Goal: Task Accomplishment & Management: Manage account settings

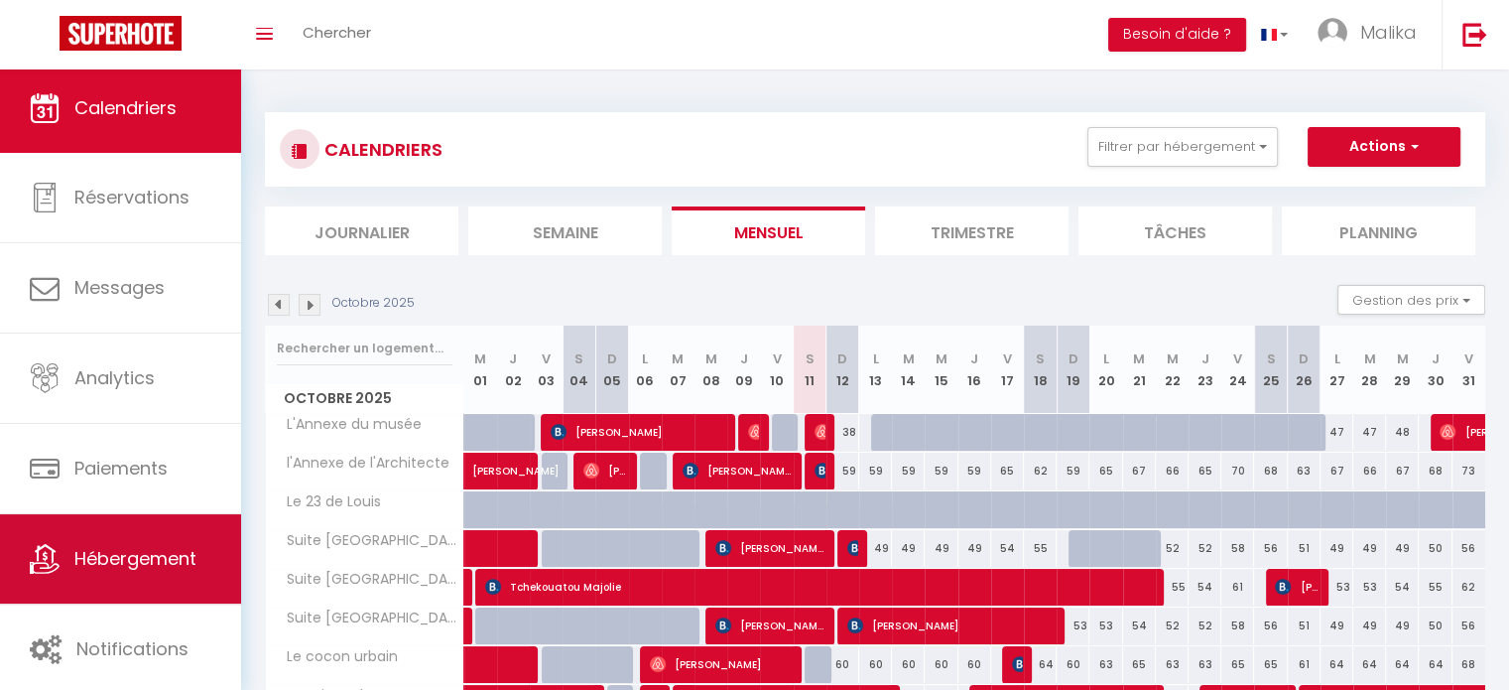
click at [132, 553] on span "Hébergement" at bounding box center [135, 558] width 122 height 25
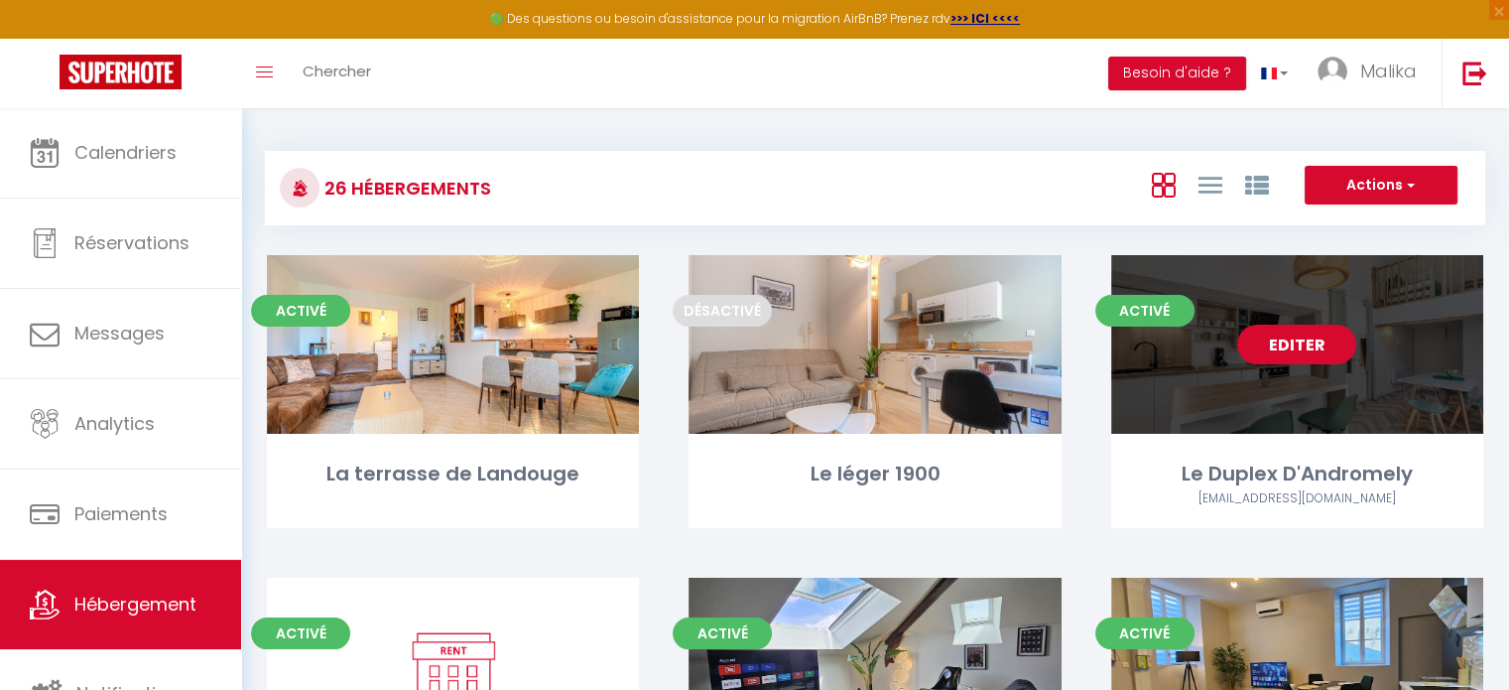
click at [1276, 344] on link "Editer" at bounding box center [1296, 344] width 119 height 40
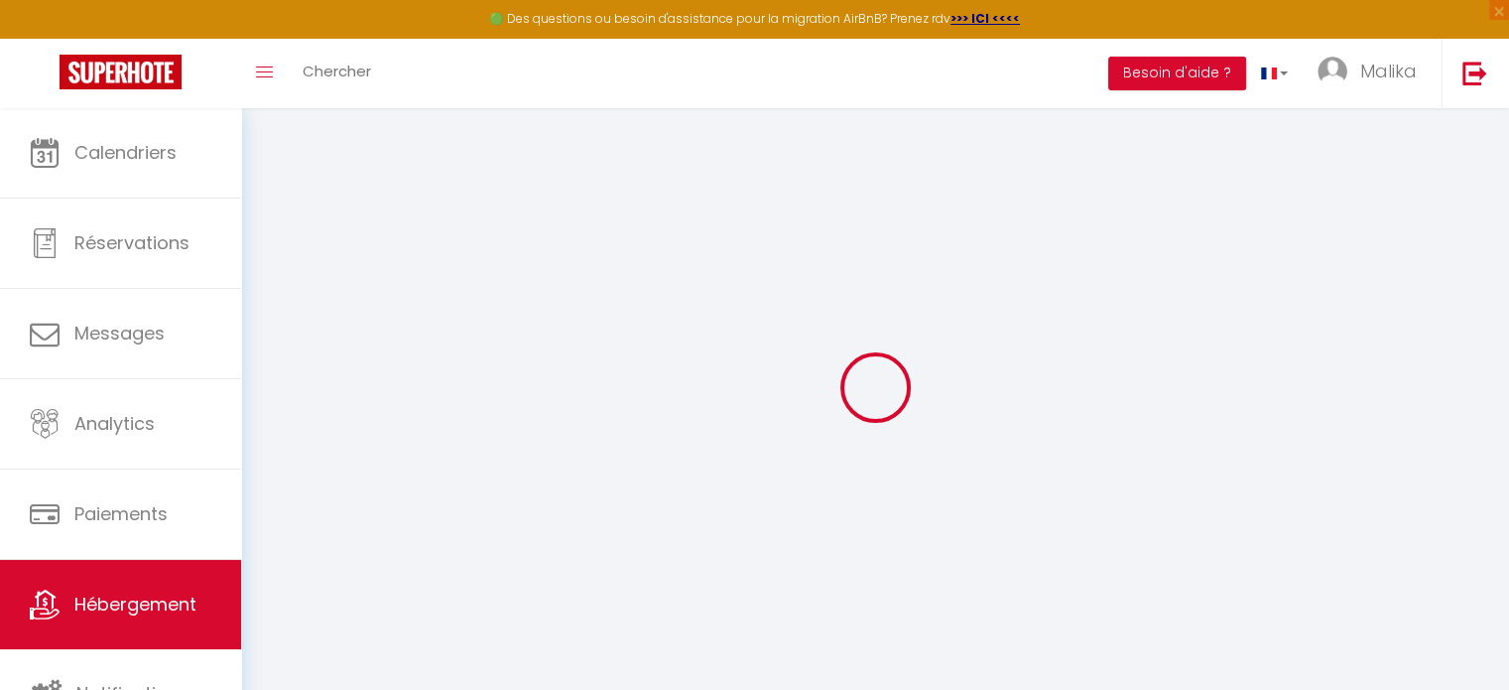
select select
checkbox input "false"
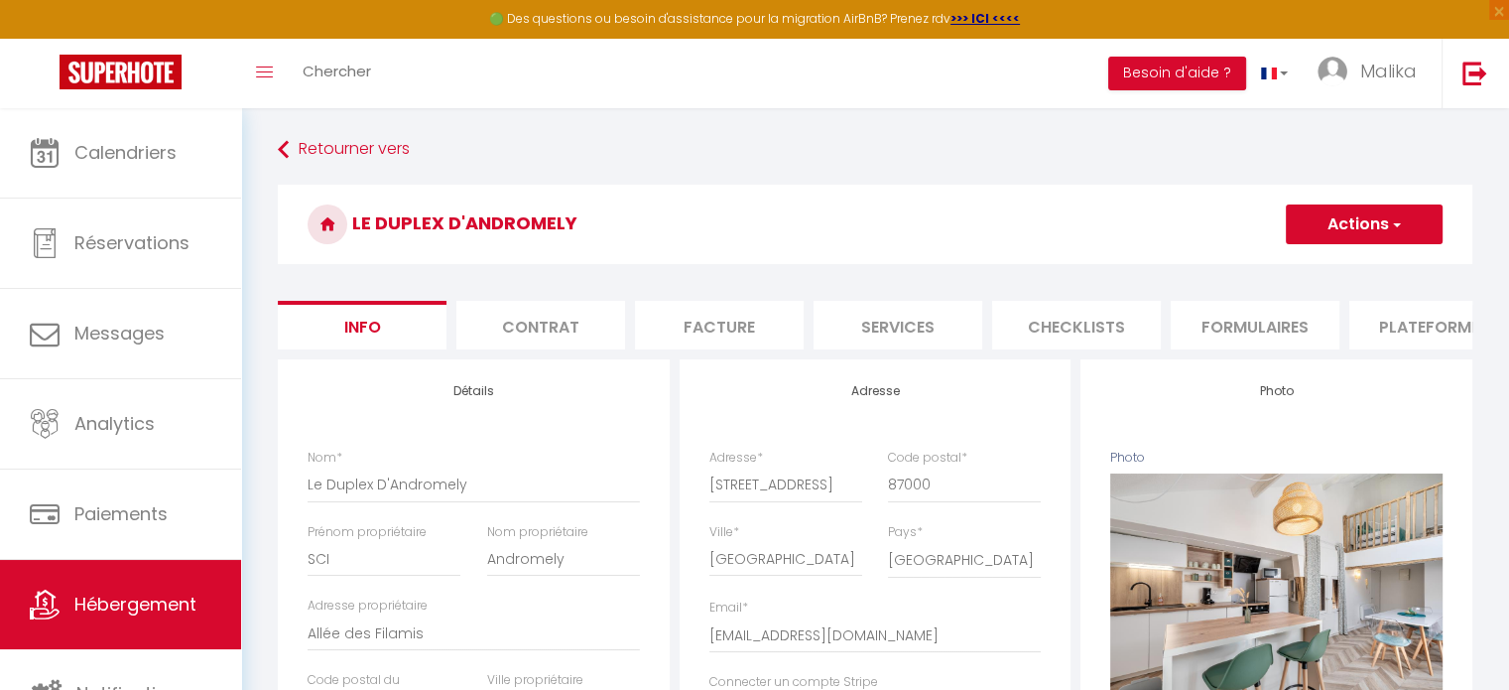
click at [1417, 323] on li "Plateformes" at bounding box center [1434, 325] width 169 height 49
select select
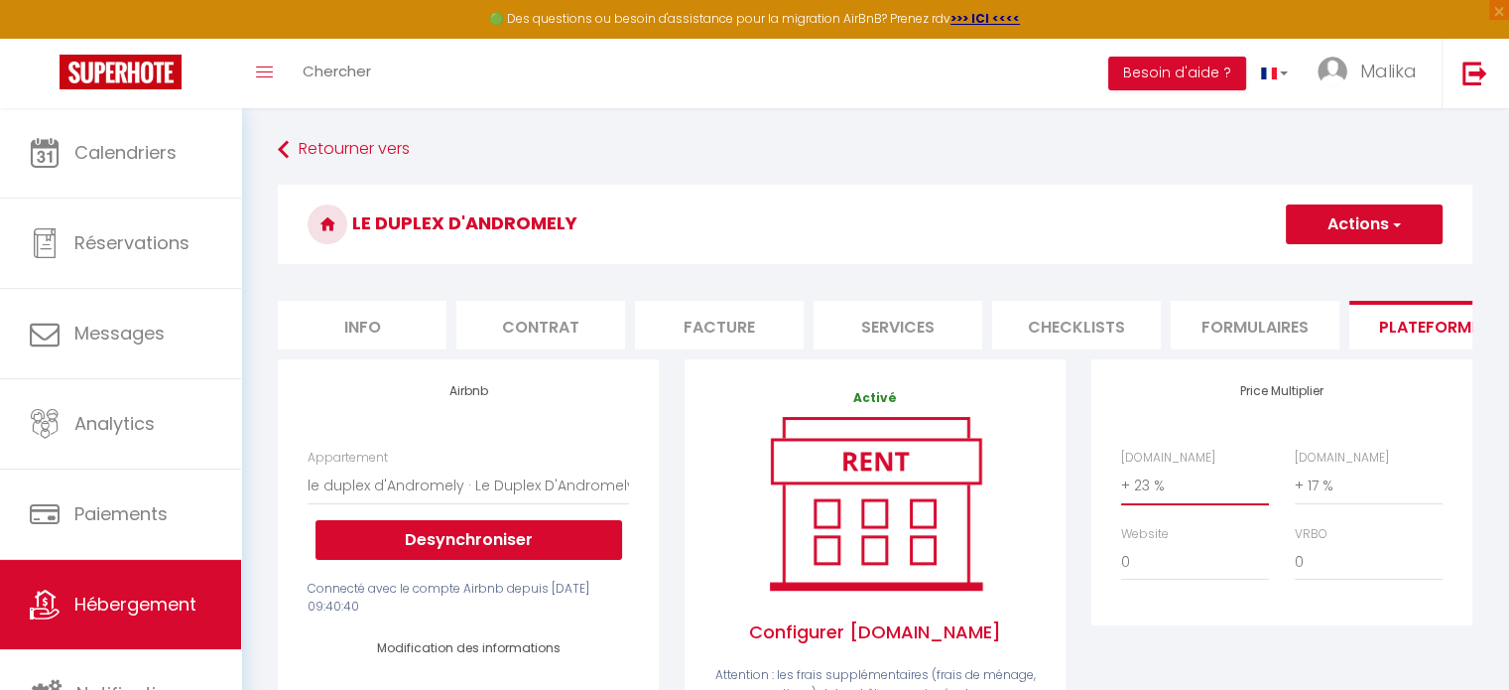
click at [1150, 498] on select "0 + 1 % + 2 % + 3 % + 4 % + 5 % + 6 % + 7 % + 8 % + 9 %" at bounding box center [1195, 485] width 148 height 38
select select "+ 15 %"
click at [1121, 481] on select "0 + 1 % + 2 % + 3 % + 4 % + 5 % + 6 % + 7 % + 8 % + 9 %" at bounding box center [1195, 485] width 148 height 38
select select
click at [1339, 225] on button "Actions" at bounding box center [1364, 224] width 157 height 40
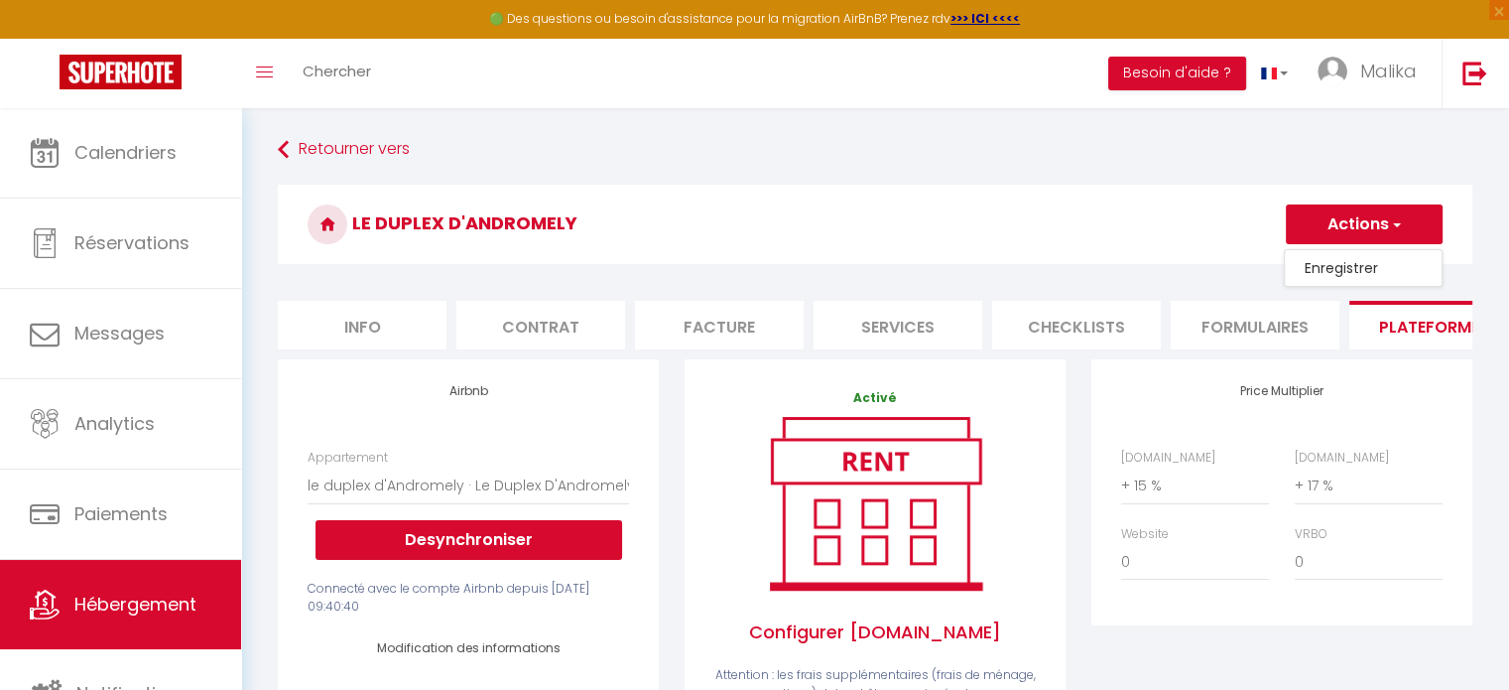
click at [1337, 268] on link "Enregistrer" at bounding box center [1363, 268] width 157 height 26
select select "well_reviewed_guests"
select select "EUR"
select select
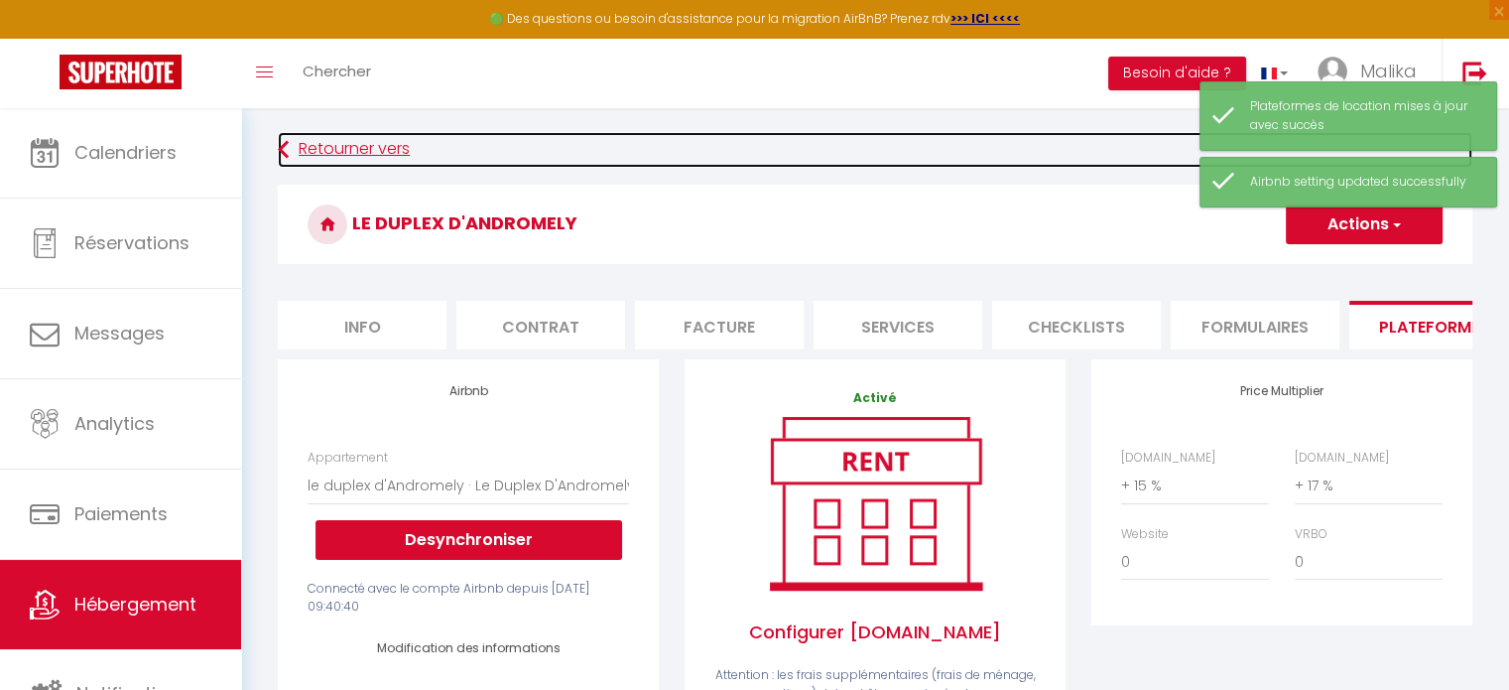
click at [341, 139] on link "Retourner vers" at bounding box center [875, 150] width 1195 height 36
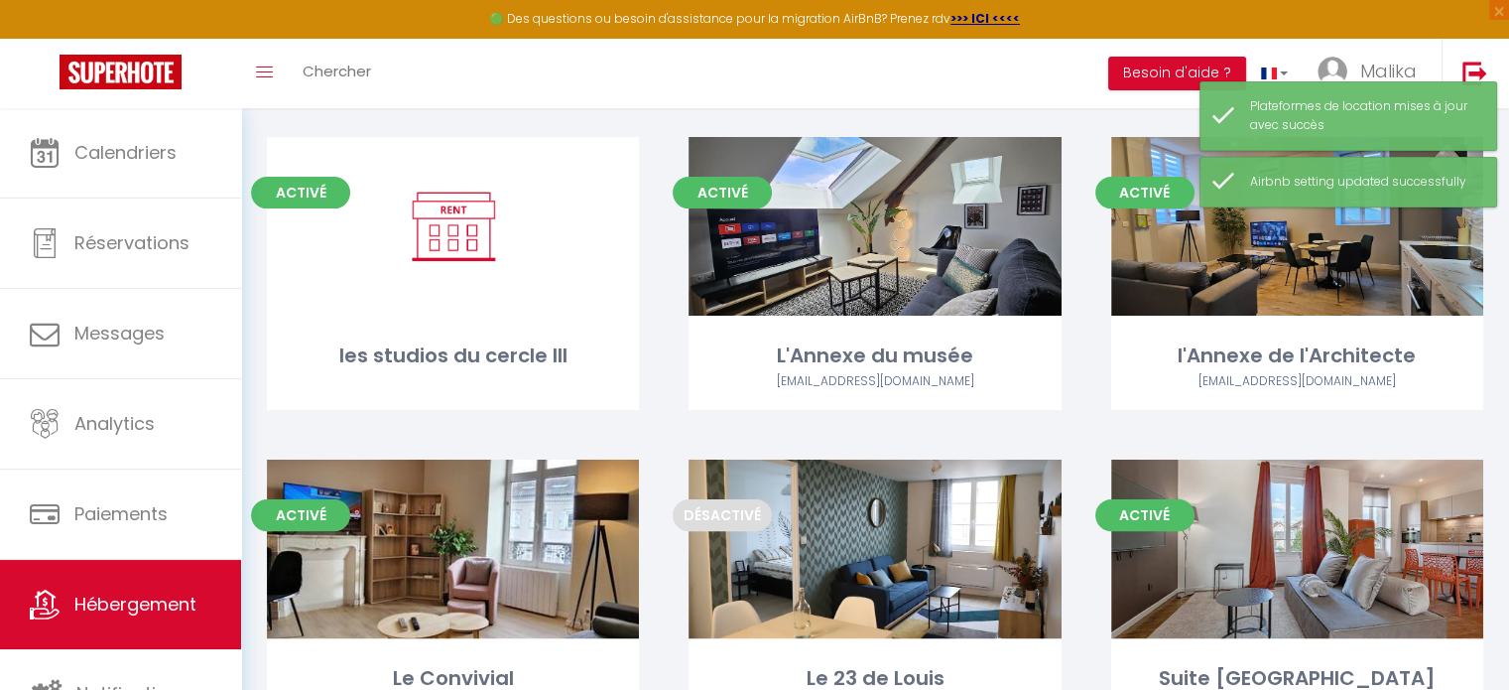
scroll to position [441, 0]
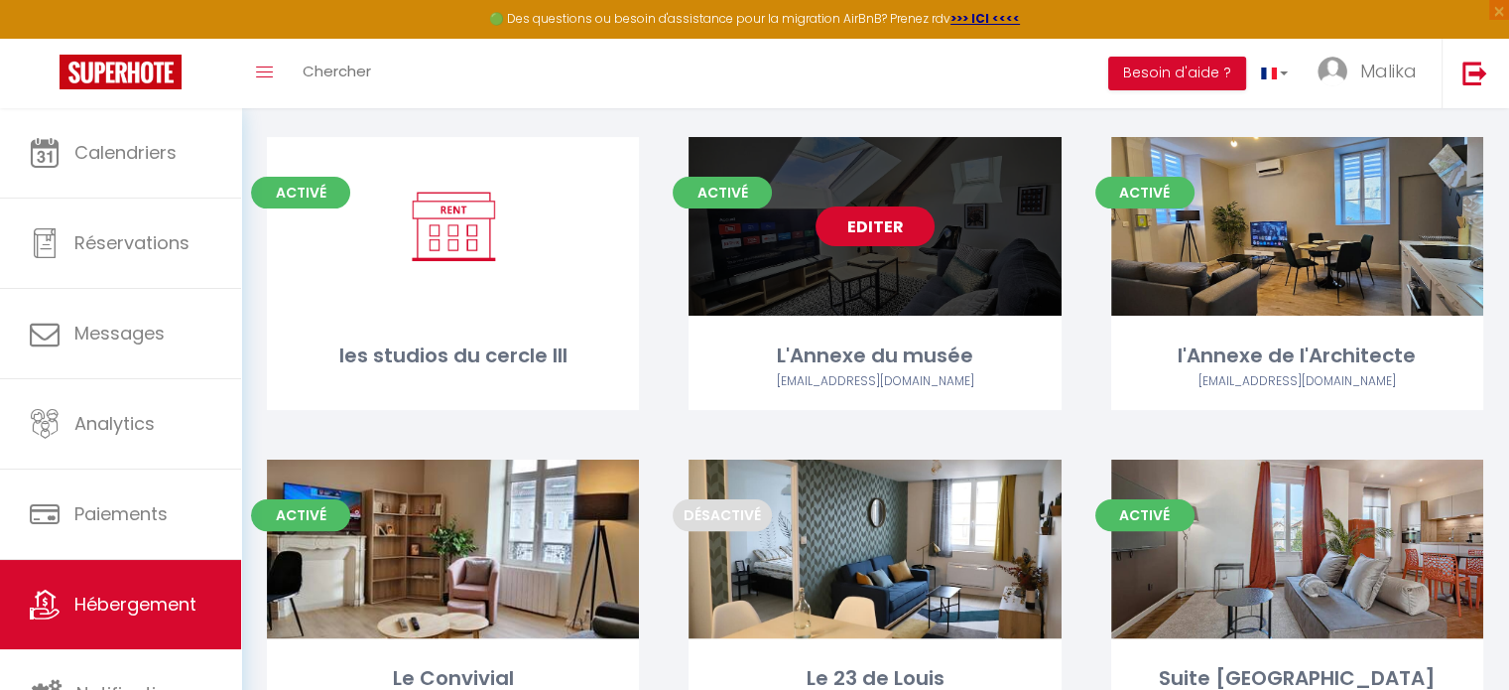
click at [863, 220] on link "Editer" at bounding box center [875, 226] width 119 height 40
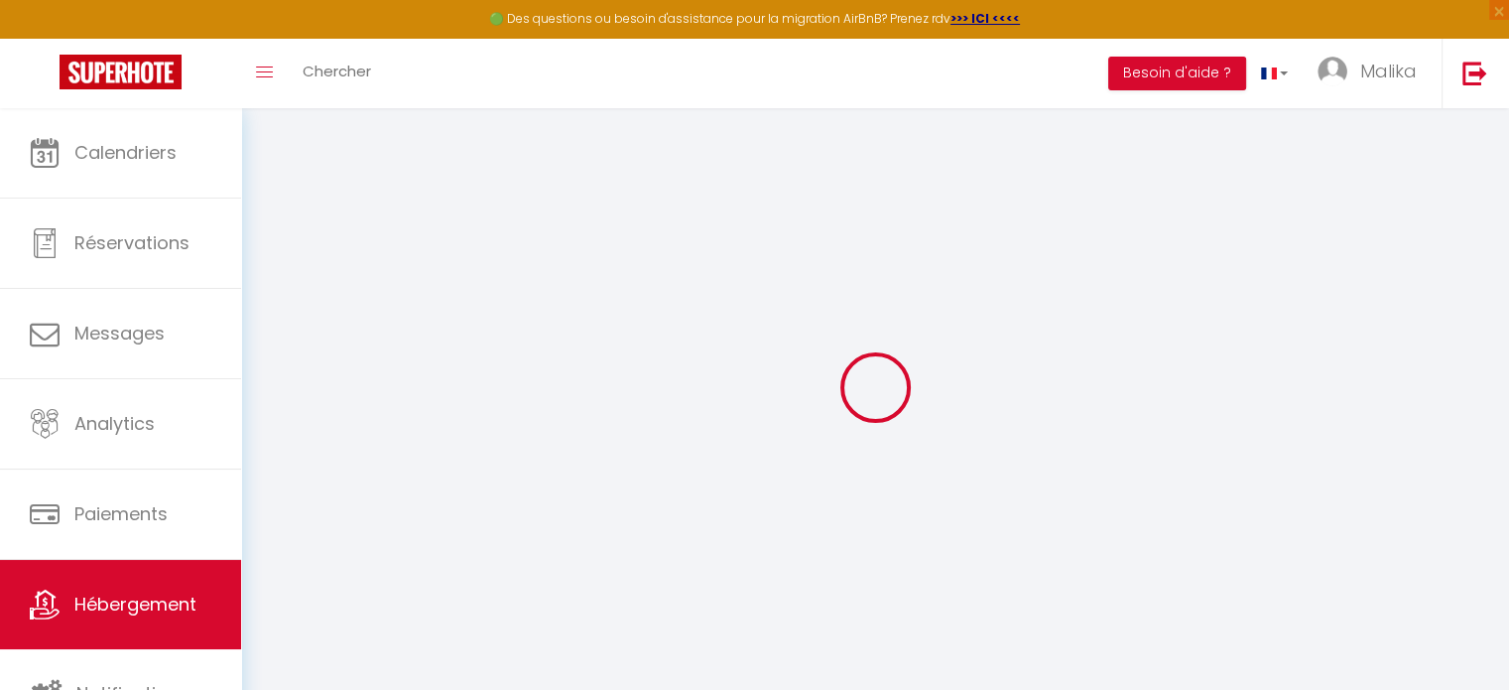
select select "+ 23 %"
select select "+ 17 %"
select select
checkbox input "false"
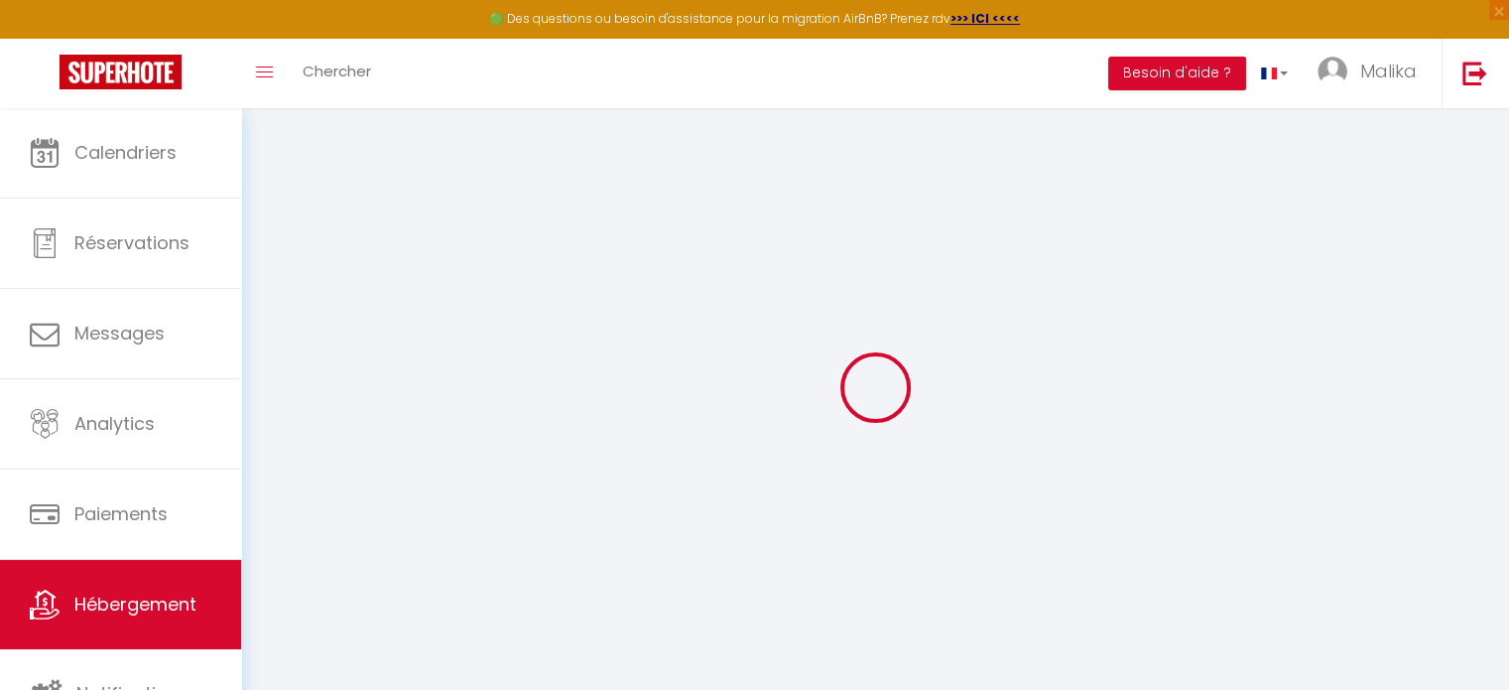
checkbox input "false"
select select "EUR"
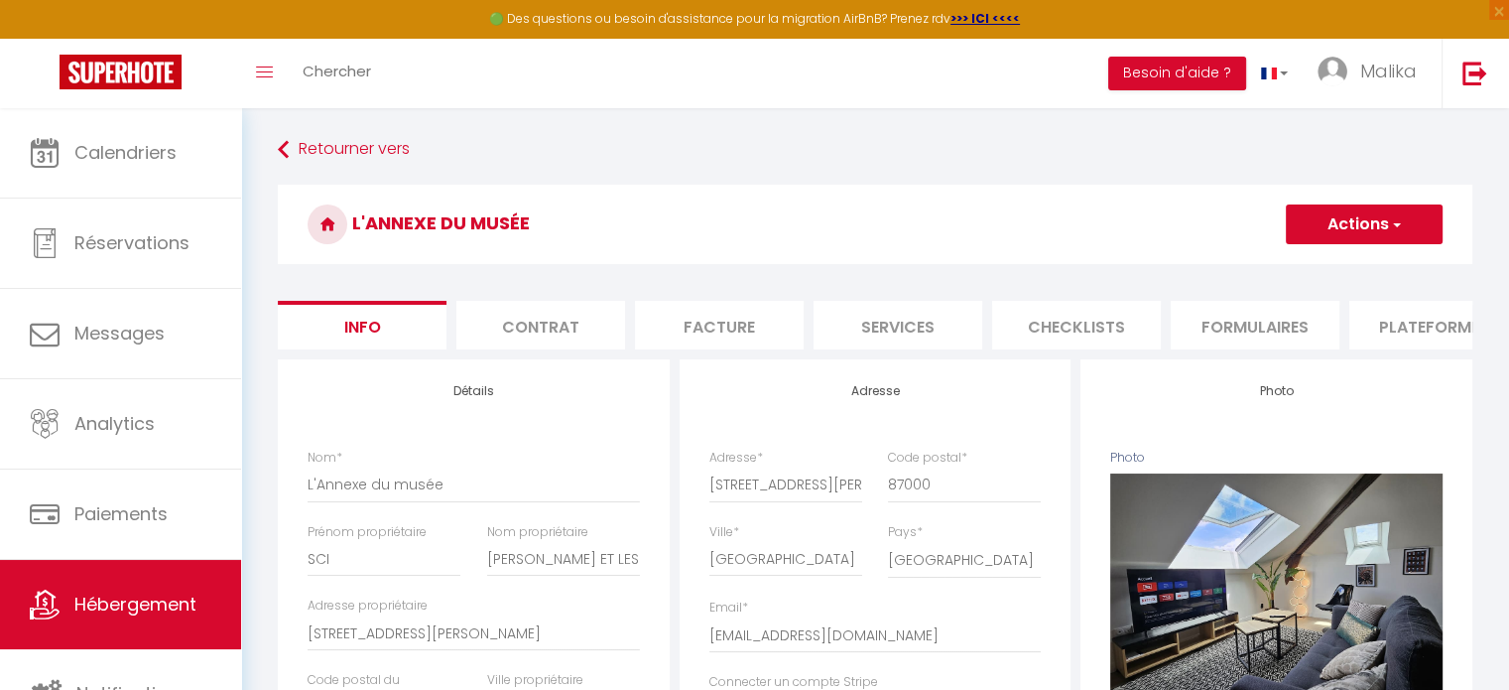
click at [1379, 305] on li "Plateformes" at bounding box center [1434, 325] width 169 height 49
select select
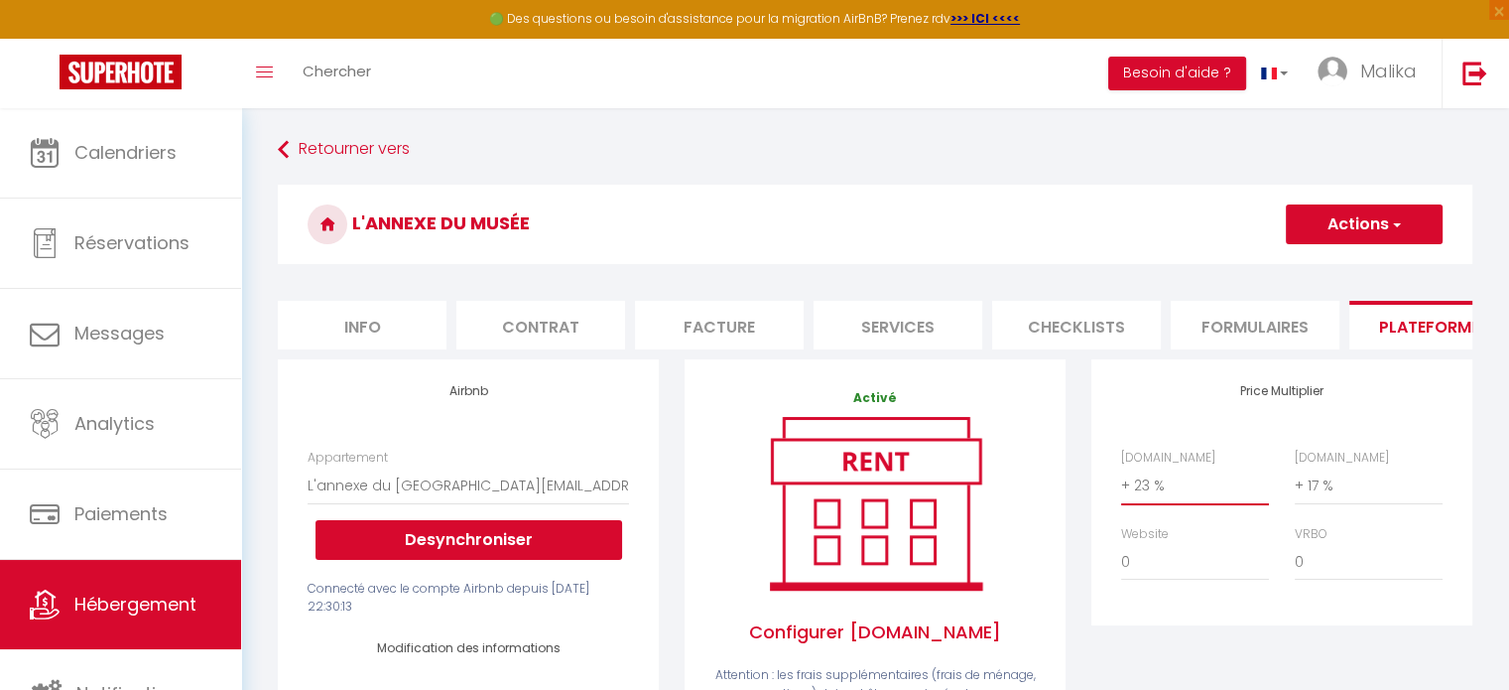
click at [1151, 496] on select "0 + 1 % + 2 % + 3 % + 4 % + 5 % + 6 % + 7 % + 8 % + 9 %" at bounding box center [1195, 485] width 148 height 38
select select "+ 15 %"
click at [1121, 481] on select "0 + 1 % + 2 % + 3 % + 4 % + 5 % + 6 % + 7 % + 8 % + 9 %" at bounding box center [1195, 485] width 148 height 38
select select
click at [1323, 217] on button "Actions" at bounding box center [1364, 224] width 157 height 40
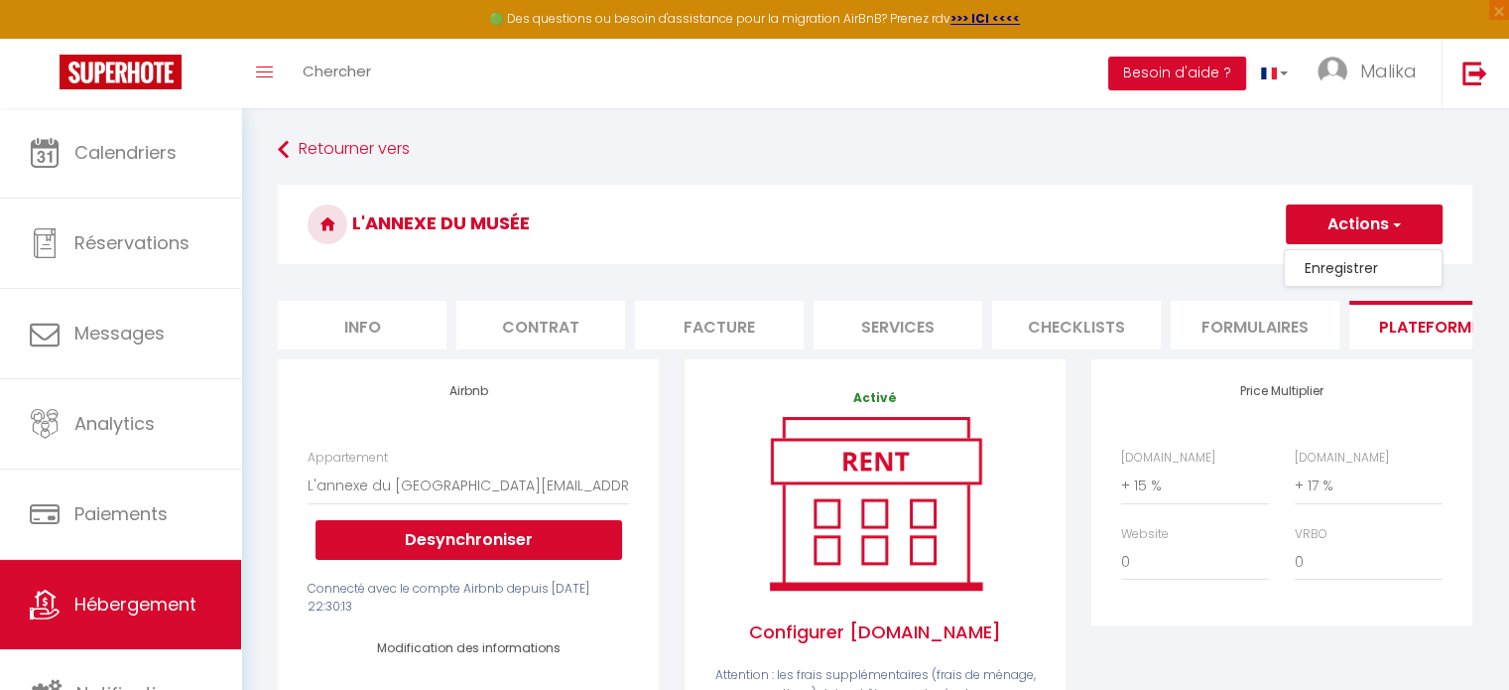
click at [1330, 274] on link "Enregistrer" at bounding box center [1363, 268] width 157 height 26
select select "EUR"
select select
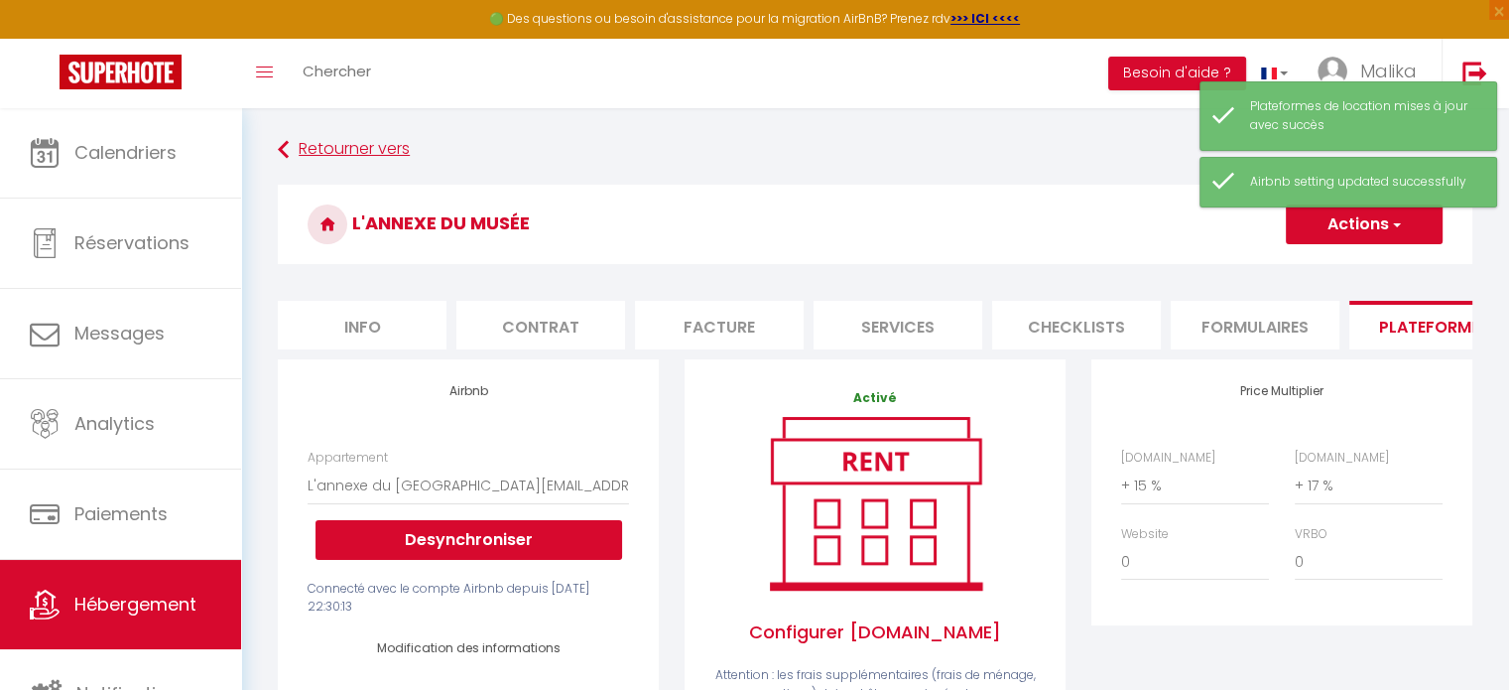
click at [309, 132] on link "Retourner vers" at bounding box center [875, 150] width 1195 height 36
click div "Editer"
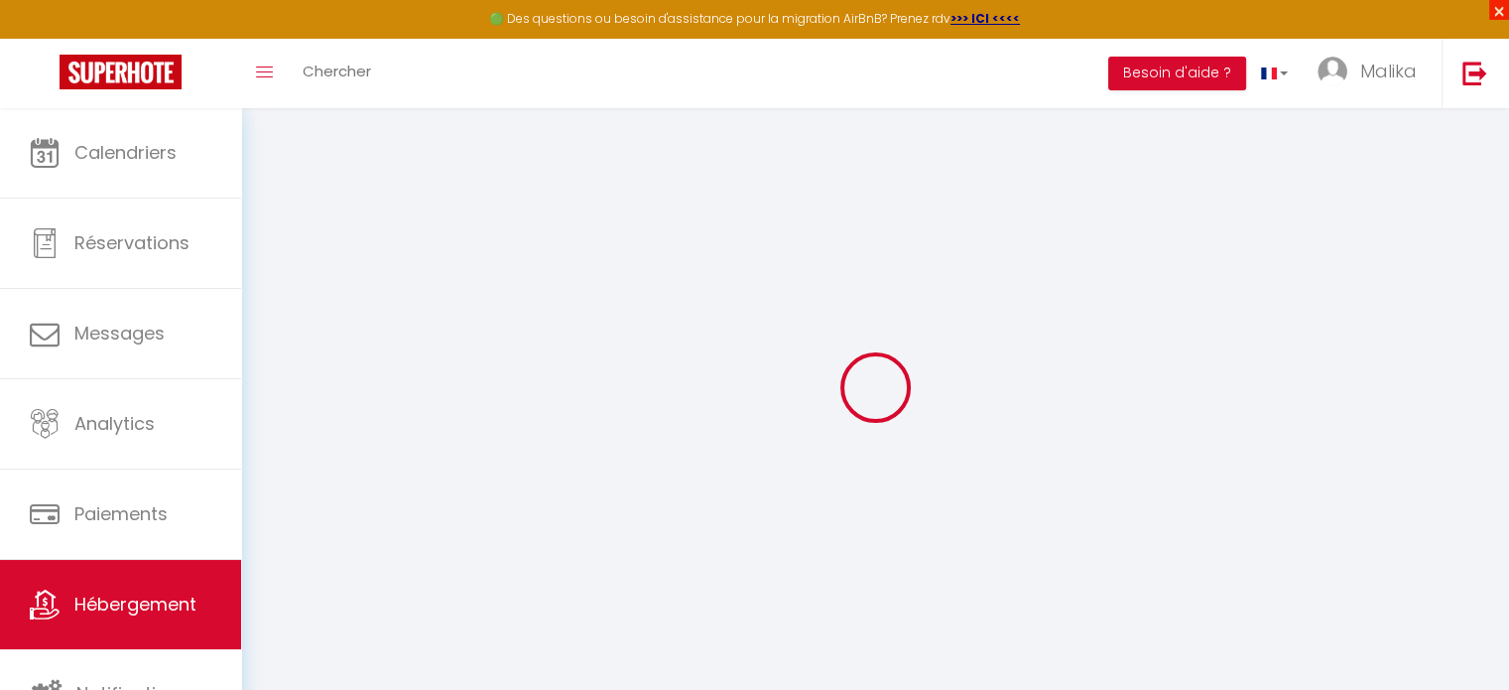
click at [1503, 11] on span "×" at bounding box center [1499, 10] width 20 height 20
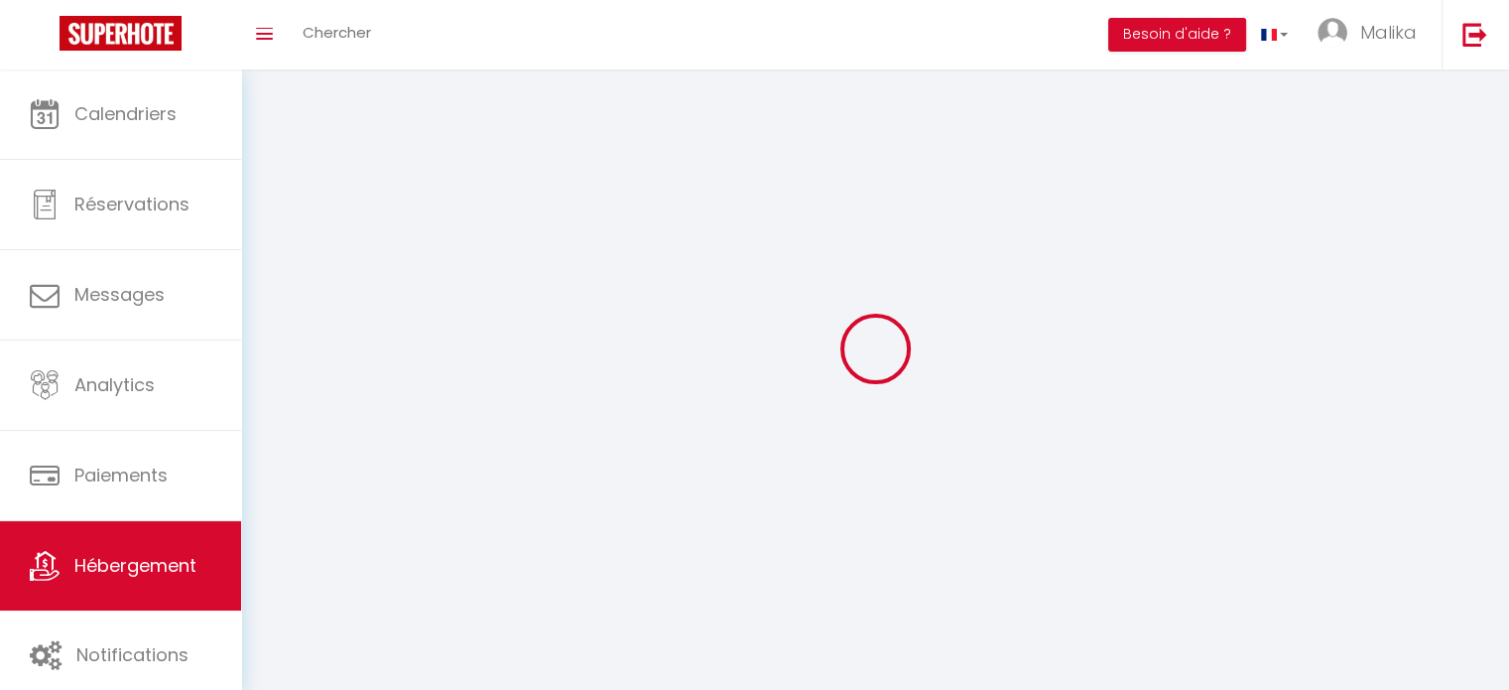
select select "22230-1290537935490238888"
select select "+ 23 %"
select select "+ 17 %"
select select
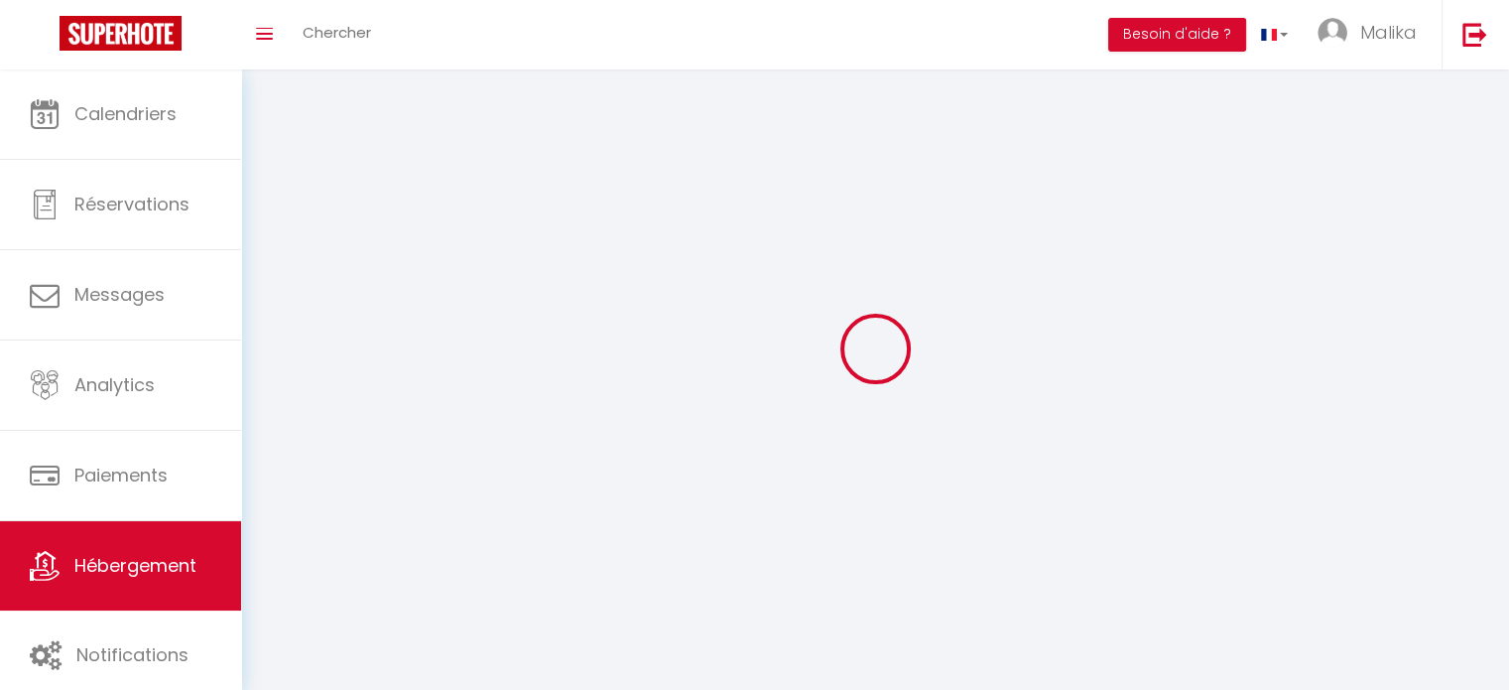
checkbox input "false"
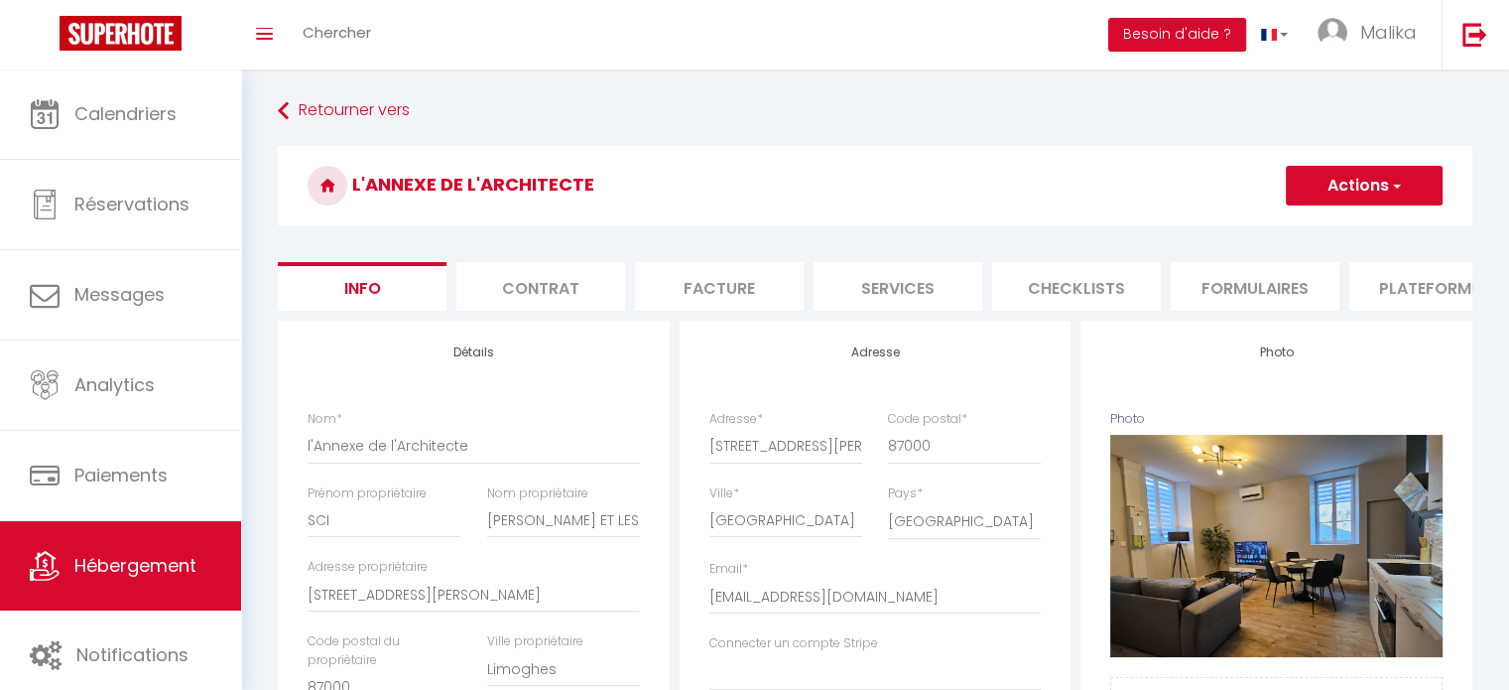
click at [1410, 271] on li "Plateformes" at bounding box center [1434, 286] width 169 height 49
select select
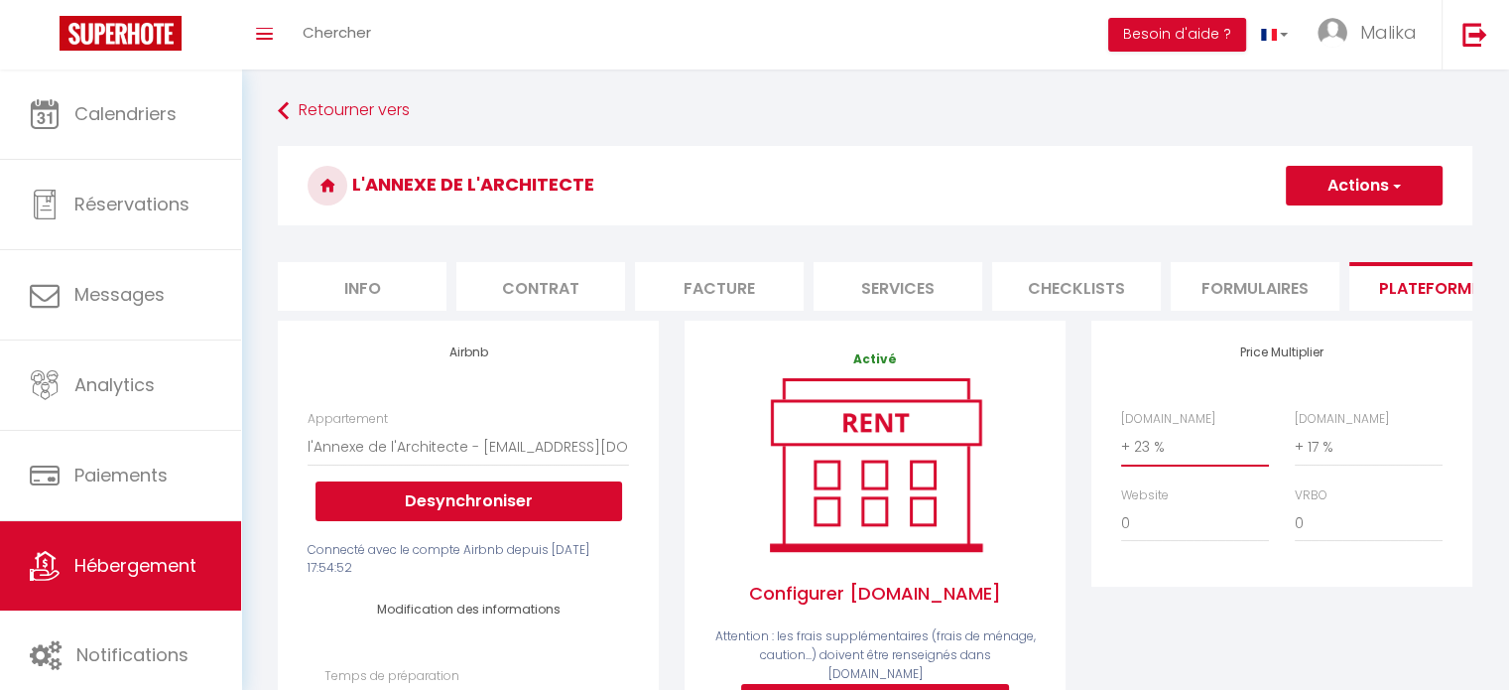
click at [1123, 457] on select "0 + 1 % + 2 % + 3 % + 4 % + 5 % + 6 % + 7 % + 8 % + 9 %" at bounding box center [1195, 447] width 148 height 38
select select "+ 15 %"
click at [1121, 443] on select "0 + 1 % + 2 % + 3 % + 4 % + 5 % + 6 % + 7 % + 8 % + 9 %" at bounding box center [1195, 447] width 148 height 38
select select
click at [1322, 186] on button "Actions" at bounding box center [1364, 186] width 157 height 40
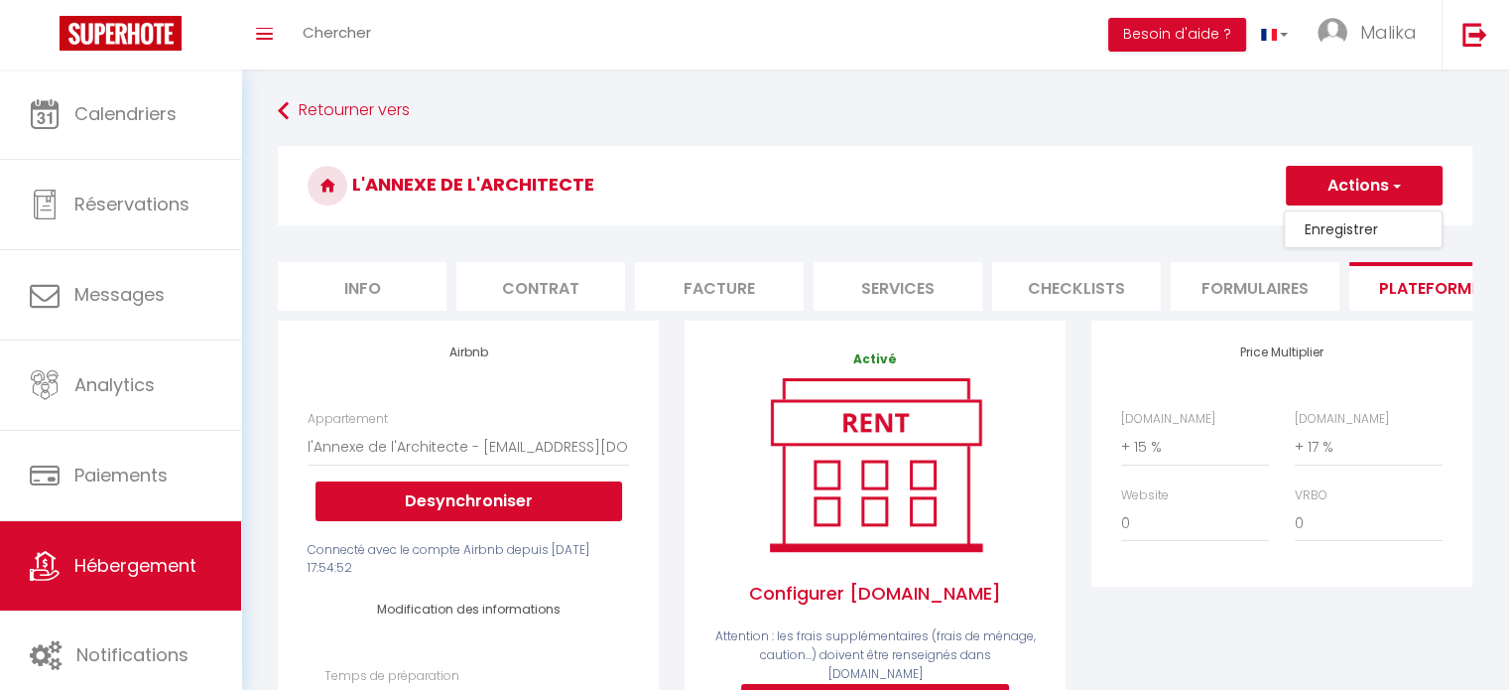
click at [1312, 220] on link "Enregistrer" at bounding box center [1363, 229] width 157 height 26
select select "well_reviewed_guests"
select select "EUR"
select select
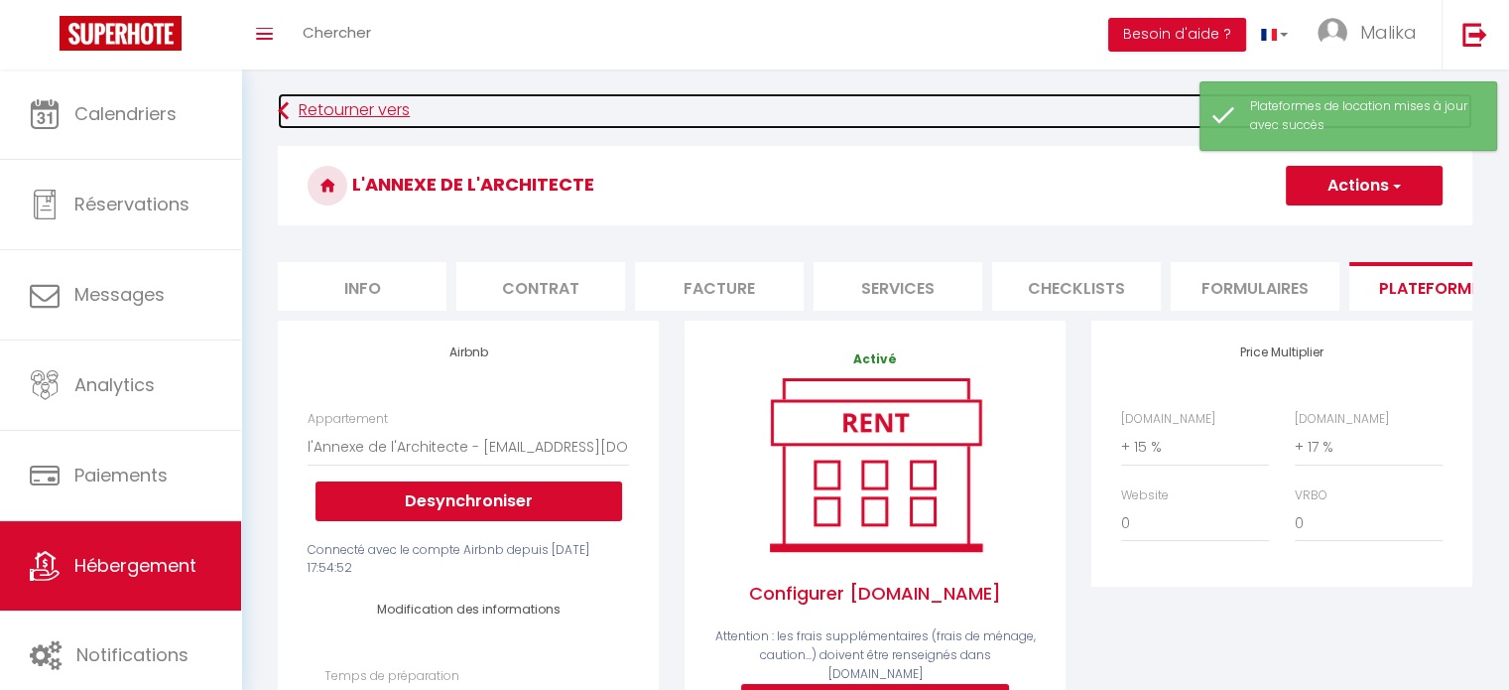
click at [356, 115] on link "Retourner vers" at bounding box center [875, 111] width 1195 height 36
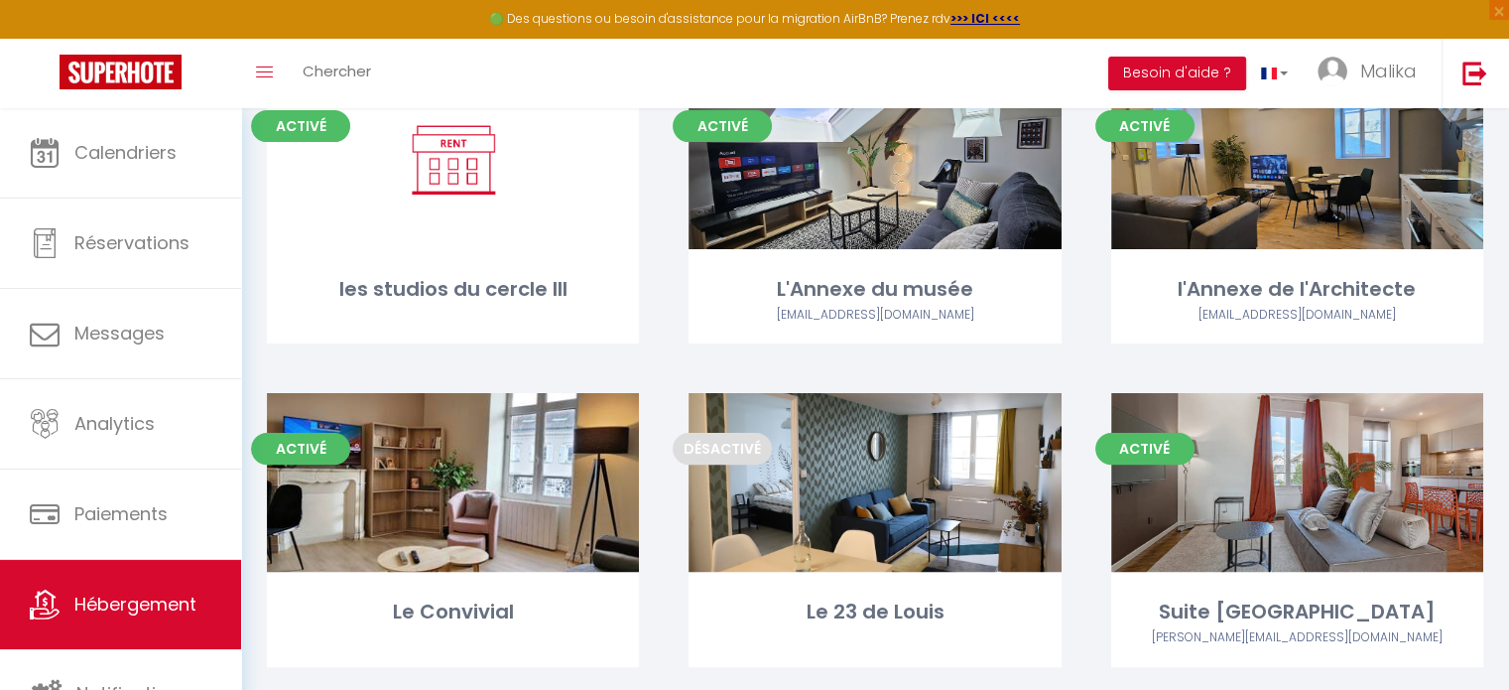
scroll to position [508, 0]
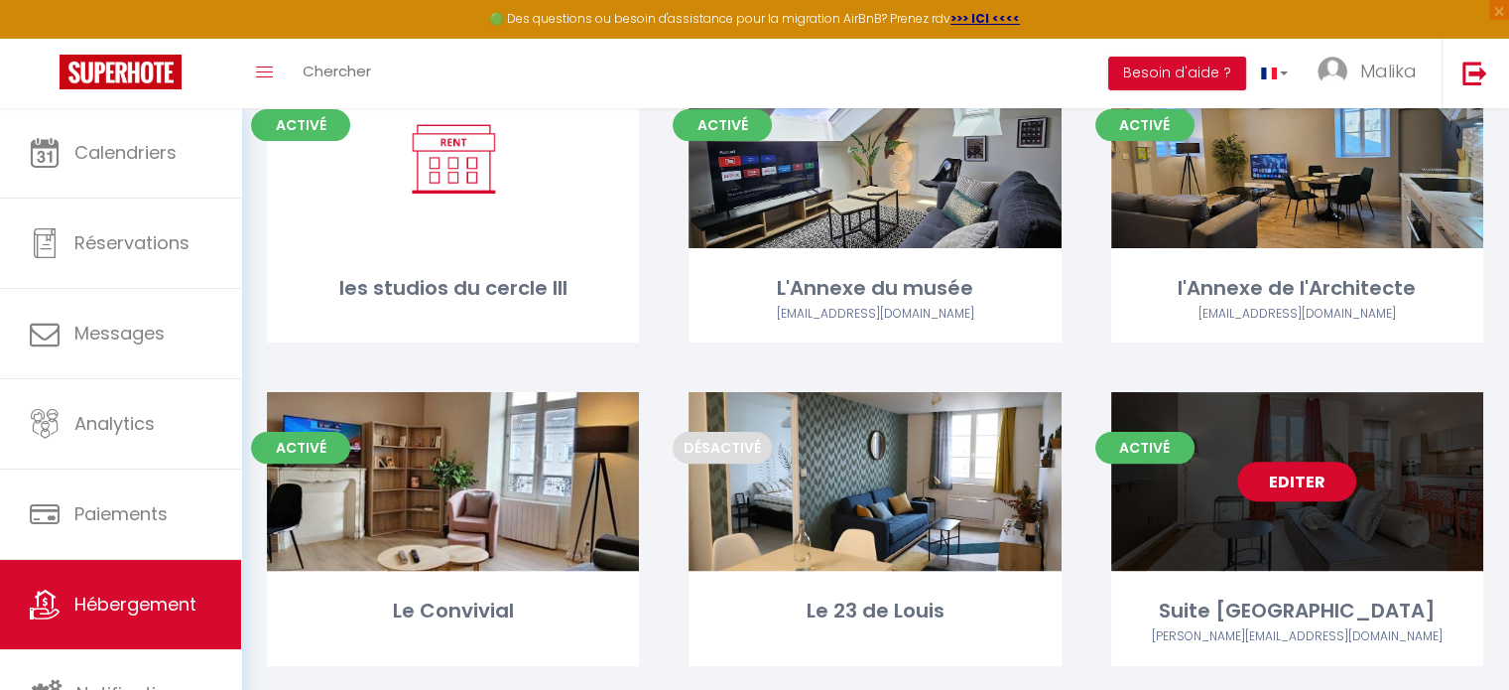
click at [1226, 525] on div "Editer" at bounding box center [1297, 481] width 372 height 179
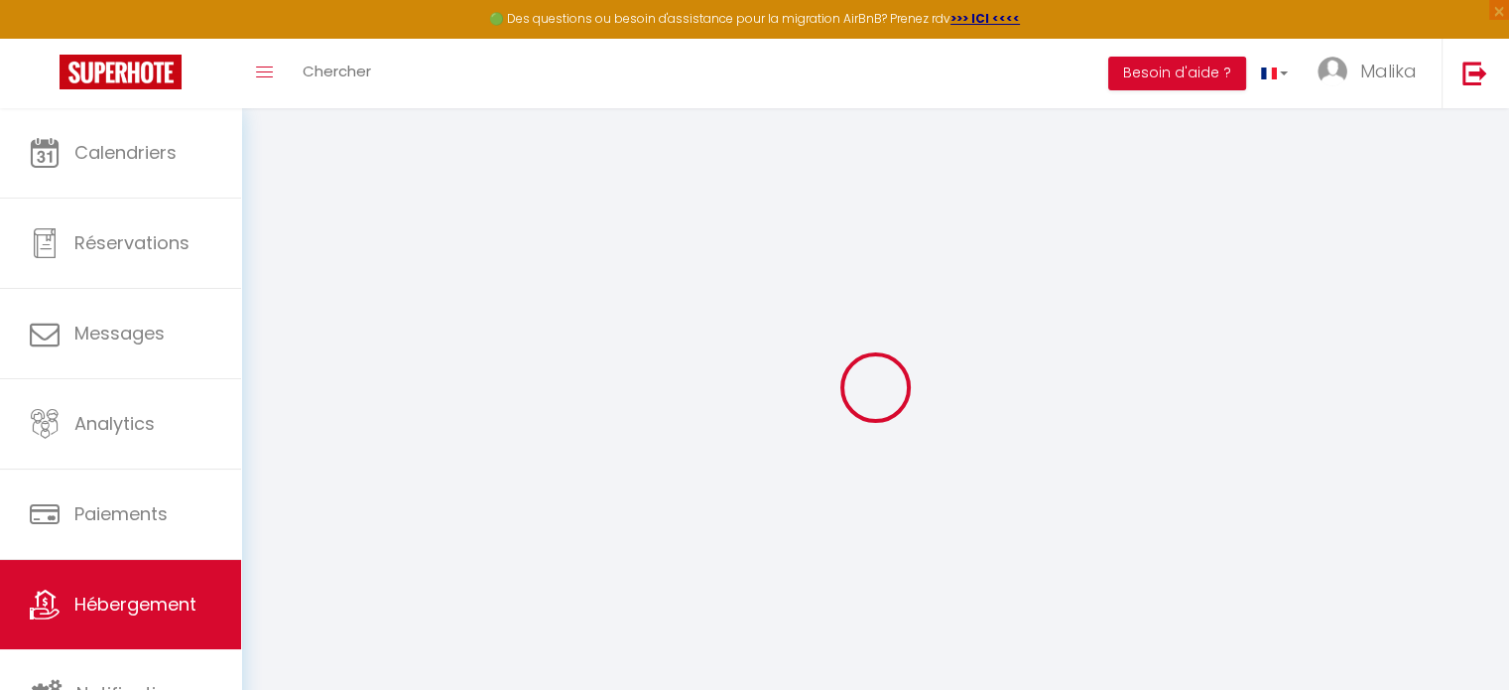
select select "+ 23 %"
select select "+ 17 %"
select select "22254-588182818455168104"
select select
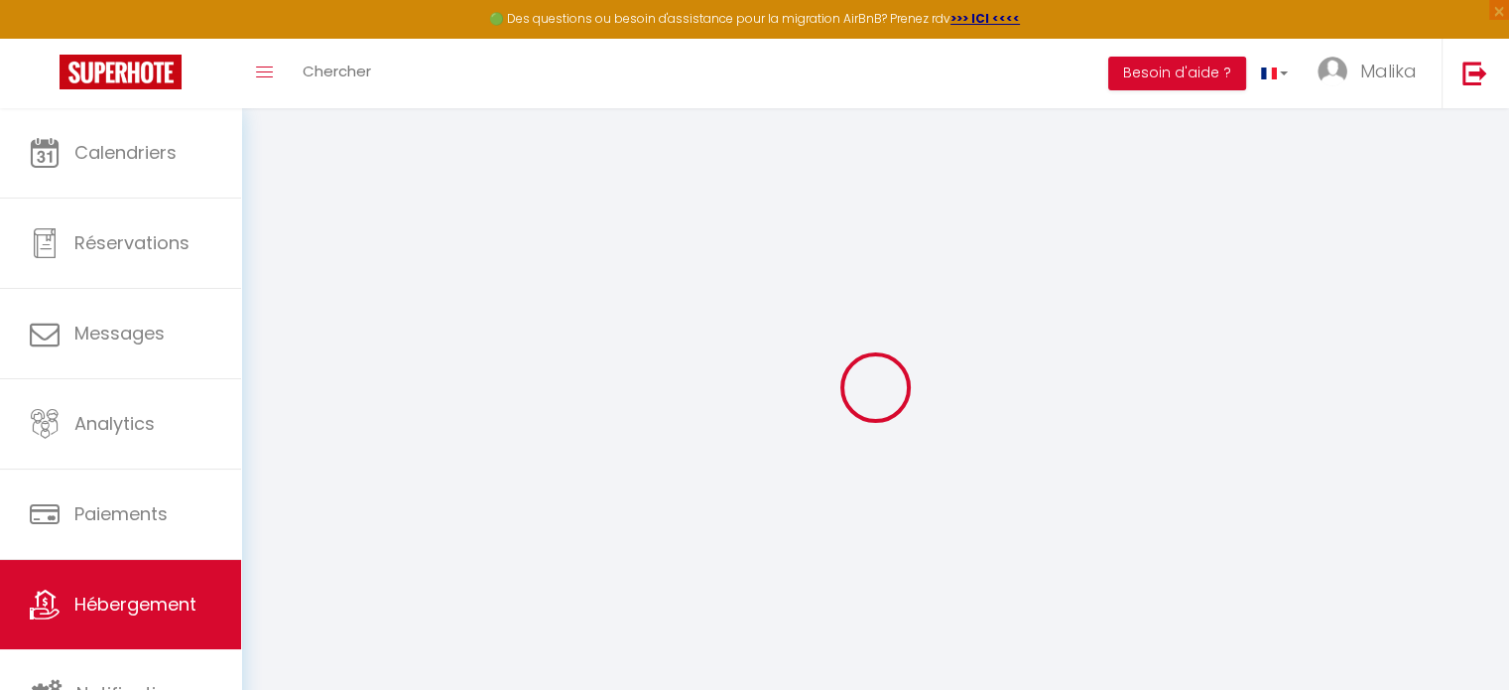
checkbox input "false"
select select "EUR"
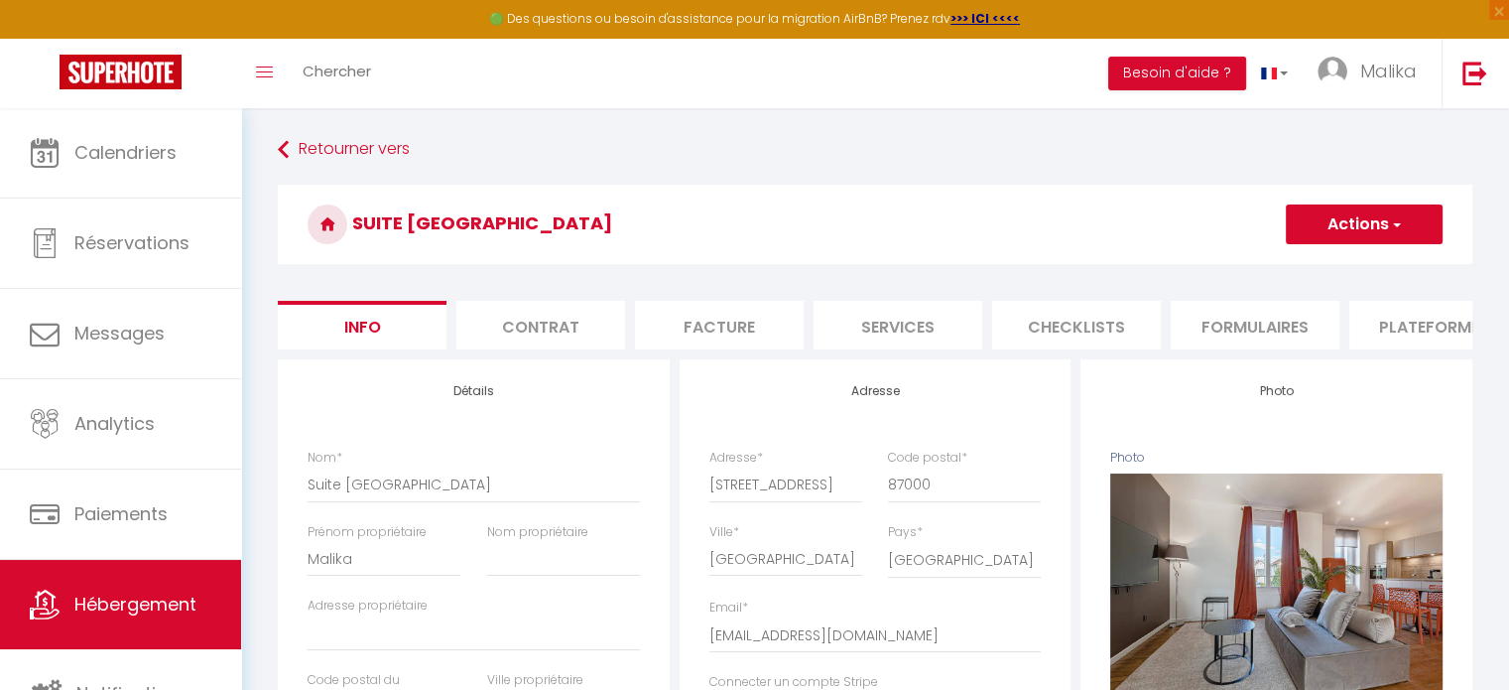
click at [1419, 311] on li "Plateformes" at bounding box center [1434, 325] width 169 height 49
select select
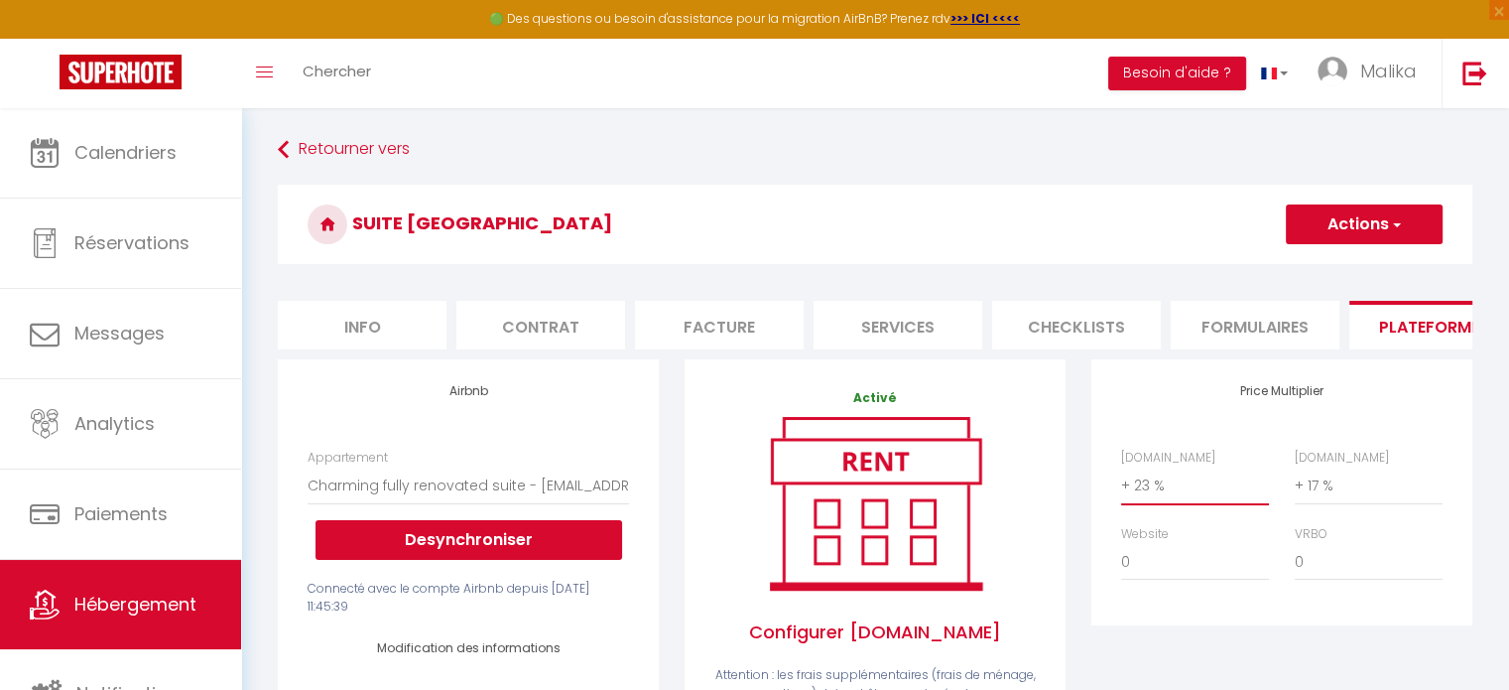
click at [1134, 487] on select "0 + 1 % + 2 % + 3 % + 4 % + 5 % + 6 % + 7 % + 8 % + 9 %" at bounding box center [1195, 485] width 148 height 38
select select "+ 15 %"
click at [1121, 481] on select "0 + 1 % + 2 % + 3 % + 4 % + 5 % + 6 % + 7 % + 8 % + 9 %" at bounding box center [1195, 485] width 148 height 38
select select
click at [1339, 235] on button "Actions" at bounding box center [1364, 224] width 157 height 40
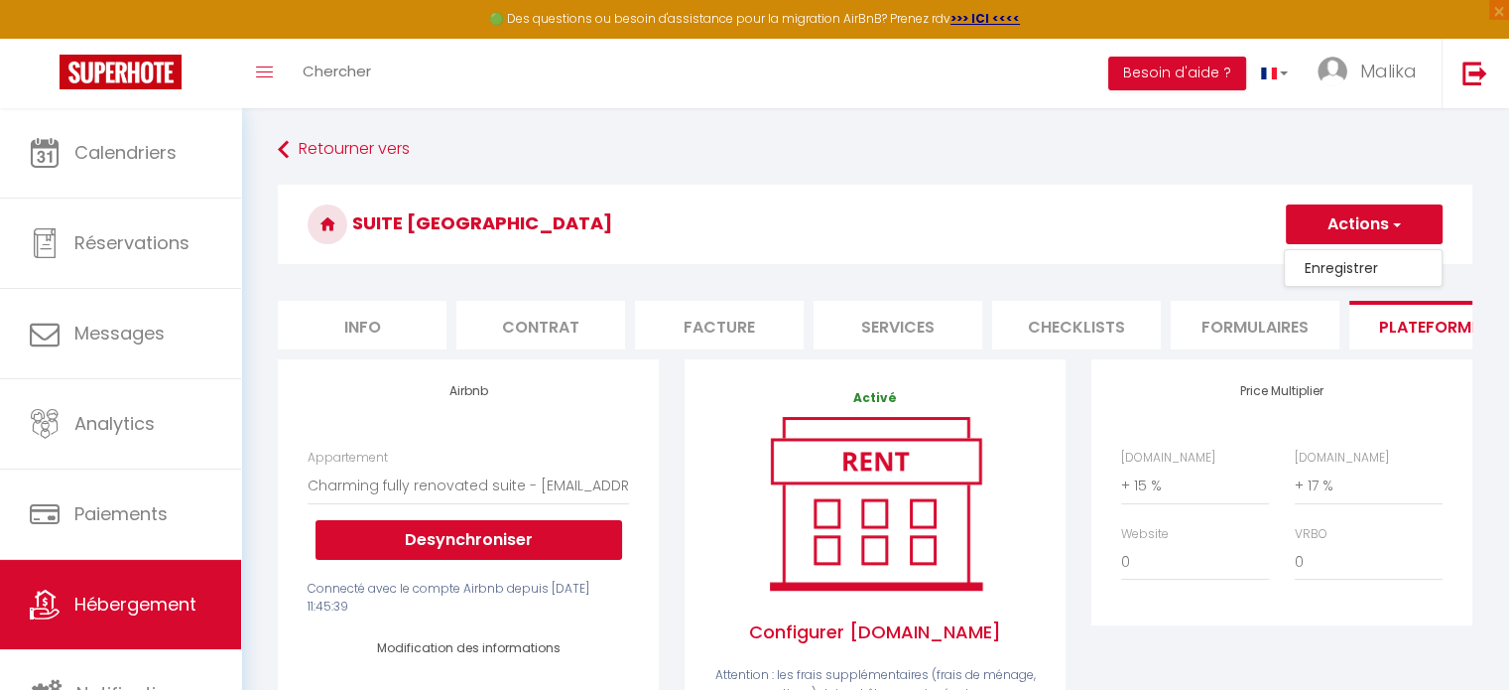
click at [1357, 265] on link "Enregistrer" at bounding box center [1363, 268] width 157 height 26
select select "EUR"
select select
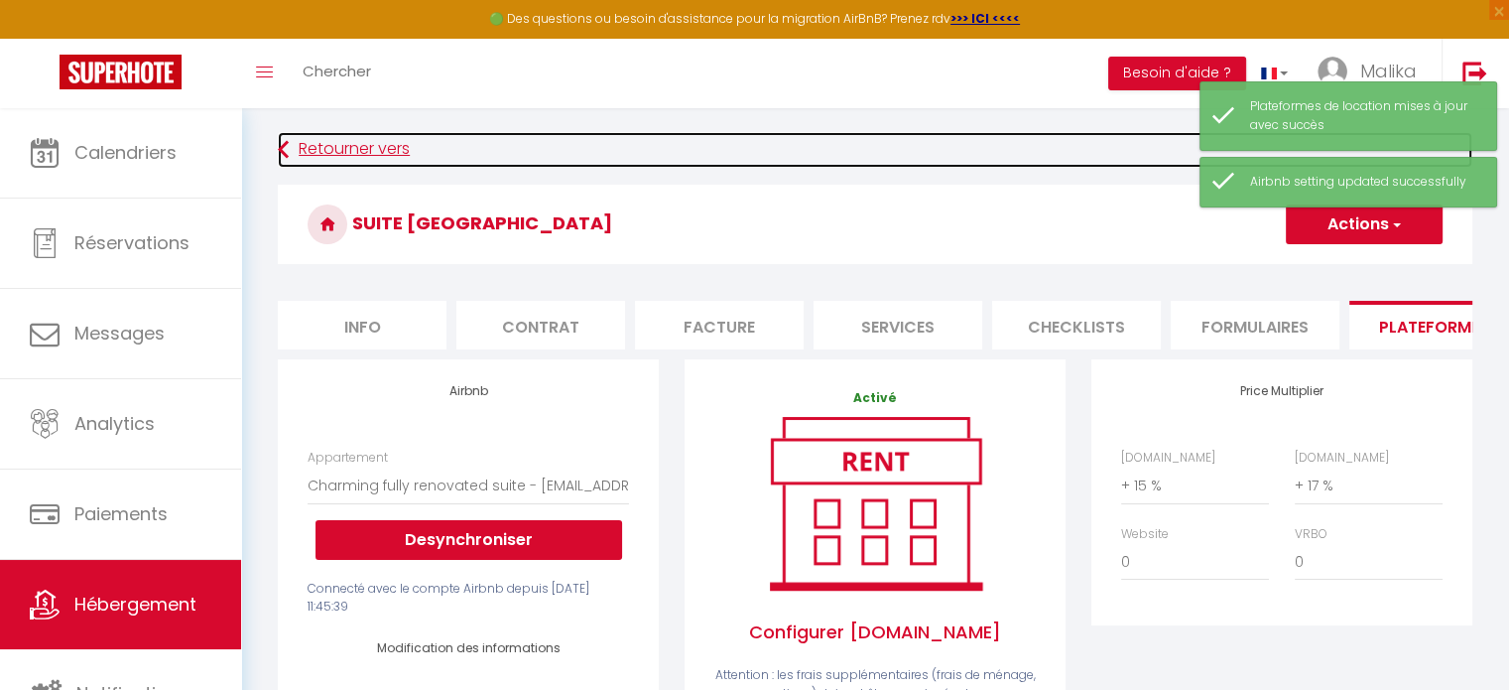
click at [365, 144] on link "Retourner vers" at bounding box center [875, 150] width 1195 height 36
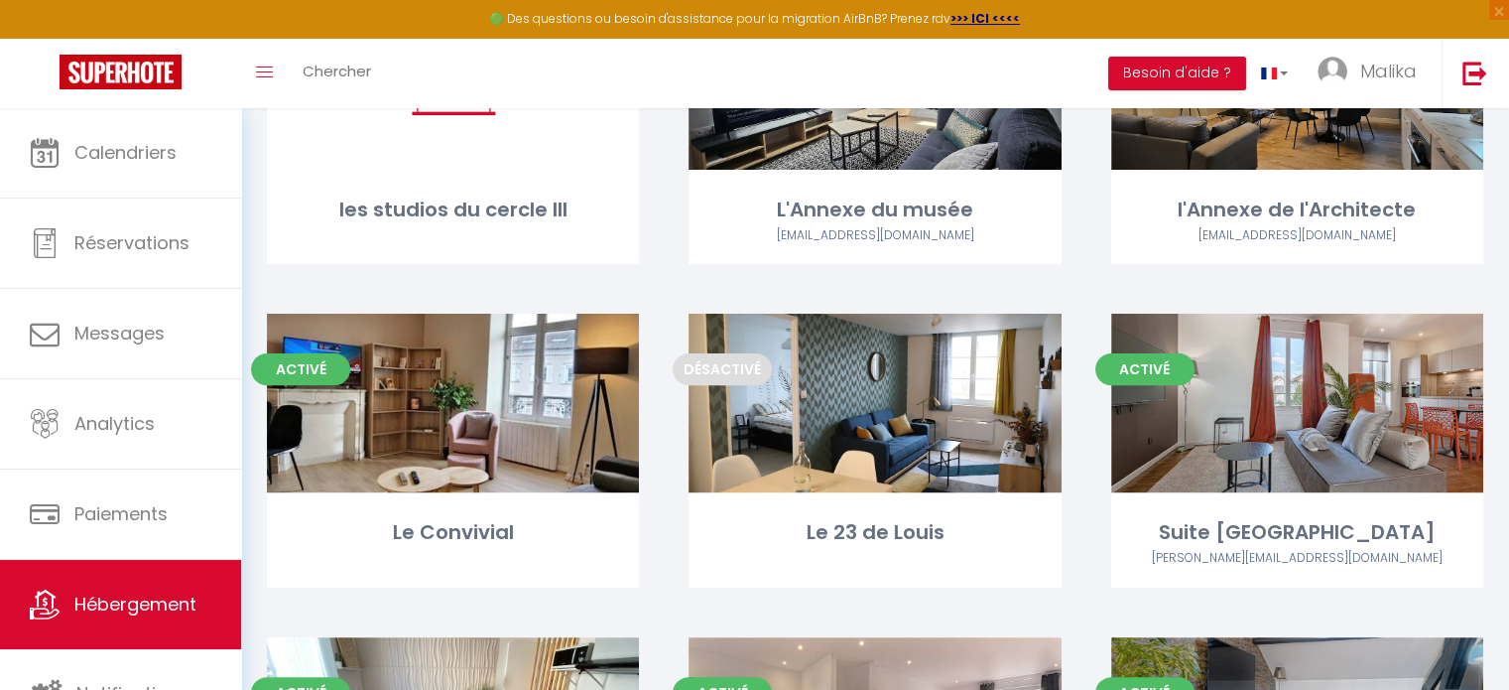
scroll to position [587, 0]
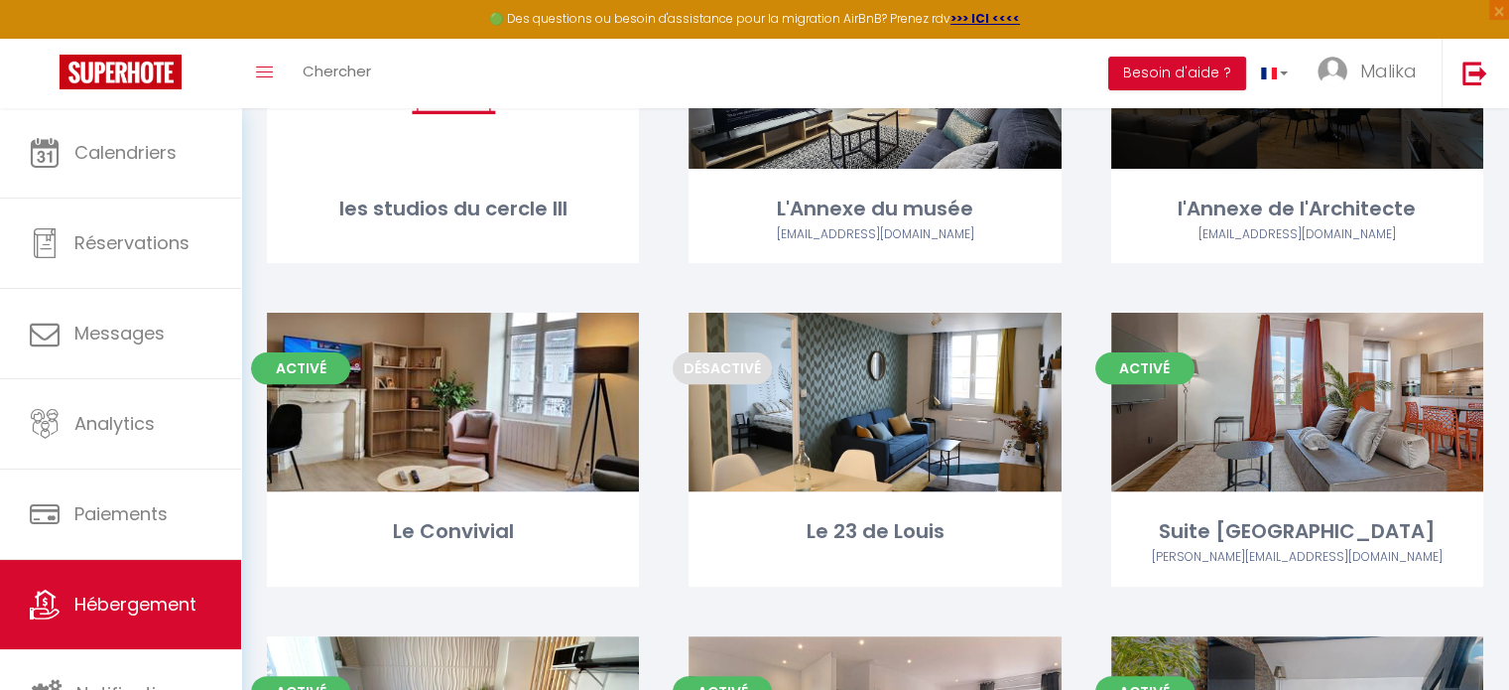
click at [1297, 193] on div "l'Annexe de l'Architecte" at bounding box center [1297, 208] width 372 height 31
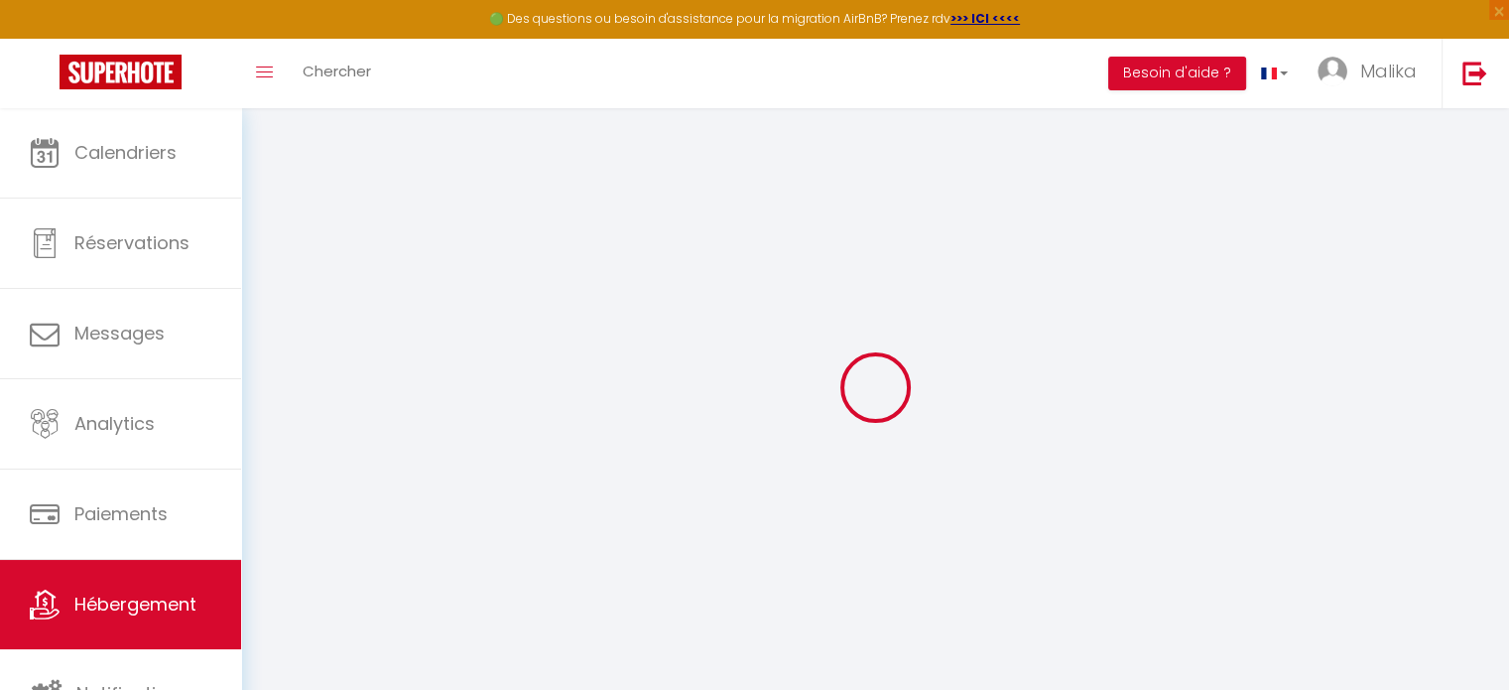
select select "22230-1290537935490238888"
select select
checkbox input "false"
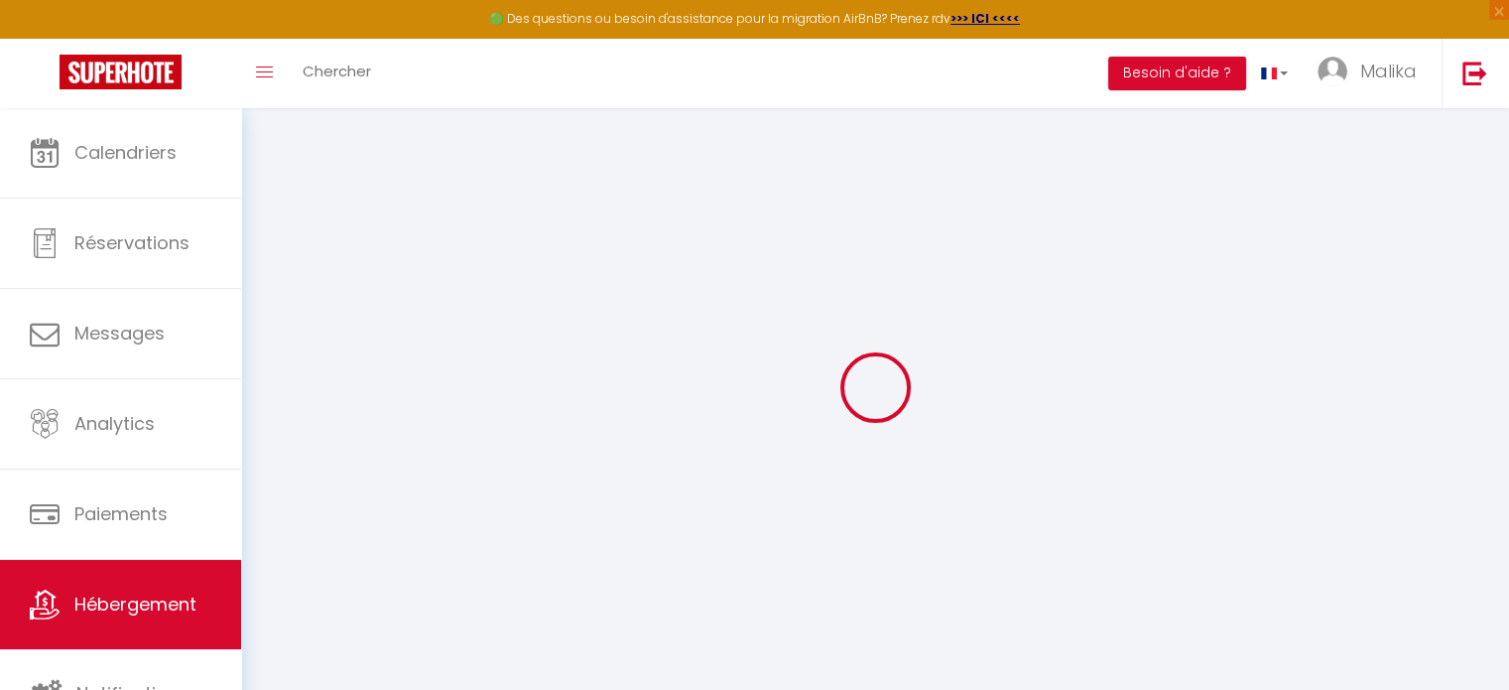
checkbox input "false"
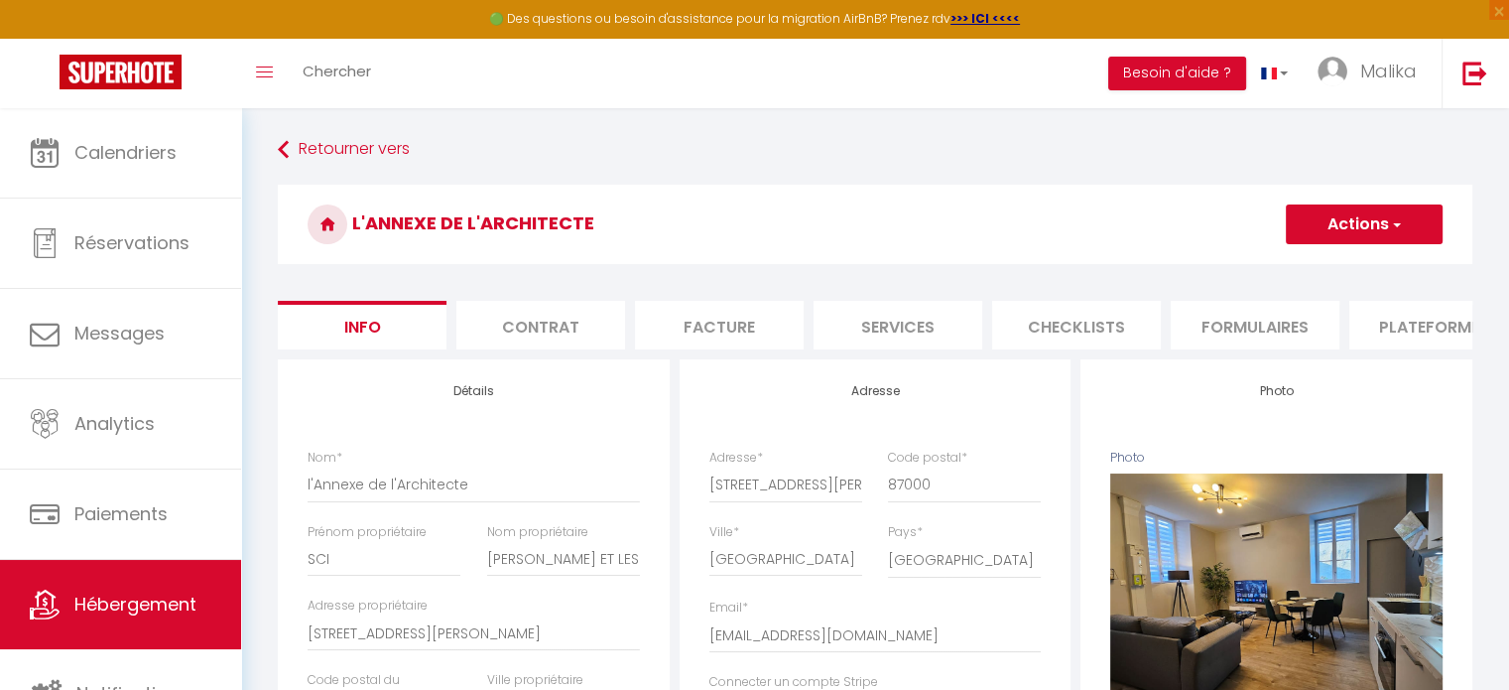
click at [1385, 317] on li "Plateformes" at bounding box center [1434, 325] width 169 height 49
select select
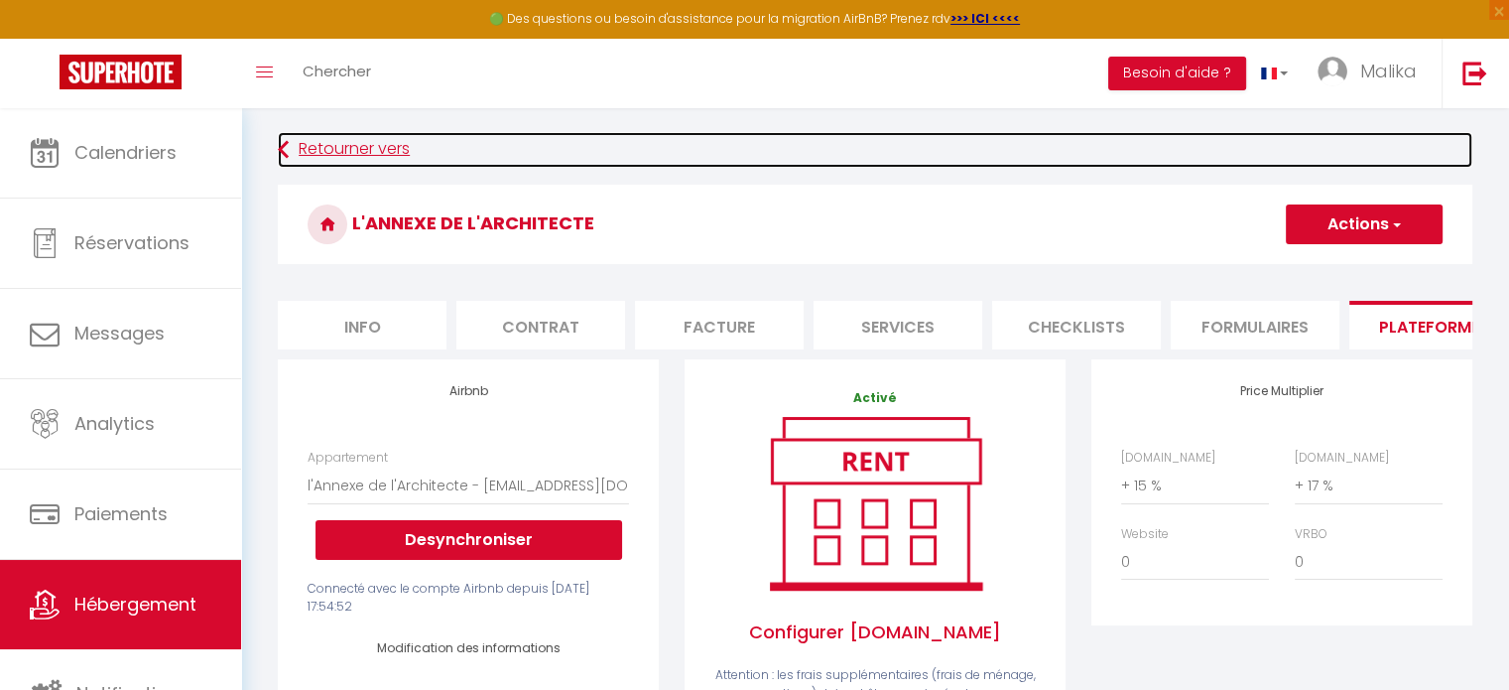
click at [331, 138] on link "Retourner vers" at bounding box center [875, 150] width 1195 height 36
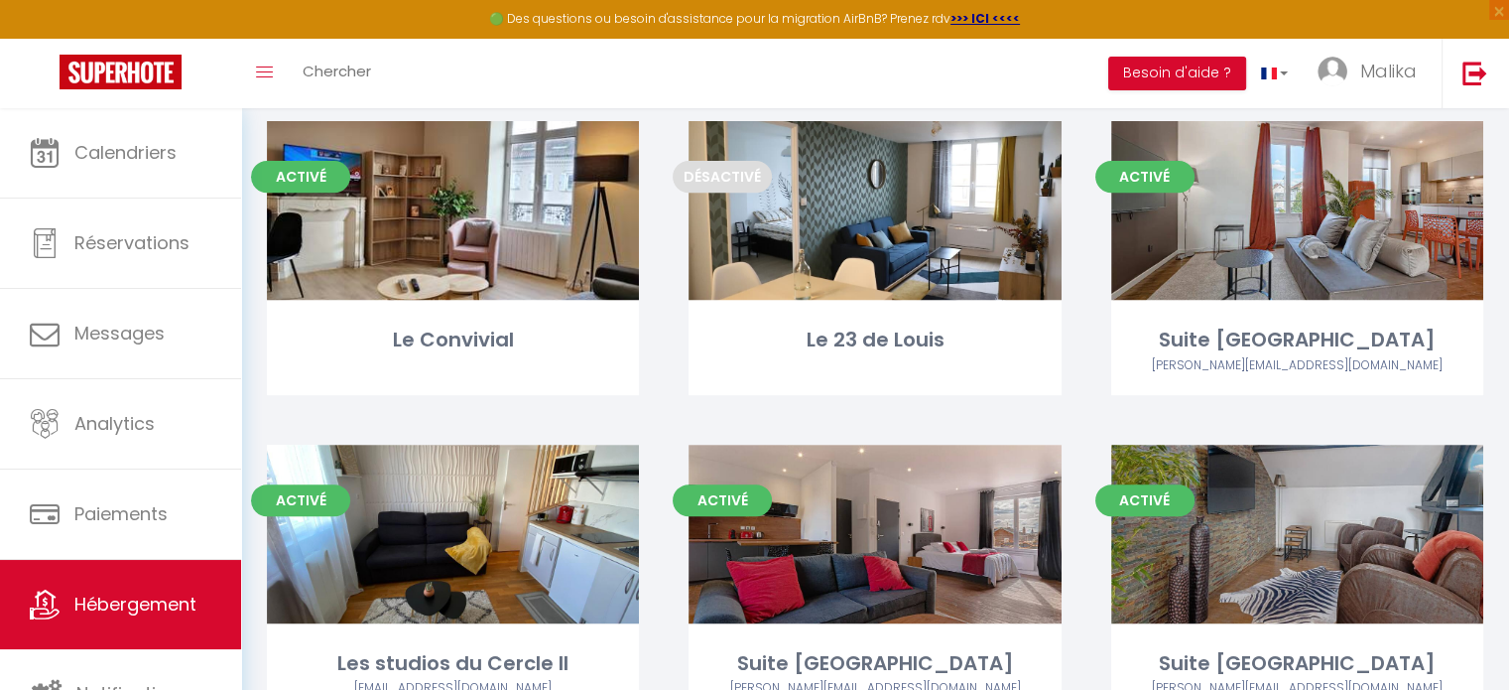
scroll to position [873, 0]
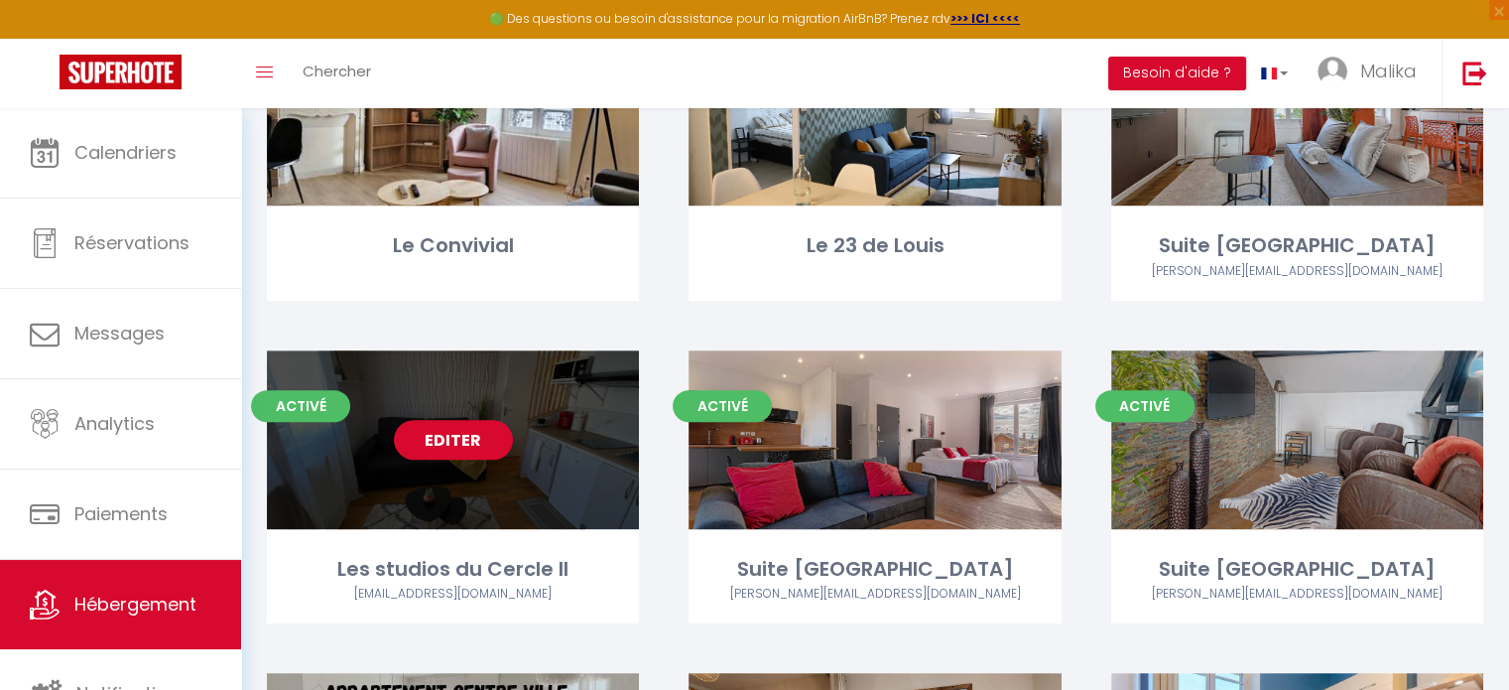
click at [464, 497] on div "Editer" at bounding box center [453, 439] width 372 height 179
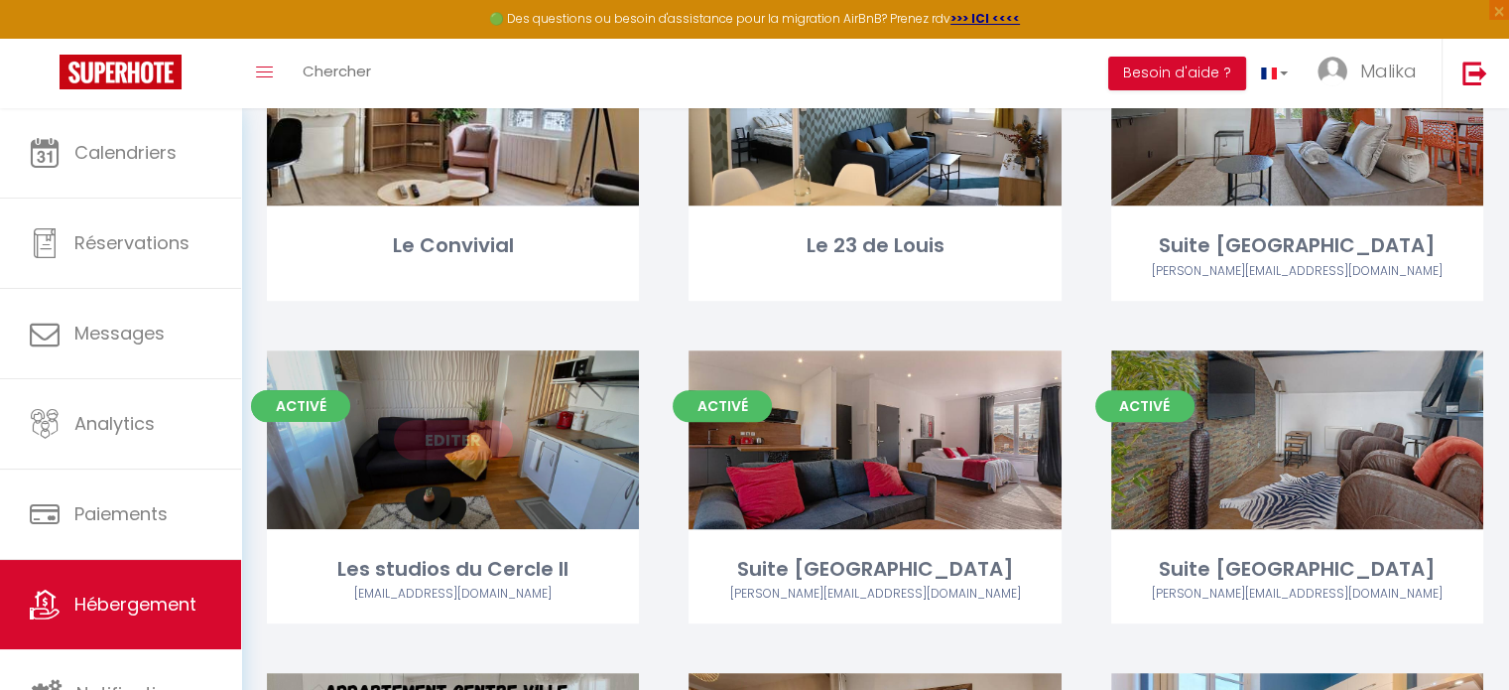
click at [445, 429] on link "Editer" at bounding box center [453, 440] width 119 height 40
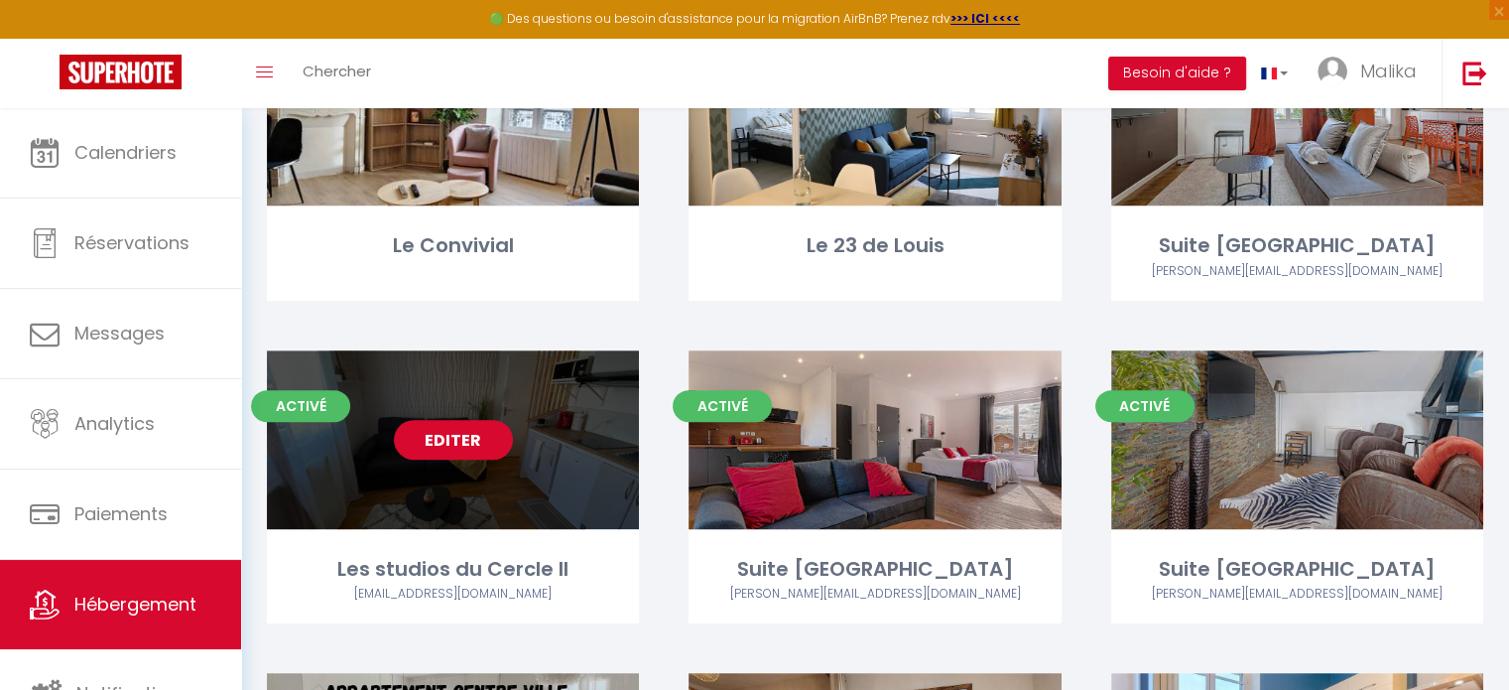
click at [445, 429] on link "Editer" at bounding box center [453, 440] width 119 height 40
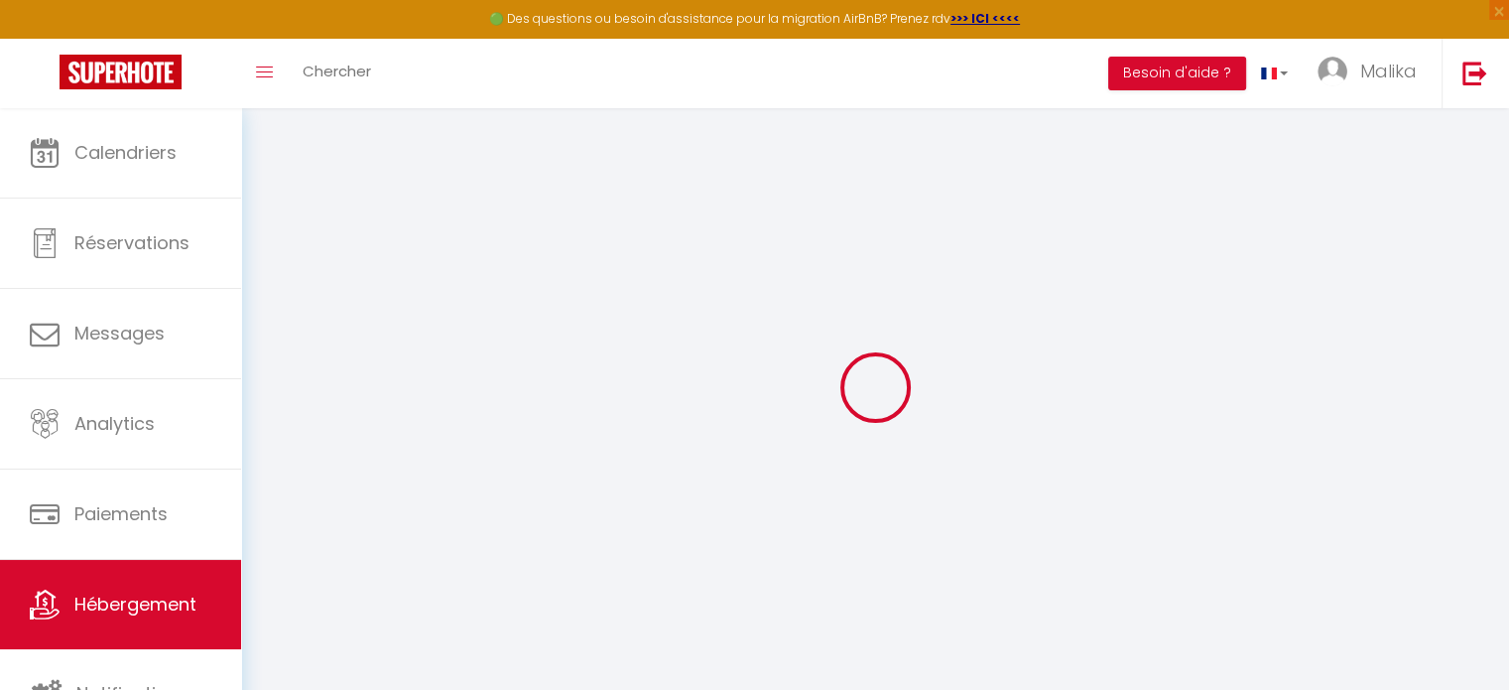
select select "+ 23 %"
select select "+ 17 %"
select select "22339-1450577248026253524"
select select
checkbox input "false"
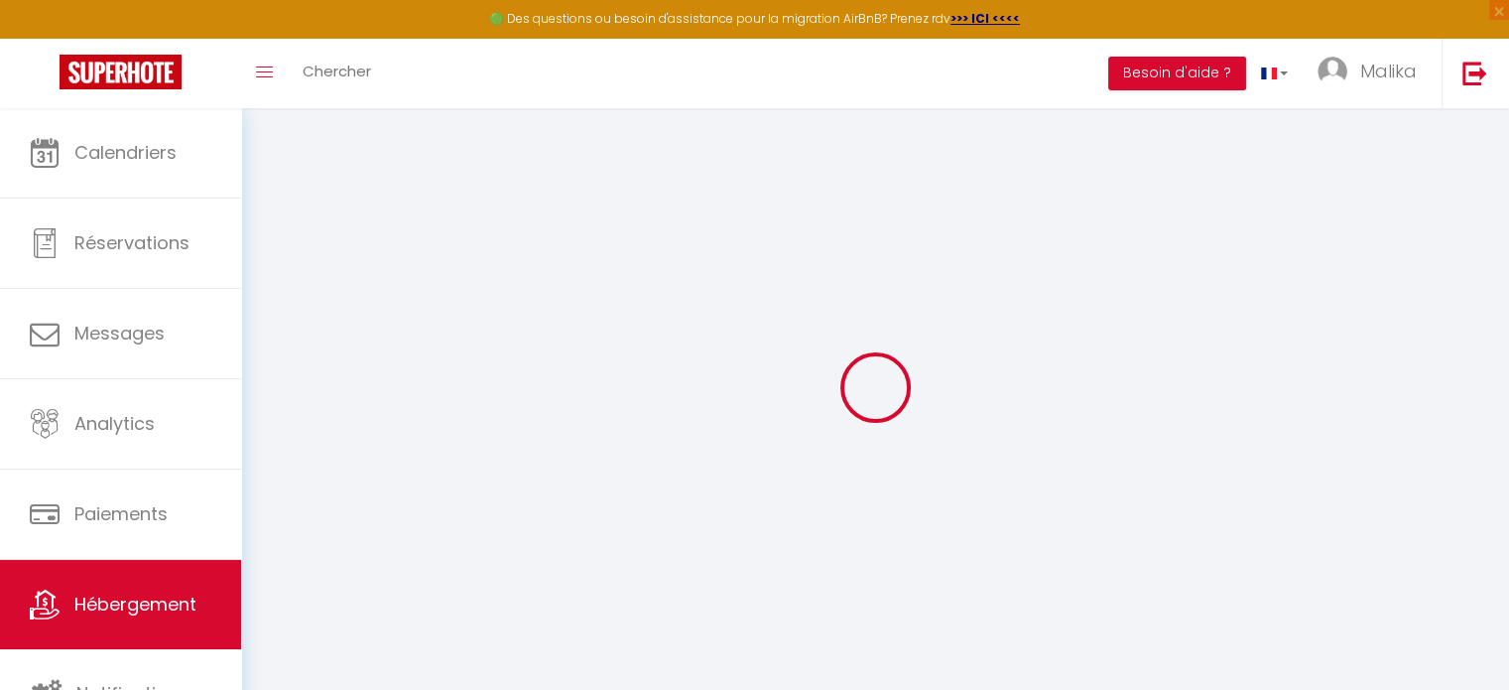
checkbox input "false"
select select
checkbox input "false"
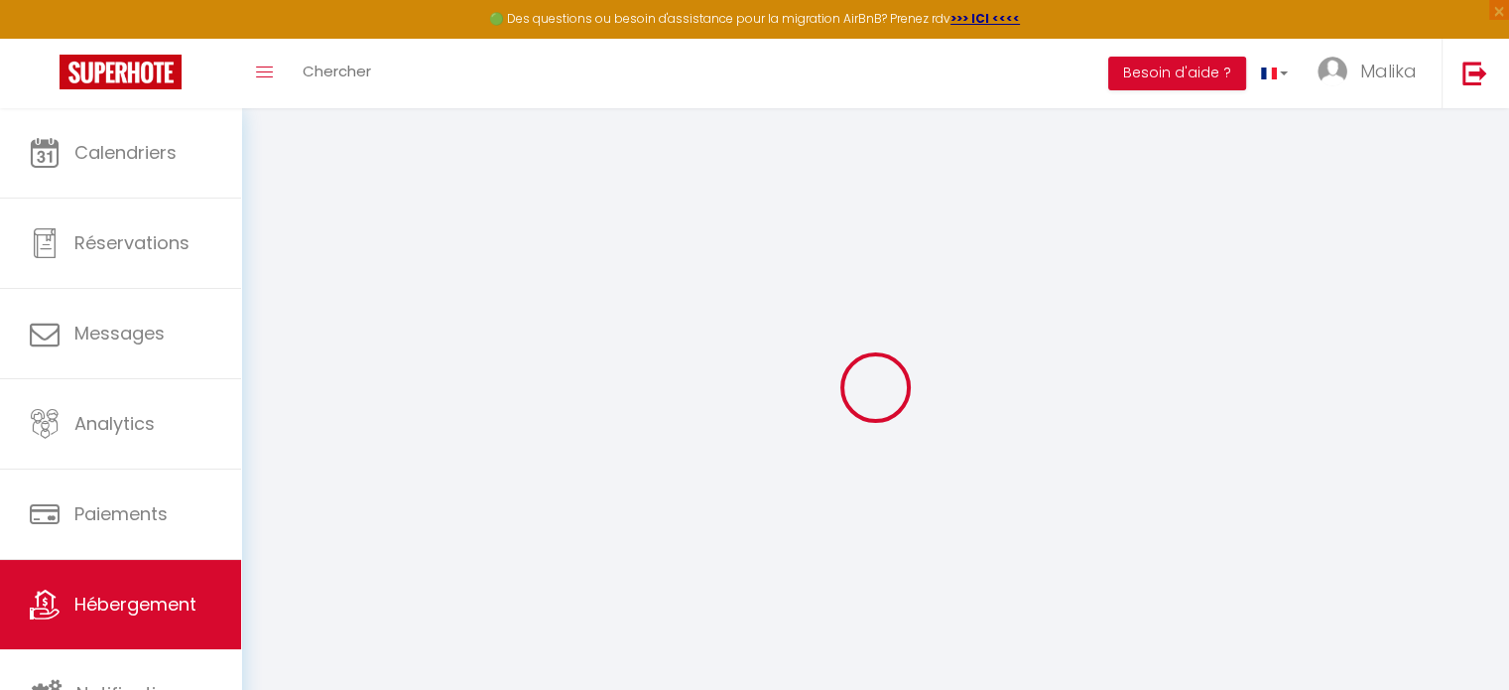
checkbox input "false"
select select "1"
select select "EUR"
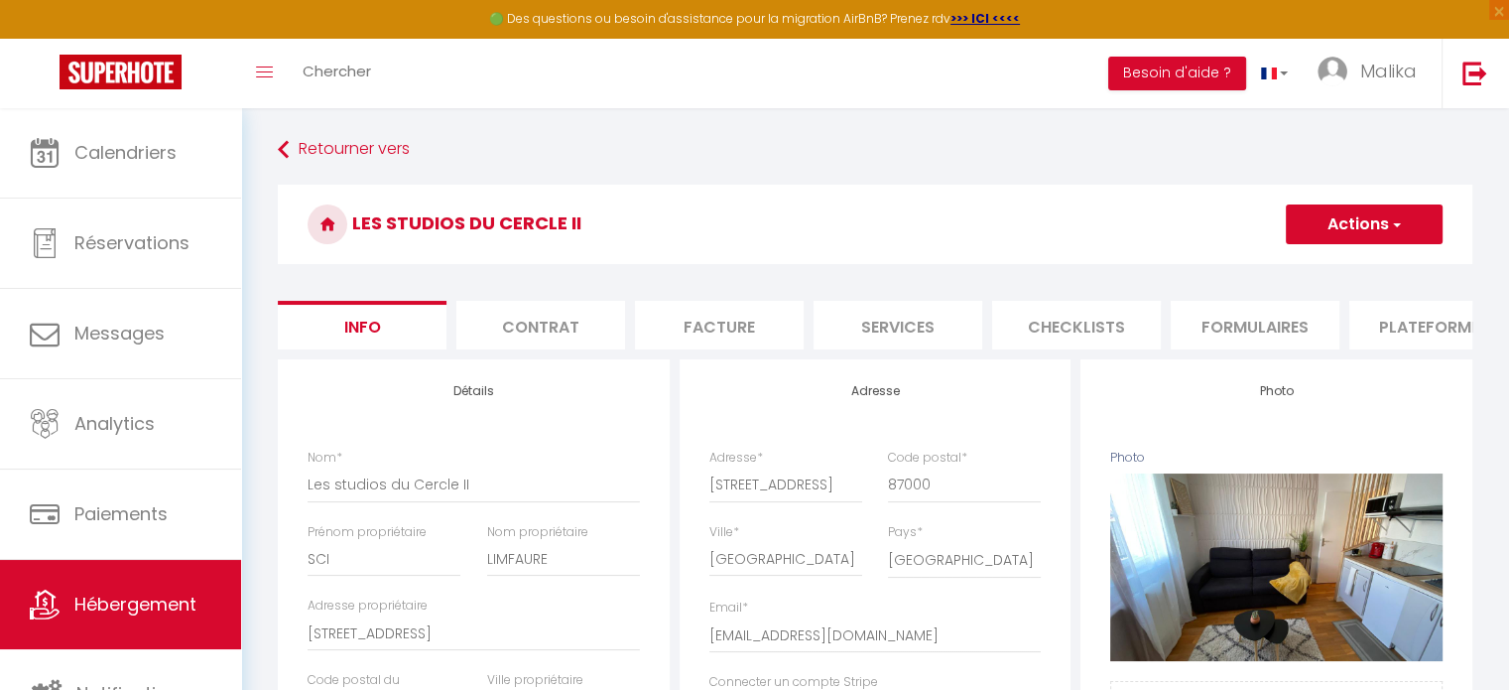
click at [1426, 328] on li "Plateformes" at bounding box center [1434, 325] width 169 height 49
select select
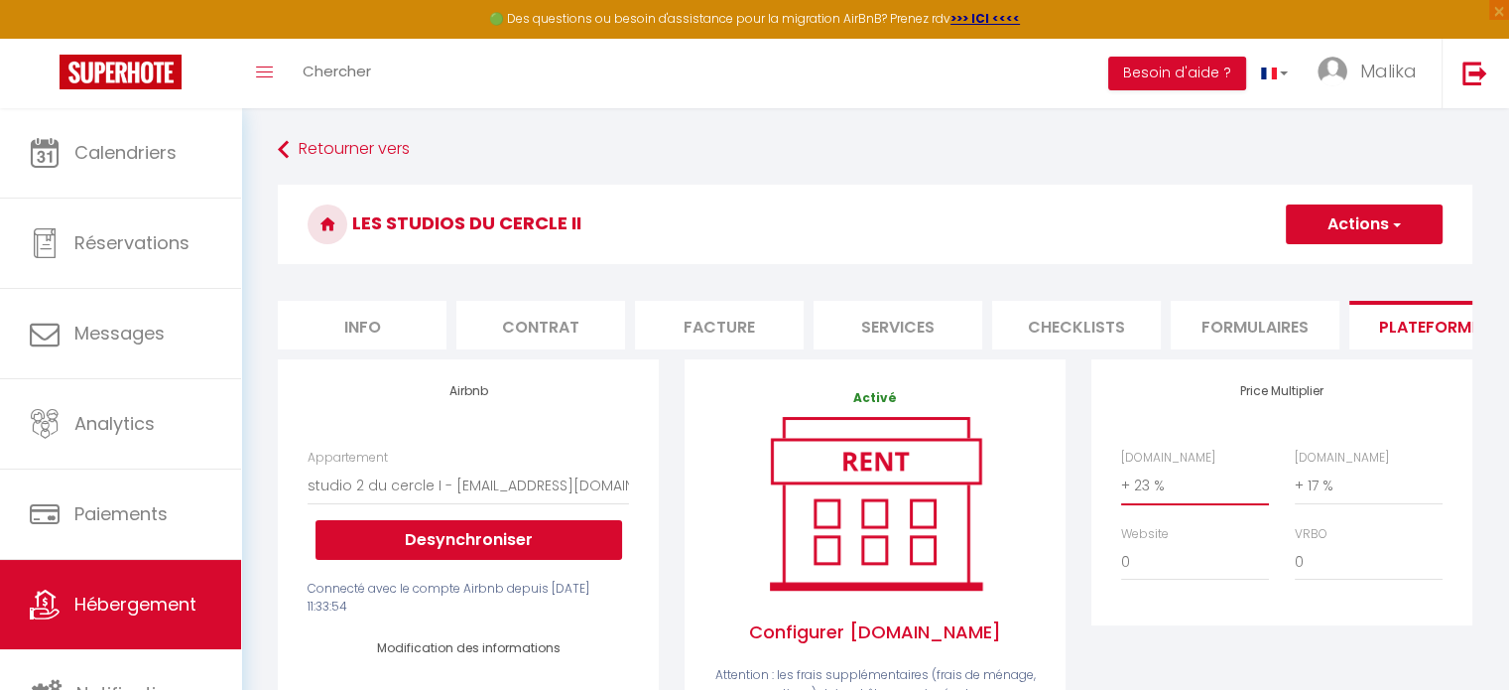
click at [1135, 497] on select "0 + 1 % + 2 % + 3 % + 4 % + 5 % + 6 % + 7 % + 8 % + 9 %" at bounding box center [1195, 485] width 148 height 38
select select "+ 15 %"
click at [1121, 481] on select "0 + 1 % + 2 % + 3 % + 4 % + 5 % + 6 % + 7 % + 8 % + 9 %" at bounding box center [1195, 485] width 148 height 38
select select
click at [1344, 201] on h3 "Les studios du Cercle II" at bounding box center [875, 224] width 1195 height 79
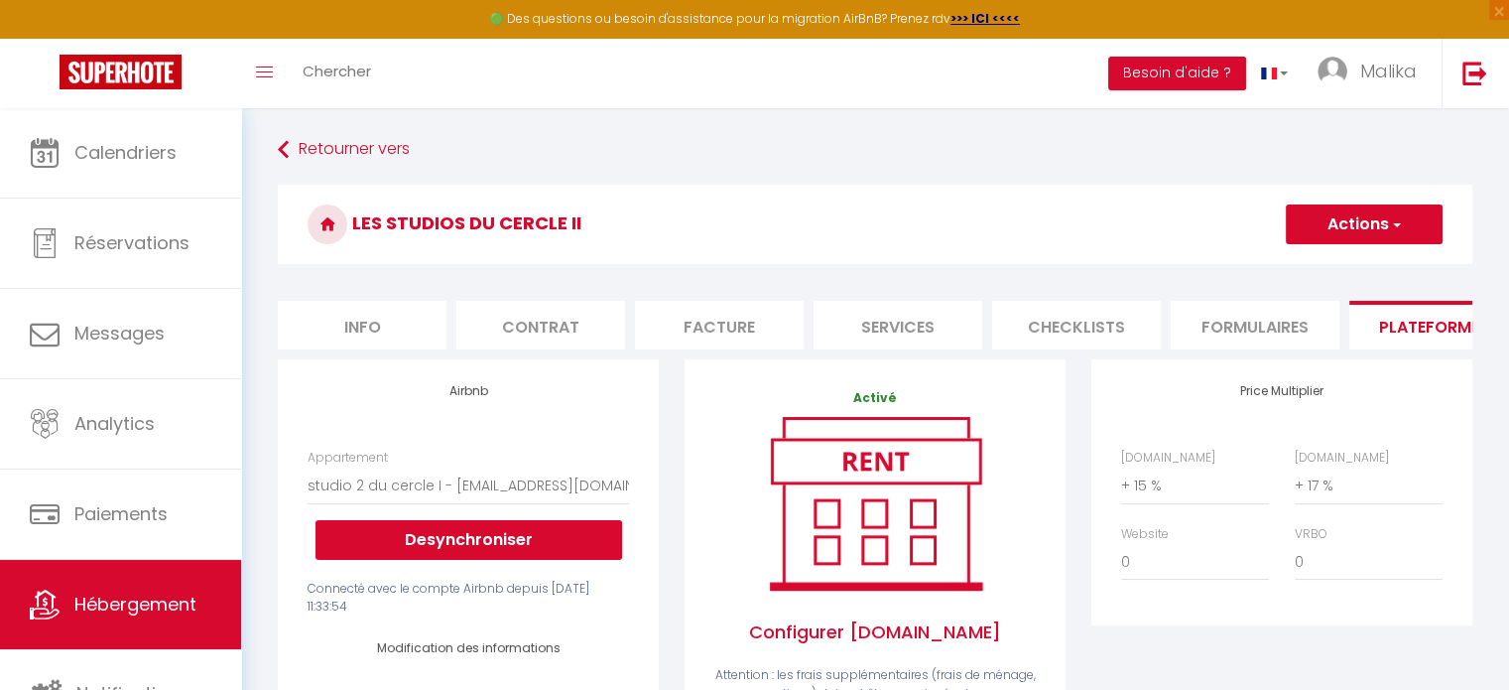
click at [1340, 213] on button "Actions" at bounding box center [1364, 224] width 157 height 40
click at [1339, 263] on link "Enregistrer" at bounding box center [1363, 268] width 157 height 26
select select "1"
select select "EUR"
select select
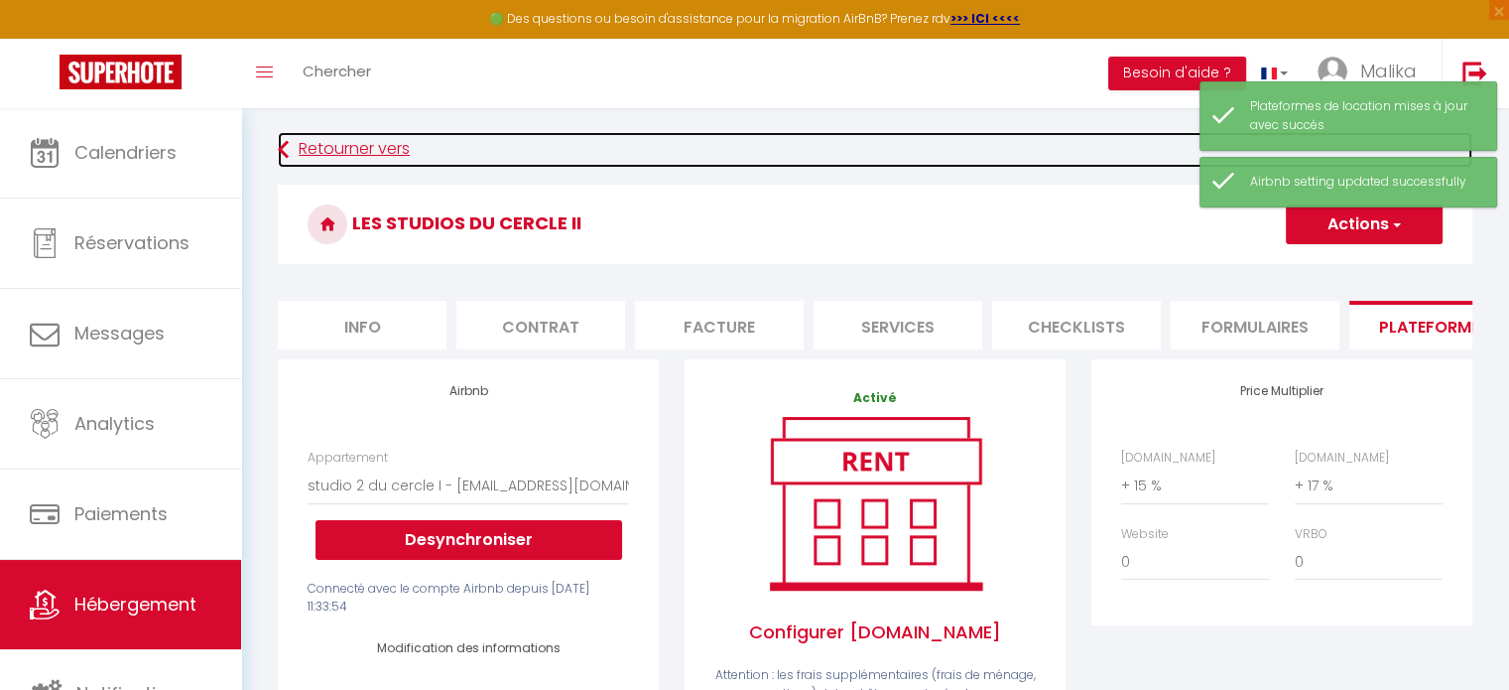
click at [333, 146] on link "Retourner vers" at bounding box center [875, 150] width 1195 height 36
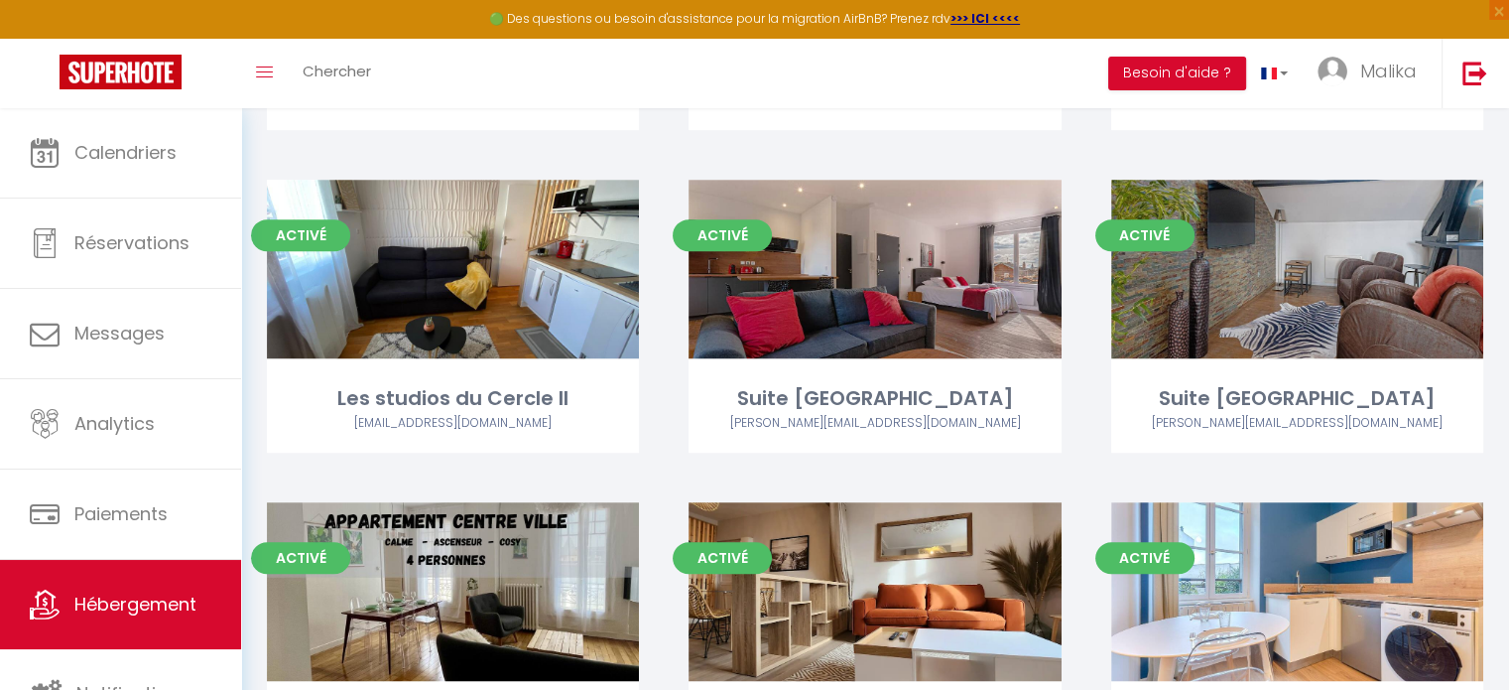
scroll to position [1043, 0]
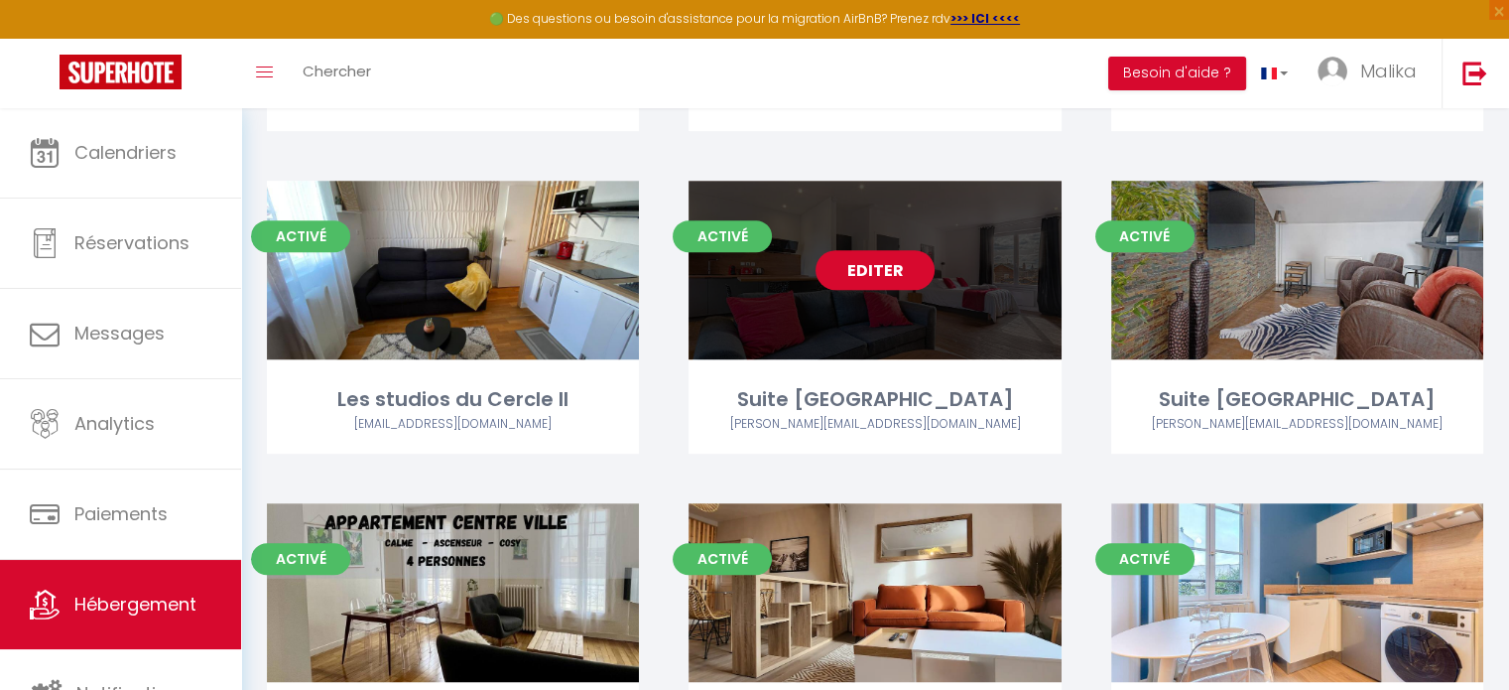
click at [850, 271] on link "Editer" at bounding box center [875, 270] width 119 height 40
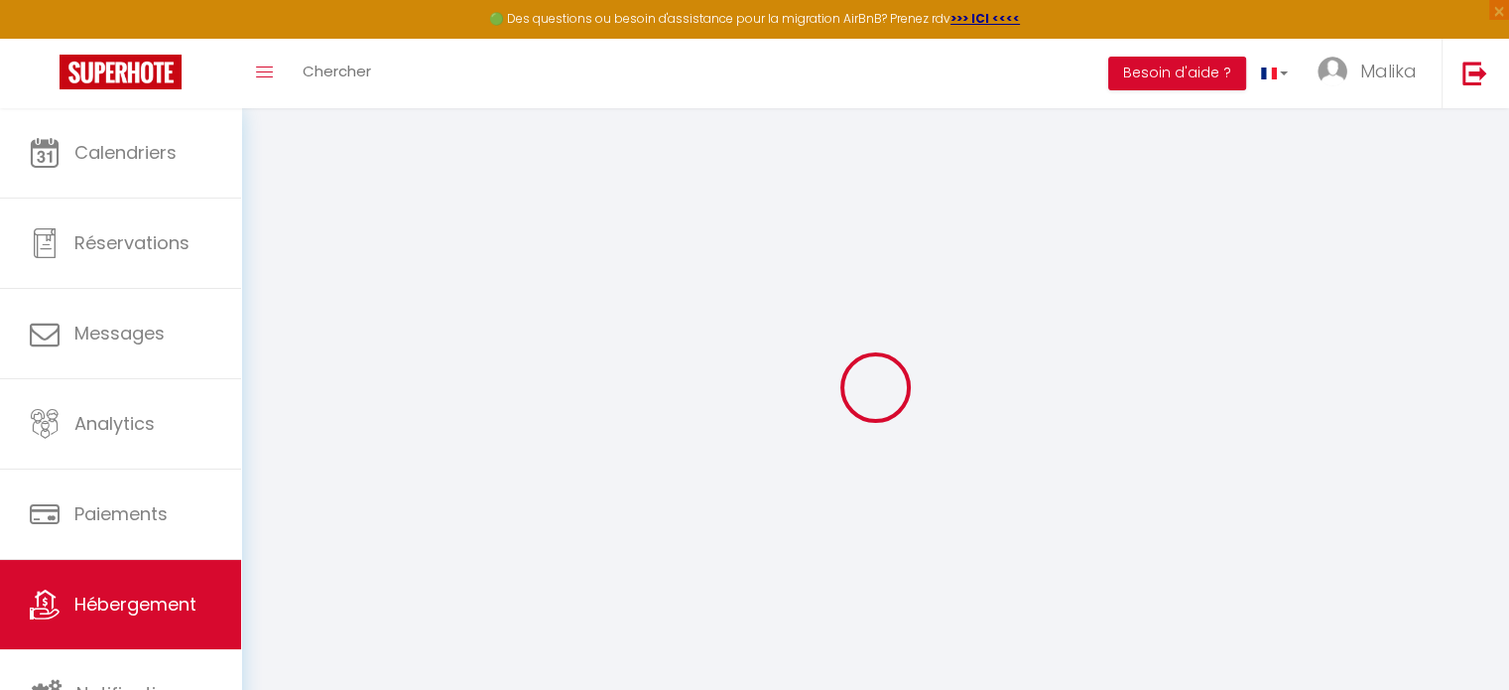
select select "+ 23 %"
select select "+ 17 %"
select select "22254-595276465106425925"
select select
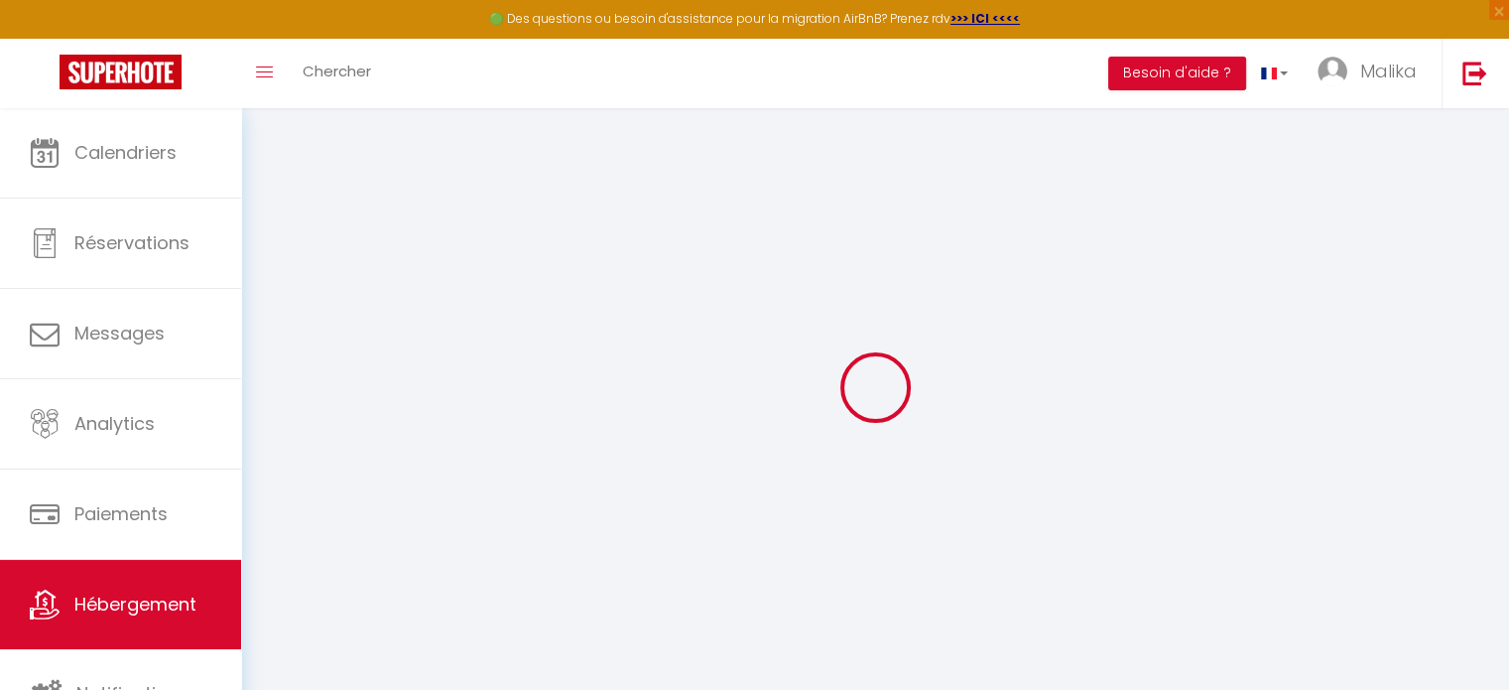
checkbox input "false"
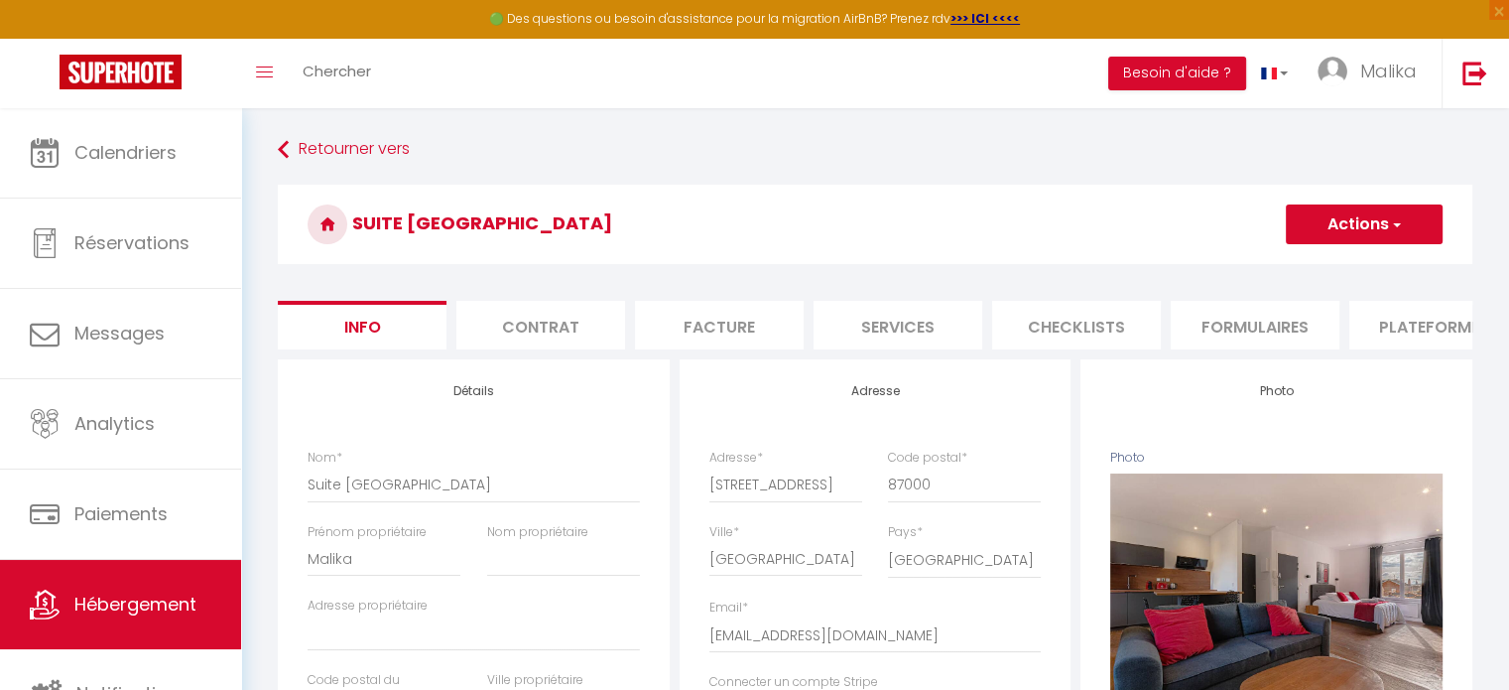
click at [1403, 332] on li "Plateformes" at bounding box center [1434, 325] width 169 height 49
select select
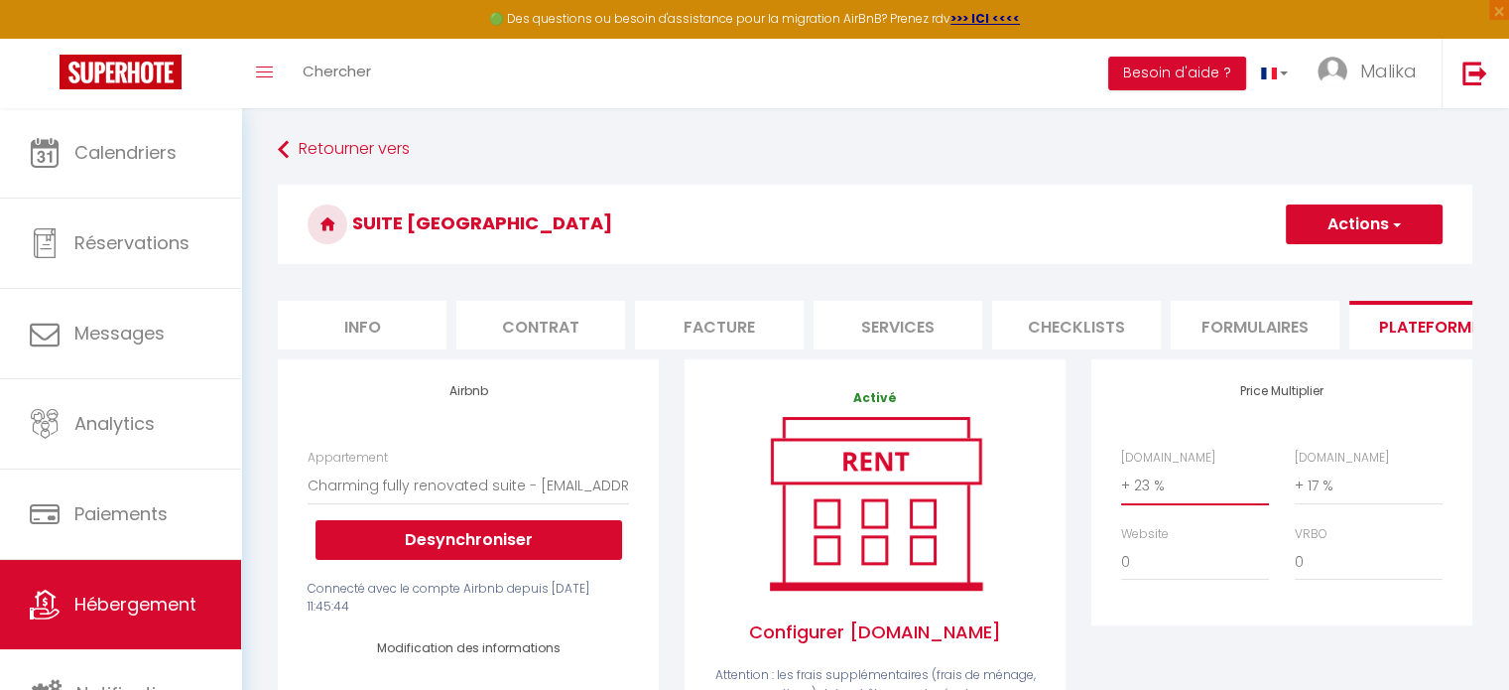
click at [1143, 500] on select "0 + 1 % + 2 % + 3 % + 4 % + 5 % + 6 % + 7 % + 8 % + 9 %" at bounding box center [1195, 485] width 148 height 38
select select "+ 15 %"
click at [1121, 481] on select "0 + 1 % + 2 % + 3 % + 4 % + 5 % + 6 % + 7 % + 8 % + 9 %" at bounding box center [1195, 485] width 148 height 38
select select
click at [1298, 233] on button "Actions" at bounding box center [1364, 224] width 157 height 40
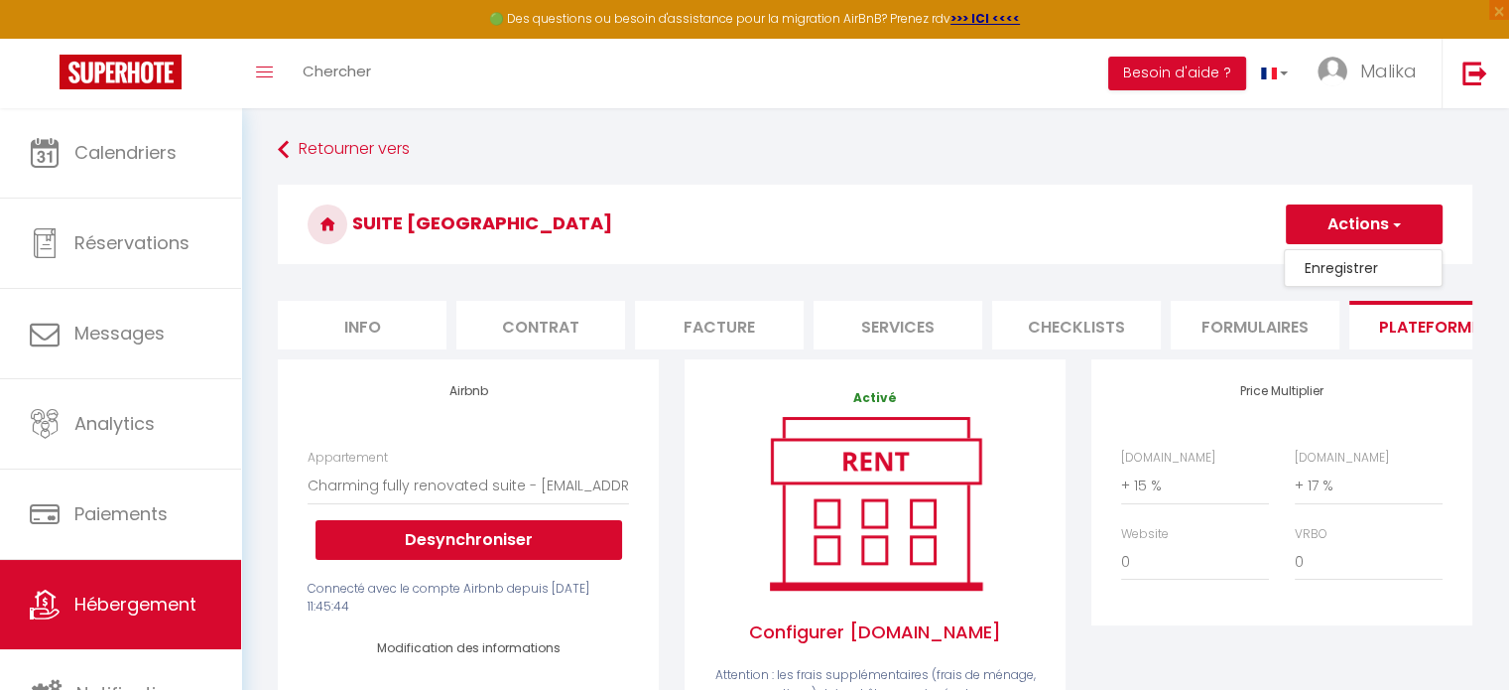
click at [1315, 261] on link "Enregistrer" at bounding box center [1363, 268] width 157 height 26
select select "EUR"
select select
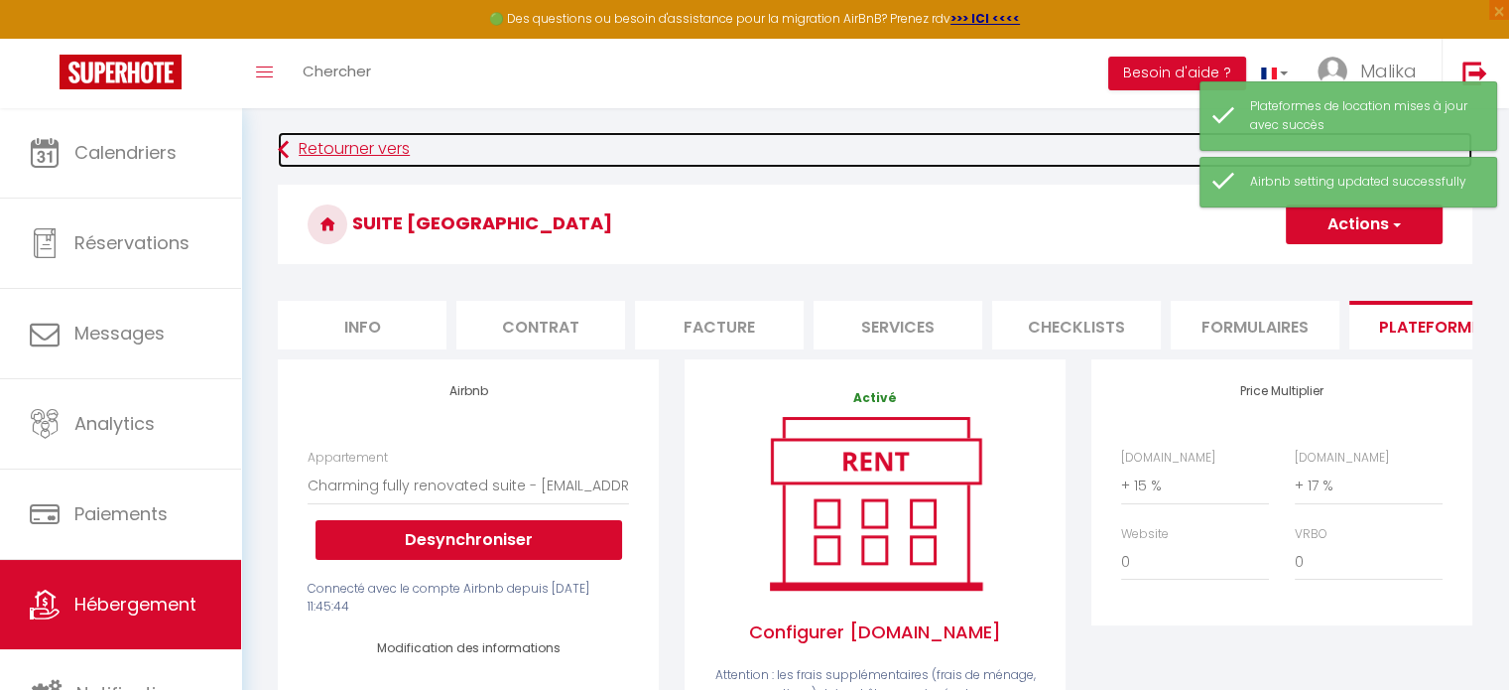
click at [354, 140] on link "Retourner vers" at bounding box center [875, 150] width 1195 height 36
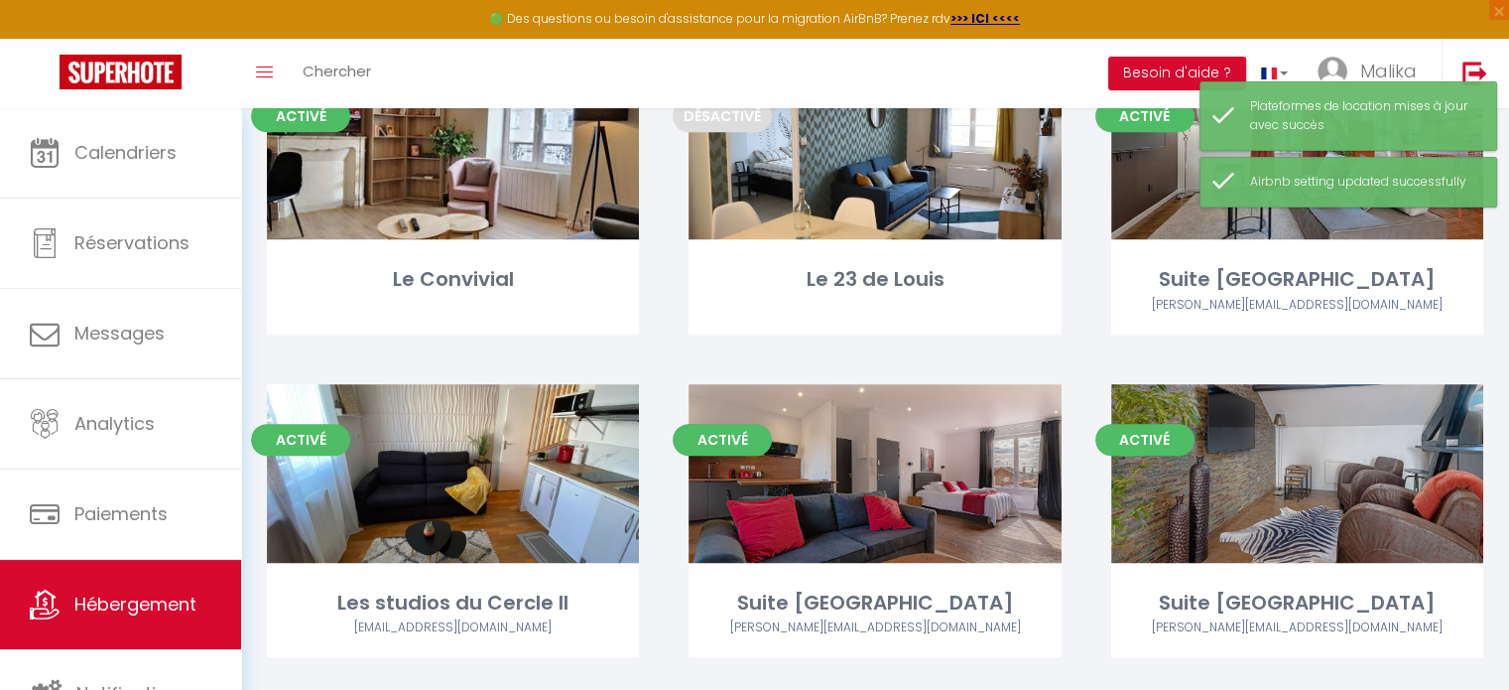
scroll to position [840, 0]
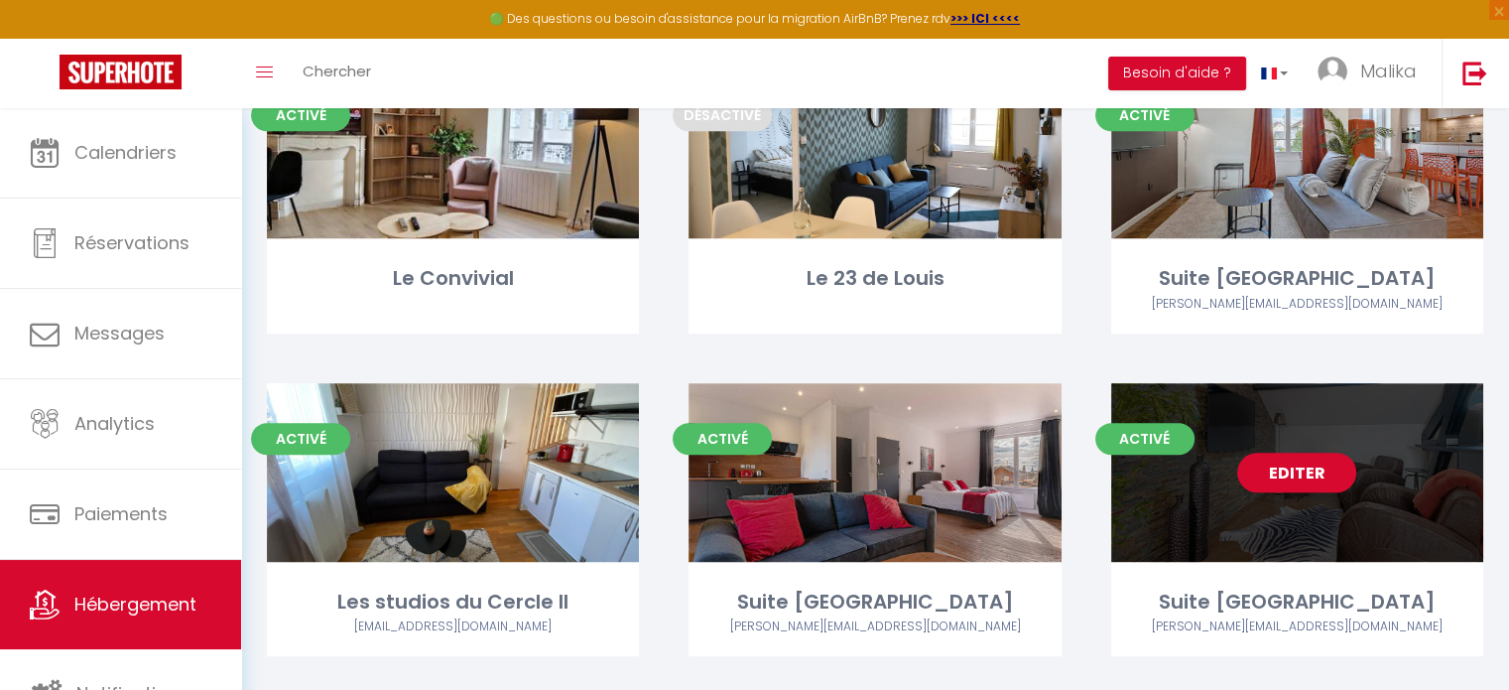
click at [1290, 469] on link "Editer" at bounding box center [1296, 472] width 119 height 40
select select "3"
select select "2"
select select "1"
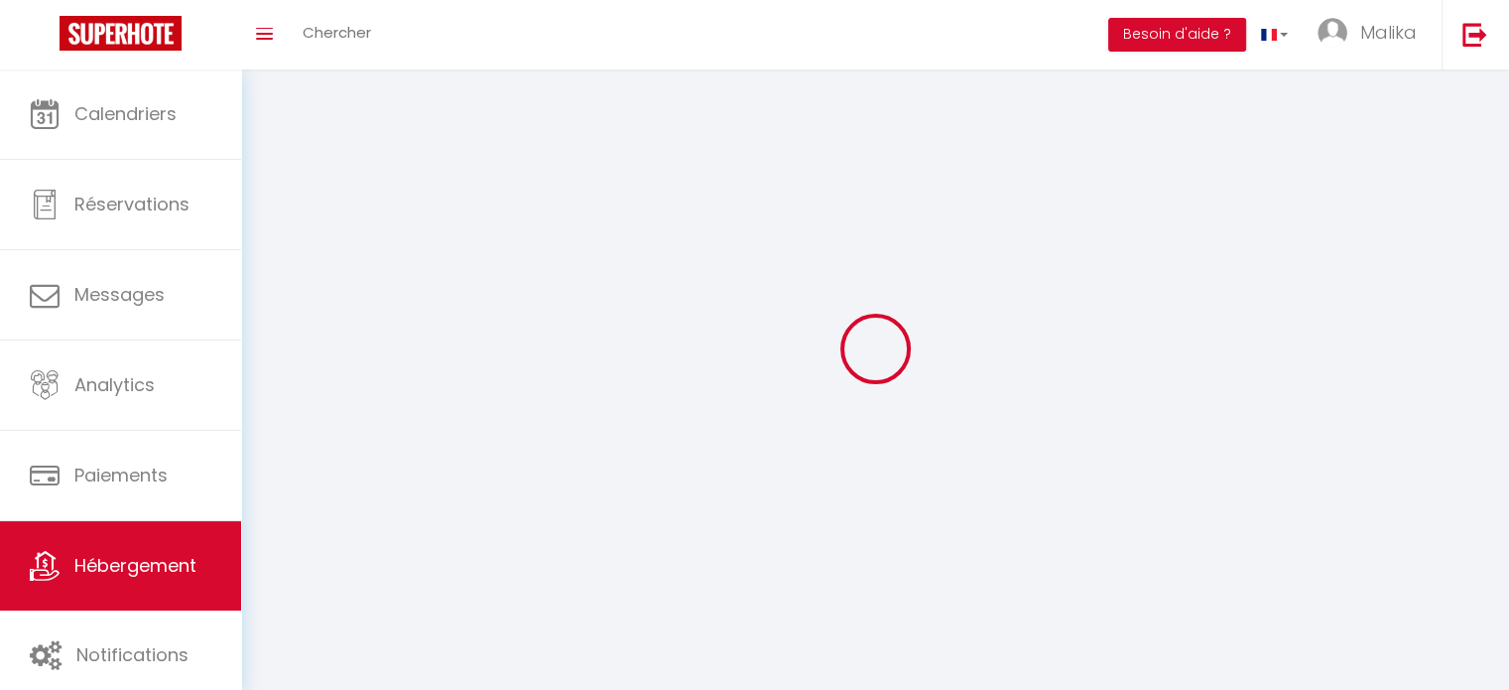
select select
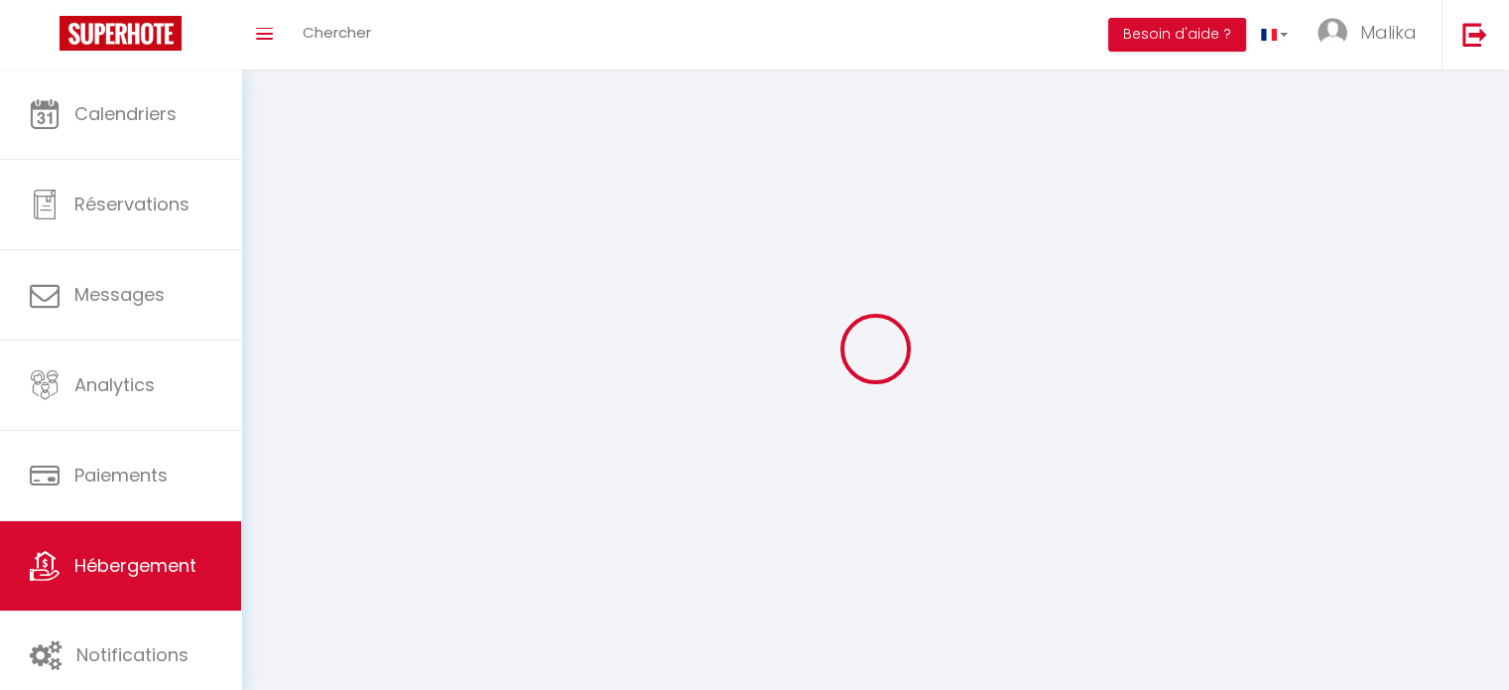
select select
checkbox input "false"
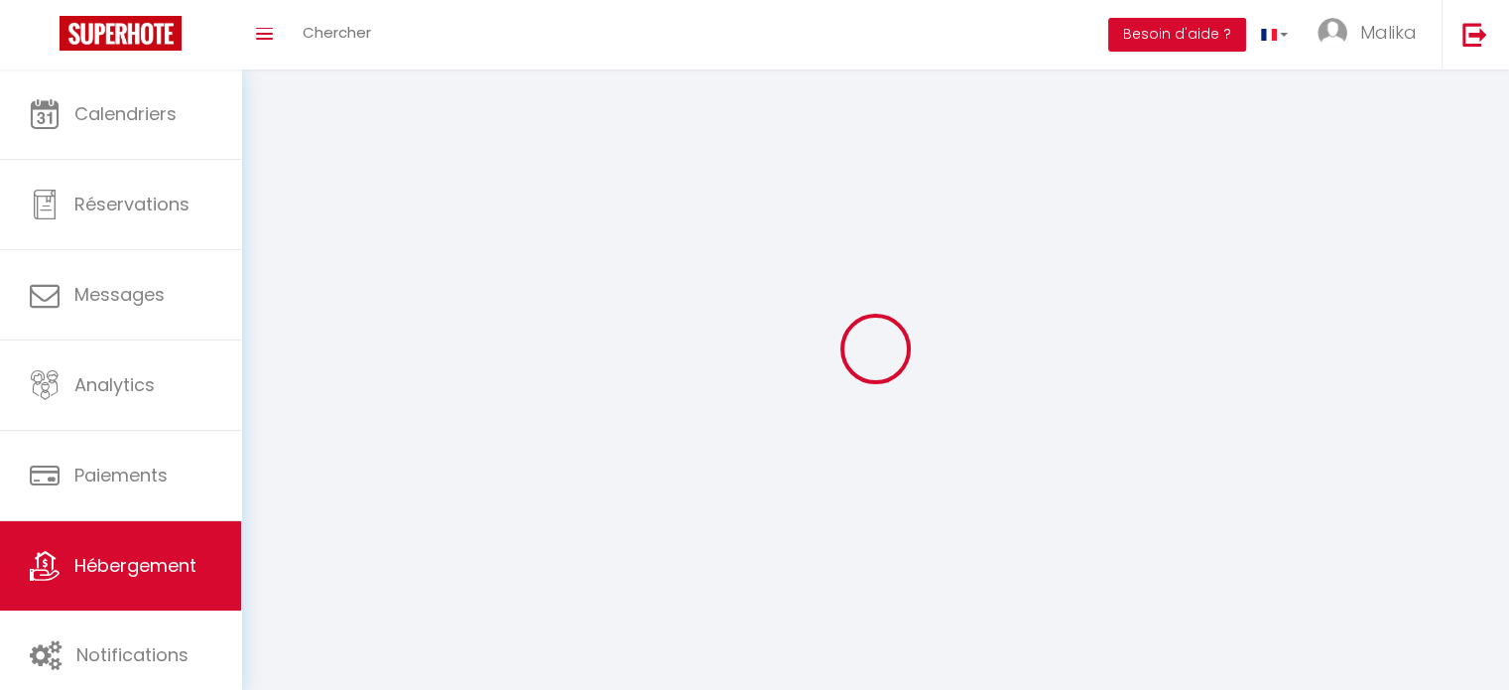
select select
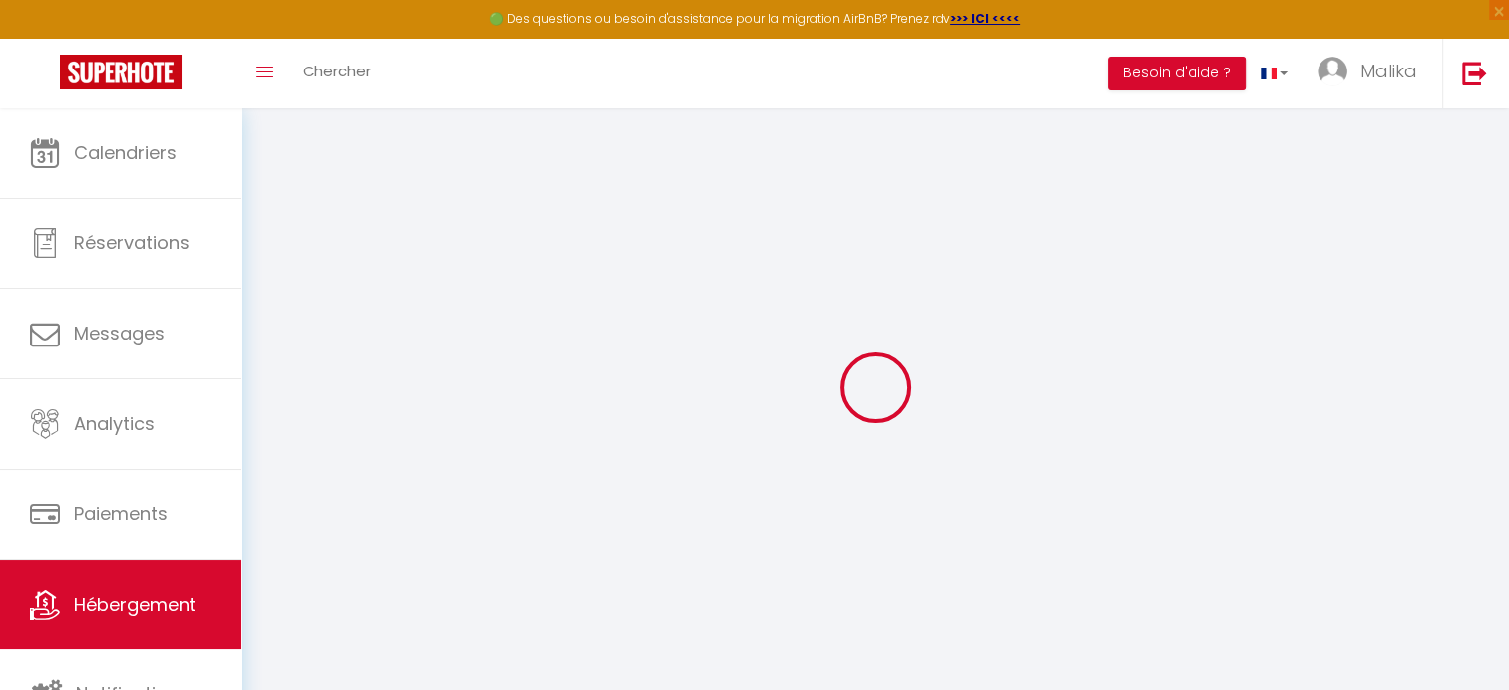
select select "+ 23 %"
select select "+ 17 %"
select select "22254-597553524111482837"
select select
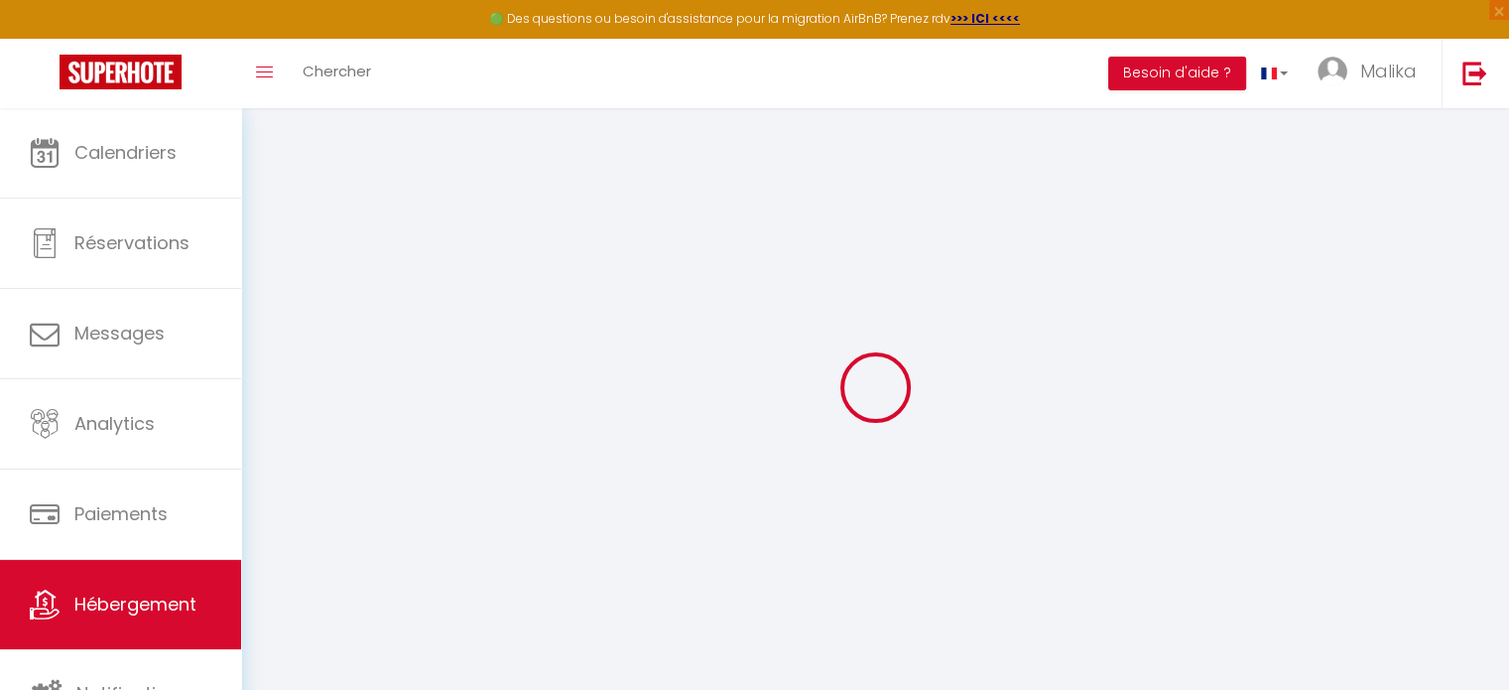
checkbox input "false"
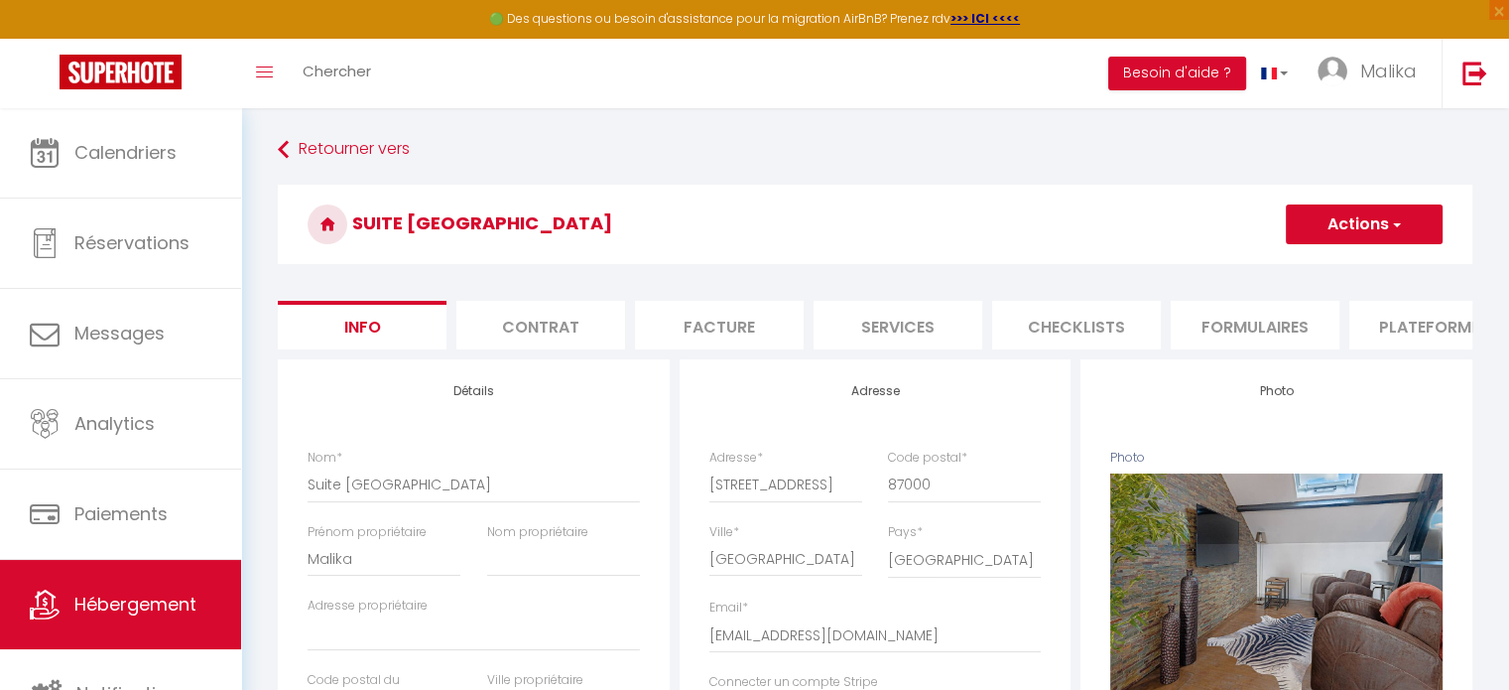
click at [1401, 319] on li "Plateformes" at bounding box center [1434, 325] width 169 height 49
select select
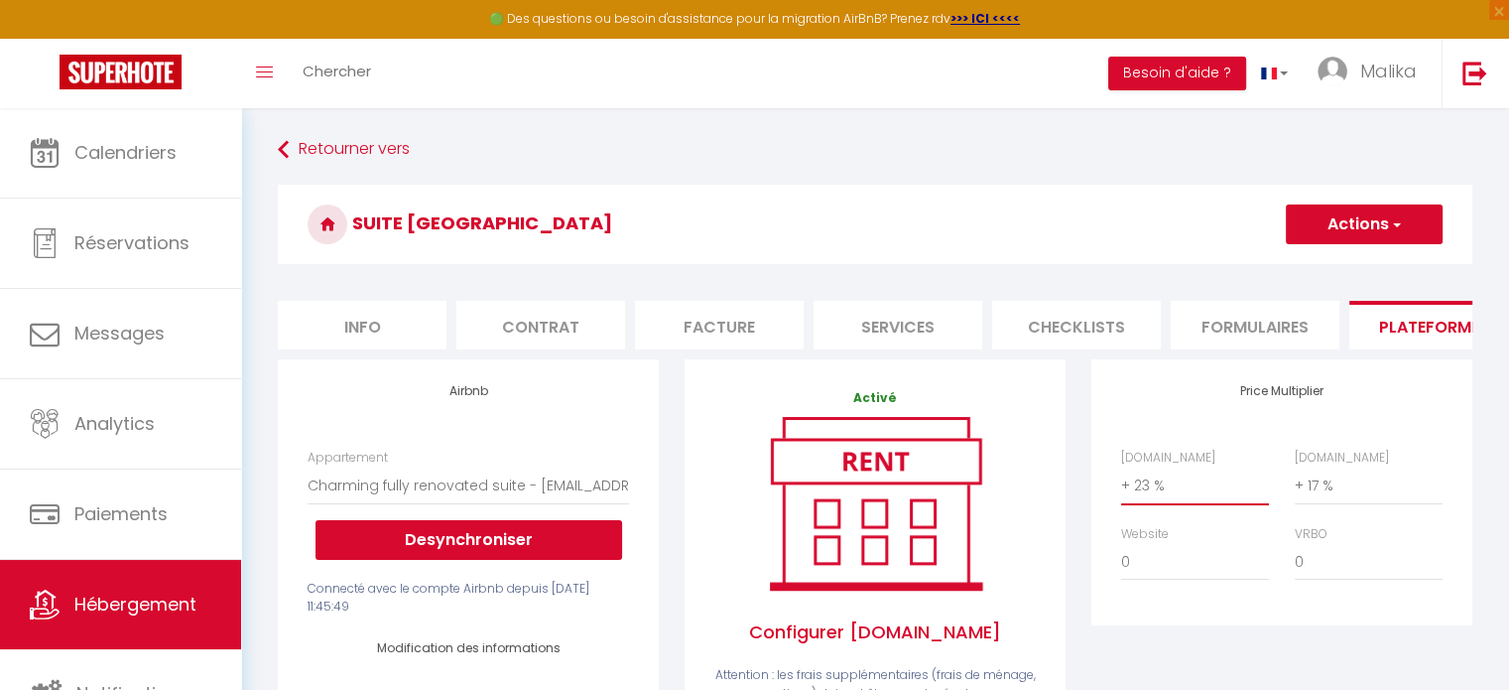
click at [1139, 500] on select "0 + 1 % + 2 % + 3 % + 4 % + 5 % + 6 % + 7 % + 8 % + 9 %" at bounding box center [1195, 485] width 148 height 38
select select "+ 15 %"
click at [1121, 481] on select "0 + 1 % + 2 % + 3 % + 4 % + 5 % + 6 % + 7 % + 8 % + 9 %" at bounding box center [1195, 485] width 148 height 38
select select
click at [1309, 225] on button "Actions" at bounding box center [1364, 224] width 157 height 40
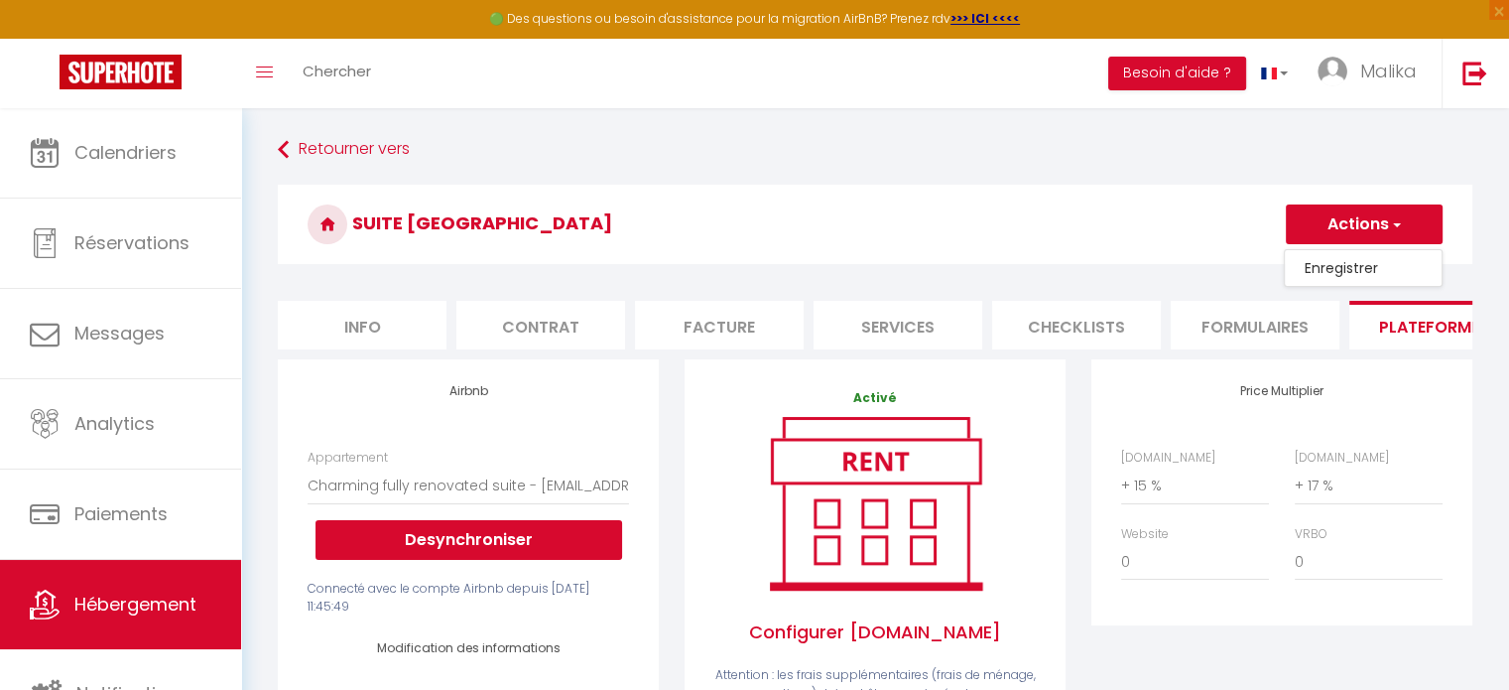
click at [1326, 265] on link "Enregistrer" at bounding box center [1363, 268] width 157 height 26
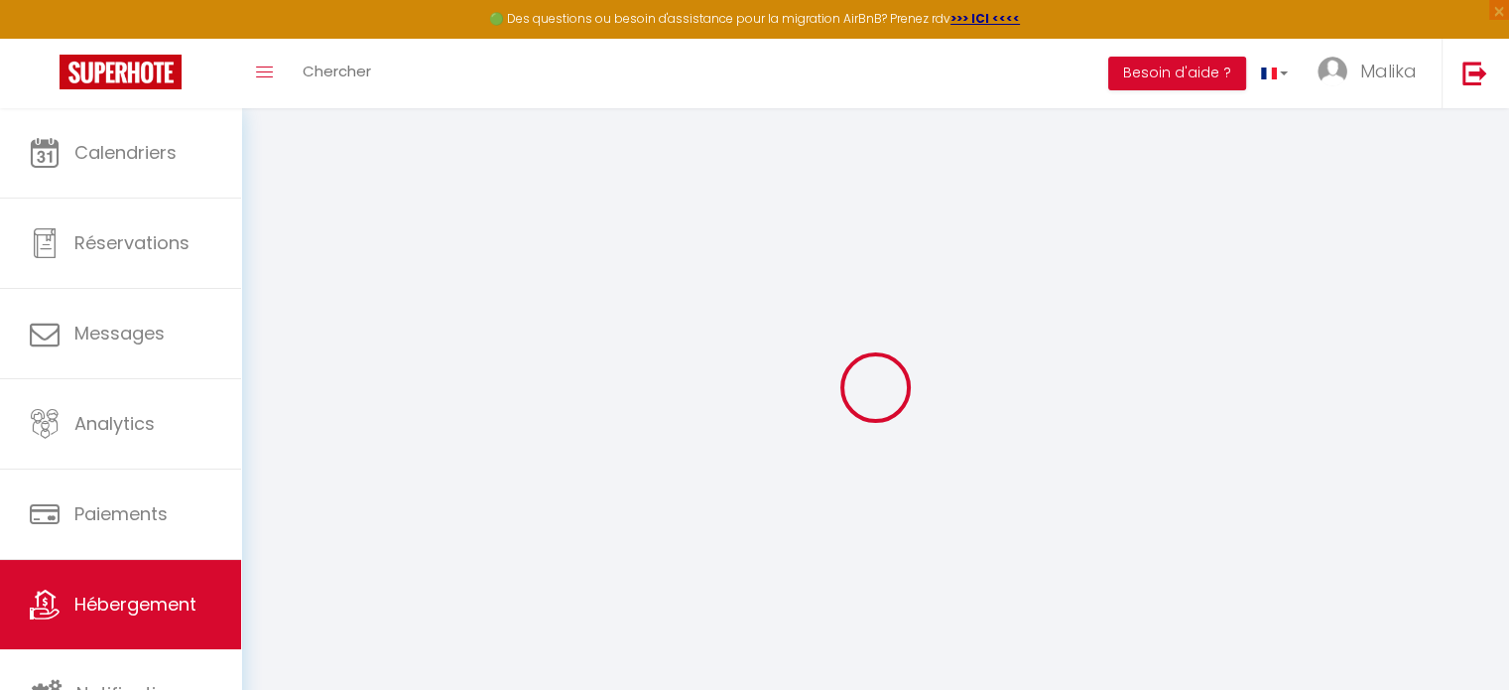
select select "EUR"
select select
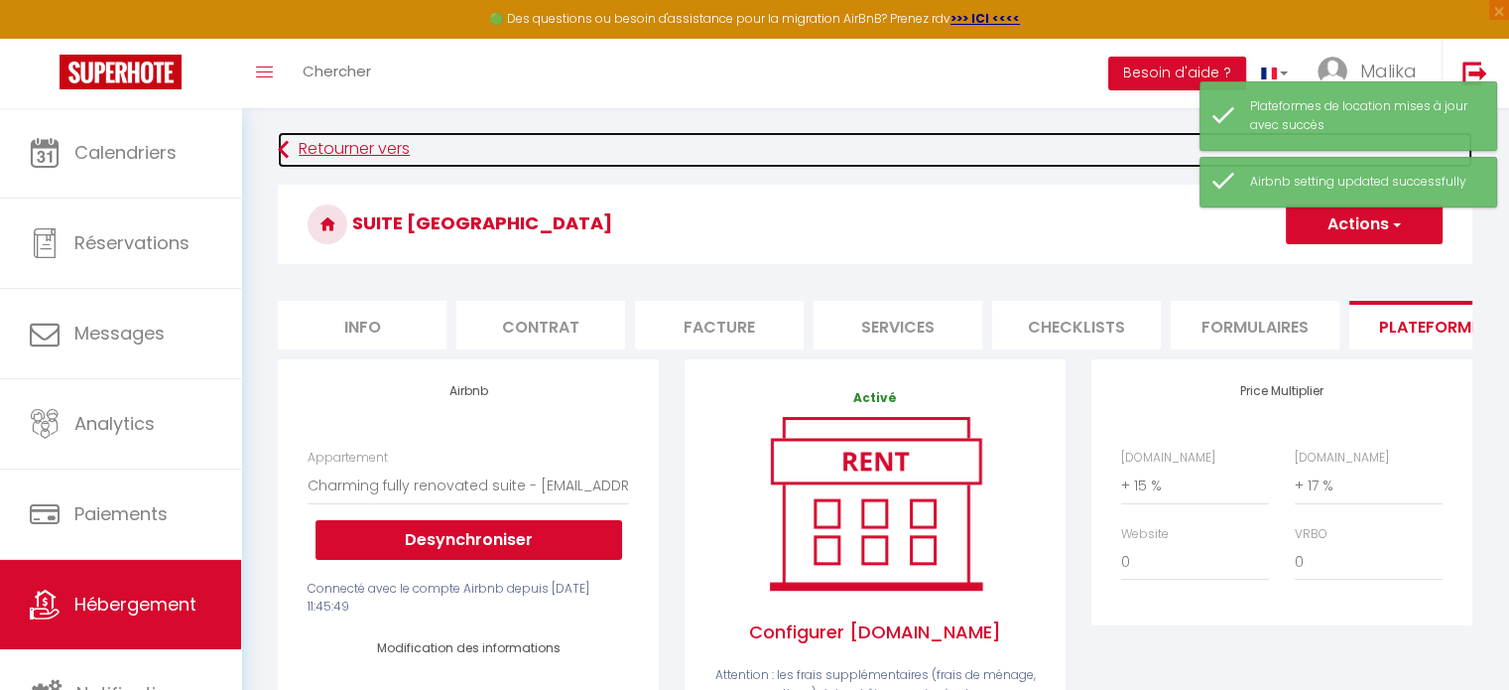
click at [374, 143] on link "Retourner vers" at bounding box center [875, 150] width 1195 height 36
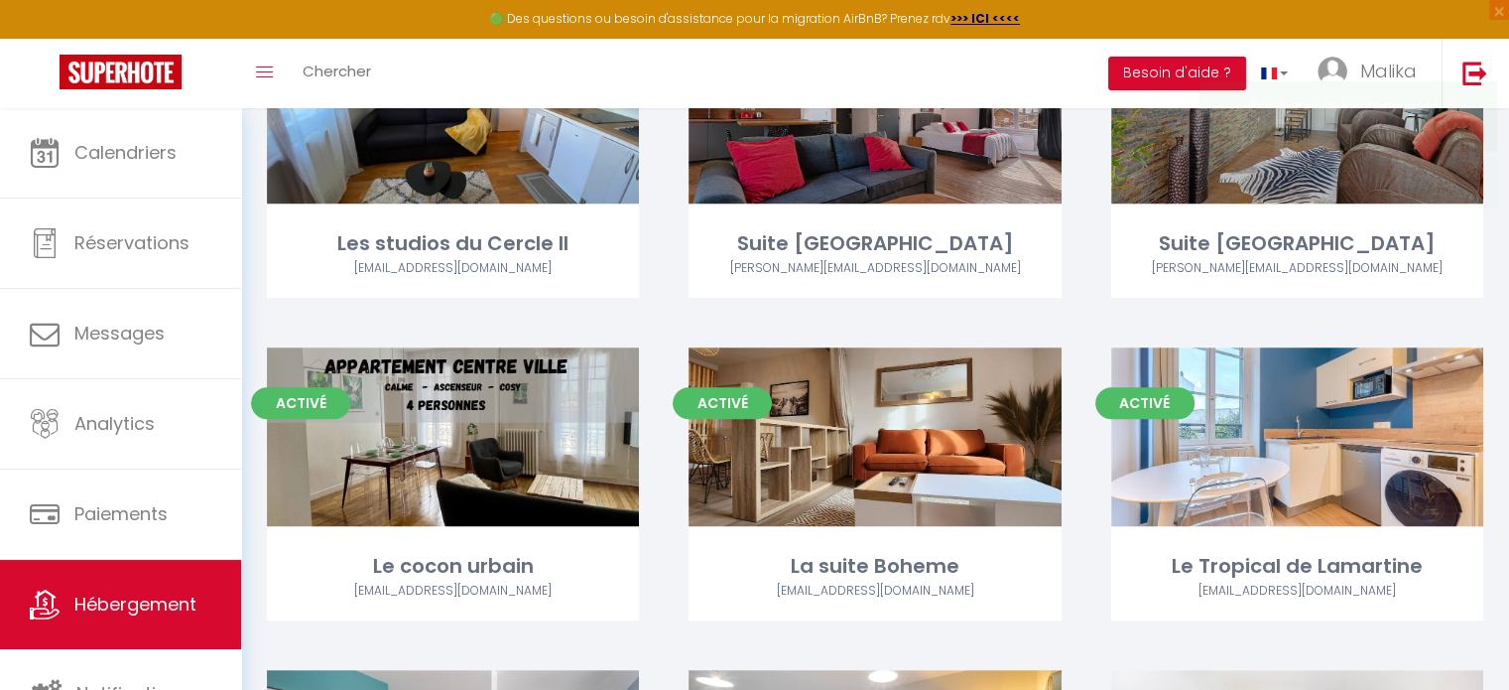
scroll to position [1201, 0]
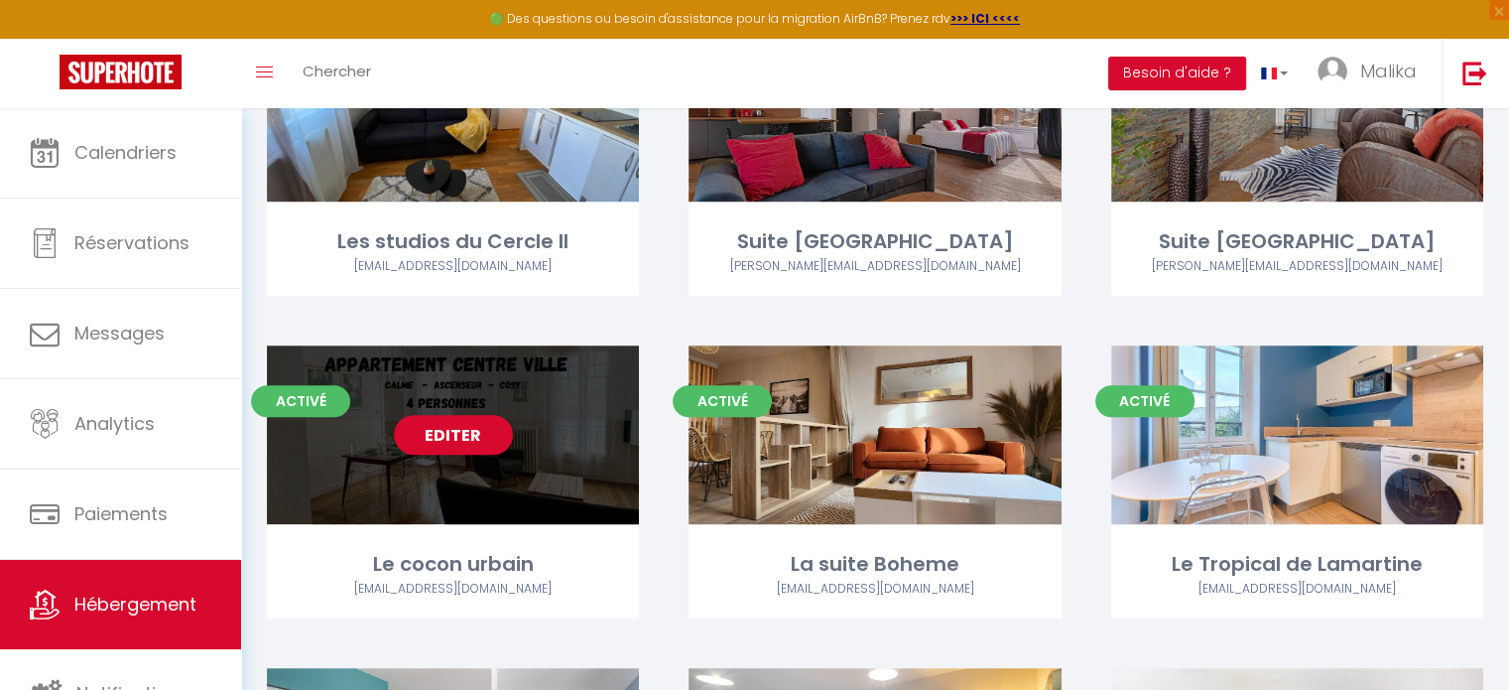
click at [554, 451] on div "Editer" at bounding box center [453, 434] width 372 height 179
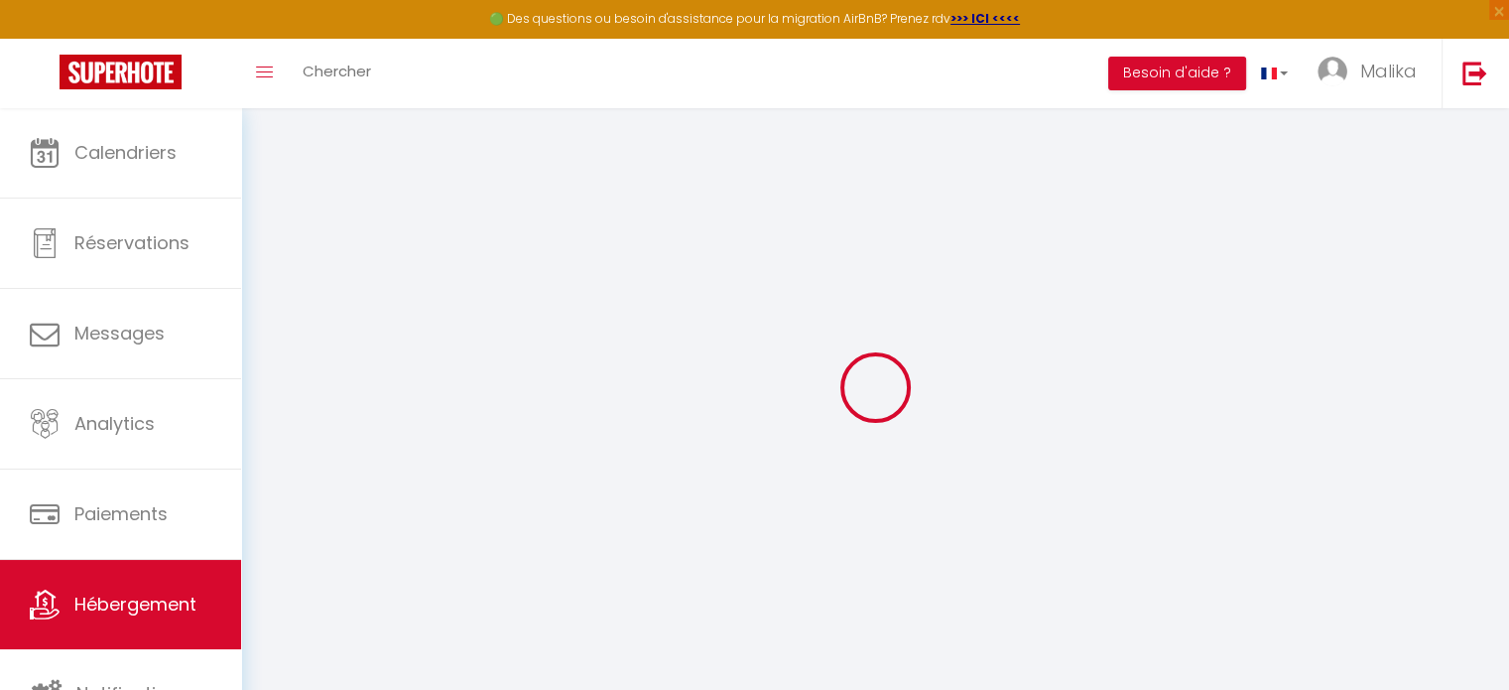
select select "+ 23 %"
select select "+ 17 %"
select select "22462-703012460412158245"
select select
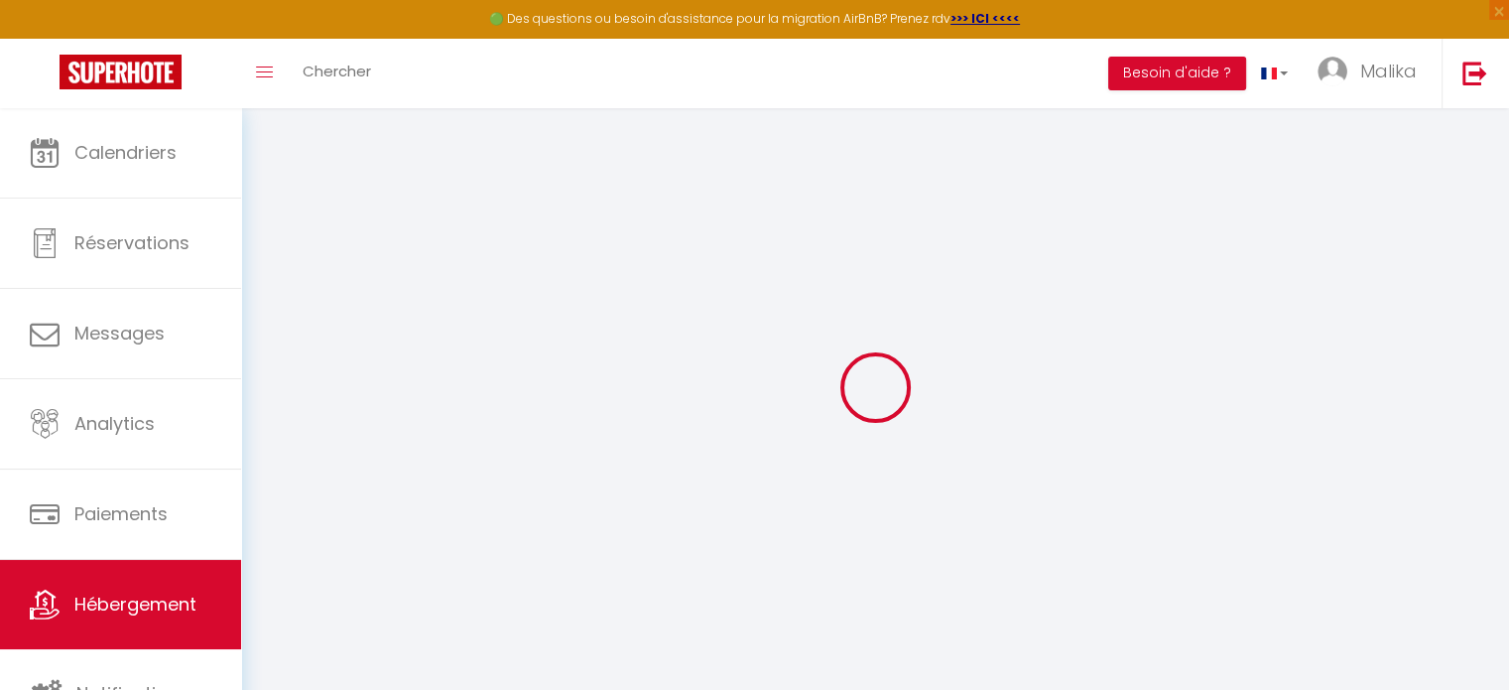
checkbox input "false"
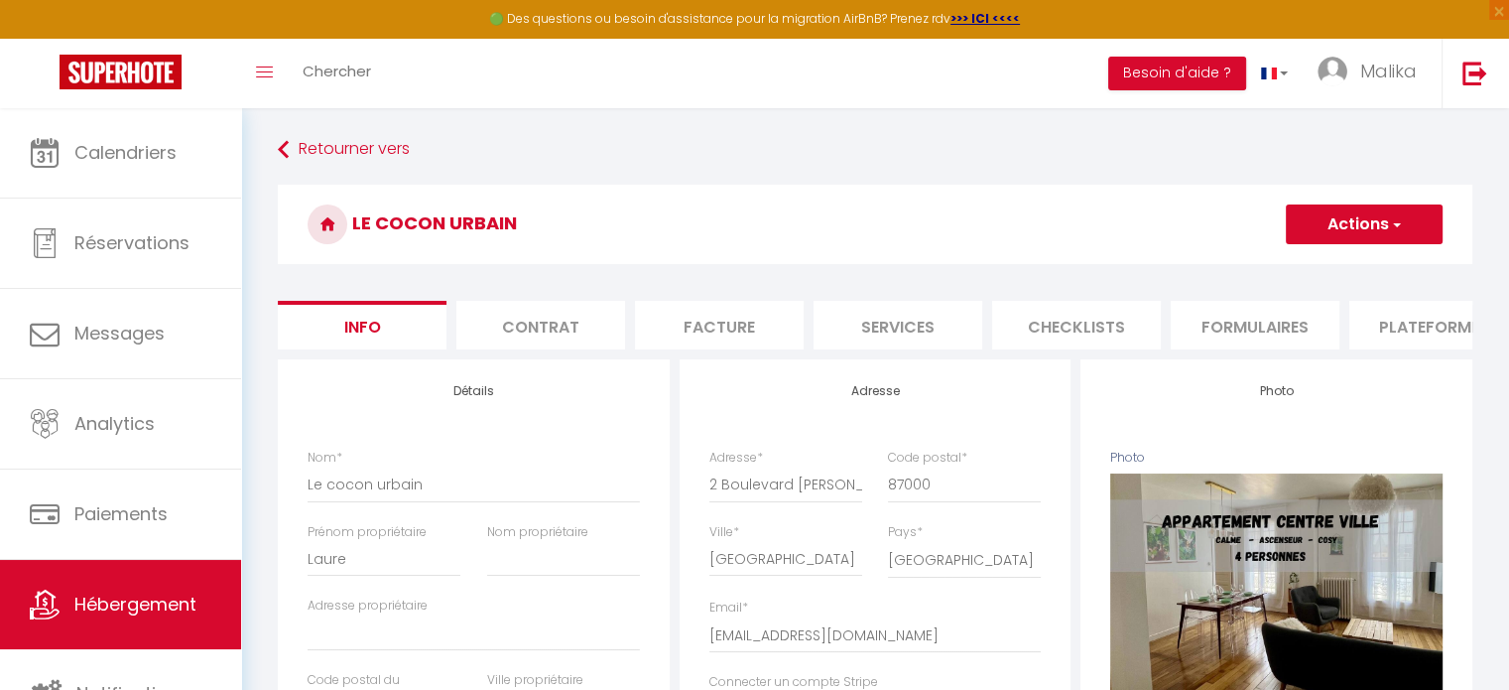
click at [1401, 321] on li "Plateformes" at bounding box center [1434, 325] width 169 height 49
select select
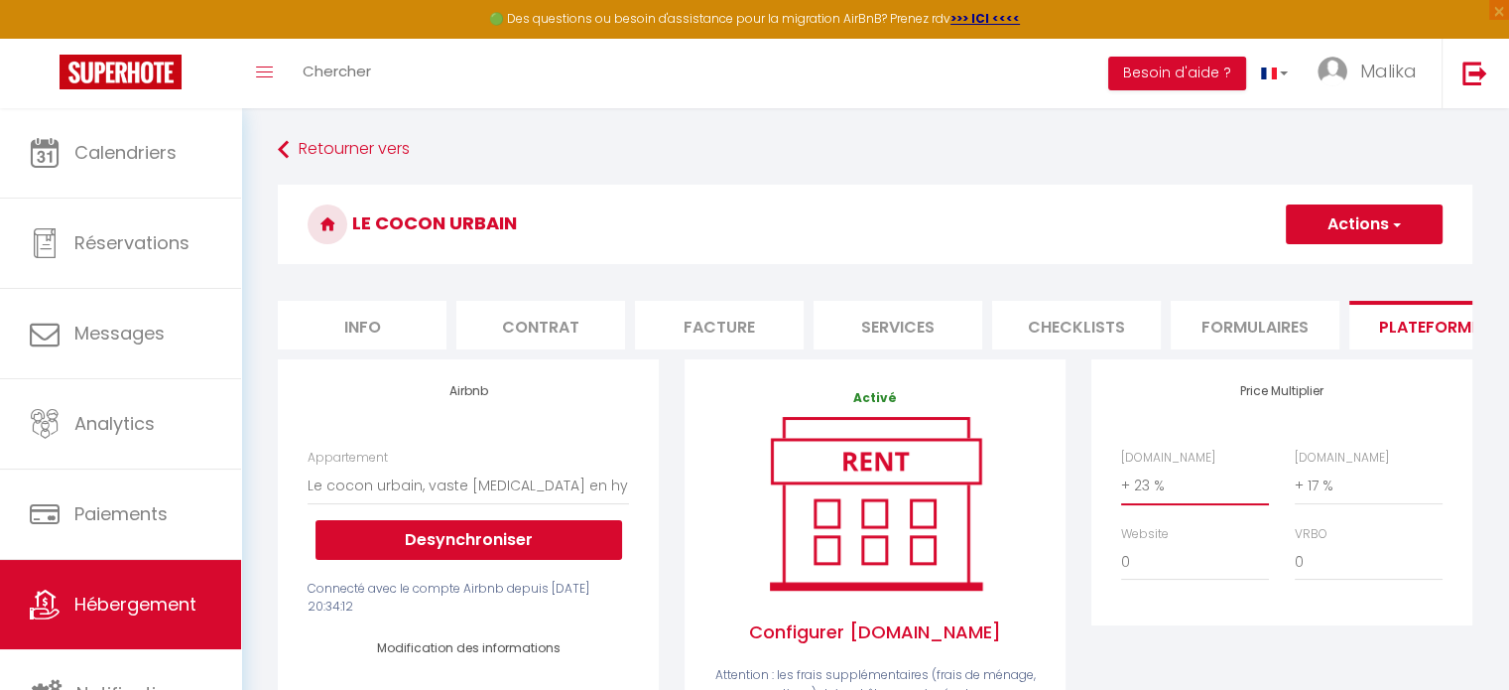
click at [1141, 500] on select "0 + 1 % + 2 % + 3 % + 4 % + 5 % + 6 % + 7 % + 8 % + 9 %" at bounding box center [1195, 485] width 148 height 38
select select "+ 15 %"
click at [1121, 481] on select "0 + 1 % + 2 % + 3 % + 4 % + 5 % + 6 % + 7 % + 8 % + 9 %" at bounding box center [1195, 485] width 148 height 38
select select
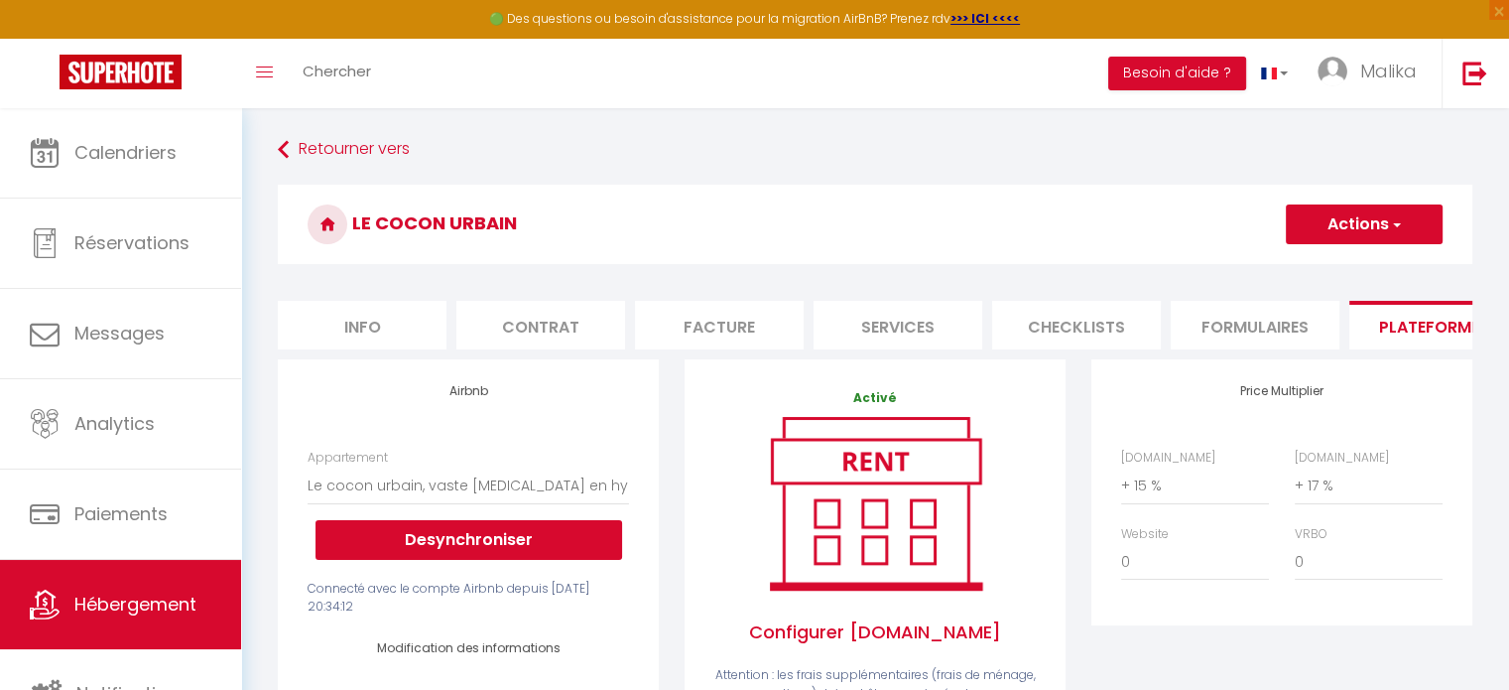
click at [1338, 225] on button "Actions" at bounding box center [1364, 224] width 157 height 40
click at [1337, 258] on link "Enregistrer" at bounding box center [1363, 268] width 157 height 26
select select
select select "EUR"
select select
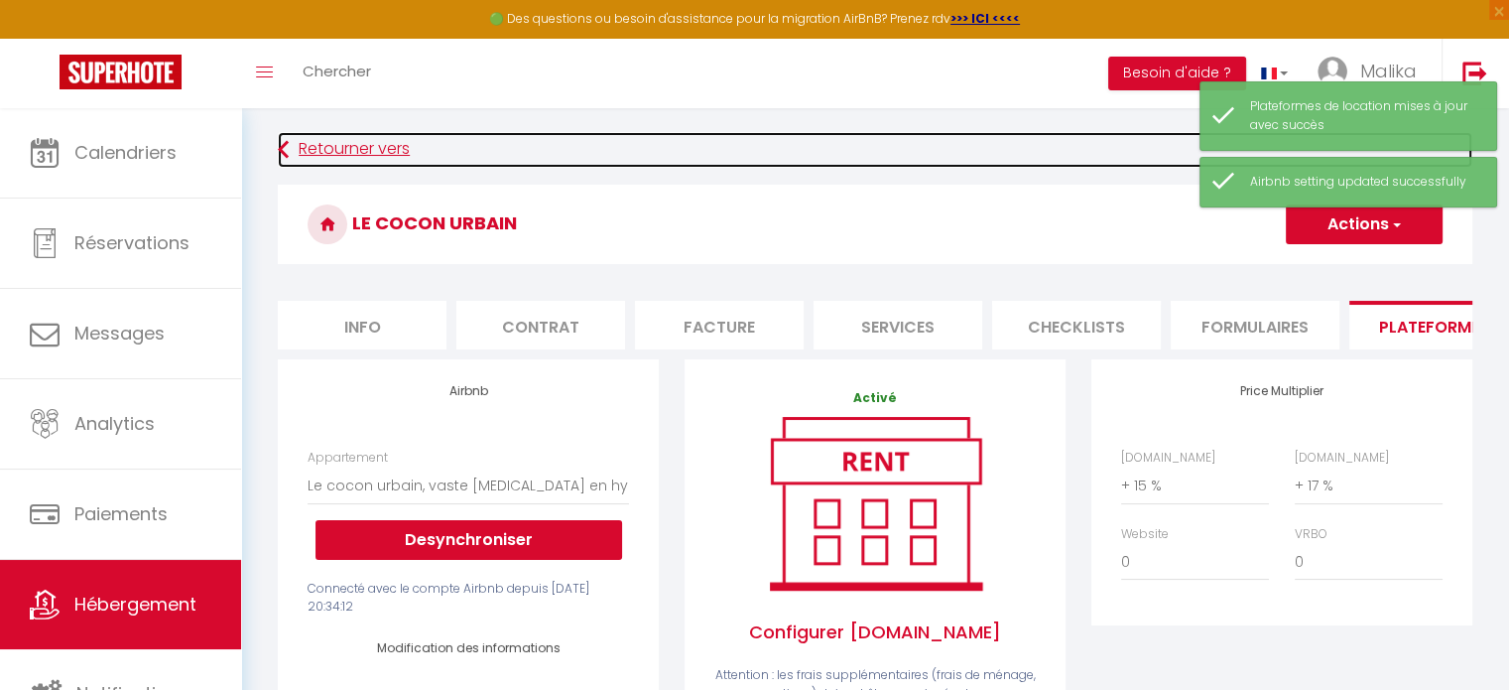
click at [359, 138] on link "Retourner vers" at bounding box center [875, 150] width 1195 height 36
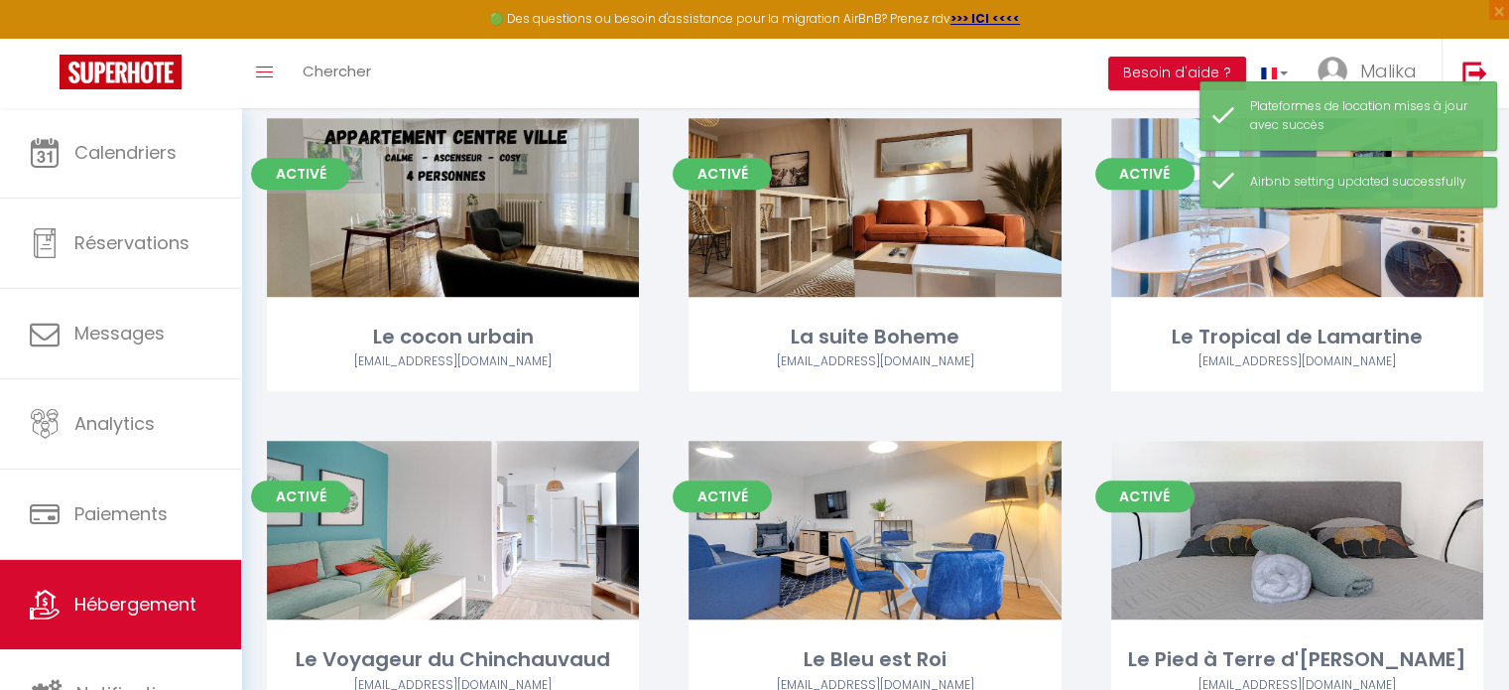
scroll to position [1427, 0]
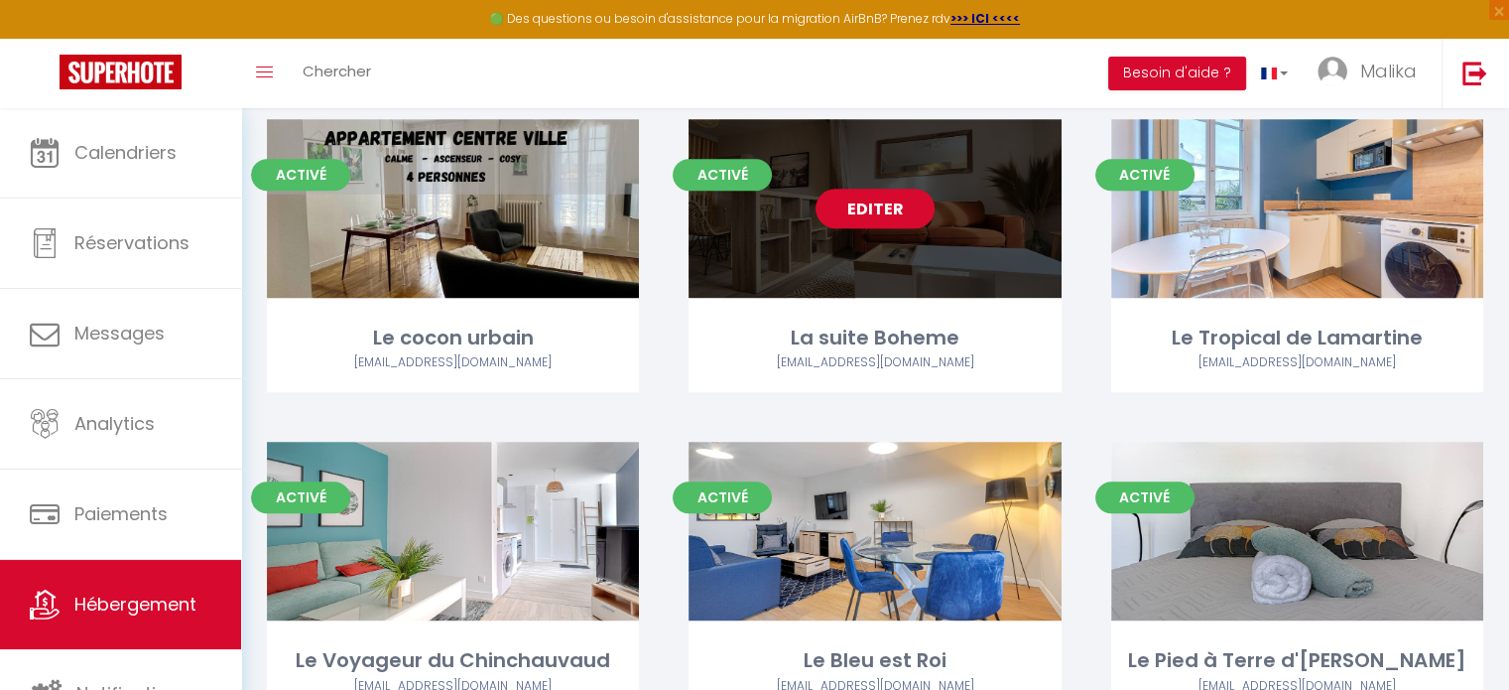
click at [902, 215] on link "Editer" at bounding box center [875, 209] width 119 height 40
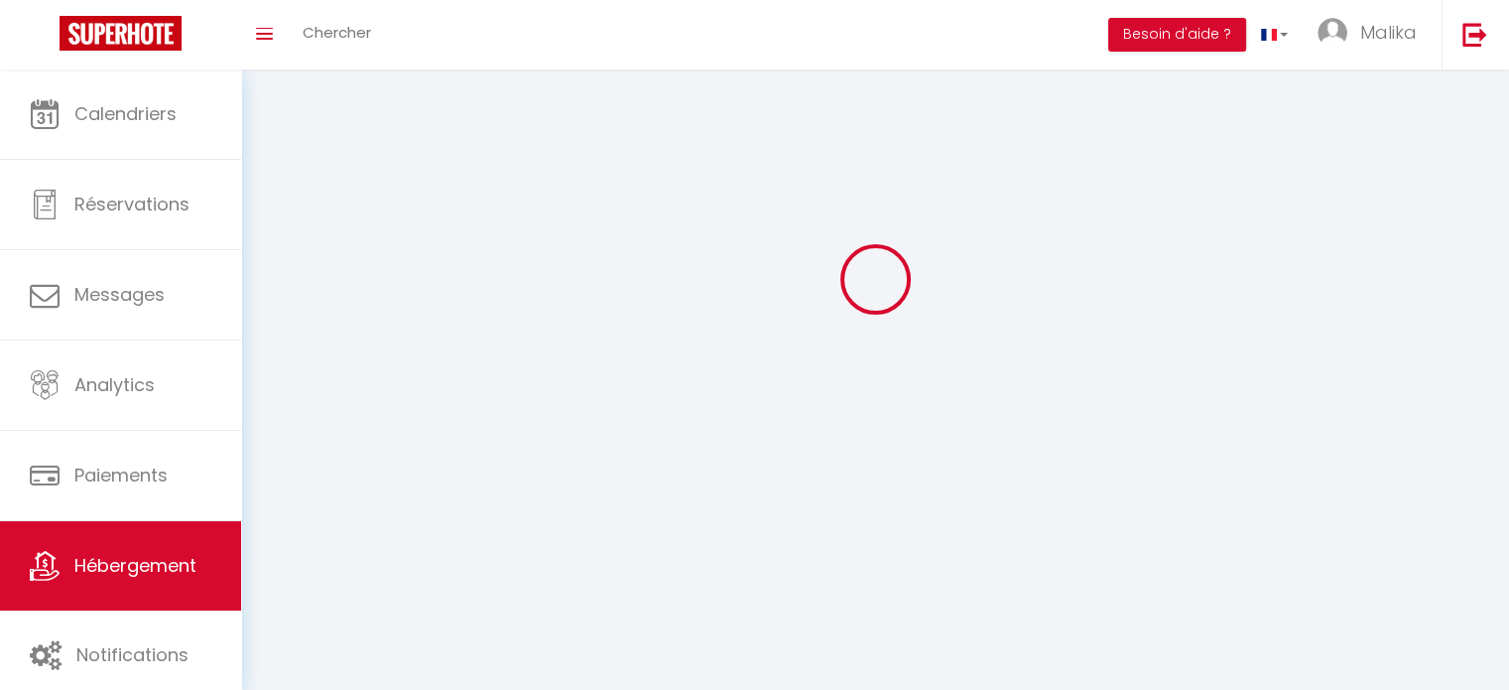
select select "1"
select select "28"
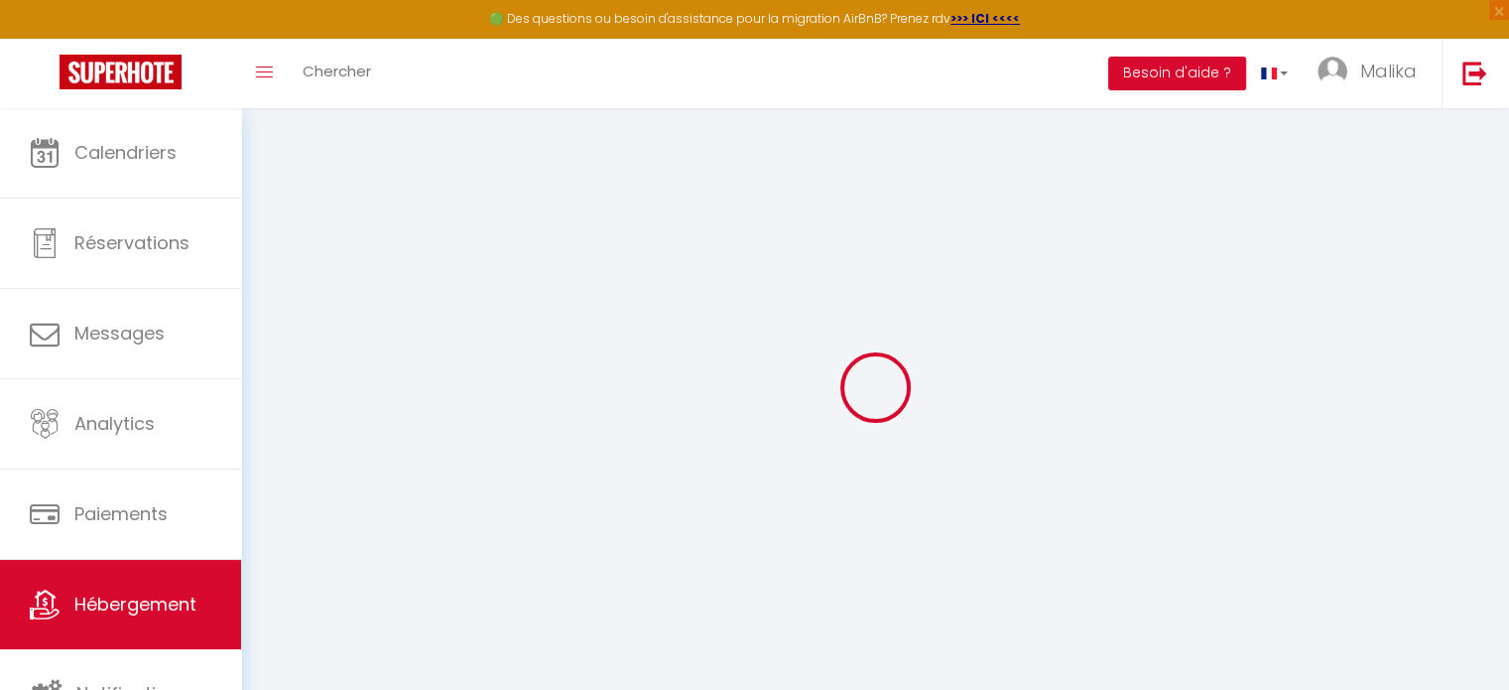
select select
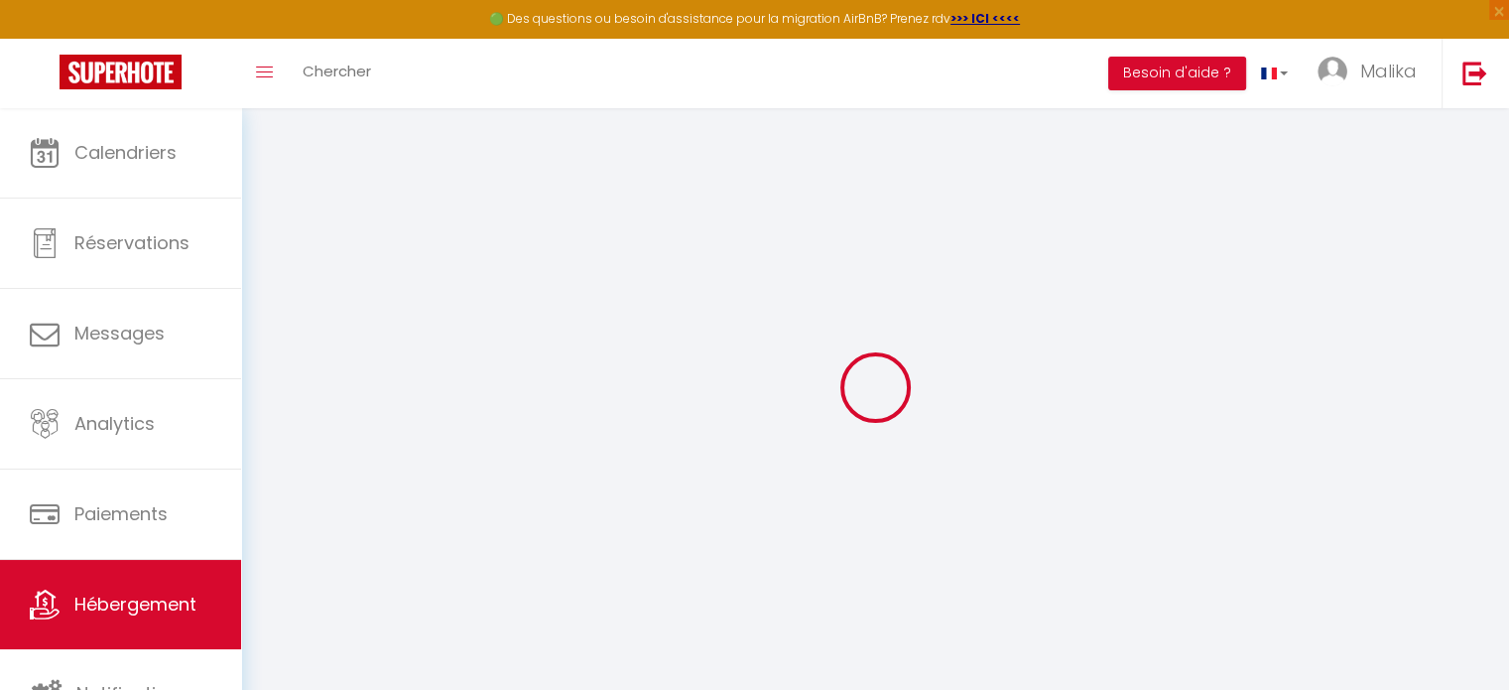
select select
checkbox input "false"
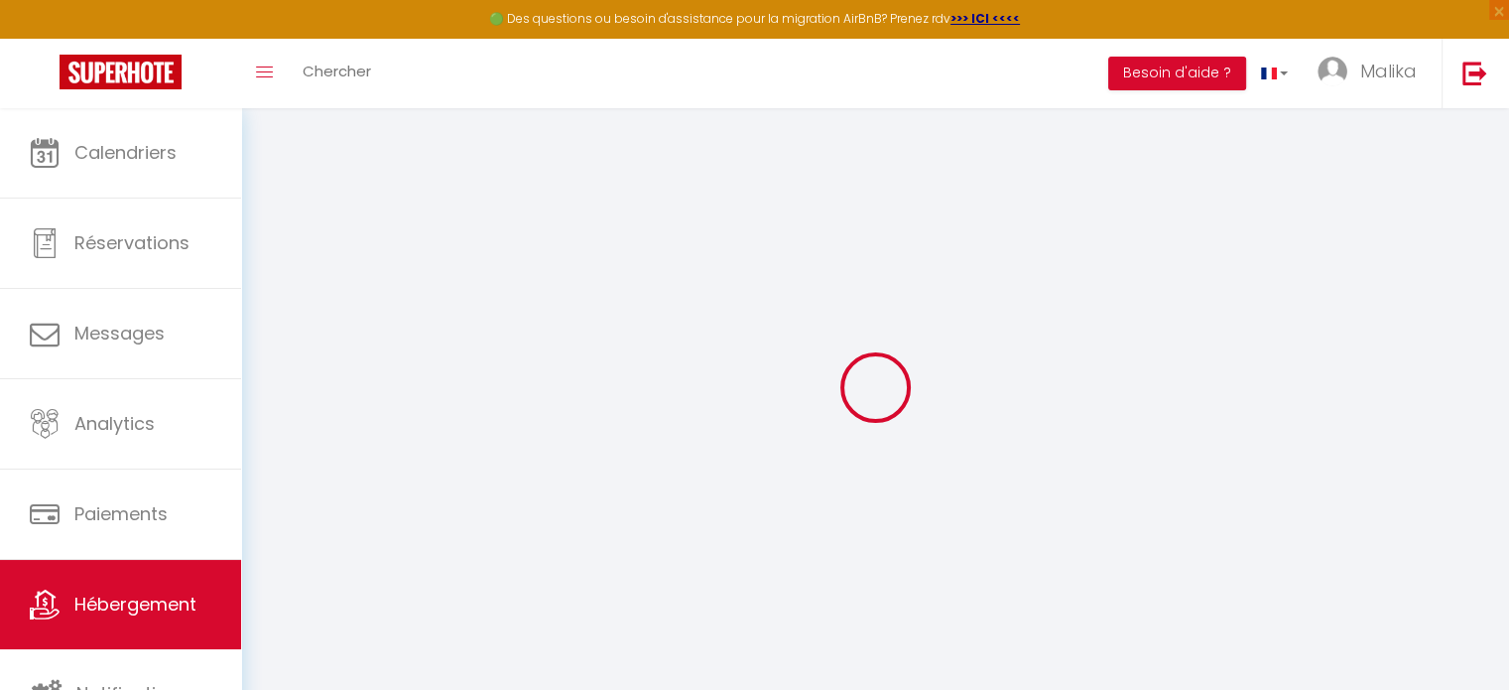
select select
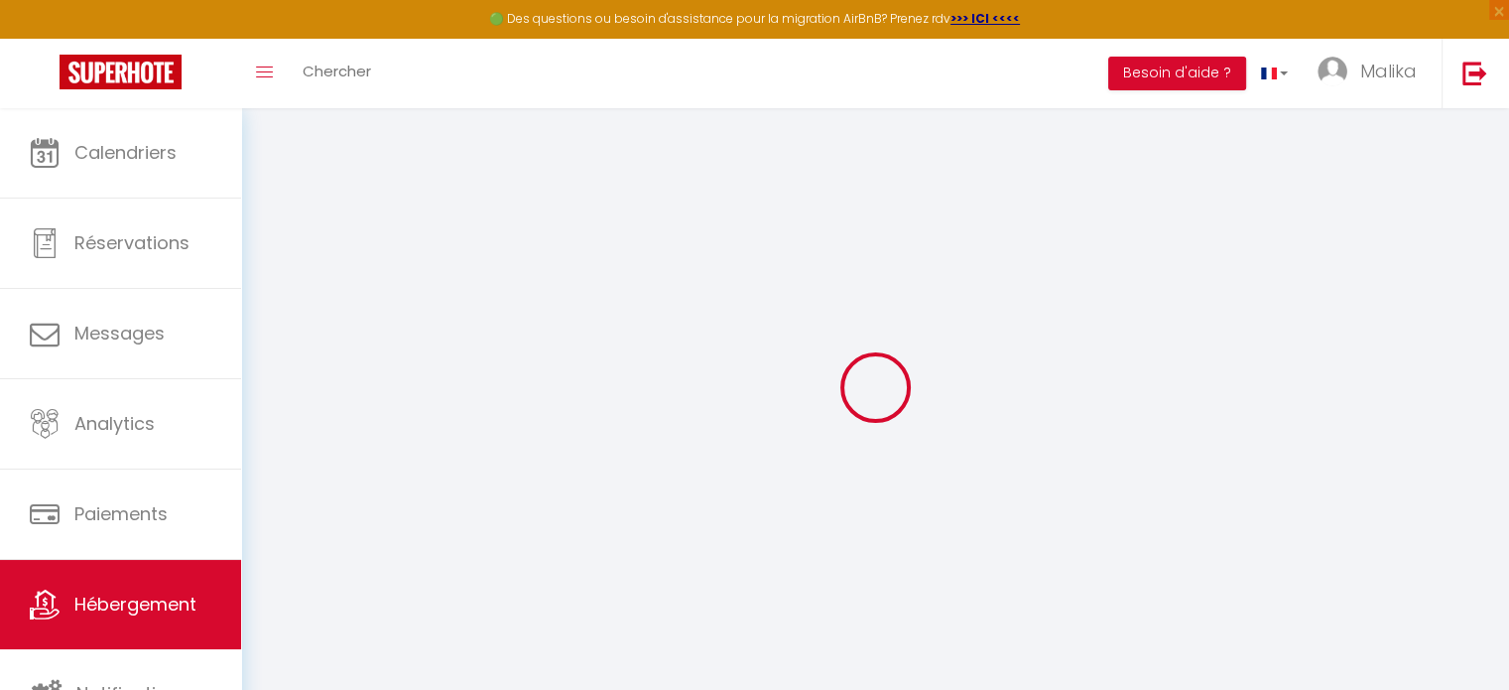
select select
checkbox input "false"
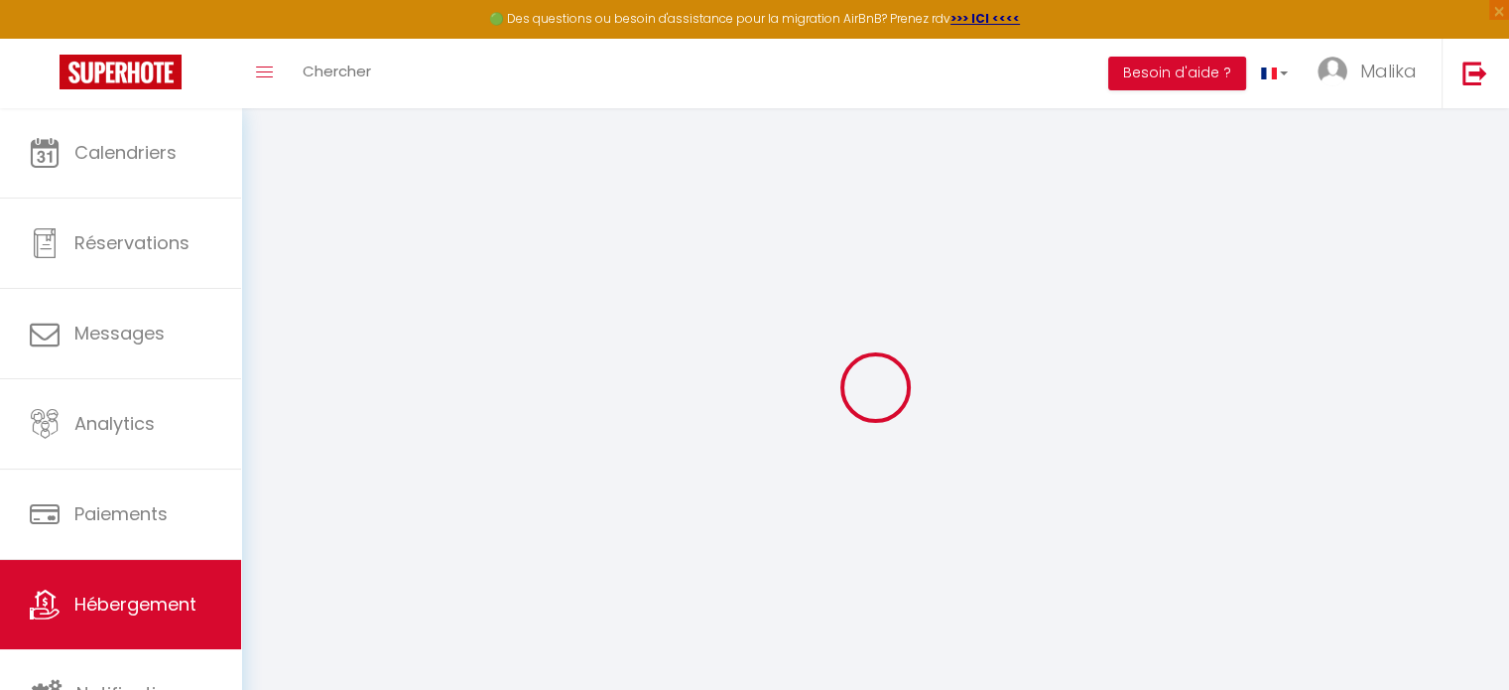
checkbox input "false"
select select
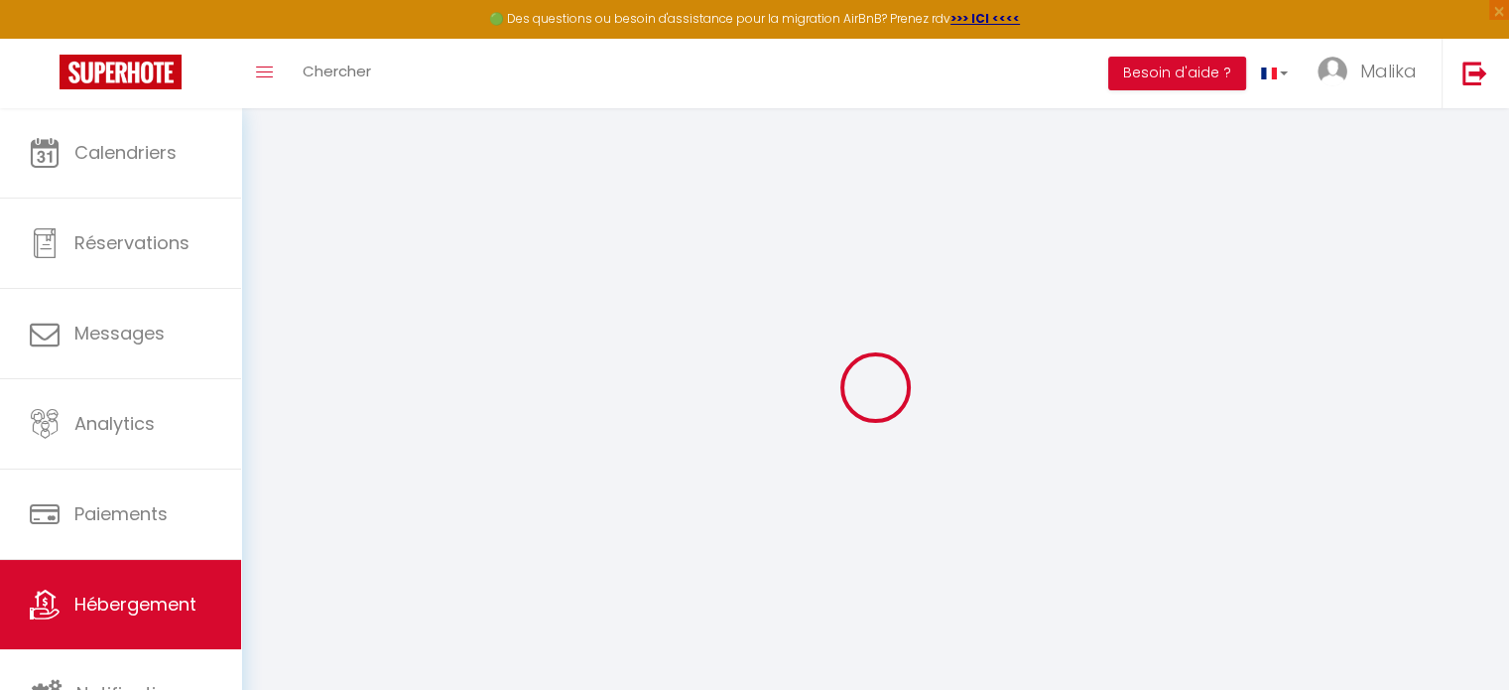
select select
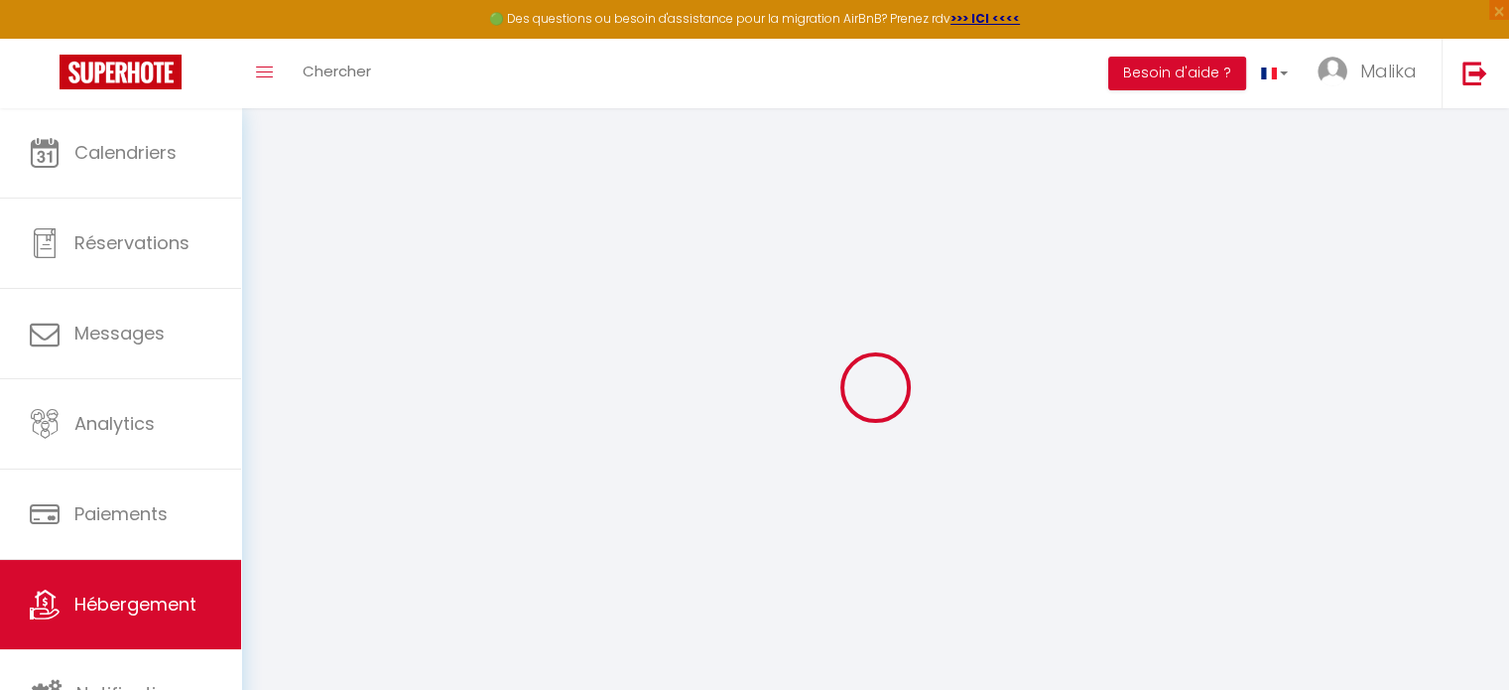
checkbox input "false"
select select
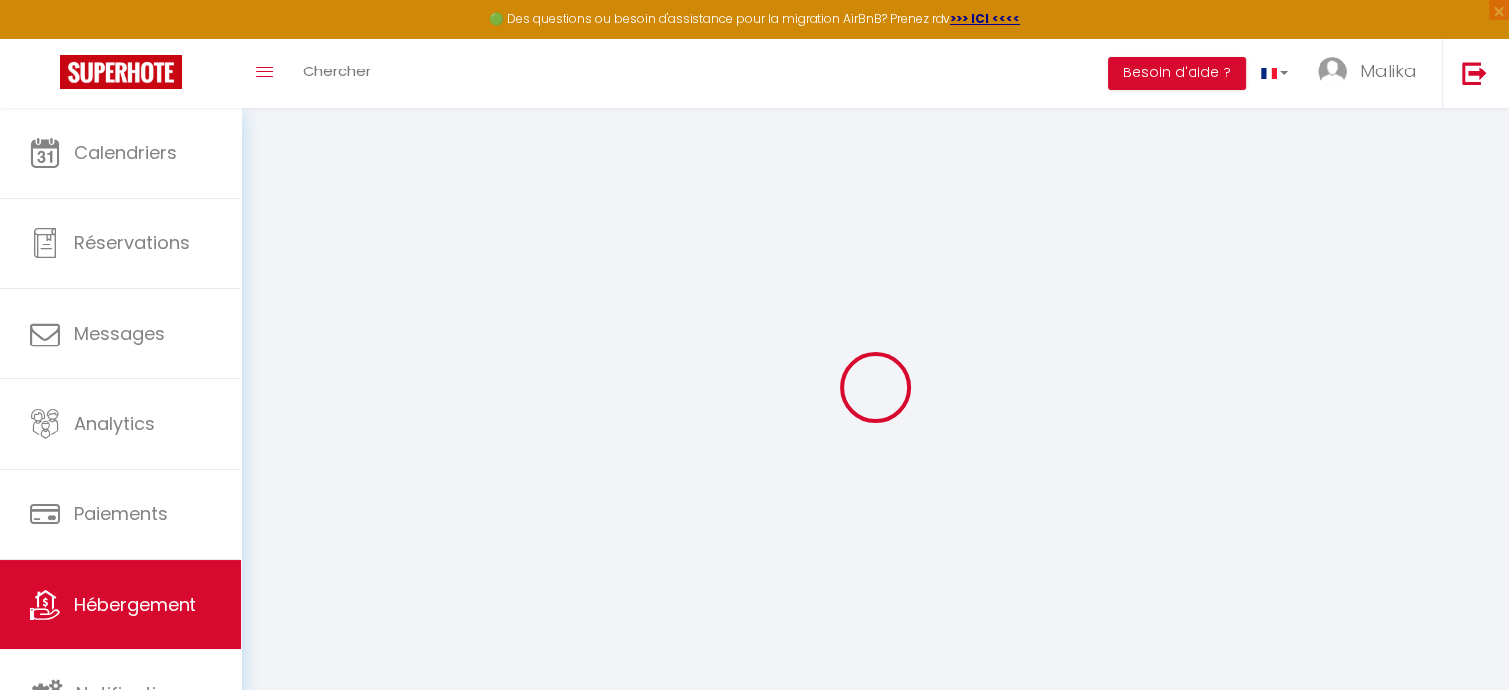
select select
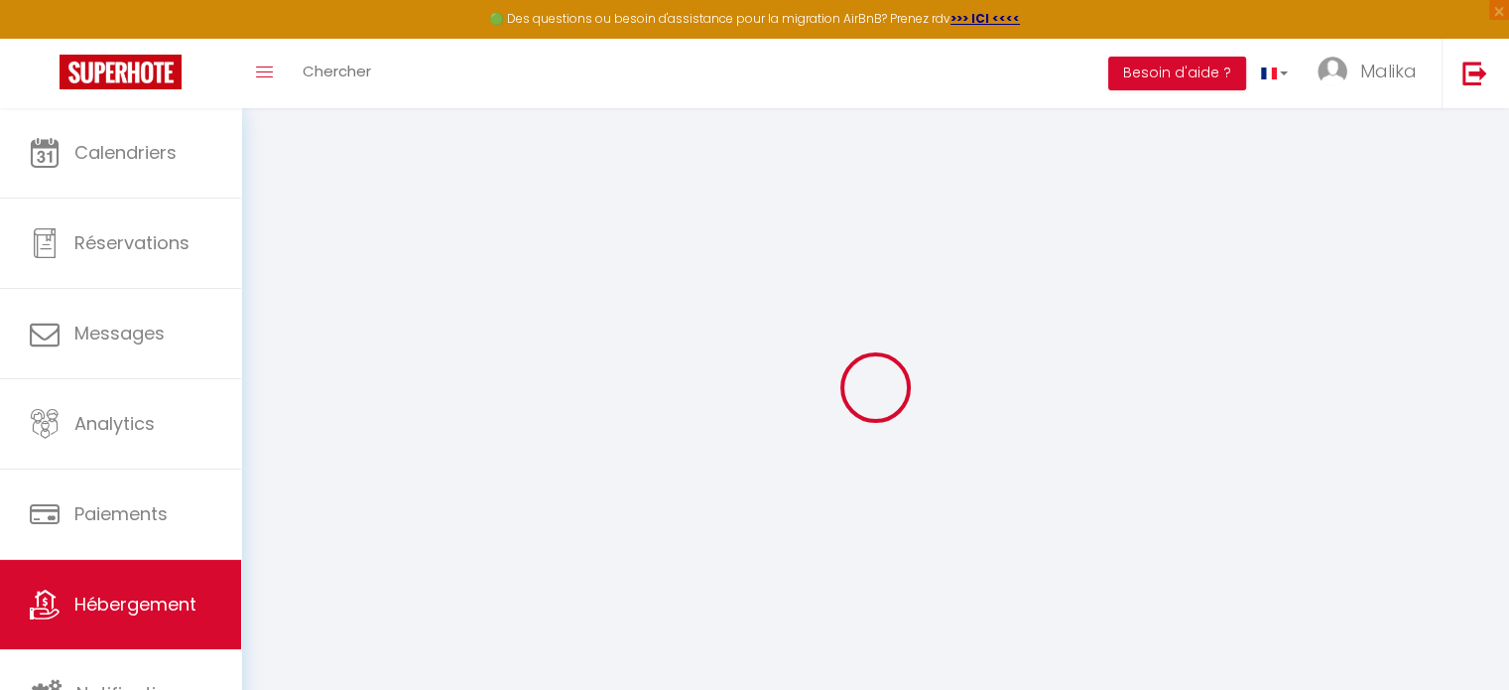
select select
checkbox input "false"
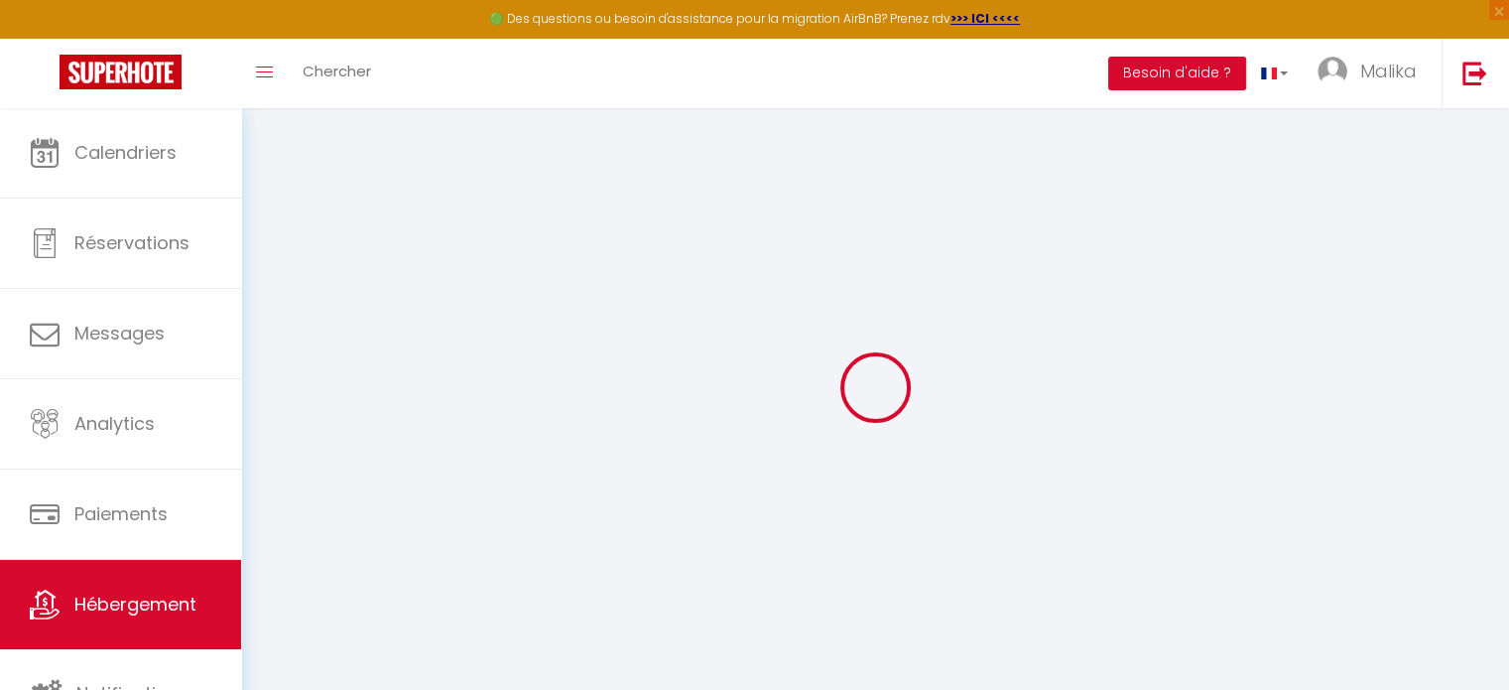
checkbox input "false"
select select
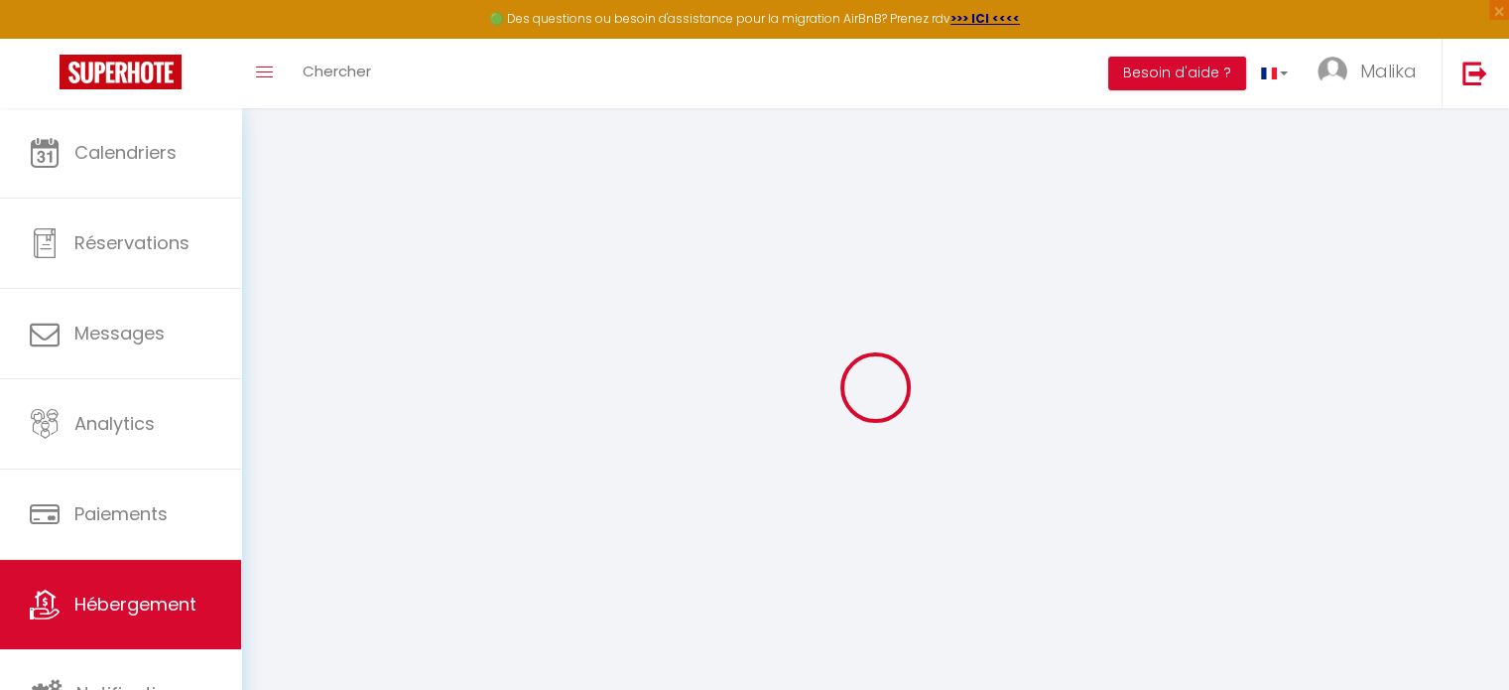
select select
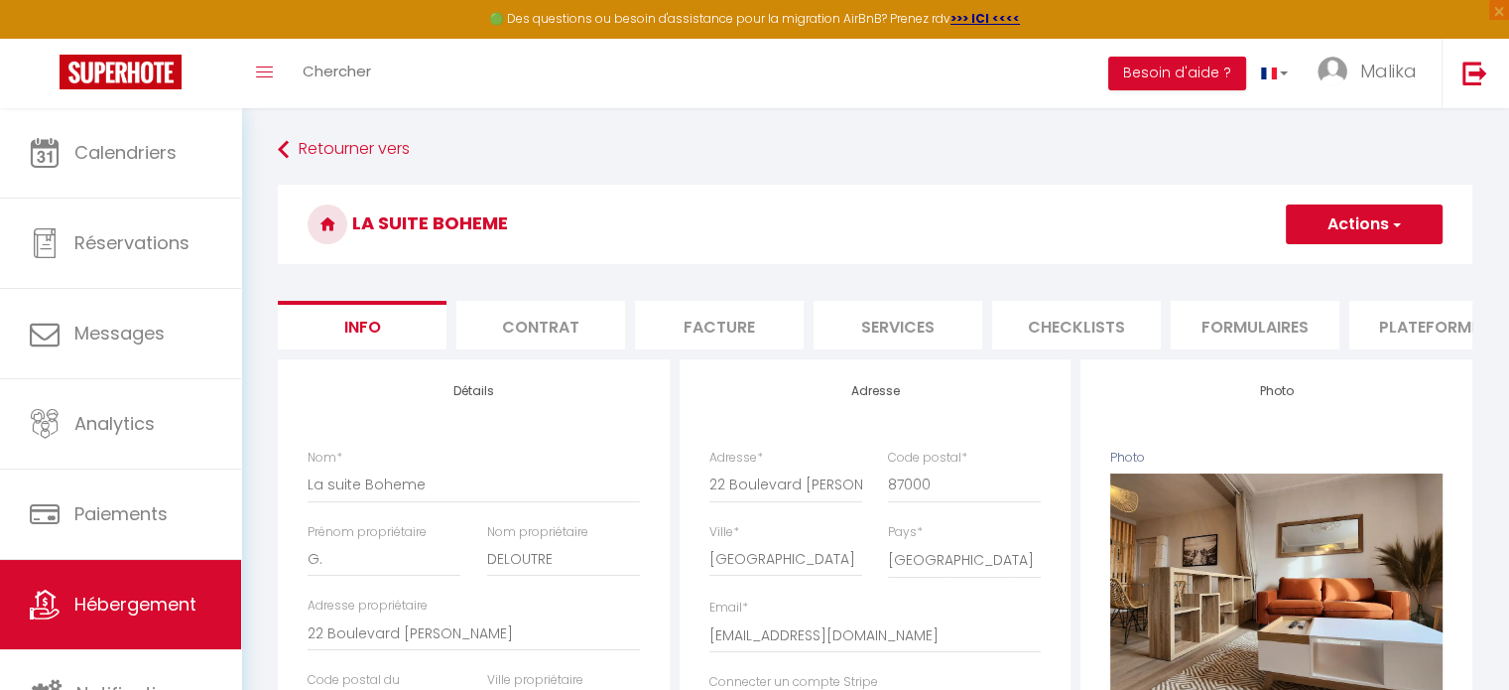
click at [1426, 317] on li "Plateformes" at bounding box center [1434, 325] width 169 height 49
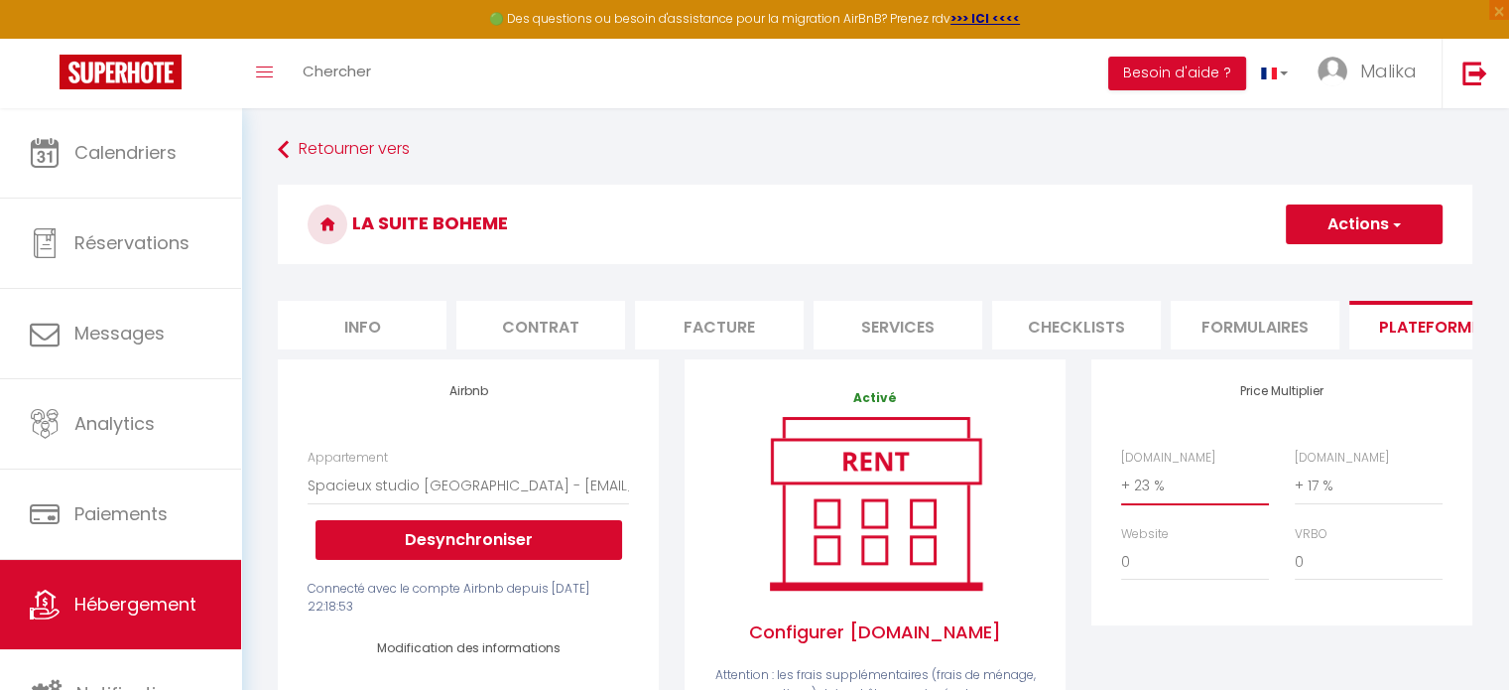
click at [1142, 498] on select "0 + 1 % + 2 % + 3 % + 4 % + 5 % + 6 % + 7 % + 8 % + 9 %" at bounding box center [1195, 485] width 148 height 38
click at [1121, 481] on select "0 + 1 % + 2 % + 3 % + 4 % + 5 % + 6 % + 7 % + 8 % + 9 %" at bounding box center [1195, 485] width 148 height 38
click at [1332, 207] on button "Actions" at bounding box center [1364, 224] width 157 height 40
click at [1326, 275] on link "Enregistrer" at bounding box center [1363, 268] width 157 height 26
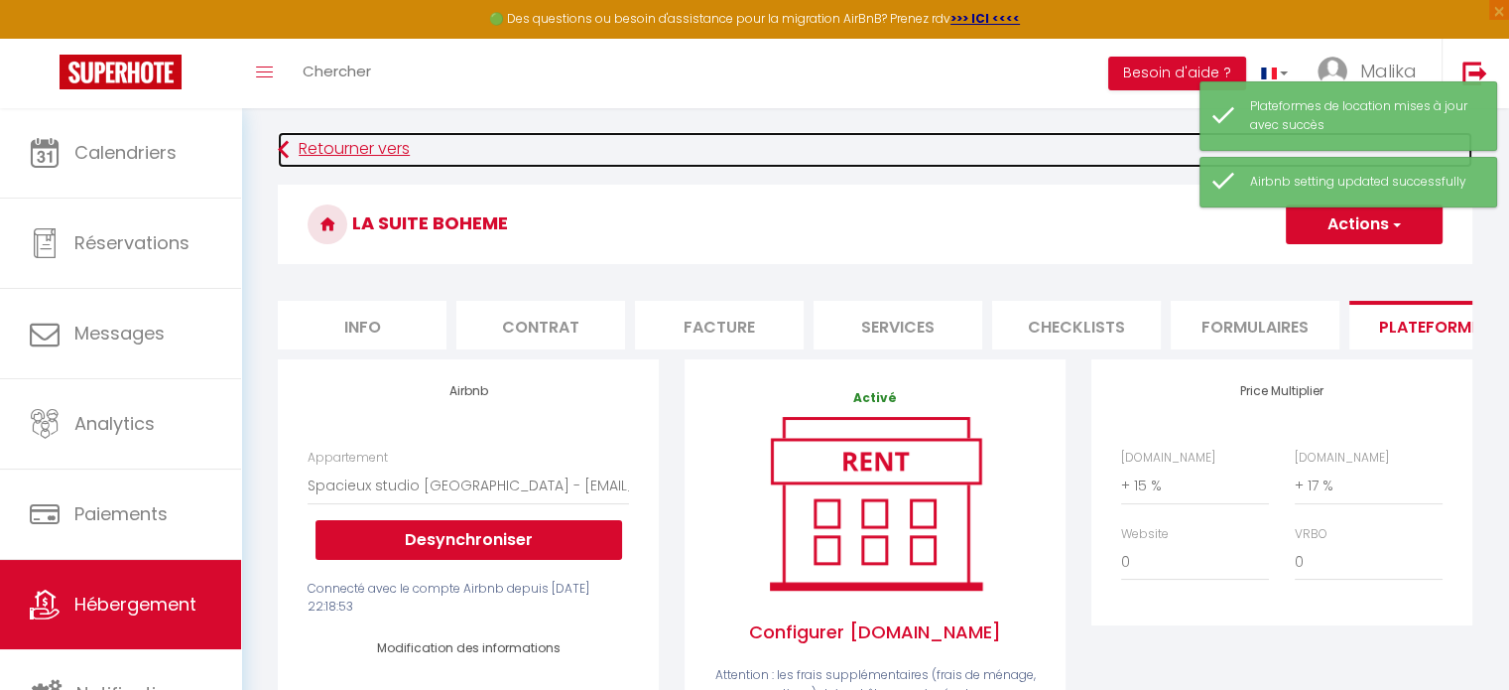
click at [310, 146] on link "Retourner vers" at bounding box center [875, 150] width 1195 height 36
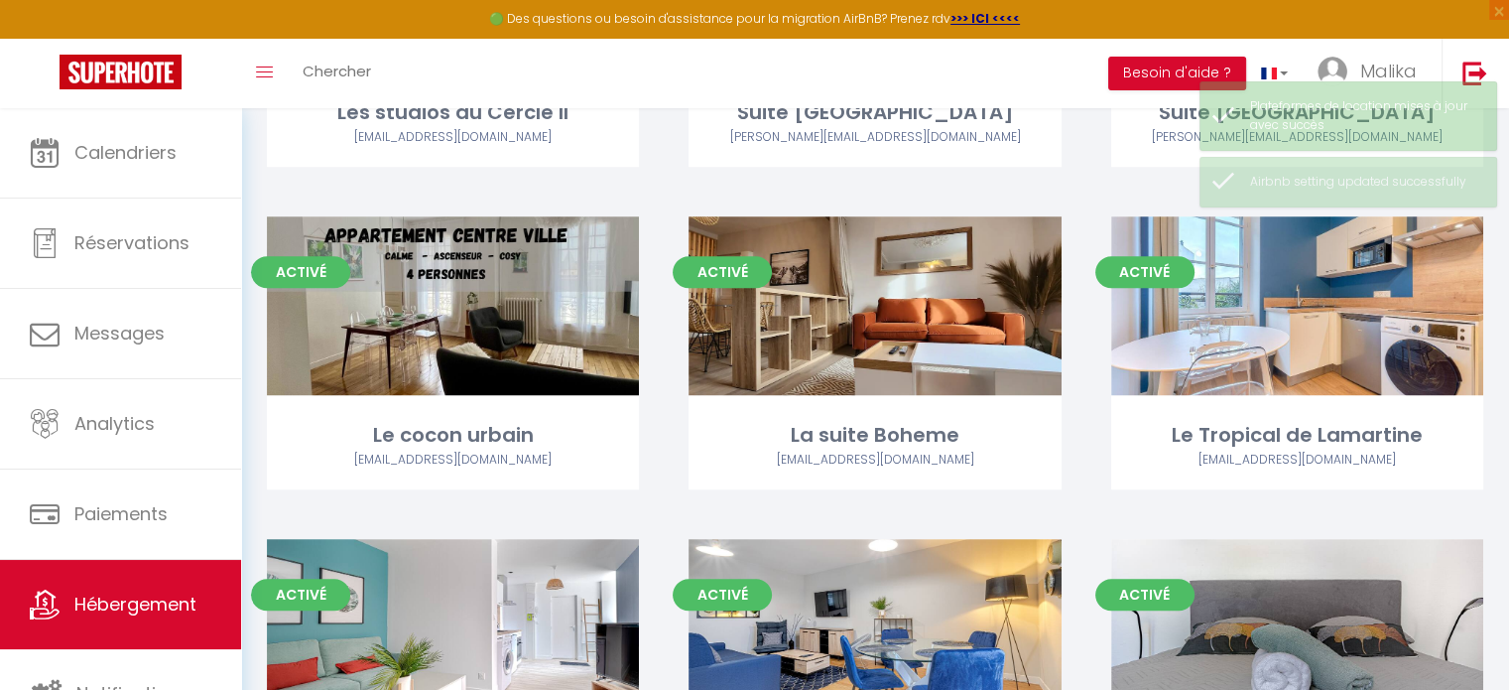
scroll to position [1332, 0]
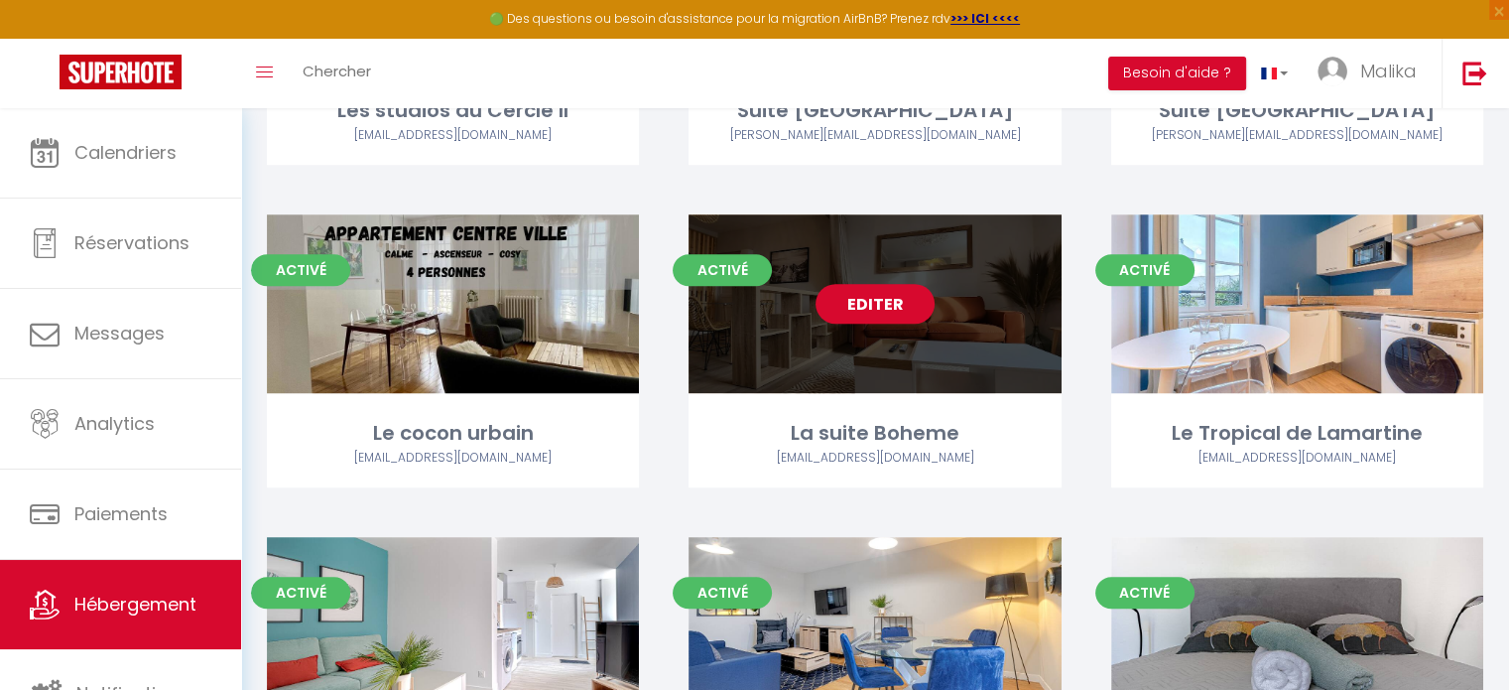
click at [896, 297] on link "Editer" at bounding box center [875, 304] width 119 height 40
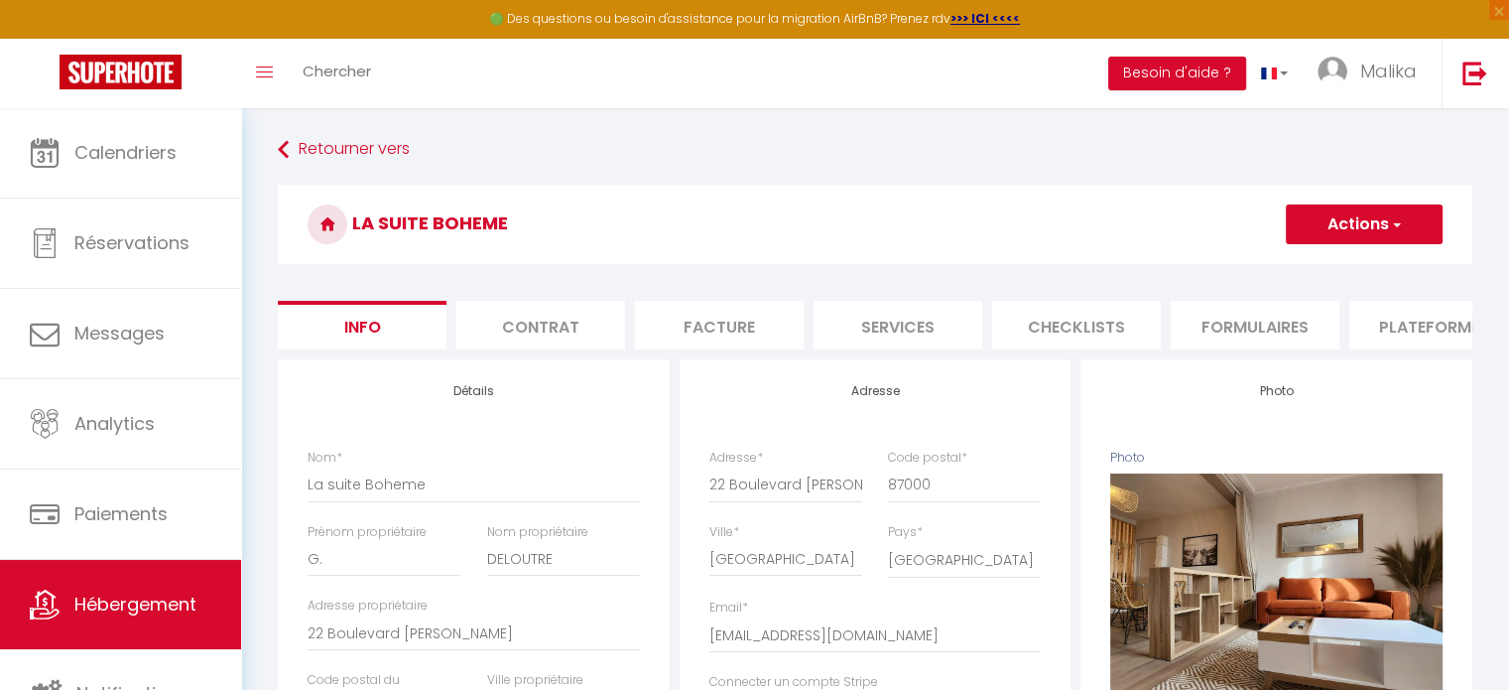
click at [1376, 219] on button "Actions" at bounding box center [1364, 224] width 157 height 40
click at [1393, 310] on li "Plateformes" at bounding box center [1434, 325] width 169 height 49
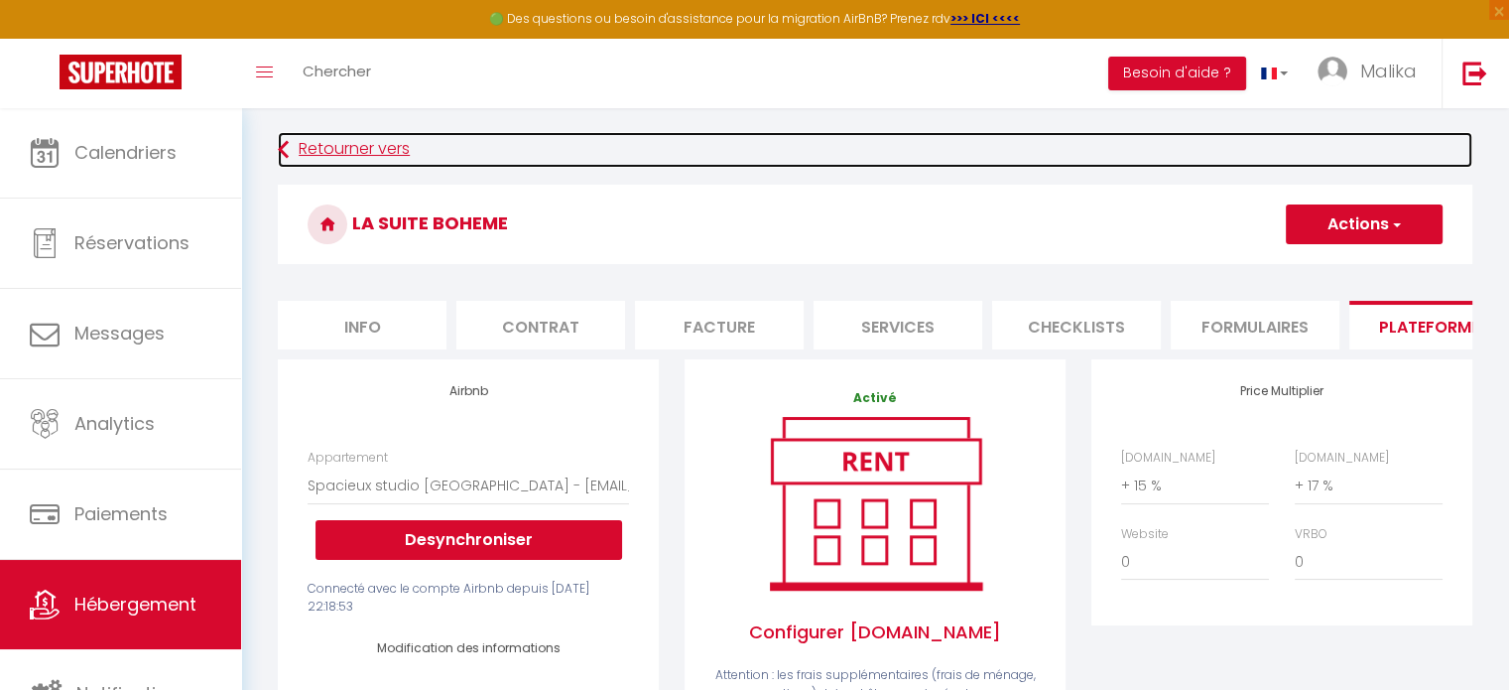
click at [328, 152] on link "Retourner vers" at bounding box center [875, 150] width 1195 height 36
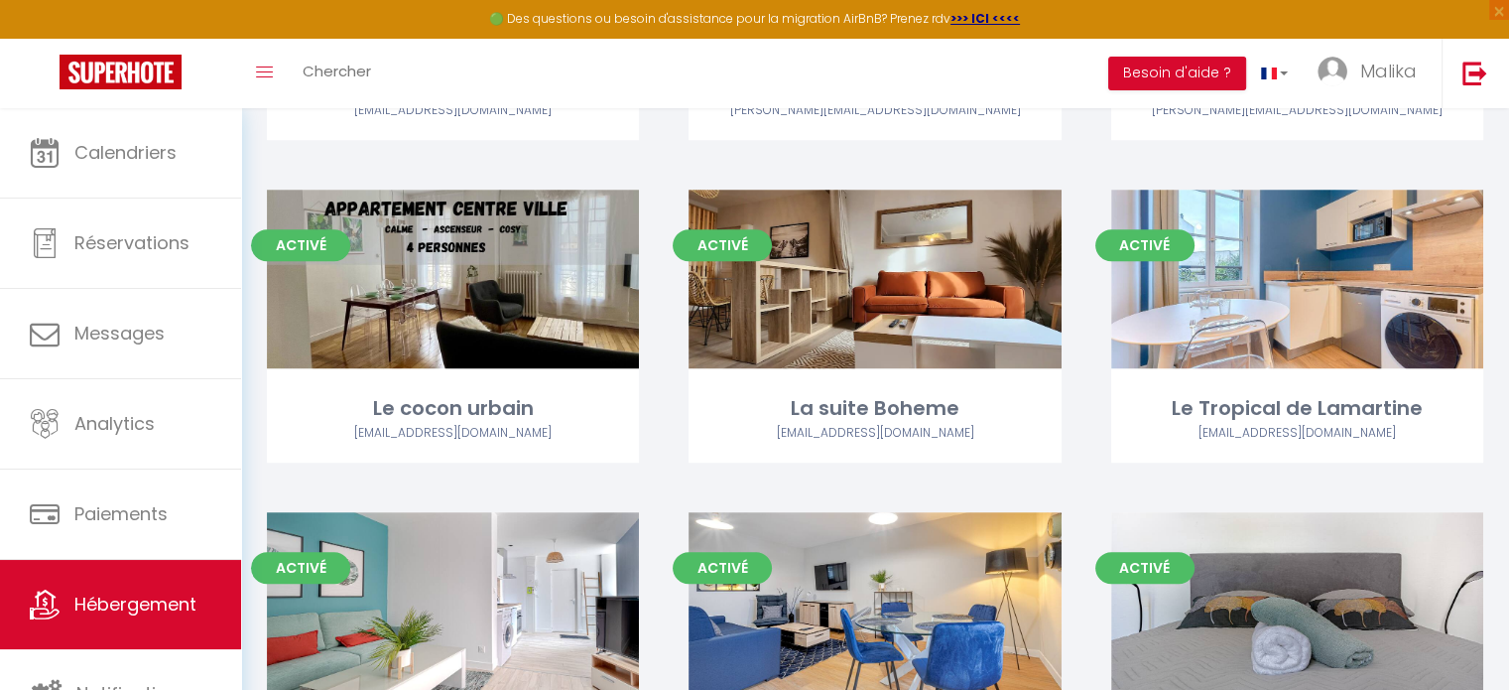
scroll to position [1355, 0]
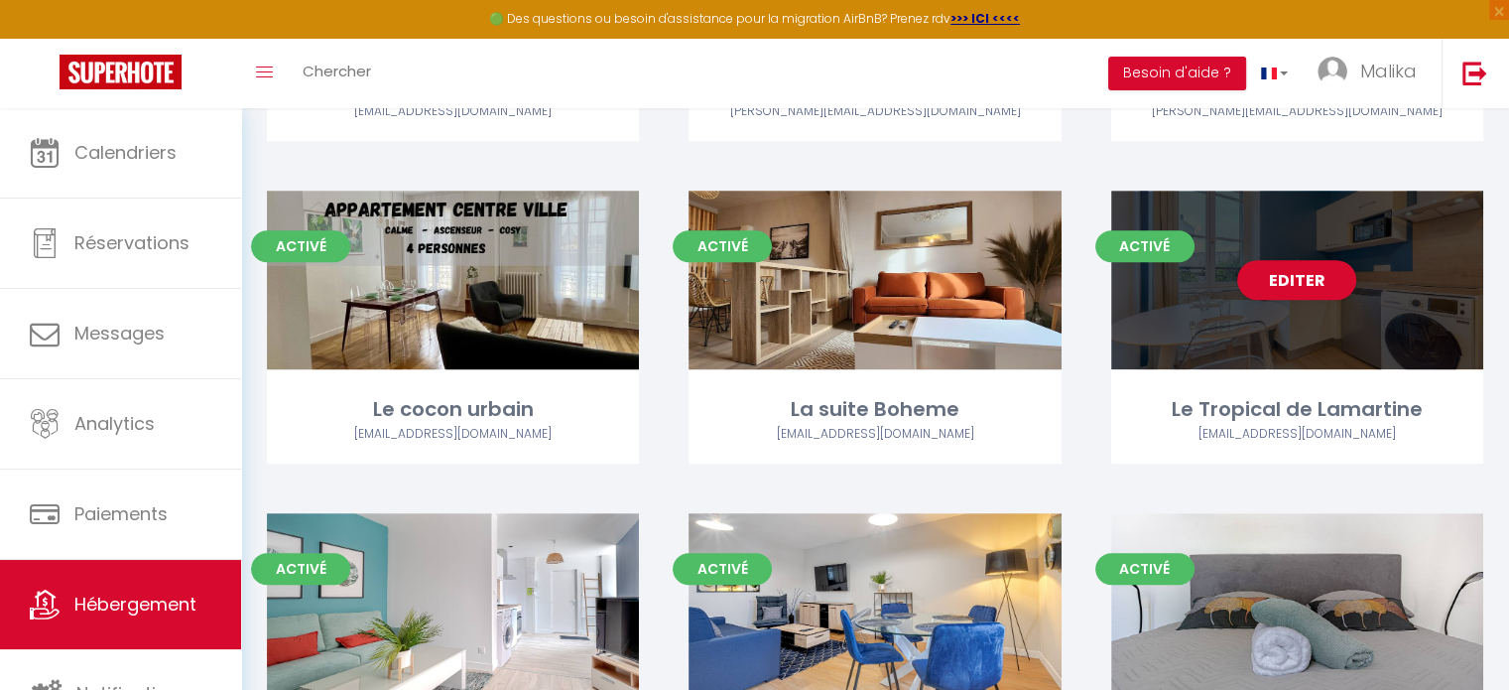
click at [1248, 384] on div "Activé Editer Le Tropical de Lamartine t2cosylamartine@gmail.com" at bounding box center [1297, 327] width 372 height 273
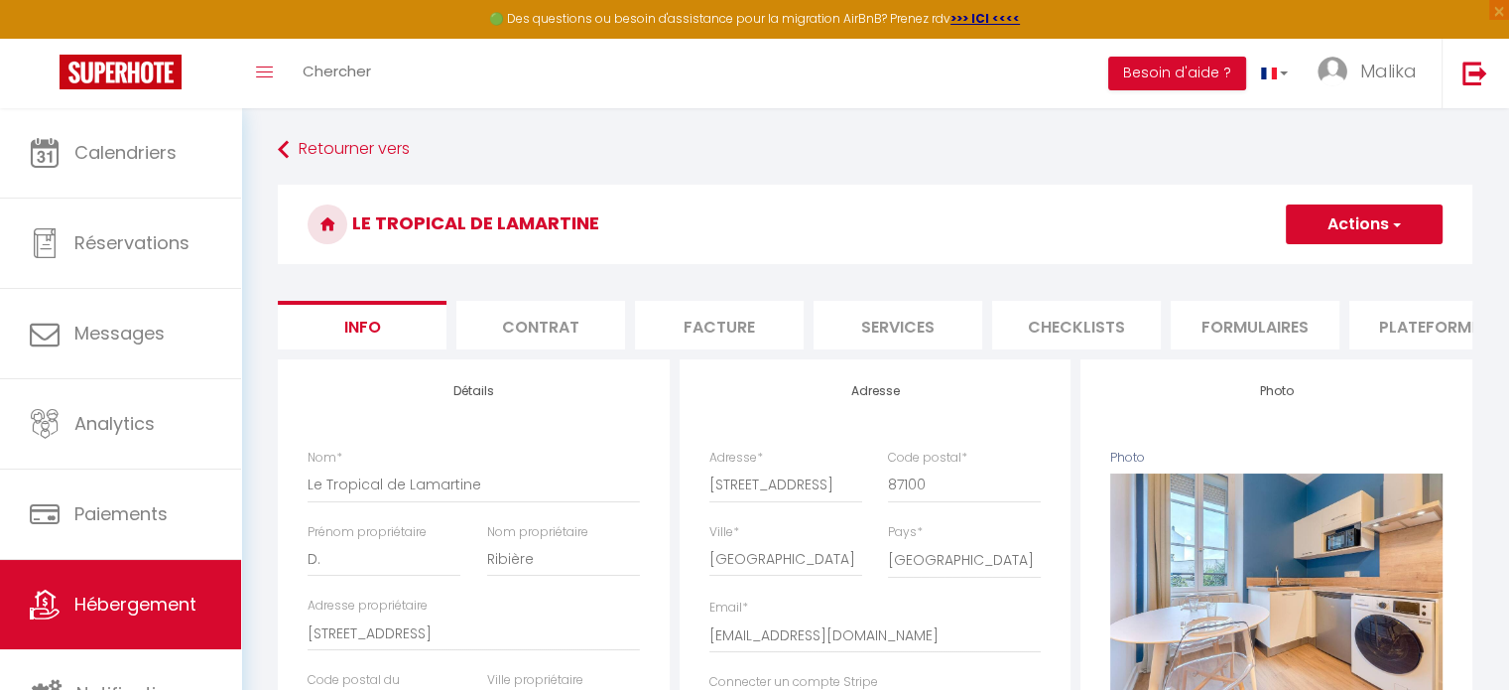
click at [1398, 332] on li "Plateformes" at bounding box center [1434, 325] width 169 height 49
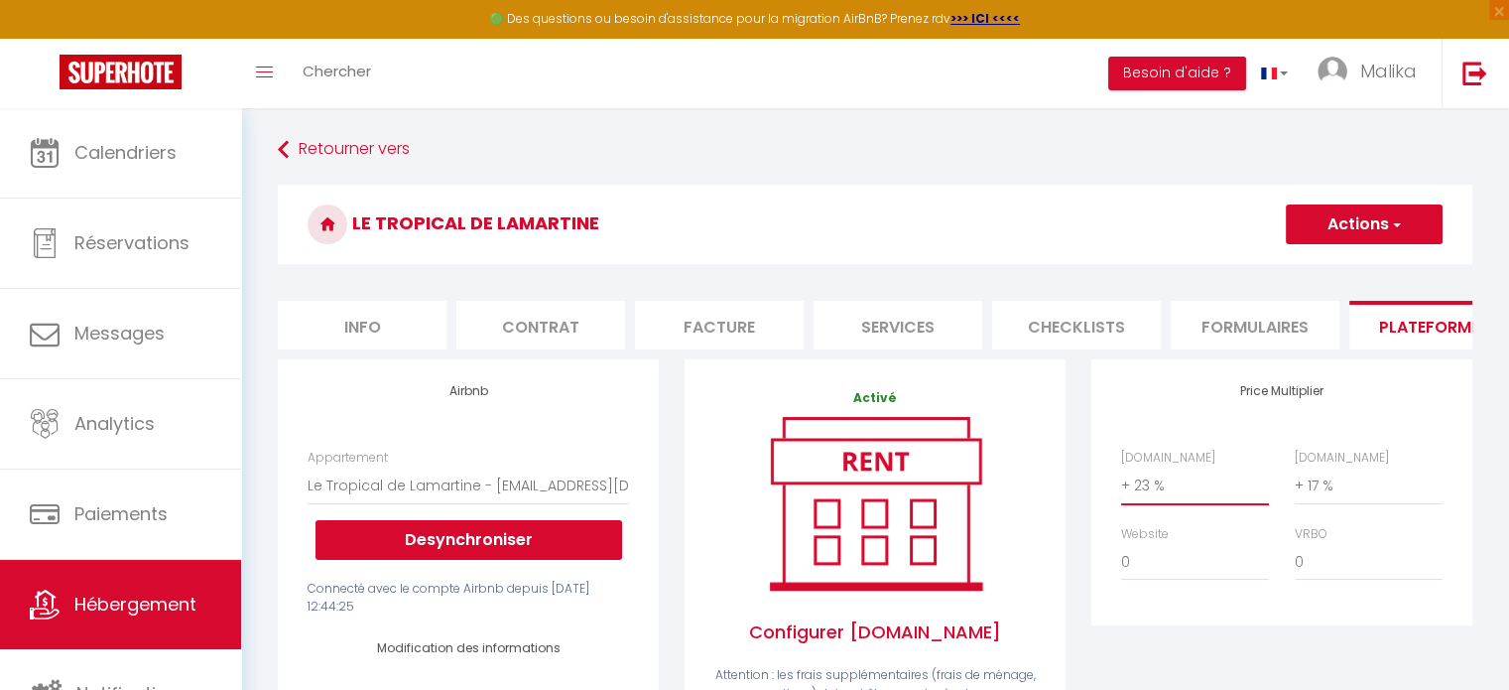
click at [1147, 496] on select "0 + 1 % + 2 % + 3 % + 4 % + 5 % + 6 % + 7 % + 8 % + 9 %" at bounding box center [1195, 485] width 148 height 38
click at [1121, 481] on select "0 + 1 % + 2 % + 3 % + 4 % + 5 % + 6 % + 7 % + 8 % + 9 %" at bounding box center [1195, 485] width 148 height 38
click at [1323, 231] on button "Actions" at bounding box center [1364, 224] width 157 height 40
click at [1314, 263] on link "Enregistrer" at bounding box center [1363, 268] width 157 height 26
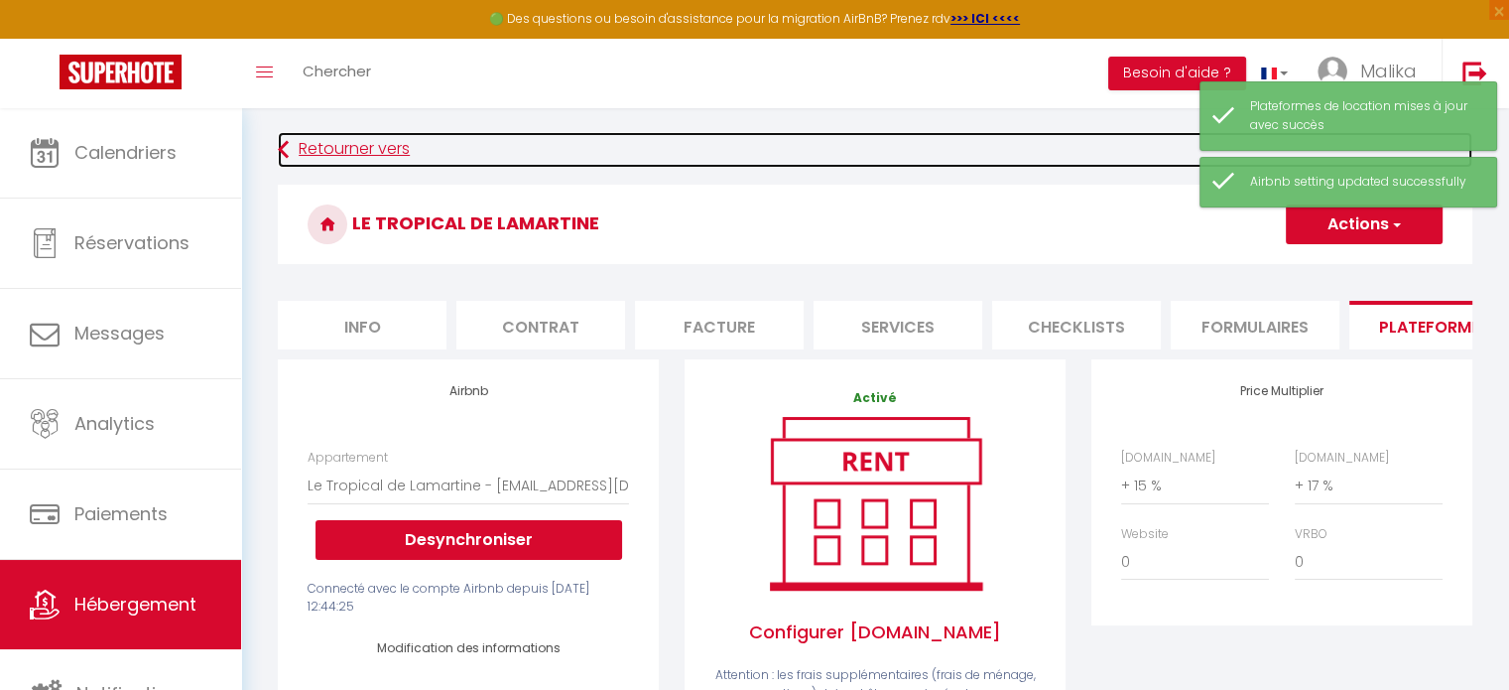
click at [335, 148] on link "Retourner vers" at bounding box center [875, 150] width 1195 height 36
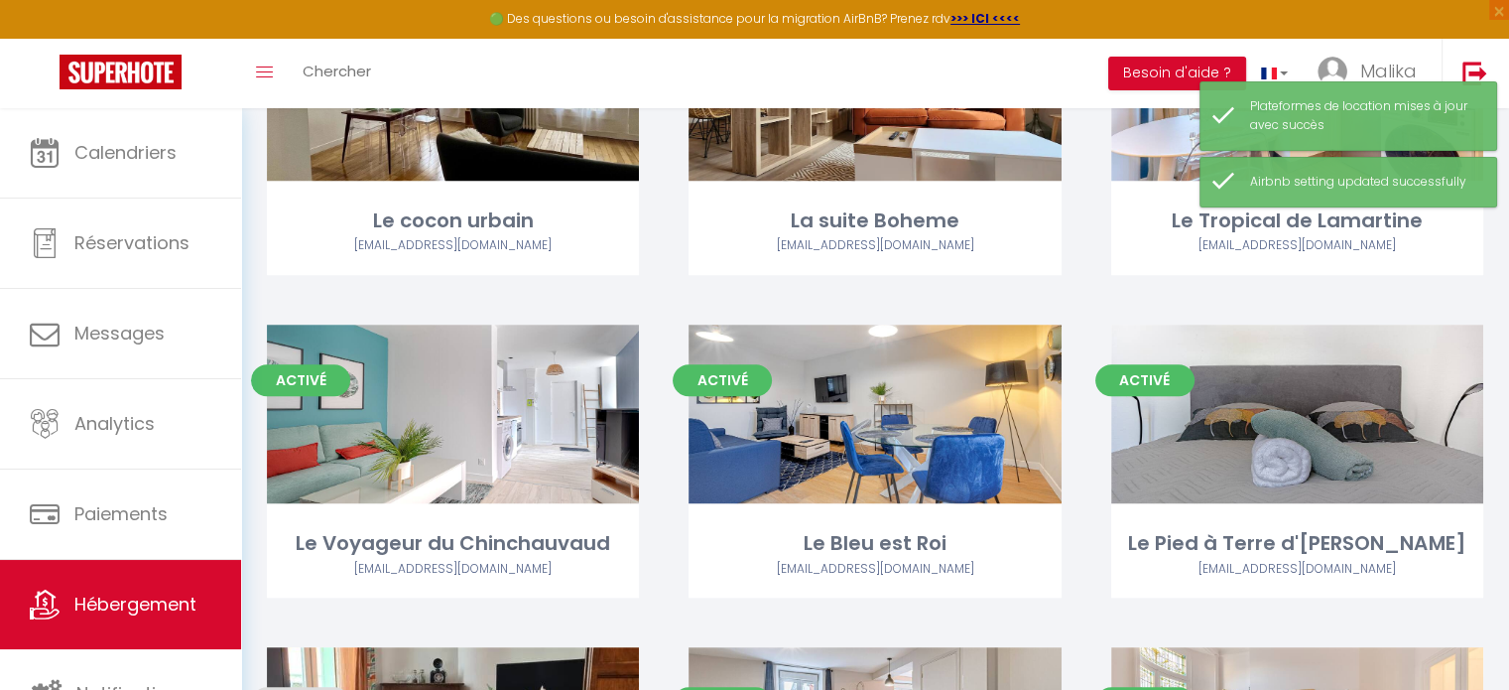
scroll to position [1544, 0]
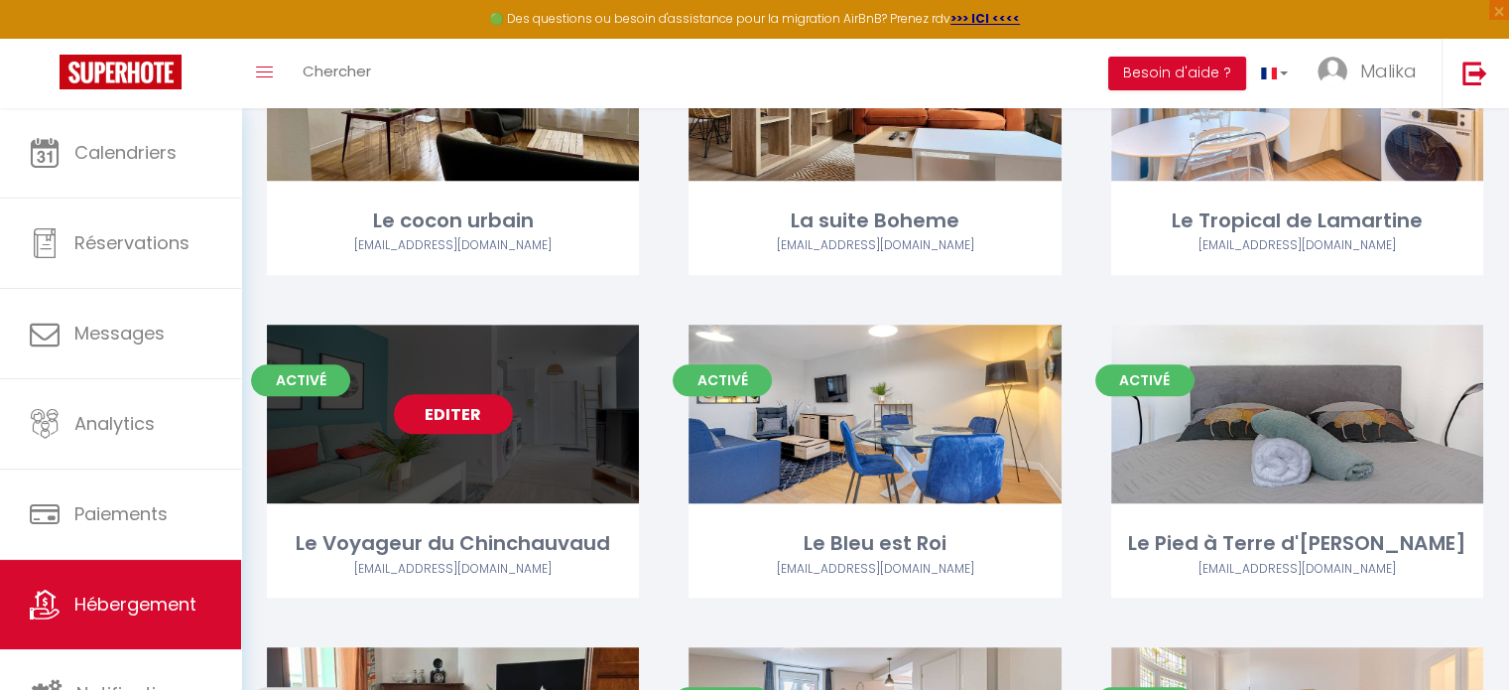
click at [449, 409] on link "Editer" at bounding box center [453, 414] width 119 height 40
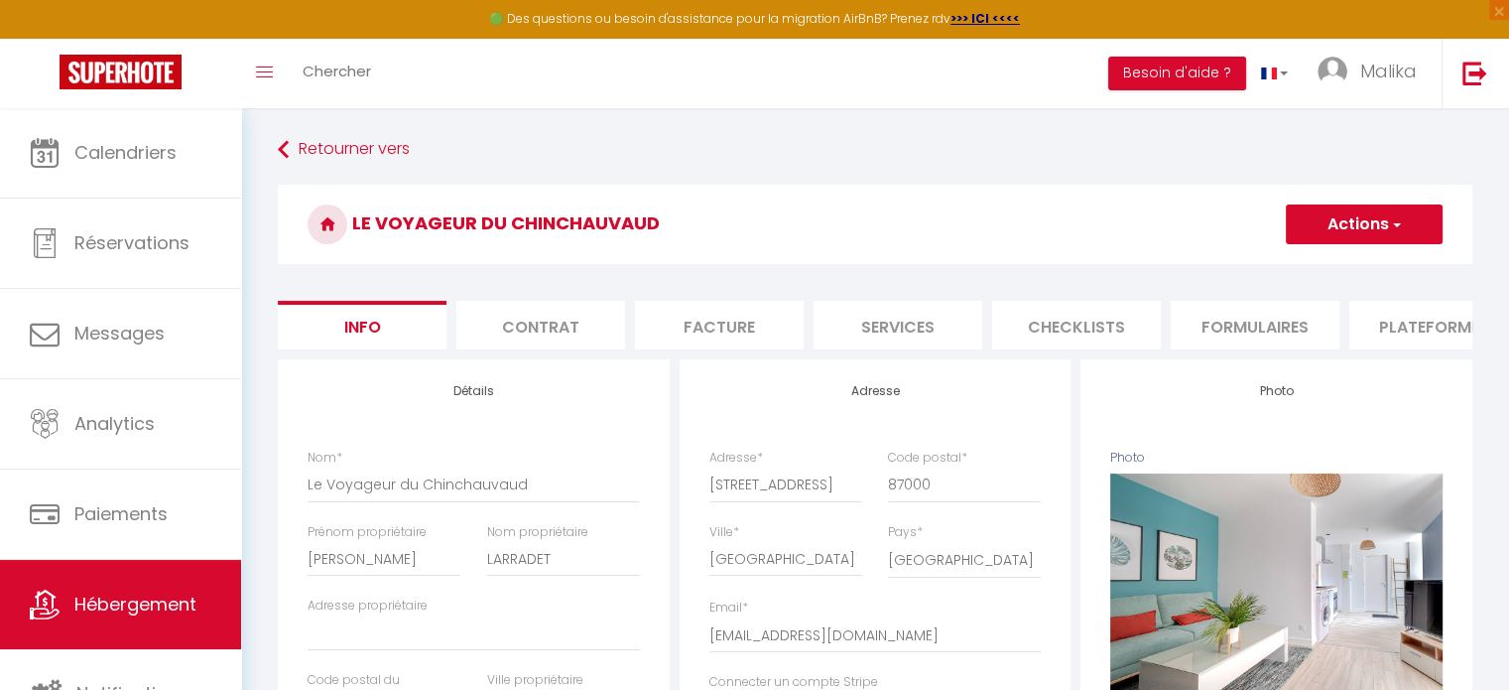
click at [1377, 312] on li "Plateformes" at bounding box center [1434, 325] width 169 height 49
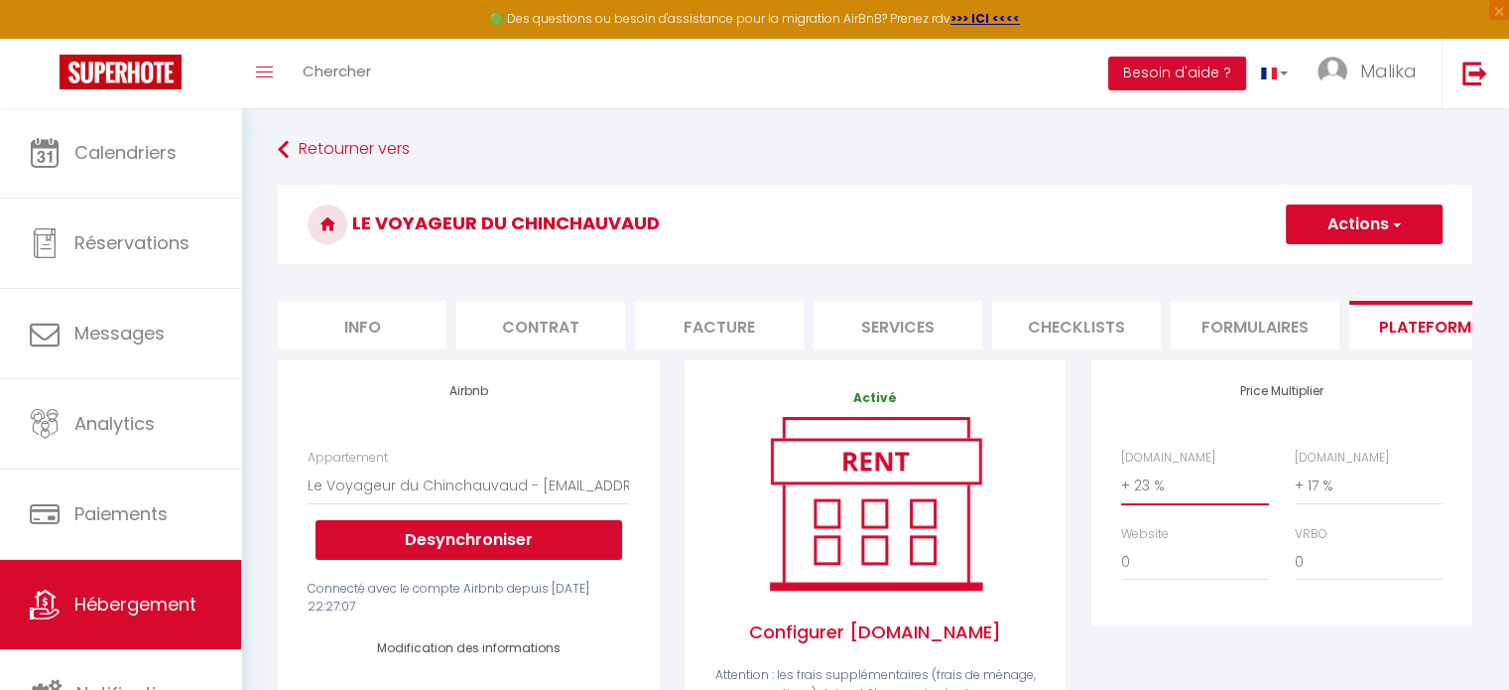
click at [1127, 495] on select "0 + 1 % + 2 % + 3 % + 4 % + 5 % + 6 % + 7 % + 8 % + 9 %" at bounding box center [1195, 485] width 148 height 38
click at [1121, 481] on select "0 + 1 % + 2 % + 3 % + 4 % + 5 % + 6 % + 7 % + 8 % + 9 %" at bounding box center [1195, 485] width 148 height 38
click at [1392, 228] on span "button" at bounding box center [1395, 224] width 13 height 20
click at [1353, 264] on link "Enregistrer" at bounding box center [1363, 268] width 157 height 26
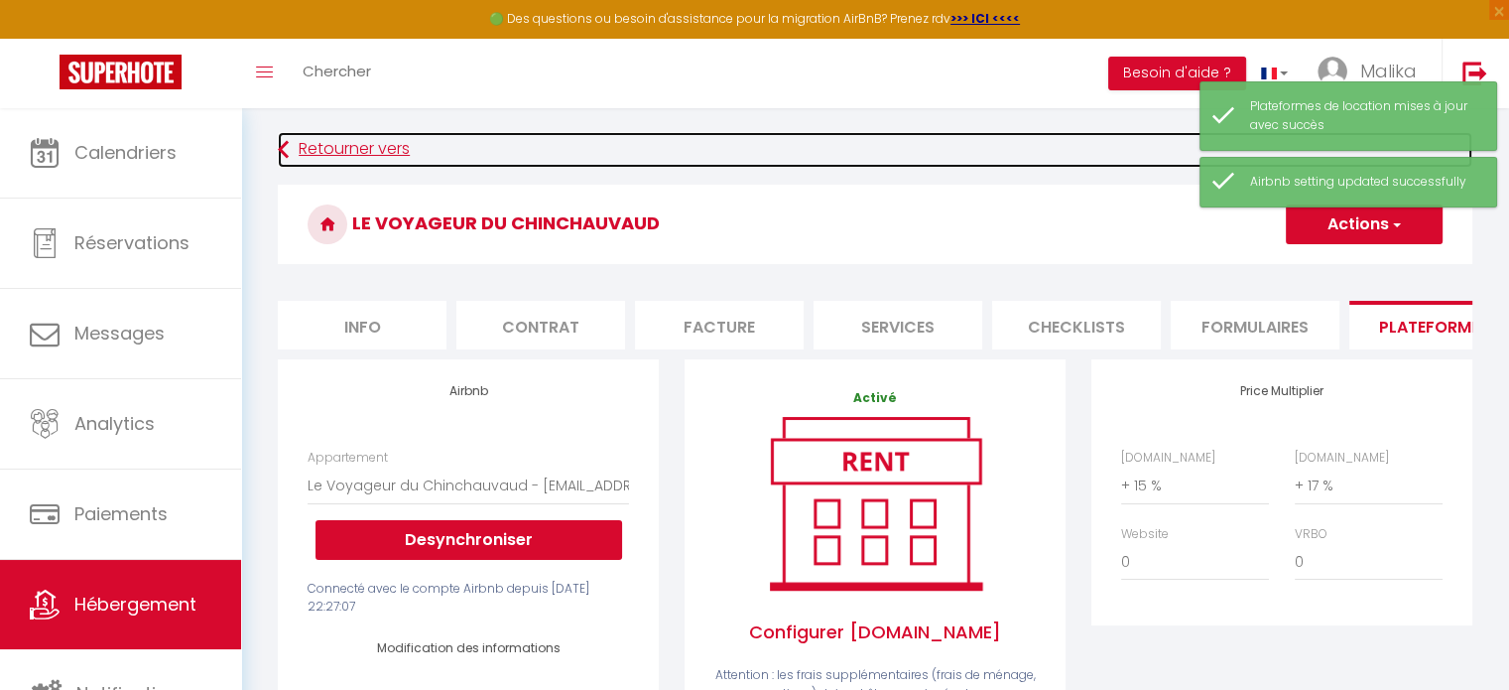
click at [331, 150] on link "Retourner vers" at bounding box center [875, 150] width 1195 height 36
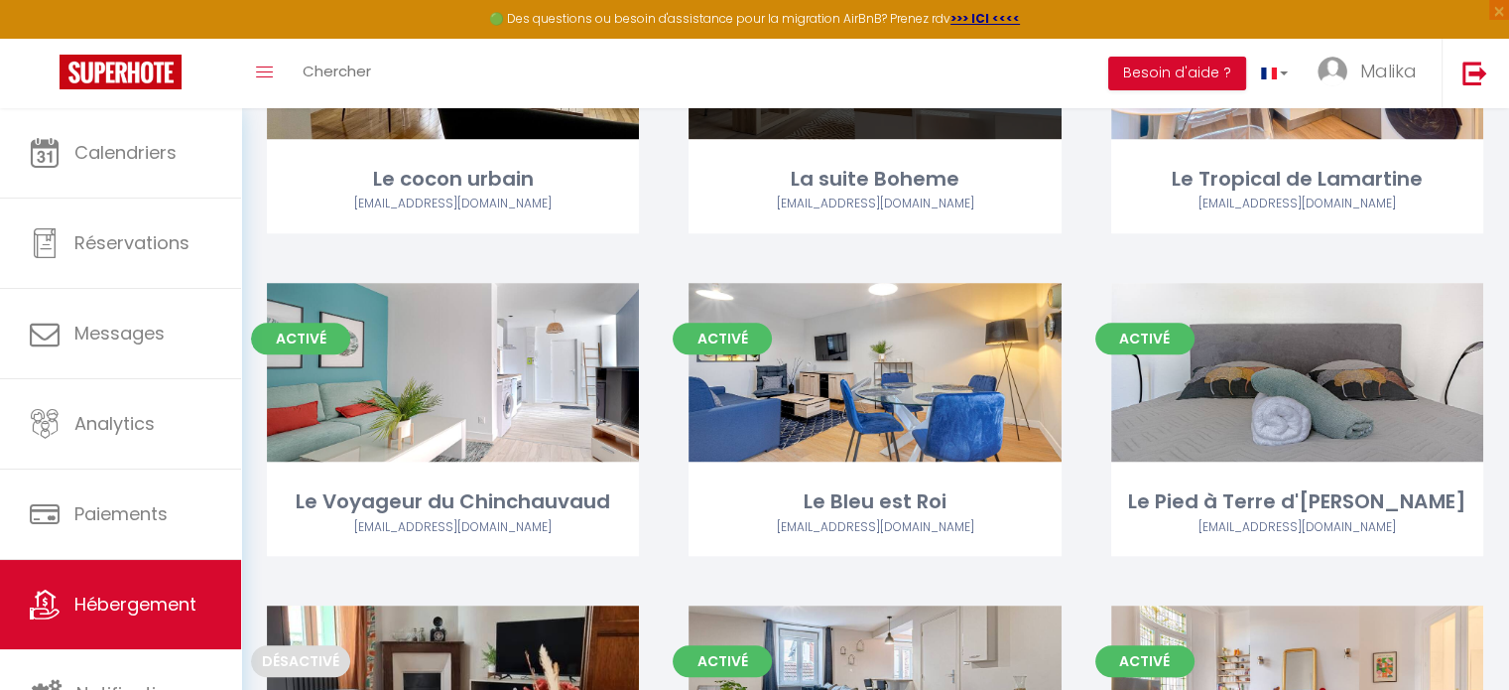
scroll to position [1595, 0]
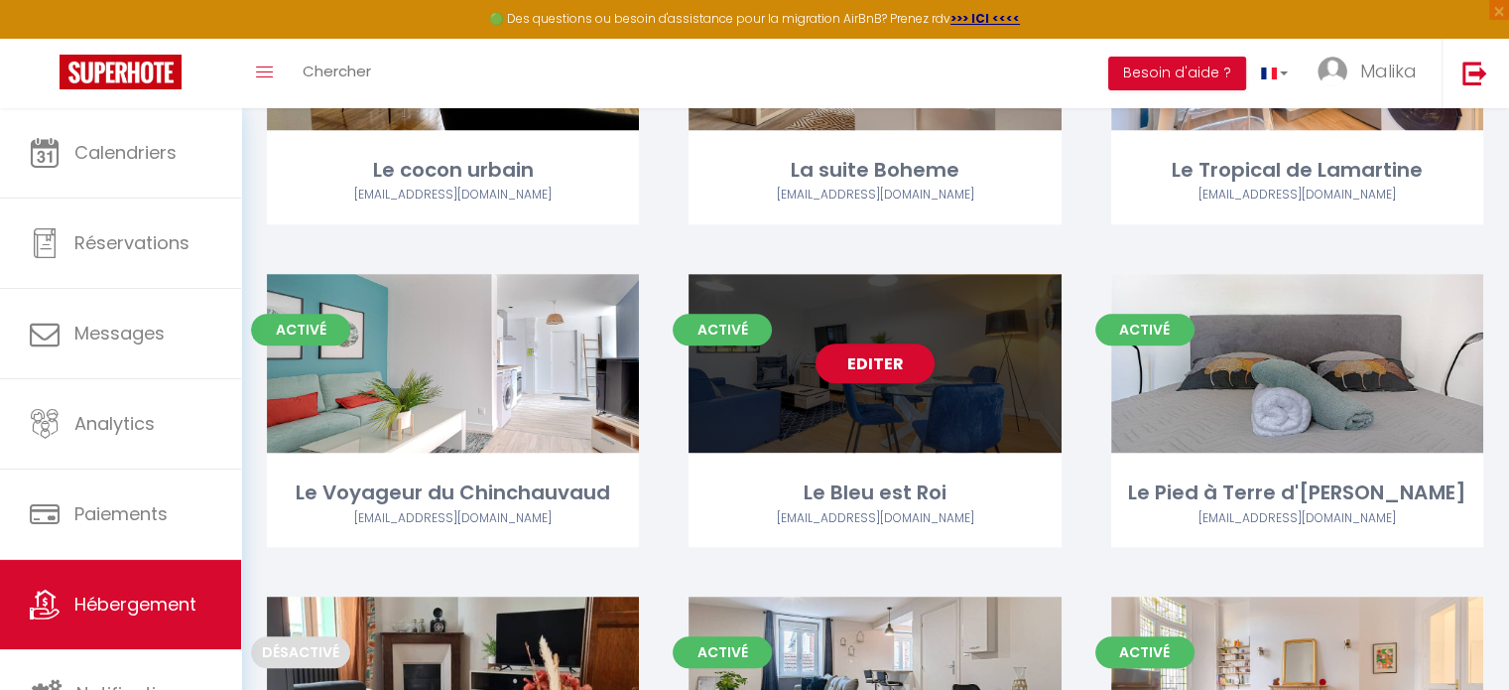
click at [873, 393] on div "Editer" at bounding box center [875, 363] width 372 height 179
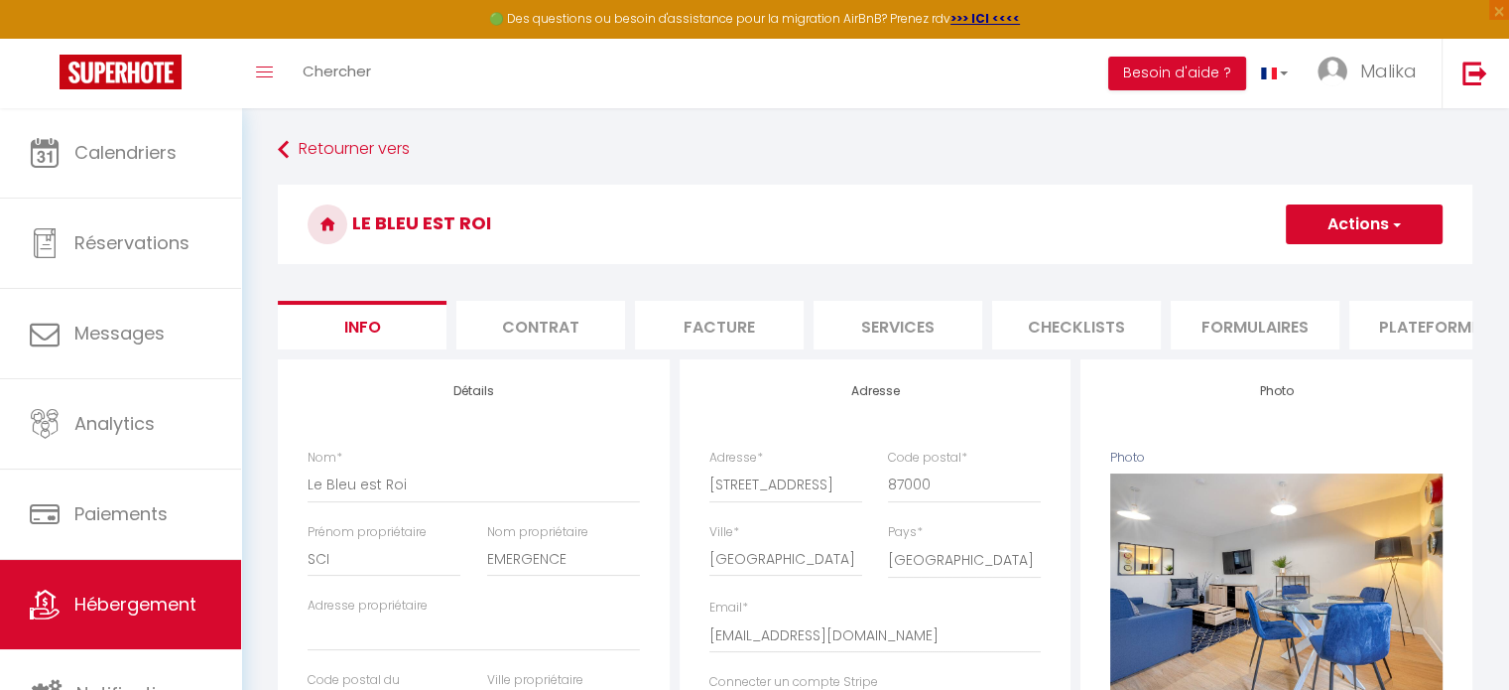
click at [1367, 309] on li "Plateformes" at bounding box center [1434, 325] width 169 height 49
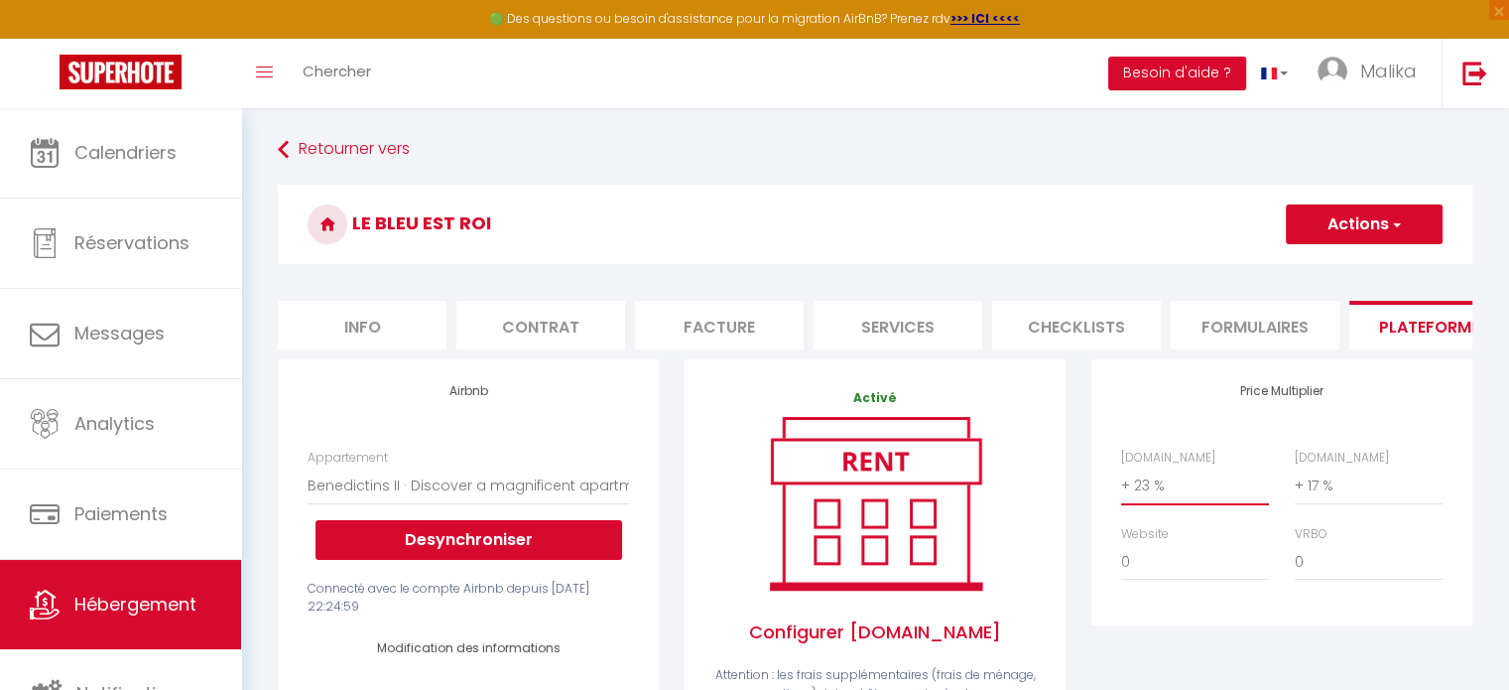
click at [1138, 496] on select "0 + 1 % + 2 % + 3 % + 4 % + 5 % + 6 % + 7 % + 8 % + 9 %" at bounding box center [1195, 485] width 148 height 38
click at [1121, 481] on select "0 + 1 % + 2 % + 3 % + 4 % + 5 % + 6 % + 7 % + 8 % + 9 %" at bounding box center [1195, 485] width 148 height 38
click at [1312, 217] on button "Actions" at bounding box center [1364, 224] width 157 height 40
click at [1319, 259] on link "Enregistrer" at bounding box center [1363, 268] width 157 height 26
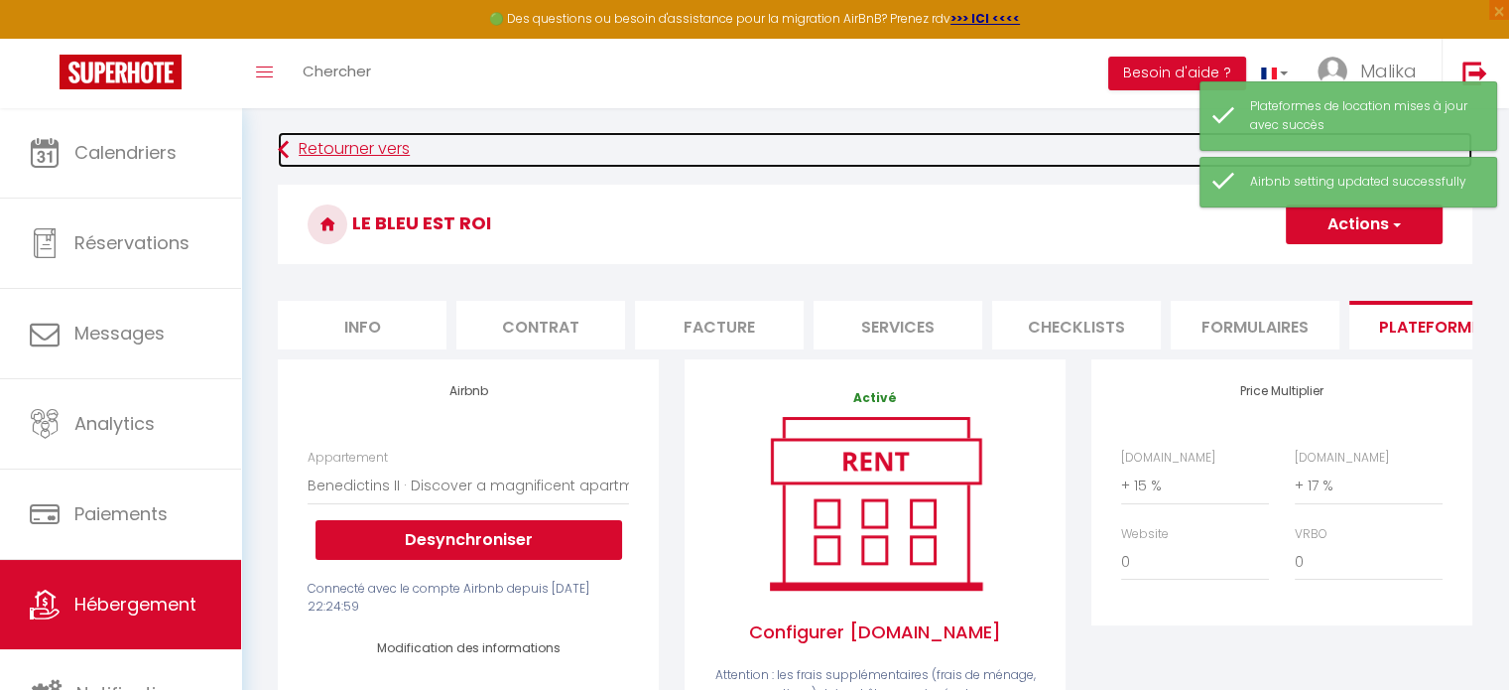
click at [334, 155] on link "Retourner vers" at bounding box center [875, 150] width 1195 height 36
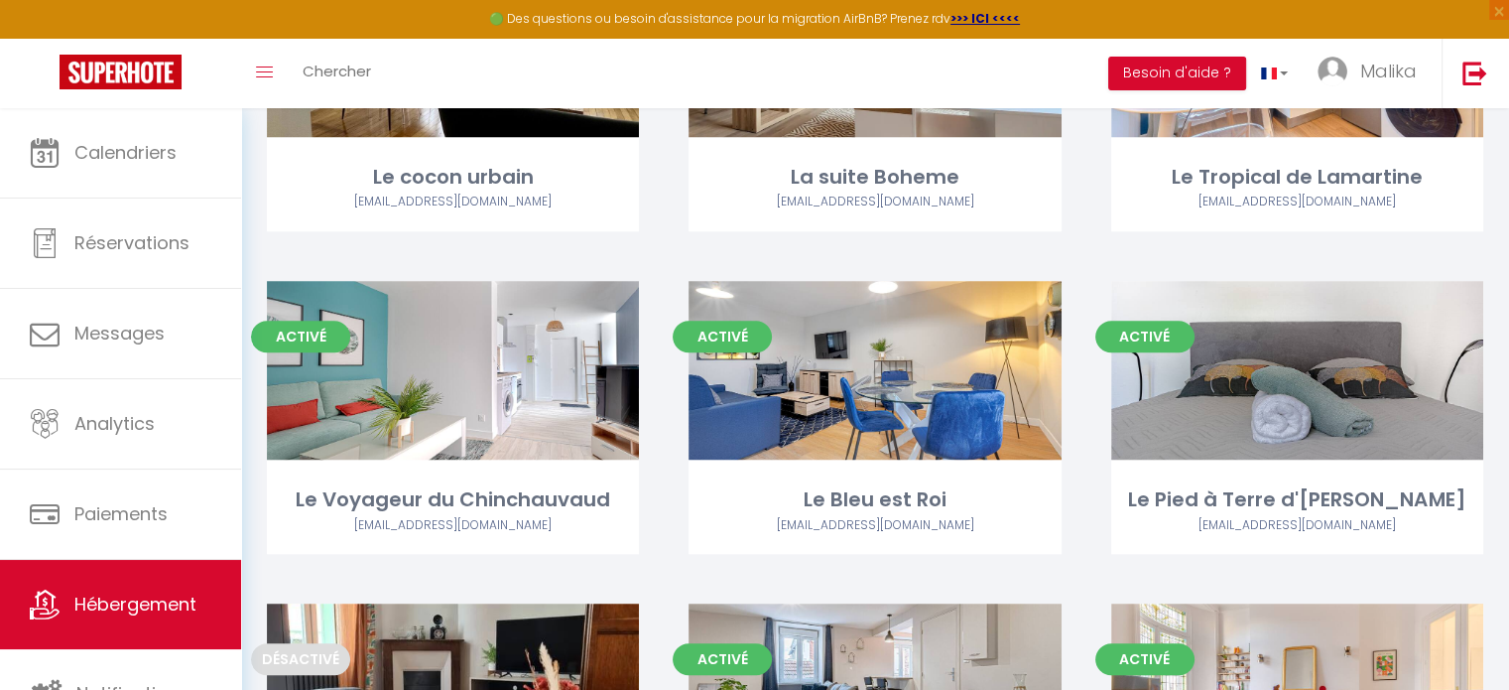
scroll to position [1588, 0]
click at [1164, 375] on div "Editer" at bounding box center [1297, 370] width 372 height 179
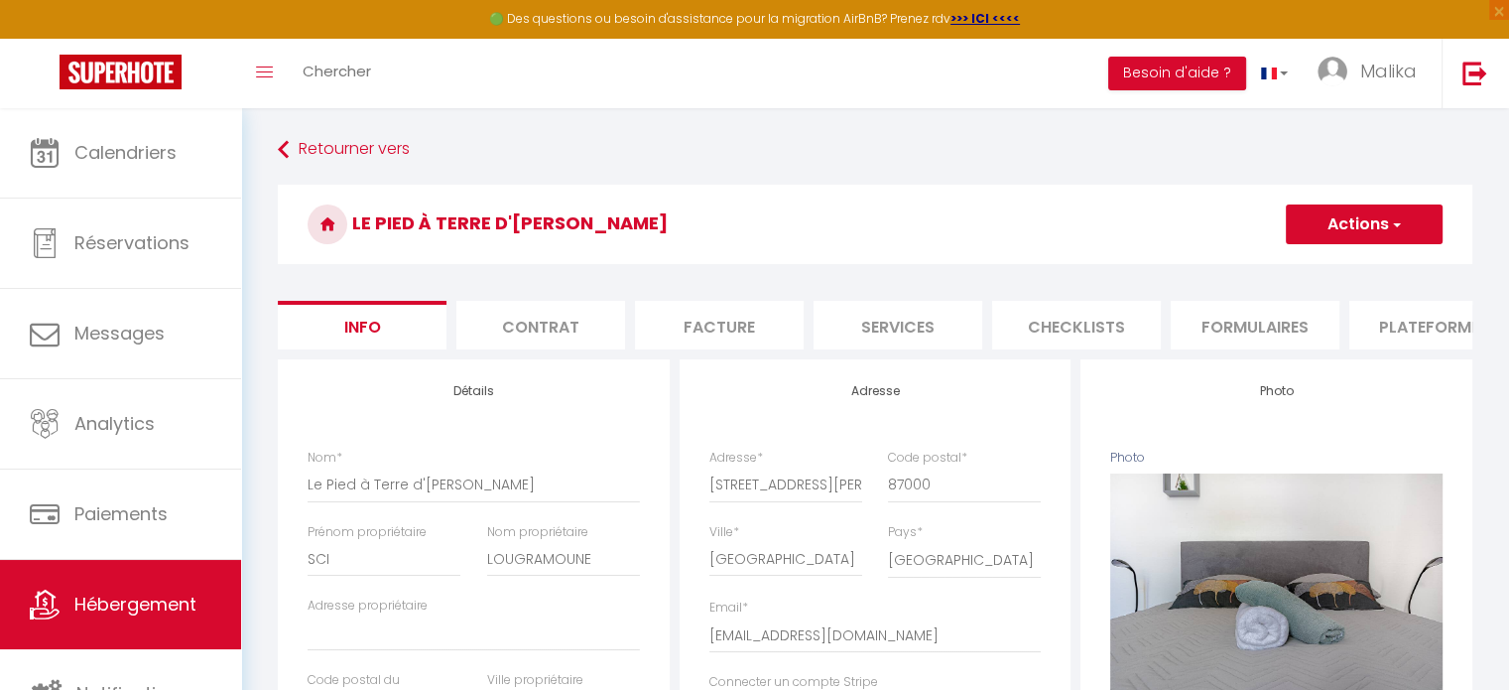
click at [1367, 321] on li "Plateformes" at bounding box center [1434, 325] width 169 height 49
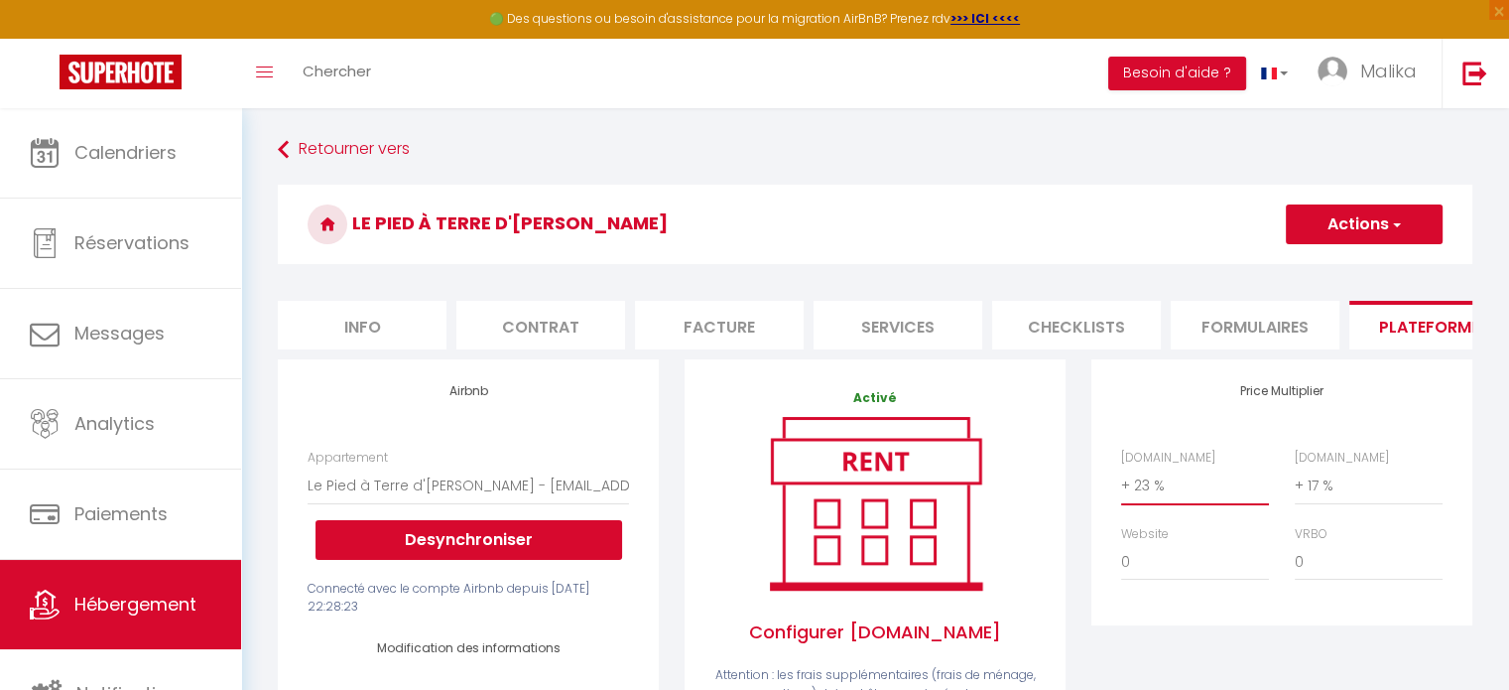
click at [1135, 503] on select "0 + 1 % + 2 % + 3 % + 4 % + 5 % + 6 % + 7 % + 8 % + 9 %" at bounding box center [1195, 485] width 148 height 38
click at [1121, 481] on select "0 + 1 % + 2 % + 3 % + 4 % + 5 % + 6 % + 7 % + 8 % + 9 %" at bounding box center [1195, 485] width 148 height 38
click at [1316, 217] on button "Actions" at bounding box center [1364, 224] width 157 height 40
click at [1307, 256] on link "Enregistrer" at bounding box center [1363, 268] width 157 height 26
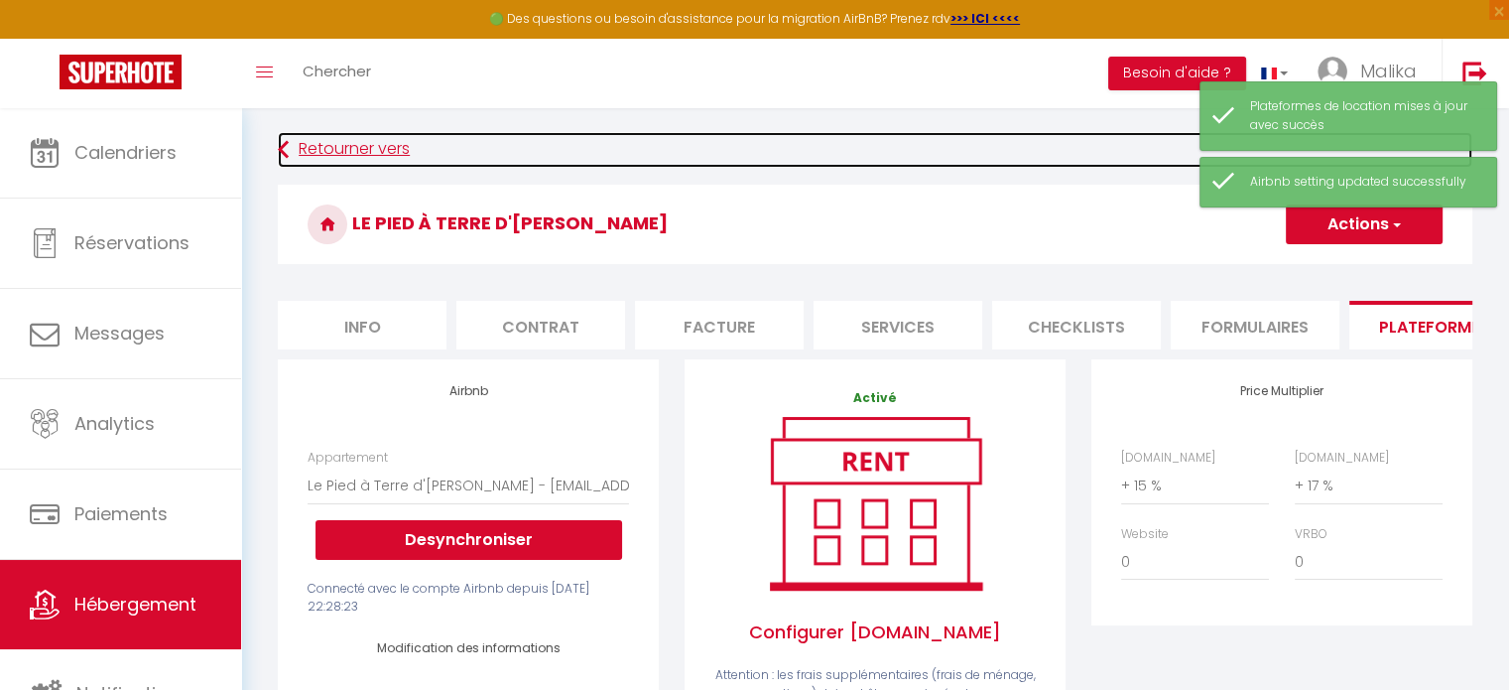
click at [381, 143] on link "Retourner vers" at bounding box center [875, 150] width 1195 height 36
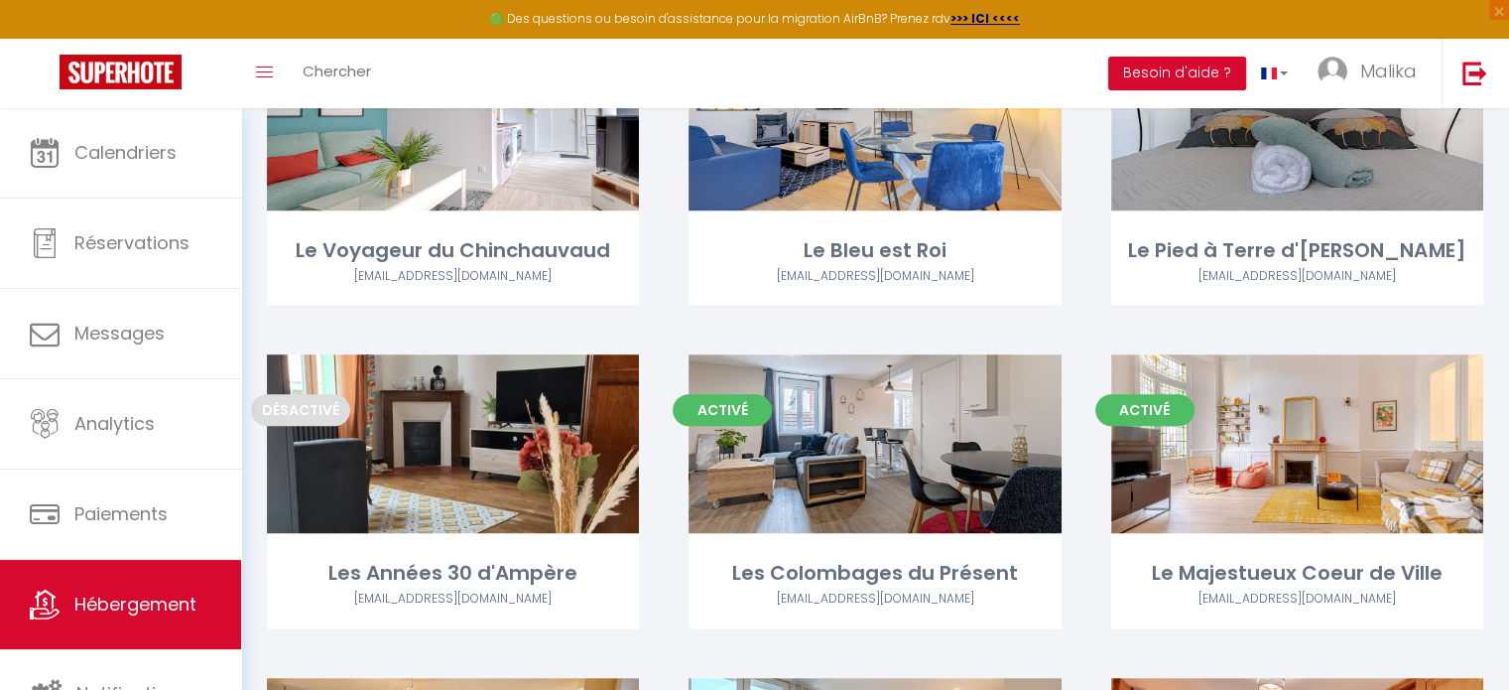
scroll to position [1838, 0]
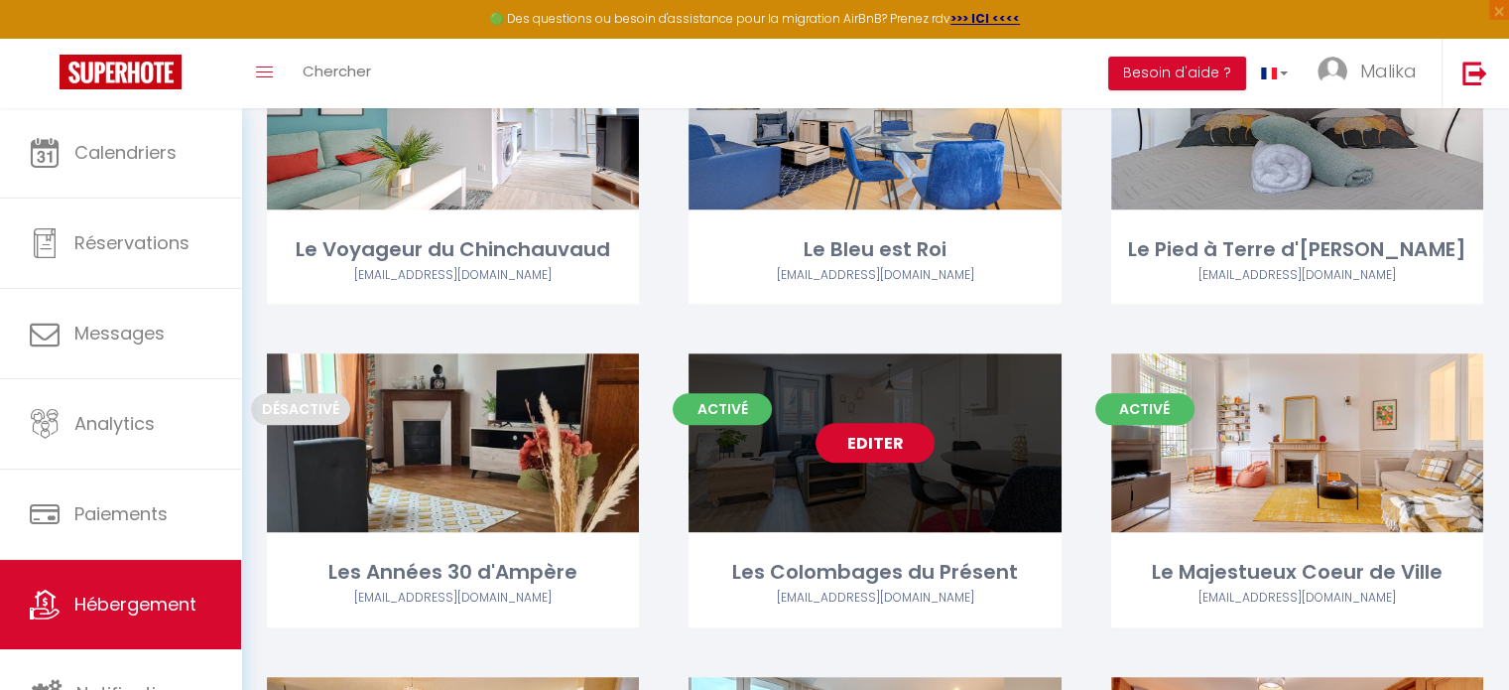
click at [860, 455] on link "Editer" at bounding box center [875, 443] width 119 height 40
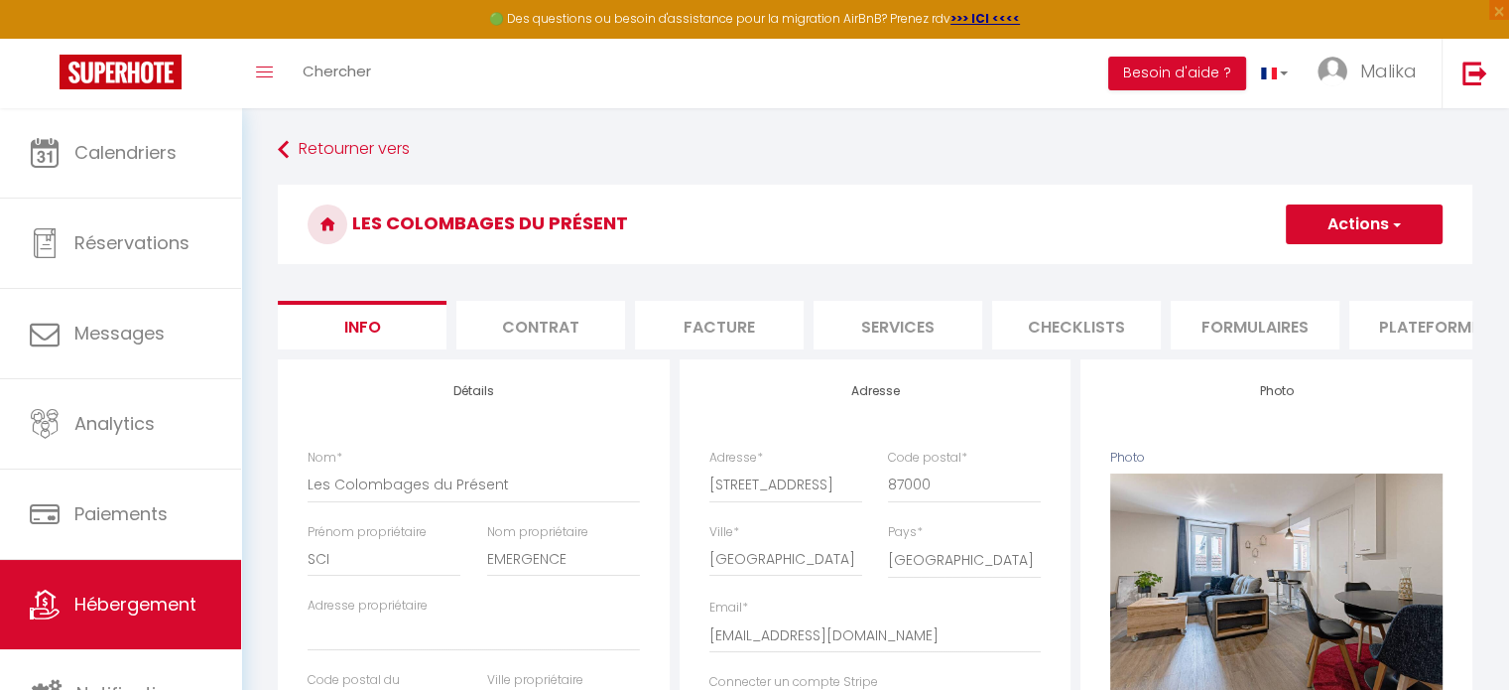
click at [1385, 328] on li "Plateformes" at bounding box center [1434, 325] width 169 height 49
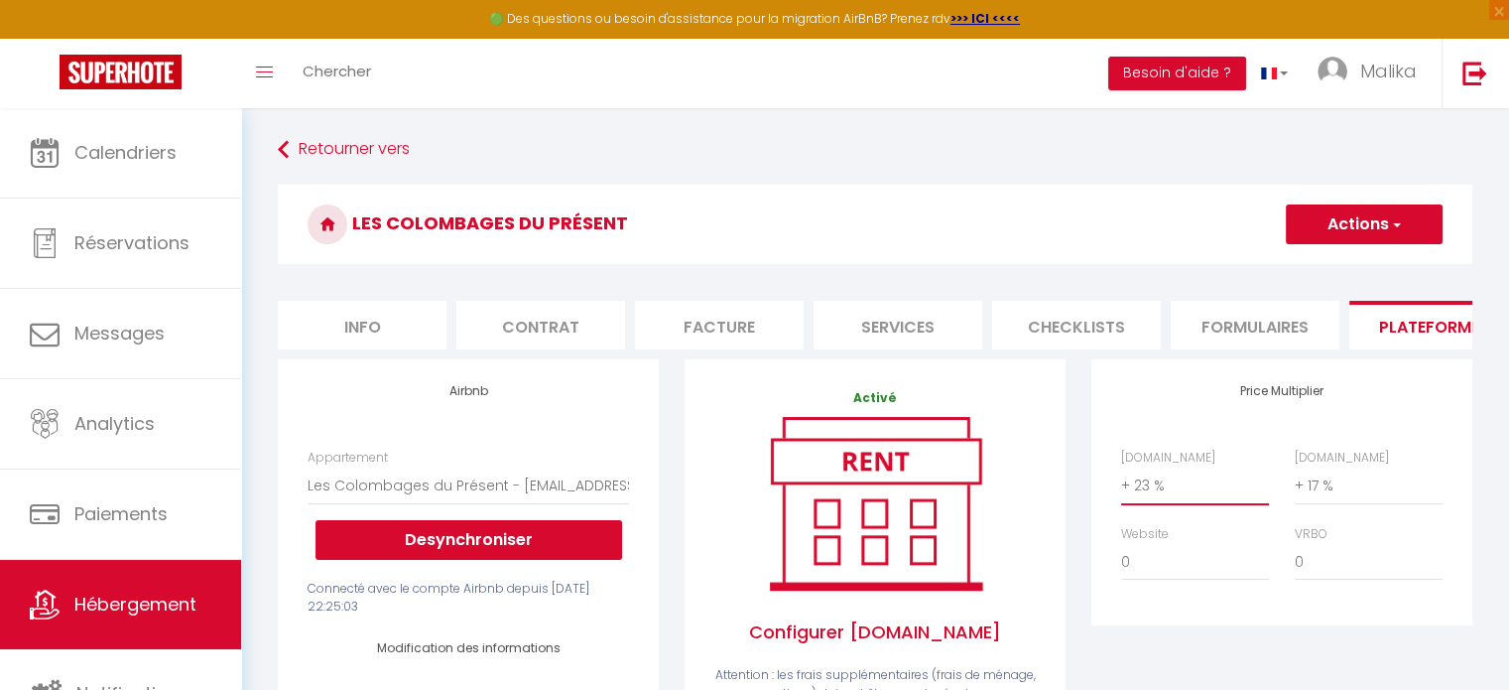
click at [1157, 499] on select "0 + 1 % + 2 % + 3 % + 4 % + 5 % + 6 % + 7 % + 8 % + 9 %" at bounding box center [1195, 485] width 148 height 38
click at [1121, 481] on select "0 + 1 % + 2 % + 3 % + 4 % + 5 % + 6 % + 7 % + 8 % + 9 %" at bounding box center [1195, 485] width 148 height 38
click at [1324, 220] on button "Actions" at bounding box center [1364, 224] width 157 height 40
click at [1353, 269] on link "Enregistrer" at bounding box center [1363, 268] width 157 height 26
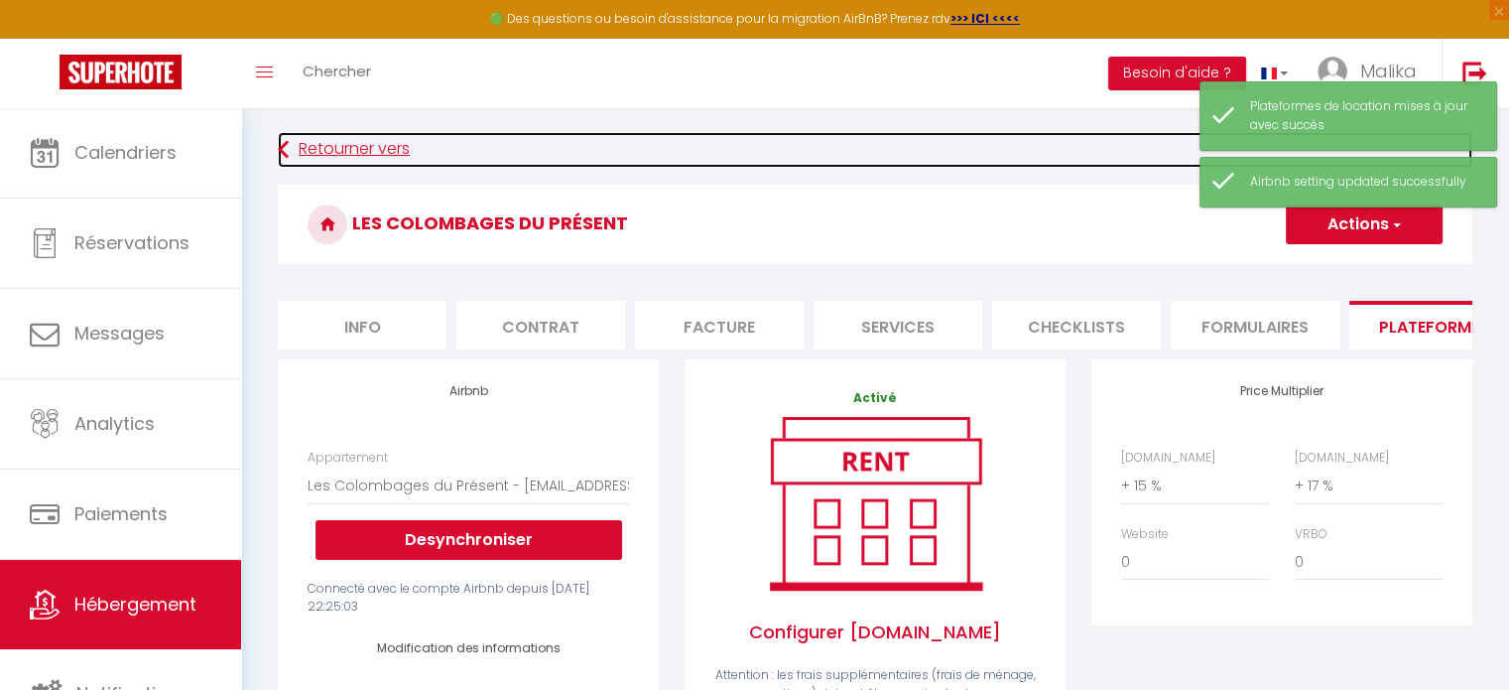
click at [347, 155] on link "Retourner vers" at bounding box center [875, 150] width 1195 height 36
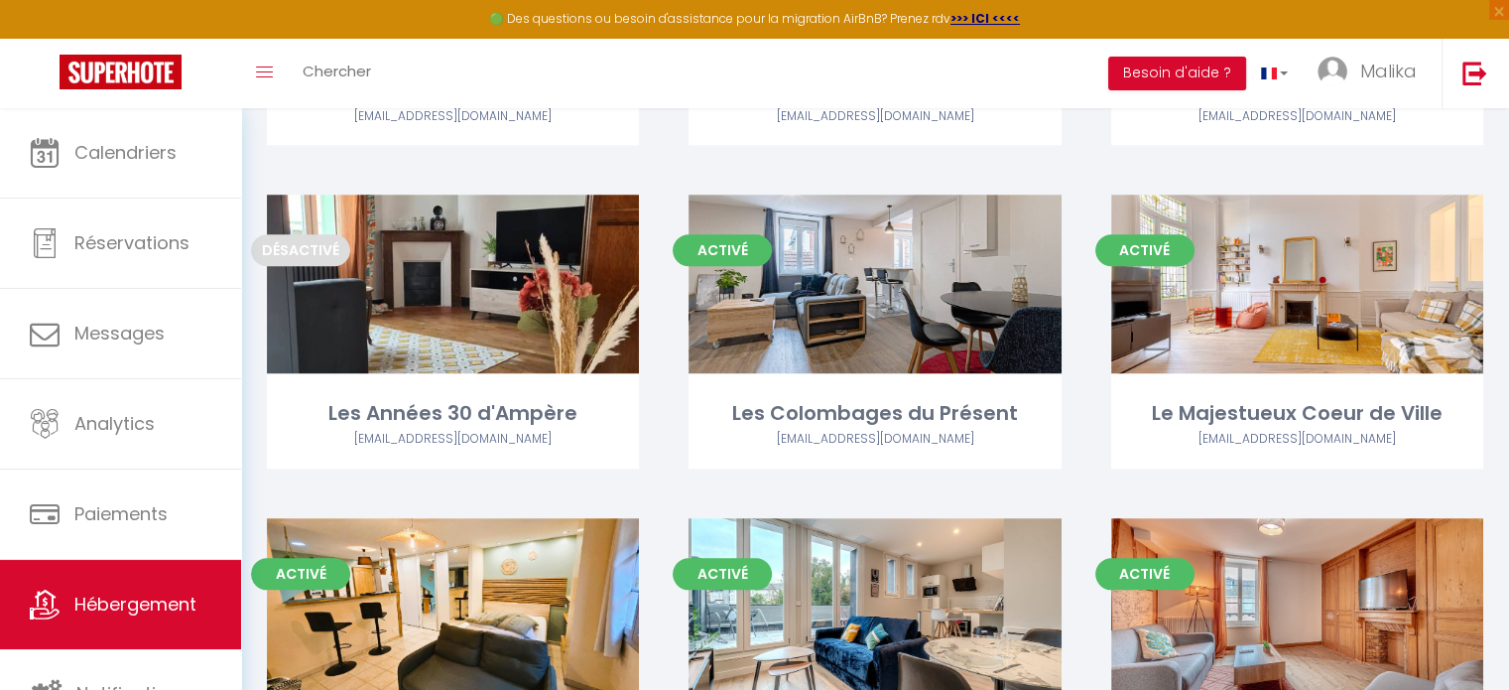
scroll to position [2012, 0]
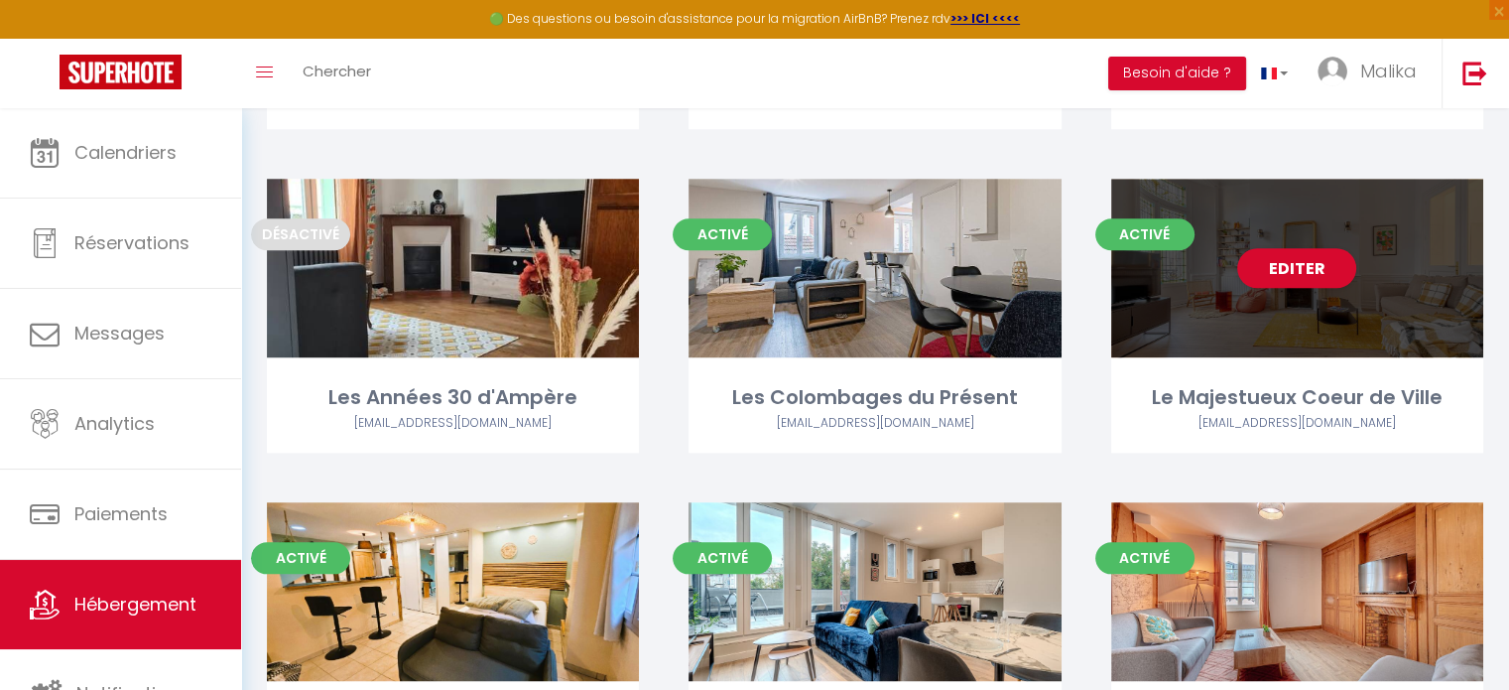
click at [1373, 302] on div "Editer" at bounding box center [1297, 268] width 372 height 179
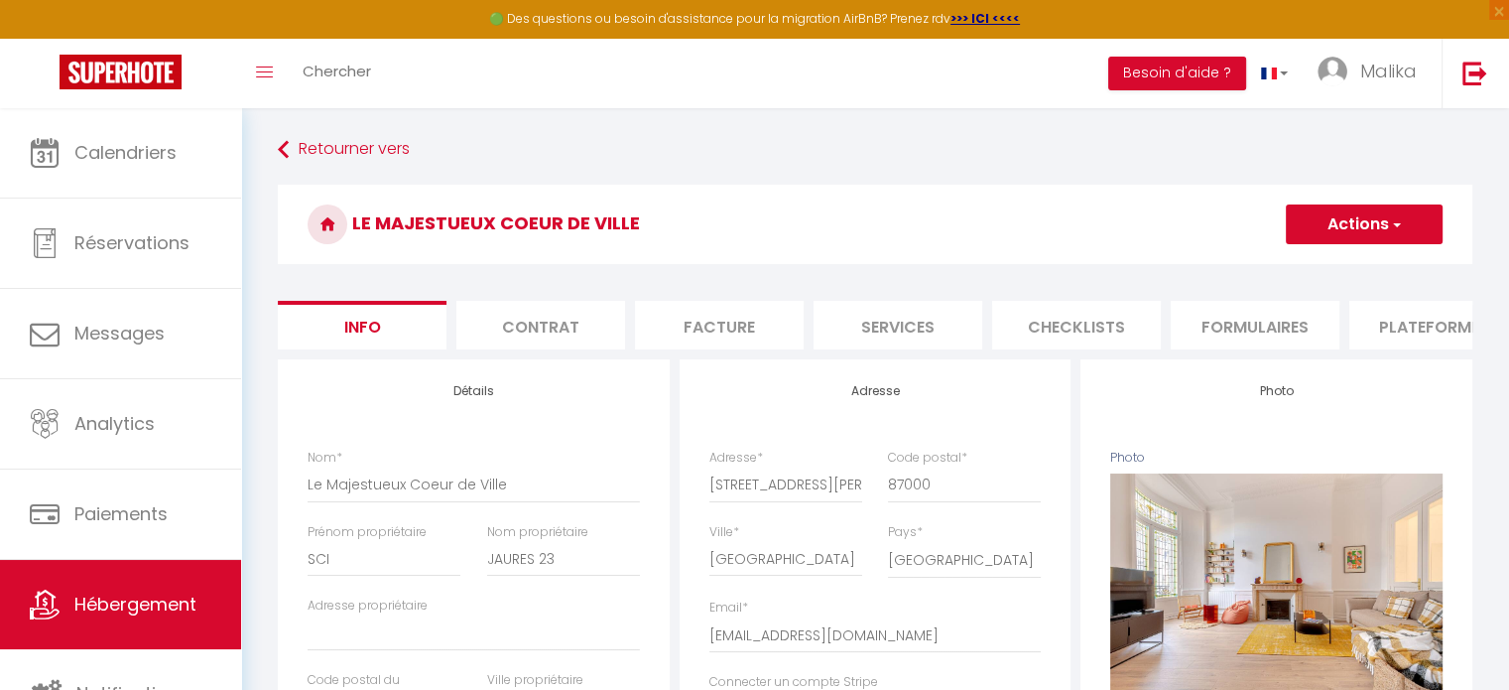
click at [1385, 321] on li "Plateformes" at bounding box center [1434, 325] width 169 height 49
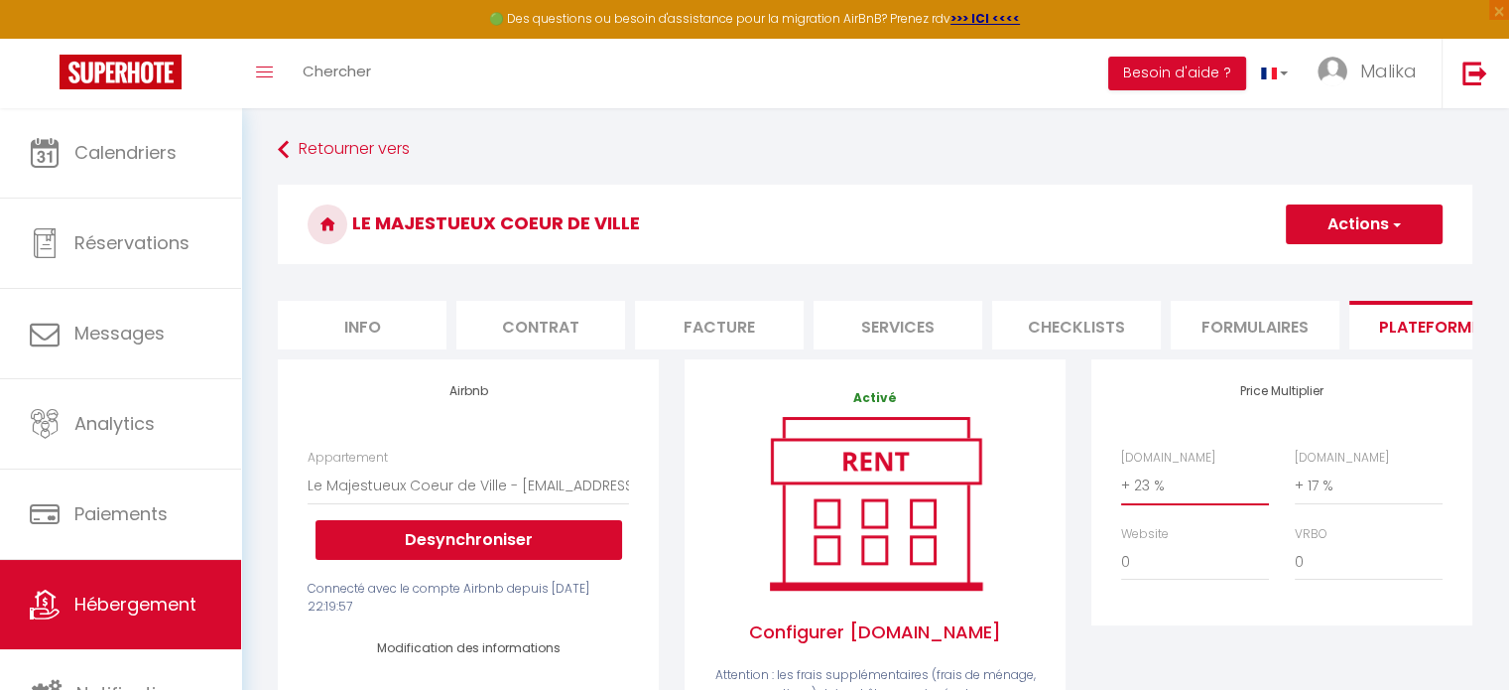
click at [1130, 503] on select "0 + 1 % + 2 % + 3 % + 4 % + 5 % + 6 % + 7 % + 8 % + 9 %" at bounding box center [1195, 485] width 148 height 38
click at [1121, 481] on select "0 + 1 % + 2 % + 3 % + 4 % + 5 % + 6 % + 7 % + 8 % + 9 %" at bounding box center [1195, 485] width 148 height 38
click at [1330, 219] on button "Actions" at bounding box center [1364, 224] width 157 height 40
click at [1338, 271] on link "Enregistrer" at bounding box center [1363, 268] width 157 height 26
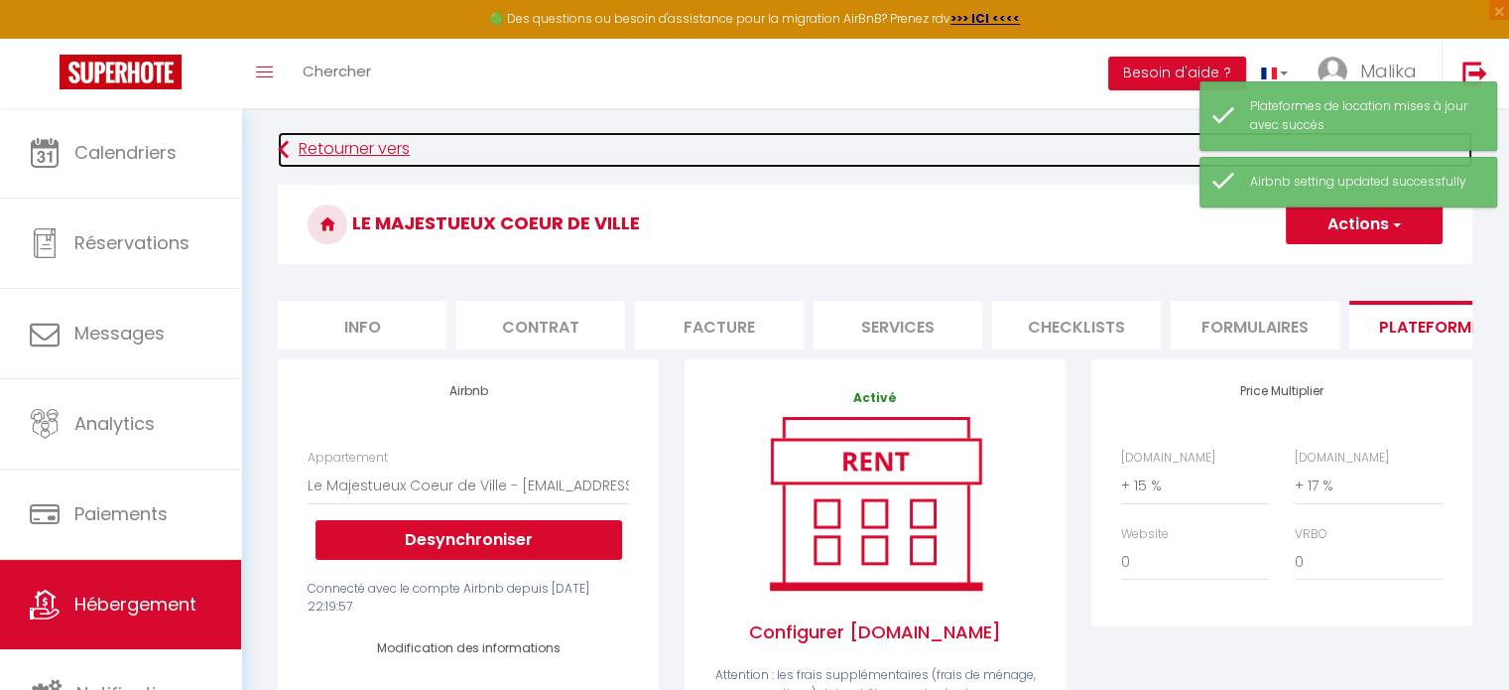
click at [361, 152] on link "Retourner vers" at bounding box center [875, 150] width 1195 height 36
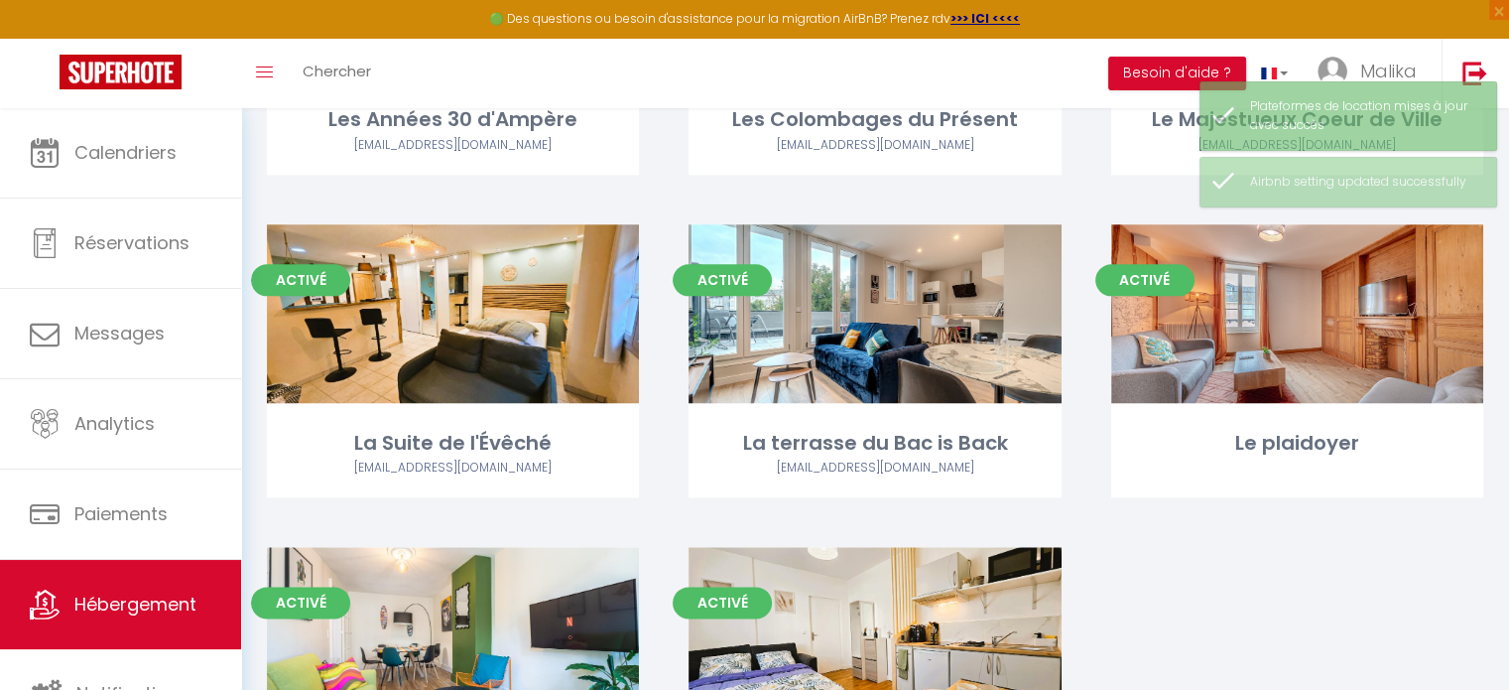
scroll to position [2297, 0]
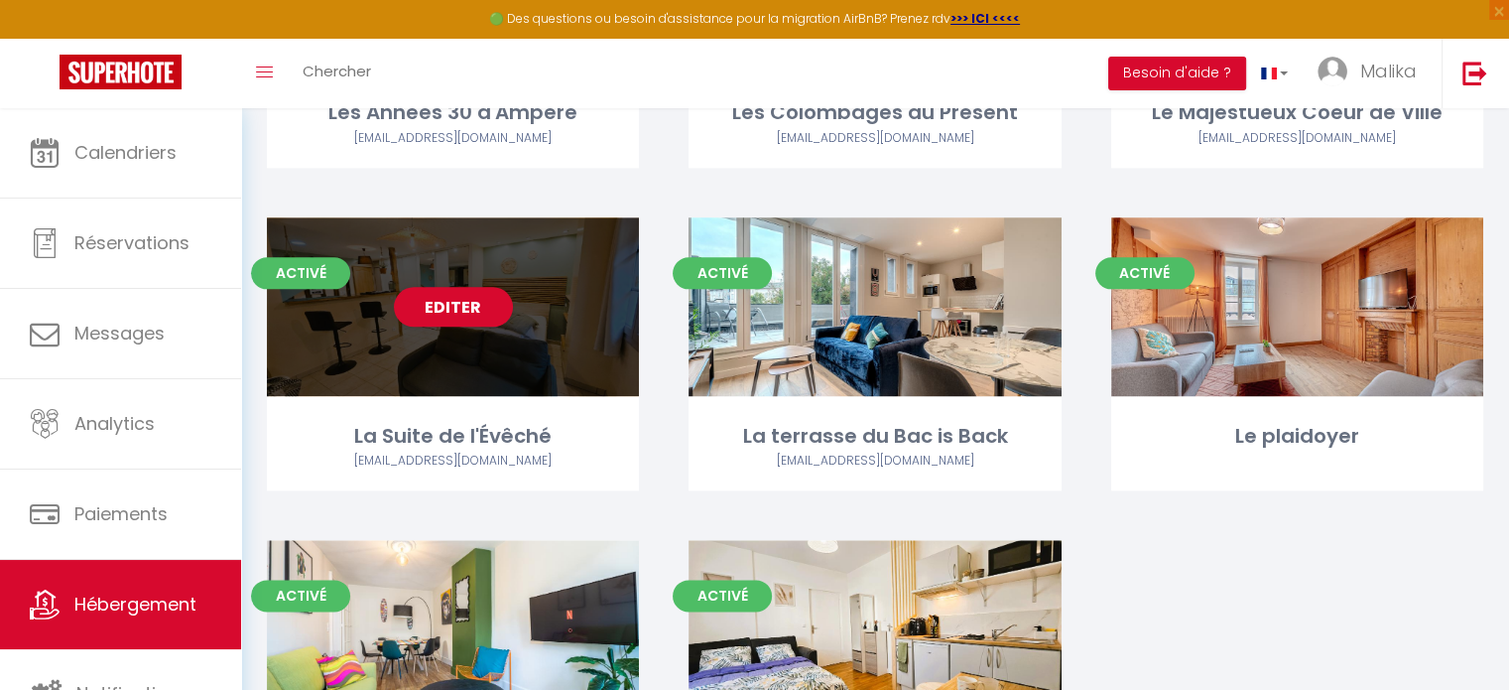
click at [366, 317] on div "Editer" at bounding box center [453, 306] width 372 height 179
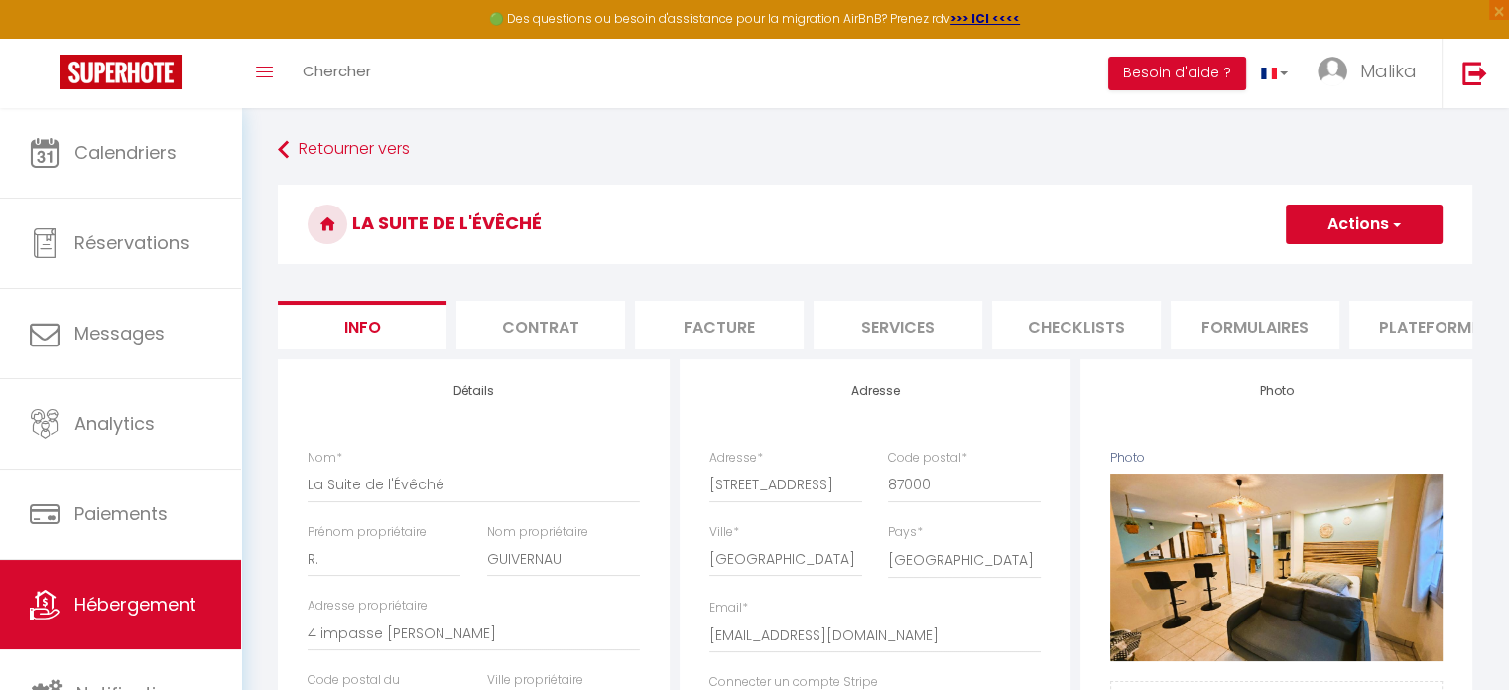
click at [1384, 325] on li "Plateformes" at bounding box center [1434, 325] width 169 height 49
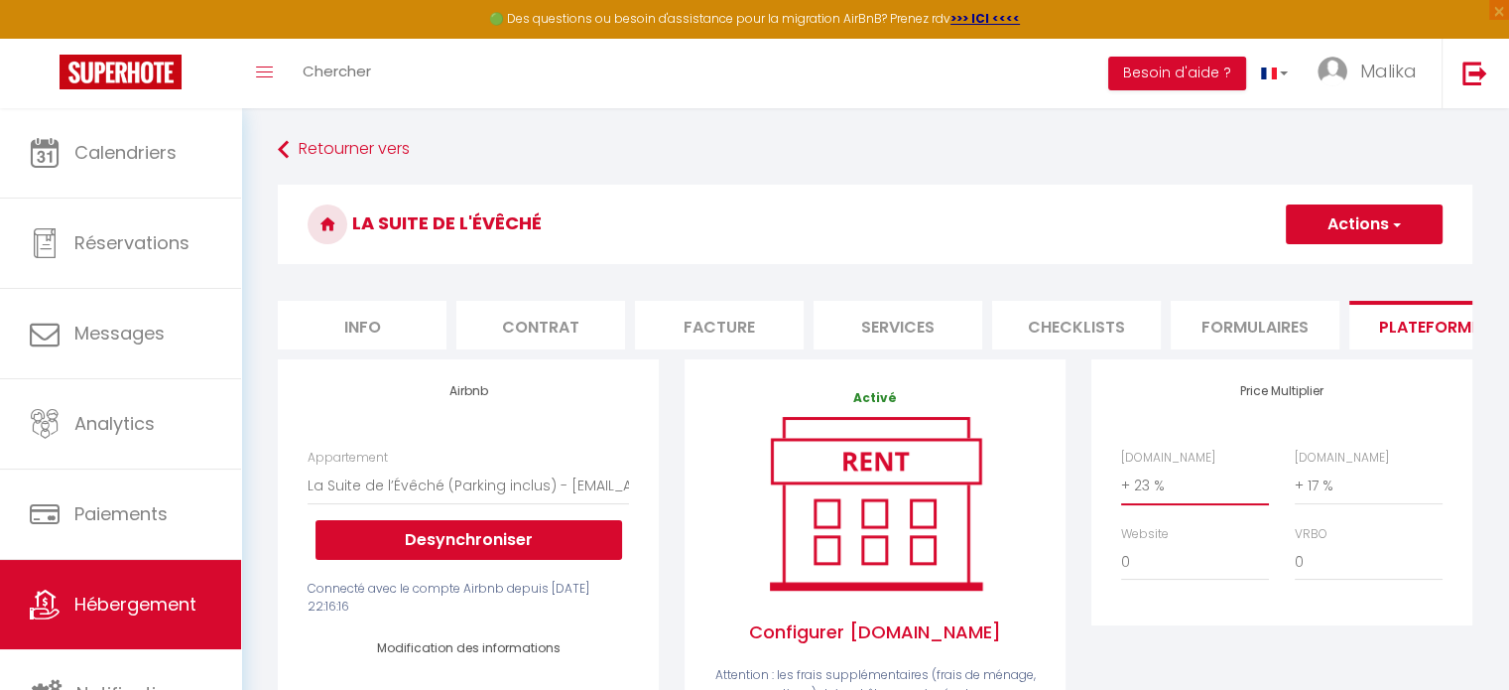
click at [1146, 497] on select "0 + 1 % + 2 % + 3 % + 4 % + 5 % + 6 % + 7 % + 8 % + 9 %" at bounding box center [1195, 485] width 148 height 38
click at [1121, 481] on select "0 + 1 % + 2 % + 3 % + 4 % + 5 % + 6 % + 7 % + 8 % + 9 %" at bounding box center [1195, 485] width 148 height 38
click at [1306, 221] on button "Actions" at bounding box center [1364, 224] width 157 height 40
click at [1310, 273] on link "Enregistrer" at bounding box center [1363, 268] width 157 height 26
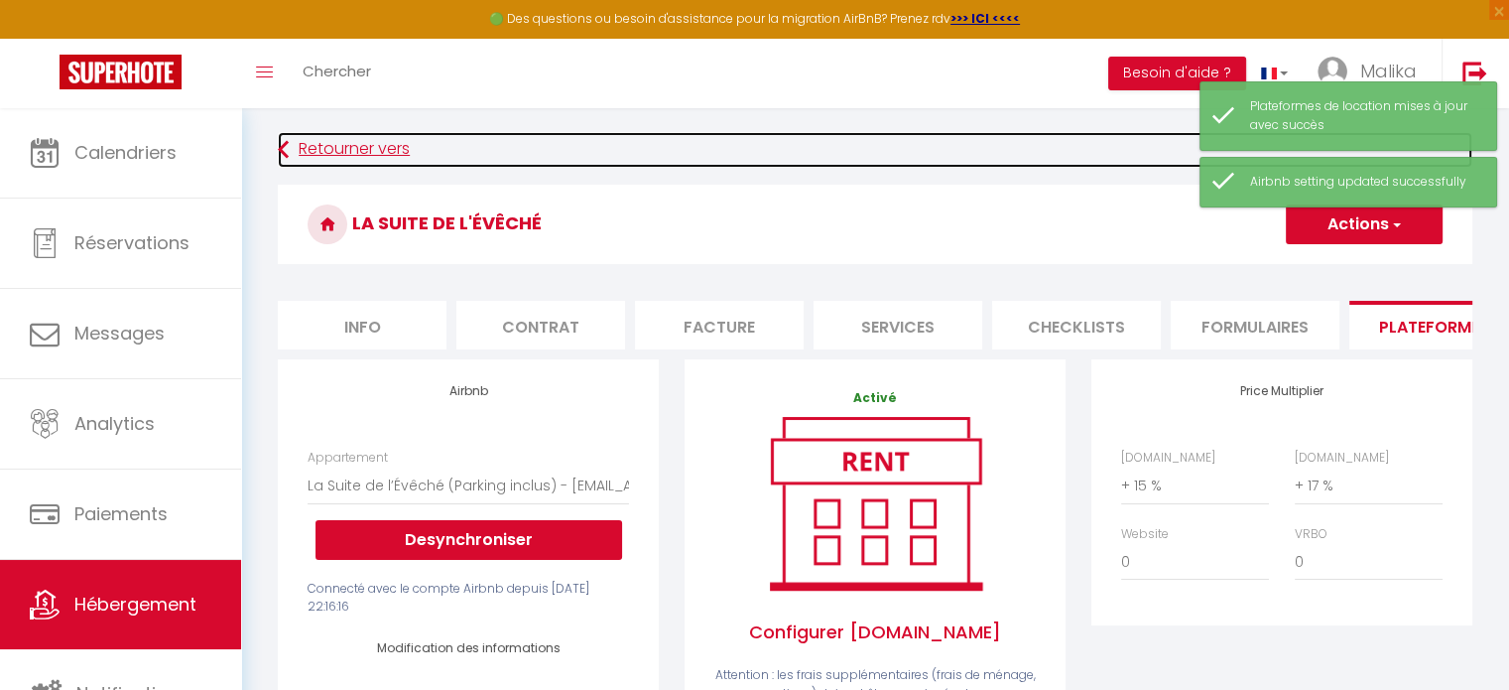
click at [373, 149] on link "Retourner vers" at bounding box center [875, 150] width 1195 height 36
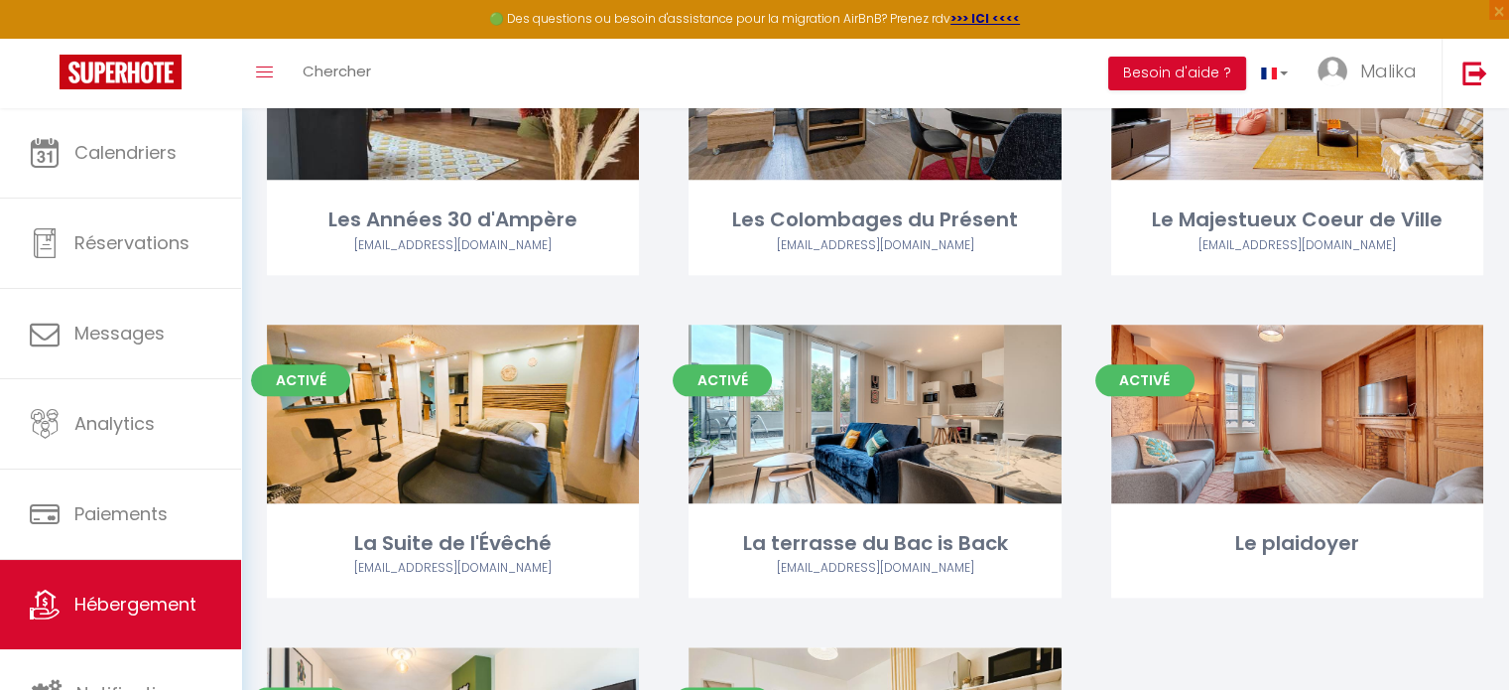
scroll to position [2230, 0]
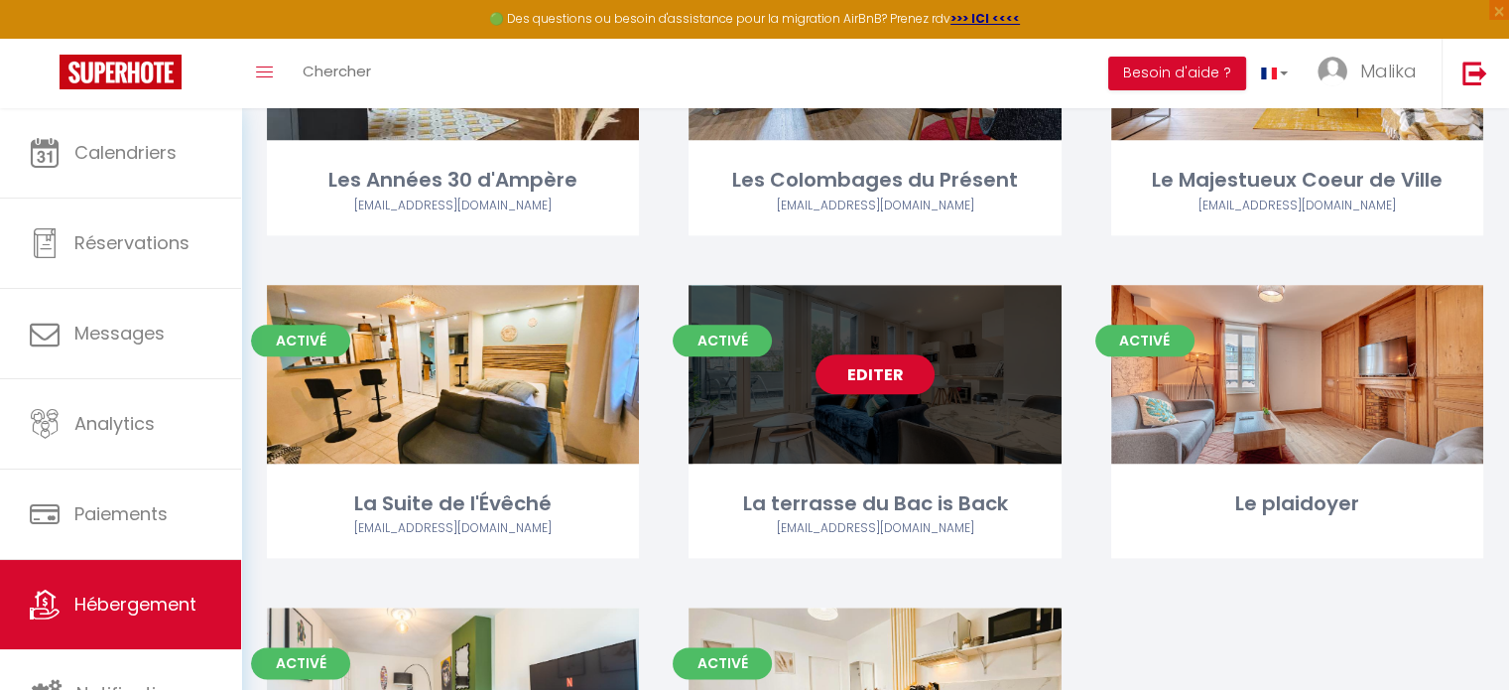
click at [869, 393] on div "Editer" at bounding box center [875, 374] width 372 height 179
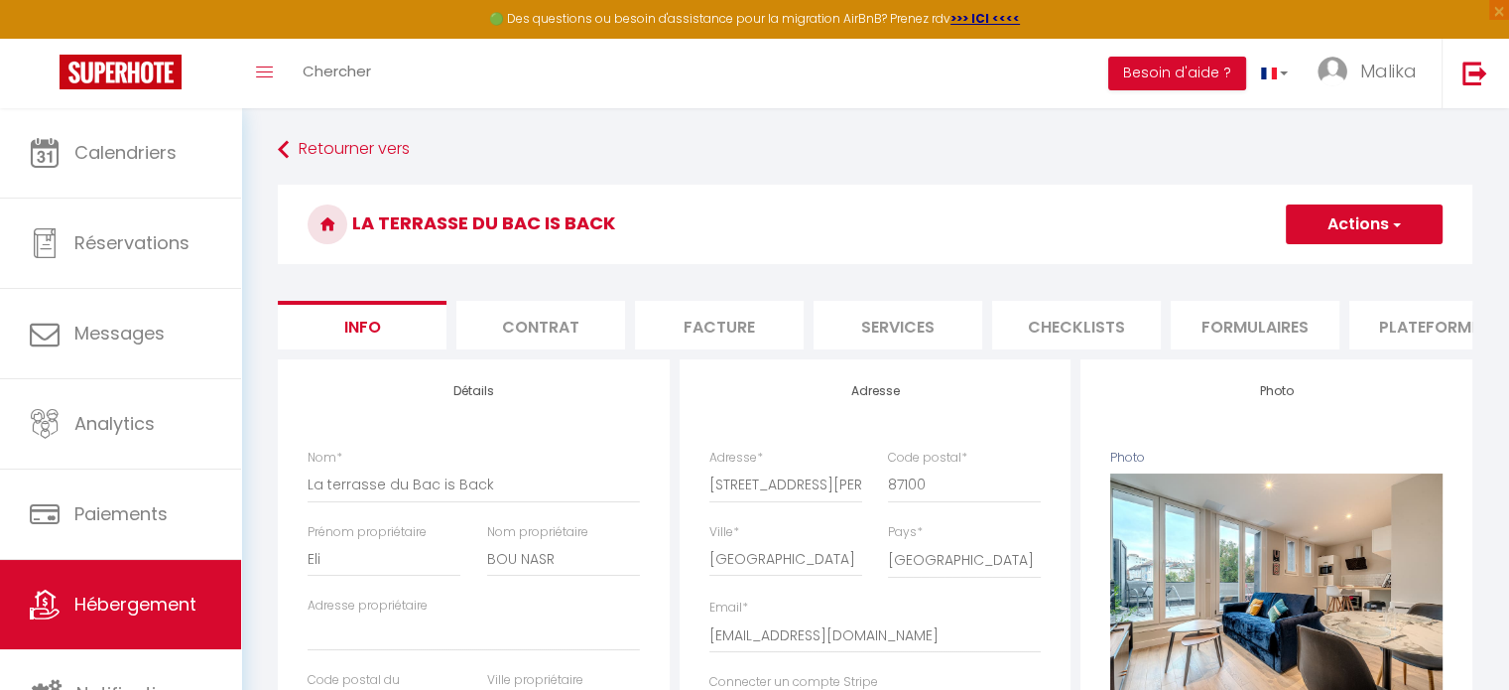
click at [1407, 328] on li "Plateformes" at bounding box center [1434, 325] width 169 height 49
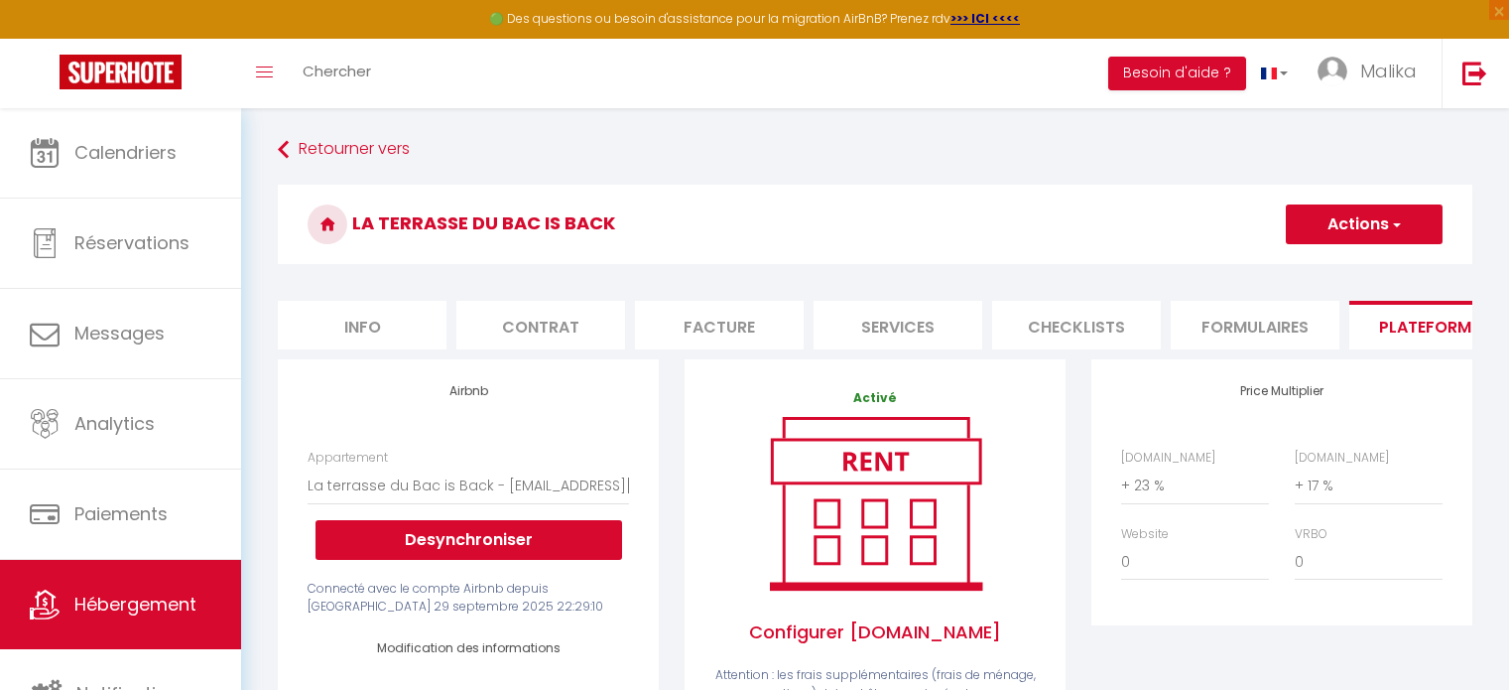
select select "22229-1033886066295677000"
select select "EUR"
select select
select select "+ 23 %"
select select "+ 17 %"
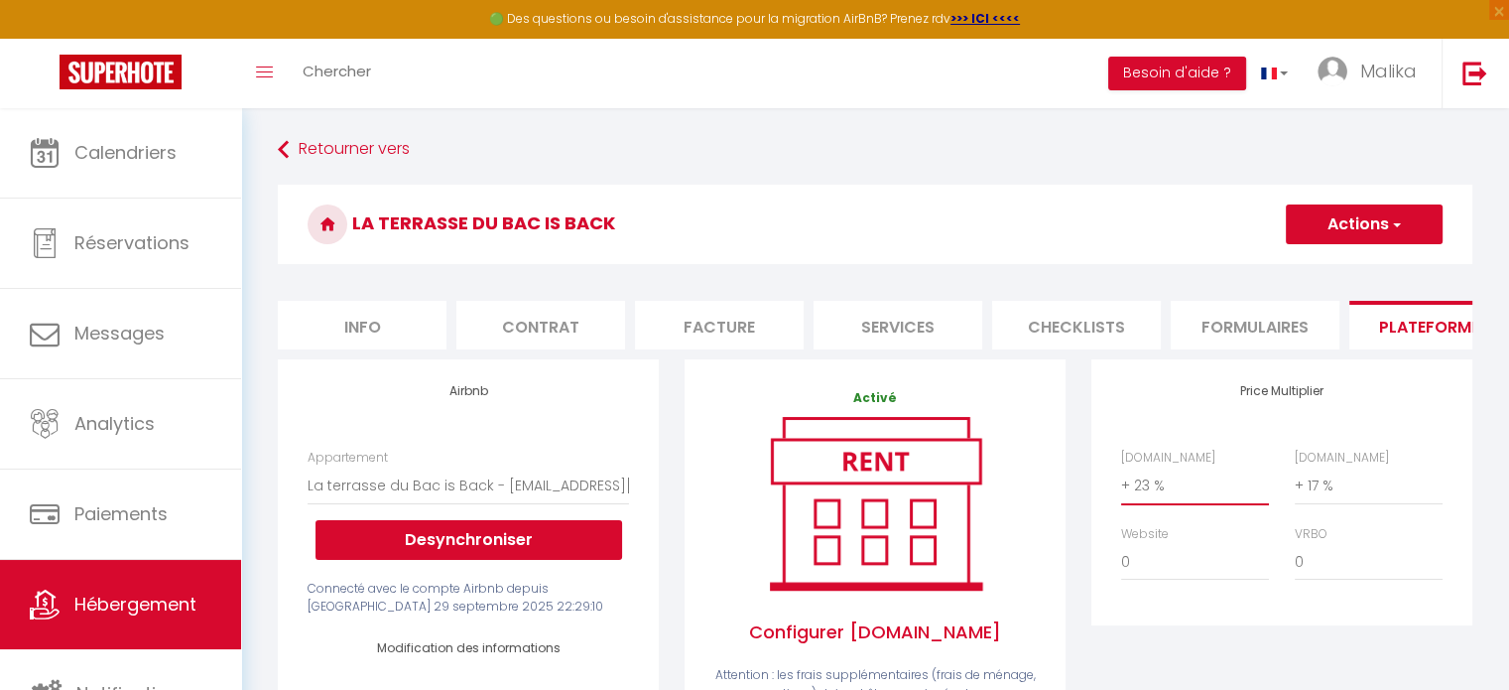
click at [1149, 502] on select "0 + 1 % + 2 % + 3 % + 4 % + 5 % + 6 % + 7 % + 8 % + 9 %" at bounding box center [1195, 485] width 148 height 38
select select "+ 15 %"
click at [1121, 481] on select "0 + 1 % + 2 % + 3 % + 4 % + 5 % + 6 % + 7 % + 8 % + 9 %" at bounding box center [1195, 485] width 148 height 38
select select
drag, startPoint x: 1336, startPoint y: 226, endPoint x: 1353, endPoint y: 225, distance: 17.9
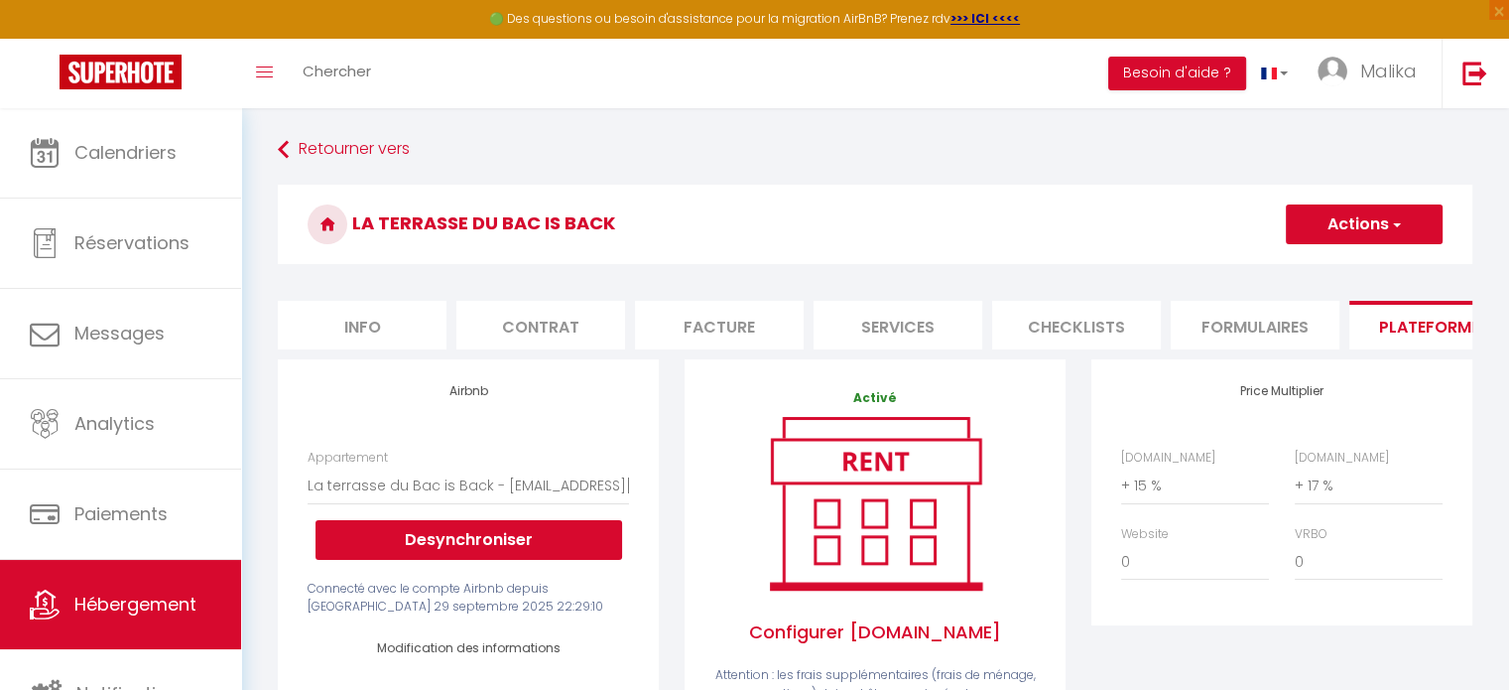
click at [1353, 225] on button "Actions" at bounding box center [1364, 224] width 157 height 40
click at [1355, 229] on button "Actions" at bounding box center [1364, 224] width 157 height 40
click at [1339, 261] on link "Enregistrer" at bounding box center [1363, 268] width 157 height 26
select select "EUR"
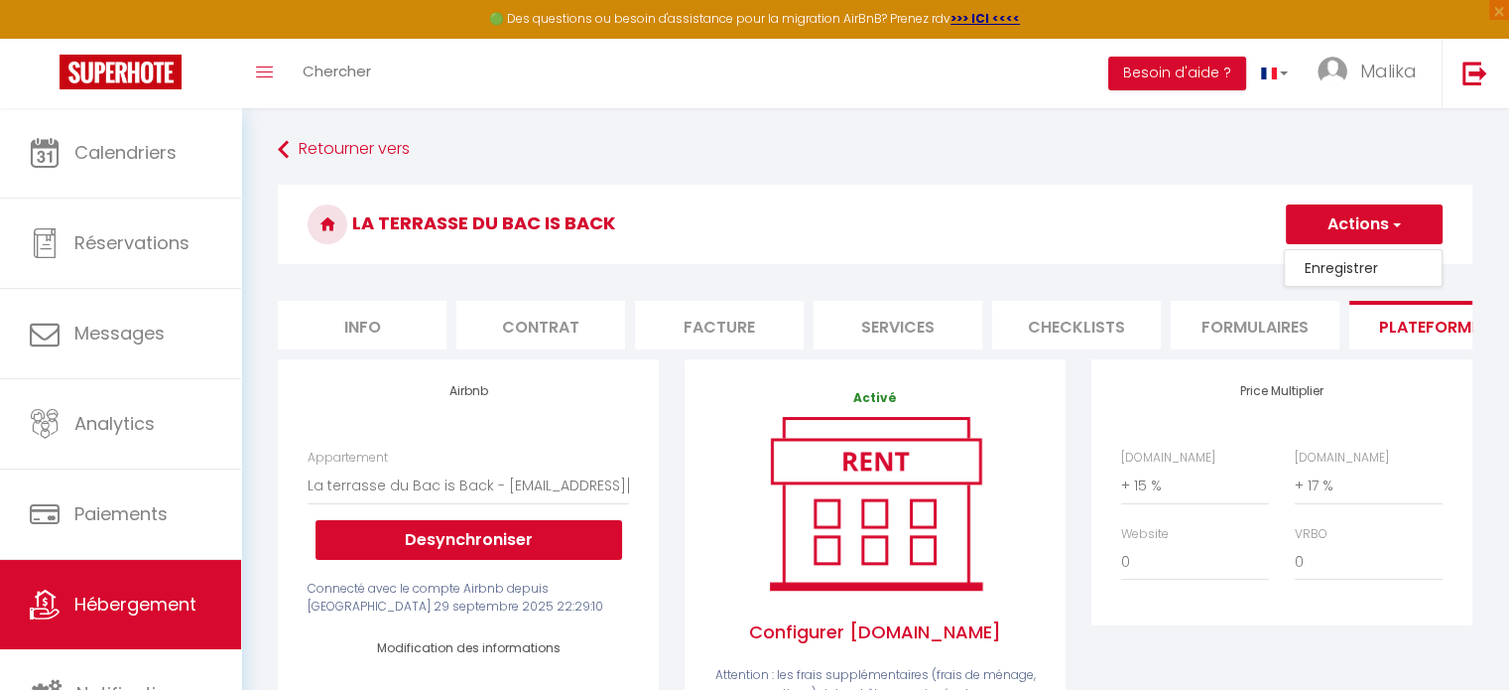
select select
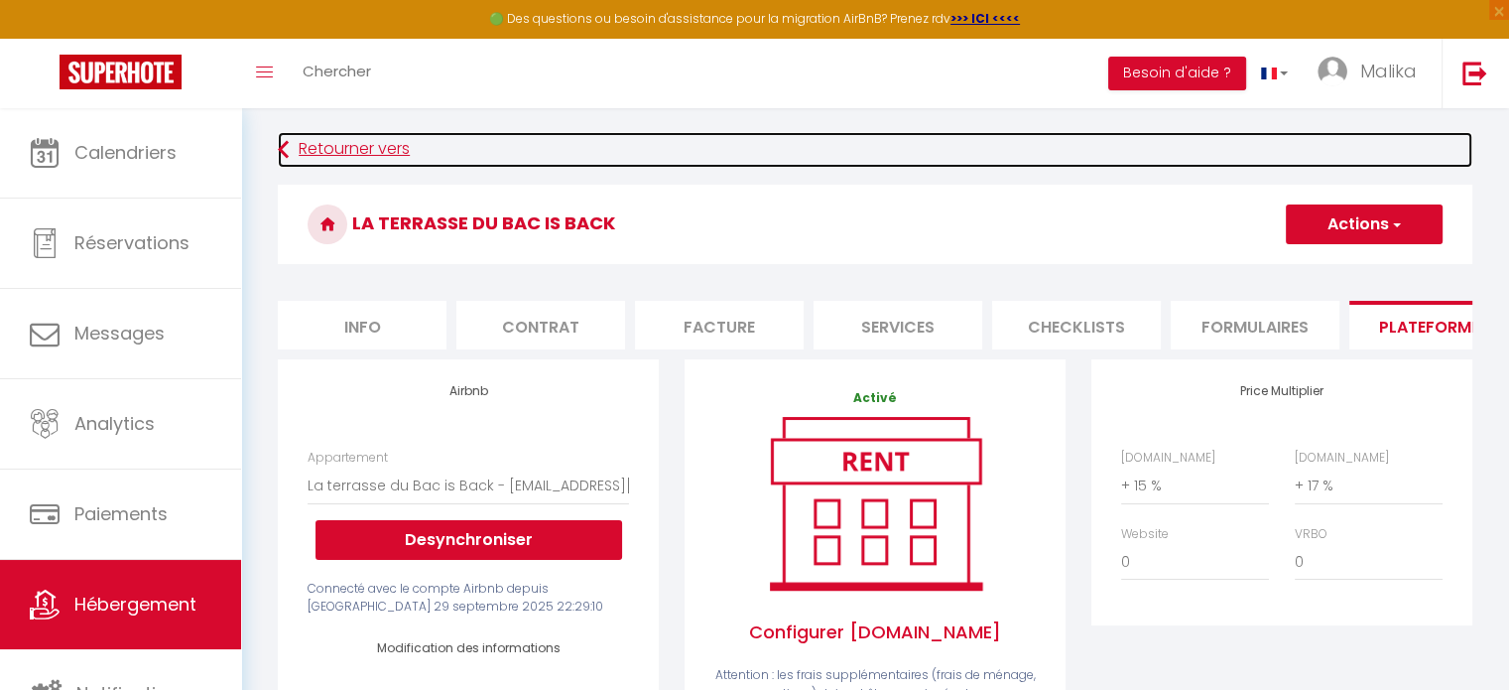
click at [331, 139] on link "Retourner vers" at bounding box center [875, 150] width 1195 height 36
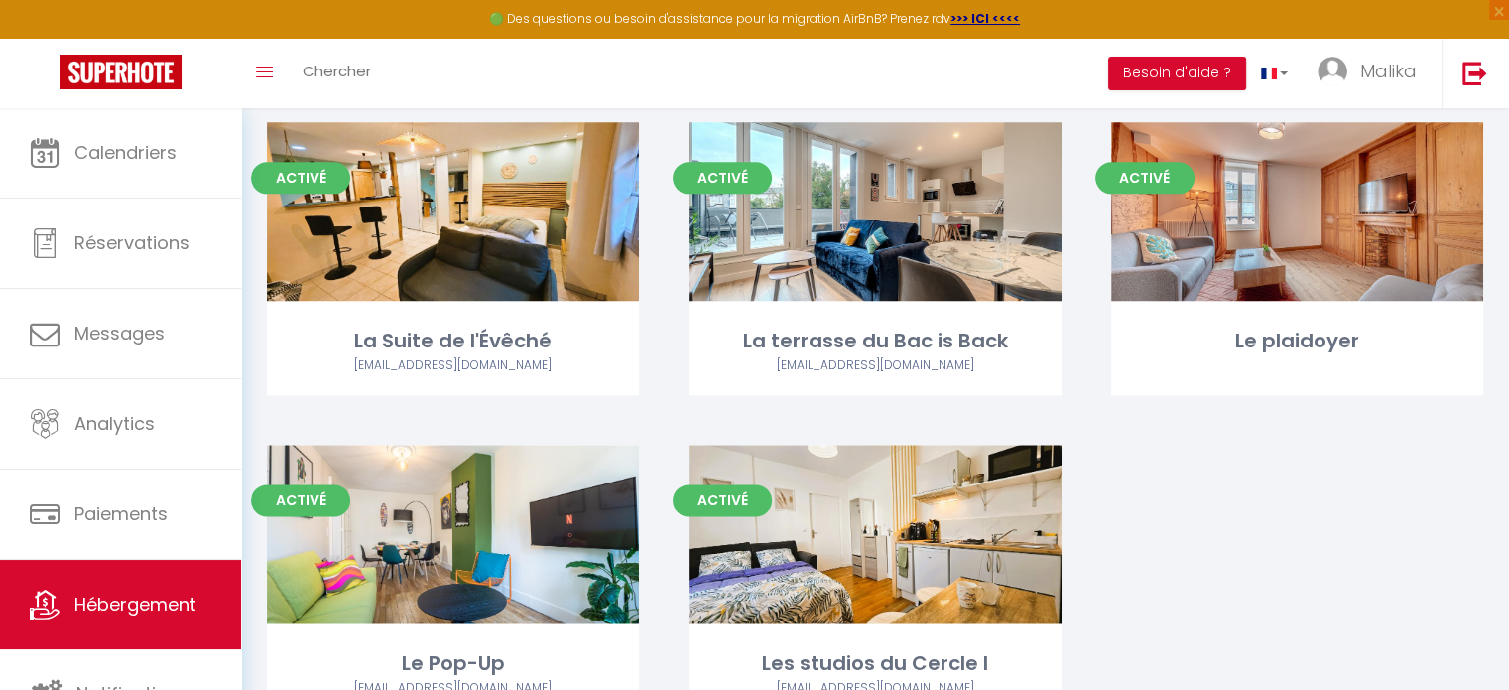
scroll to position [2493, 0]
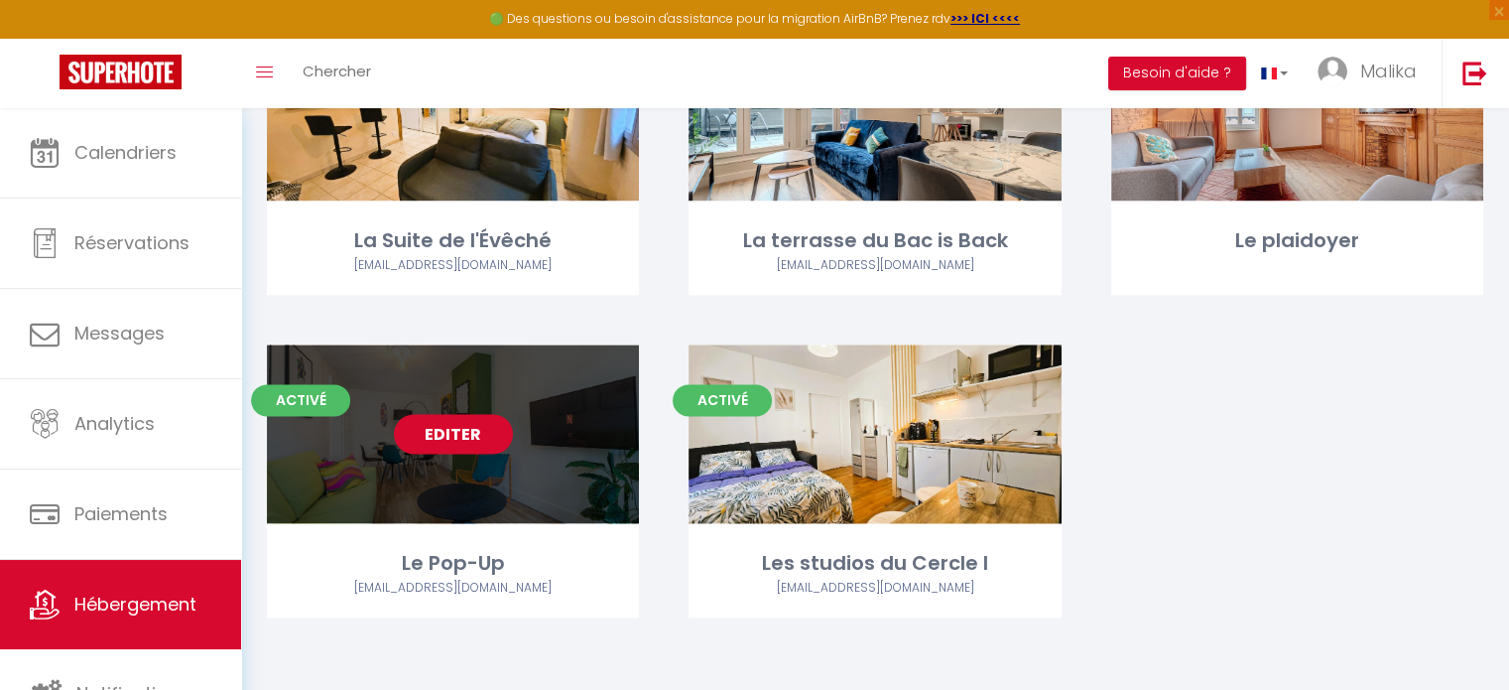
click at [414, 449] on link "Editer" at bounding box center [453, 434] width 119 height 40
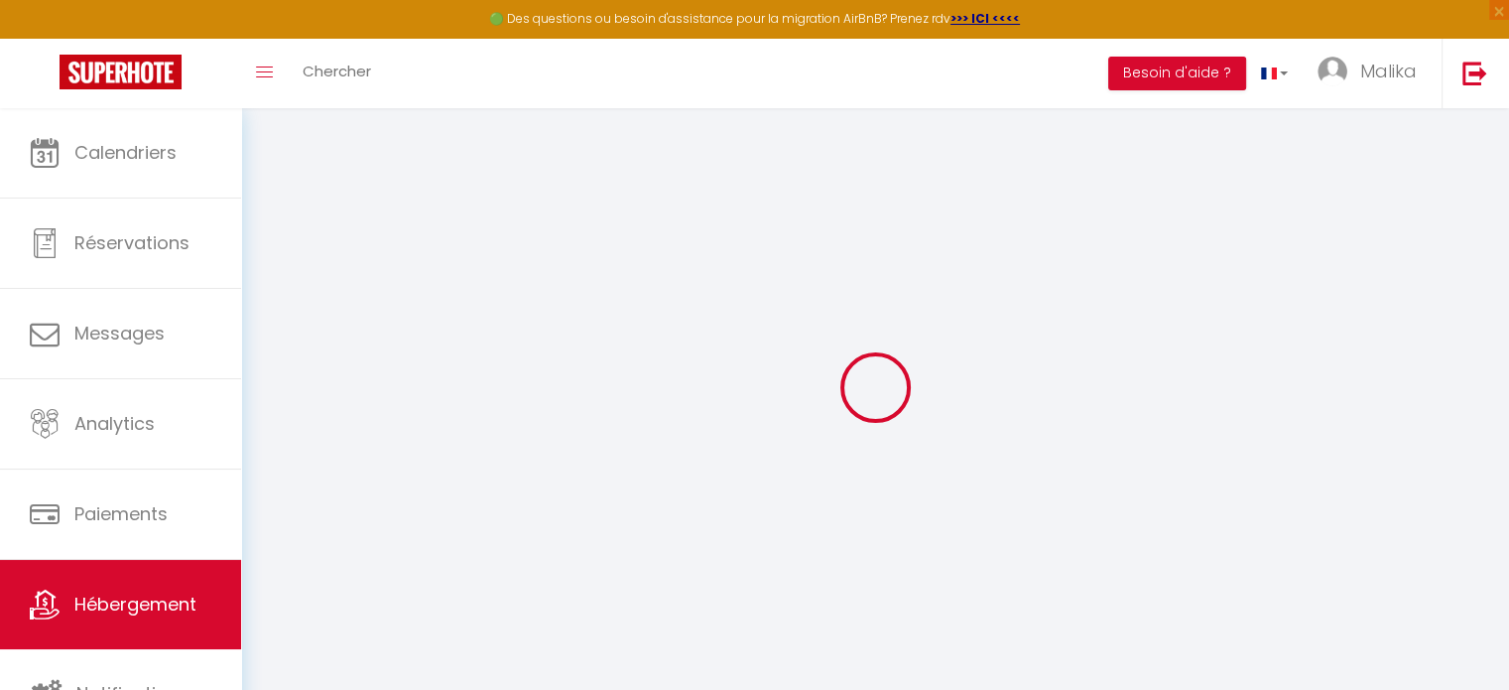
select select "+ 23 %"
select select "+ 17 %"
select select
checkbox input "false"
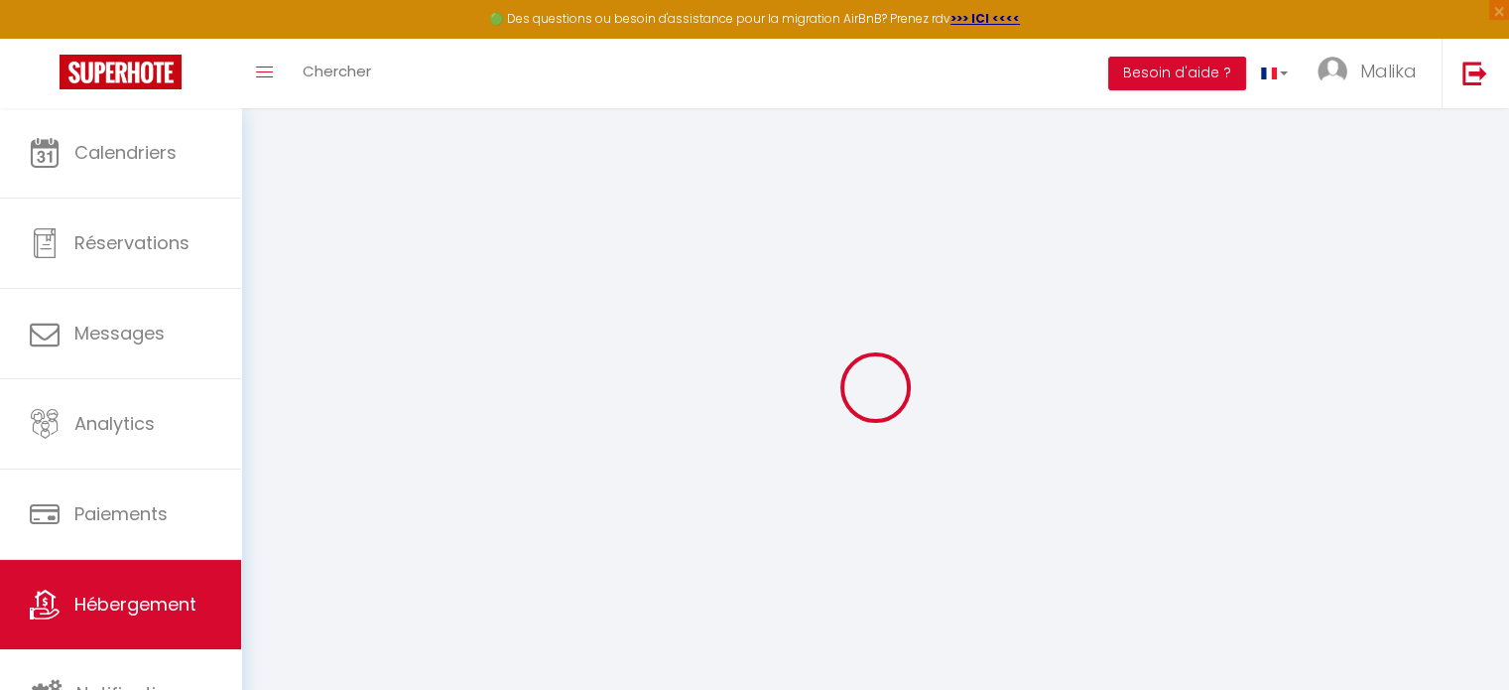
checkbox input "false"
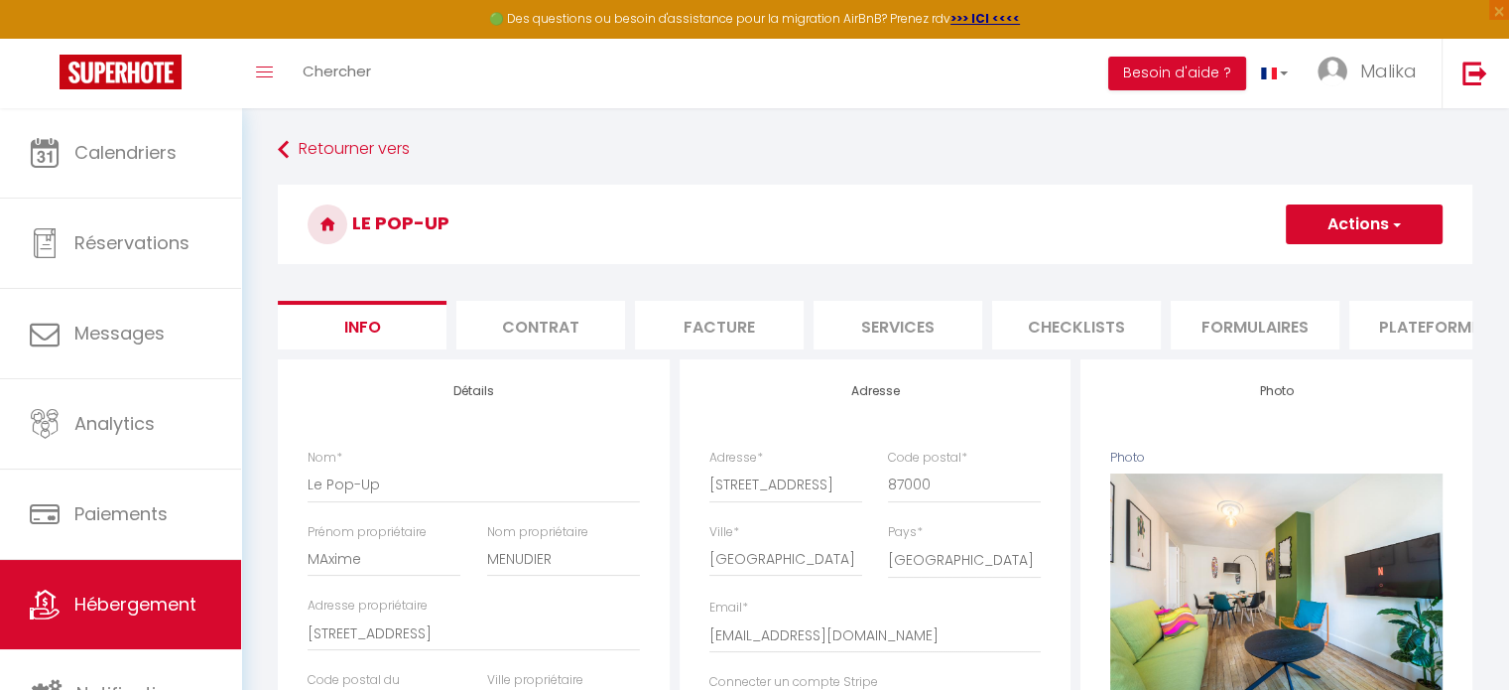
select select
checkbox input "false"
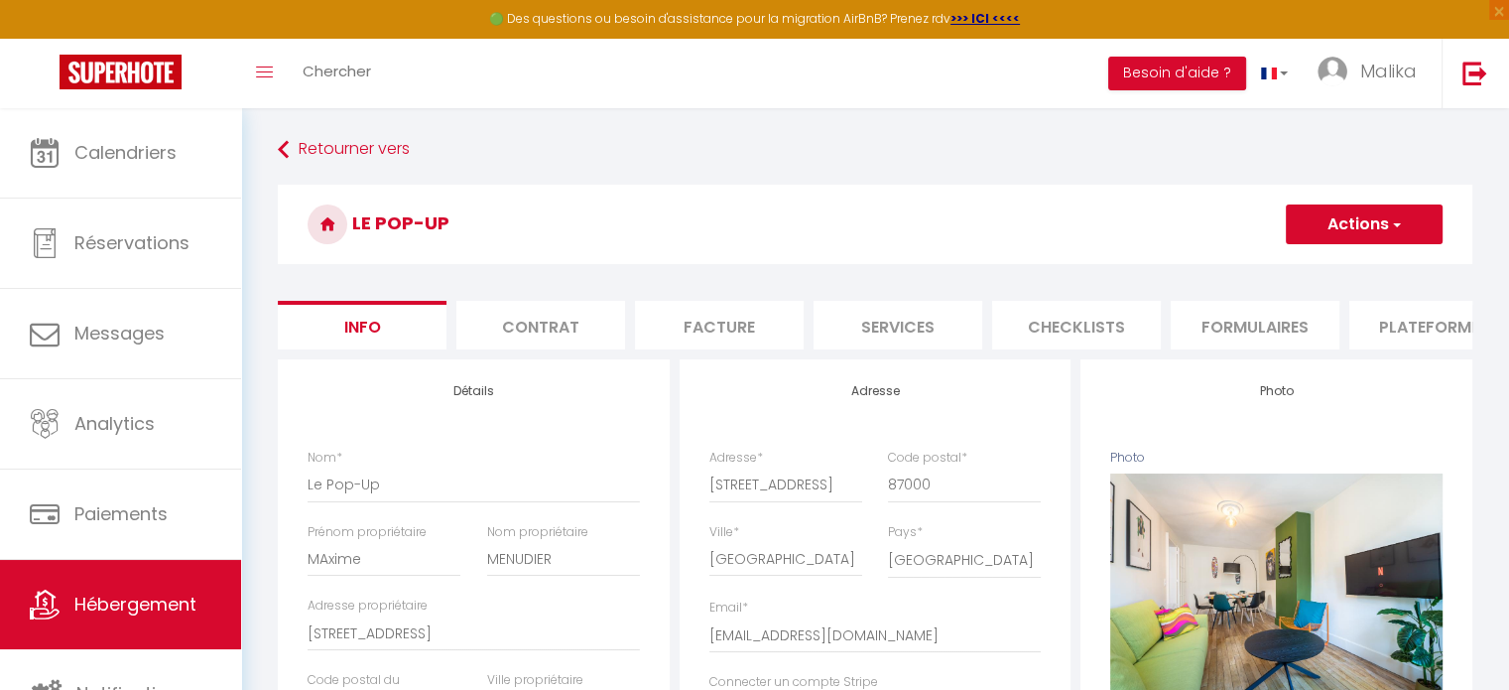
select select
checkbox input "false"
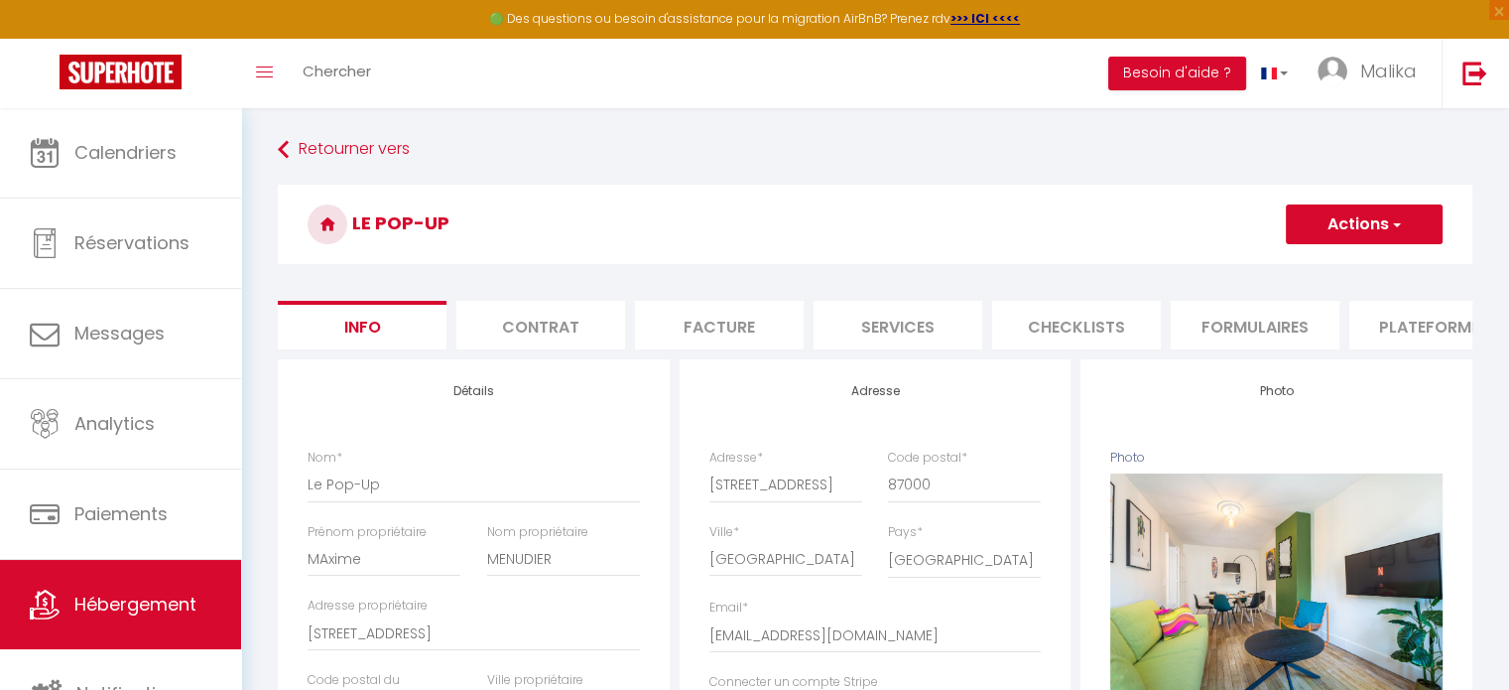
select select
select select "EUR"
select select
select select "22702-1525235632461815559"
click at [1395, 328] on li "Plateformes" at bounding box center [1434, 325] width 169 height 49
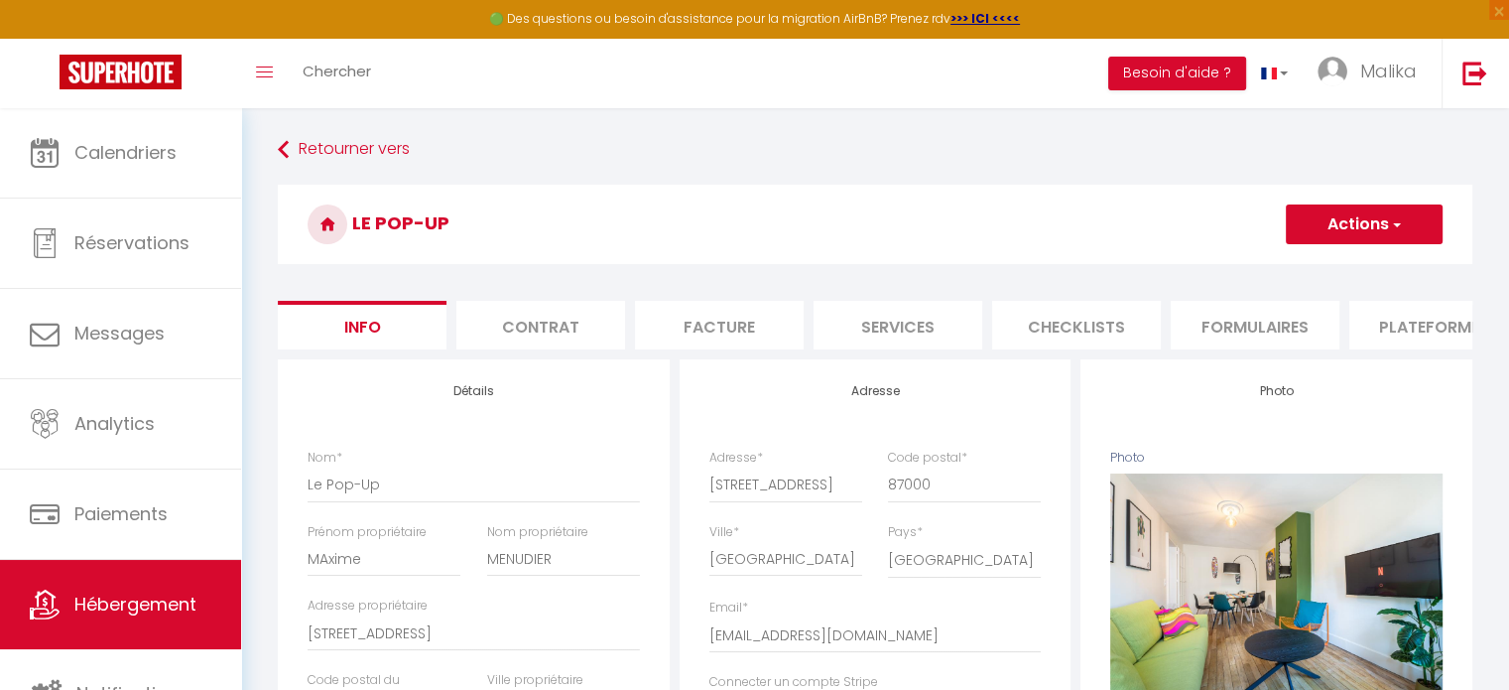
select select
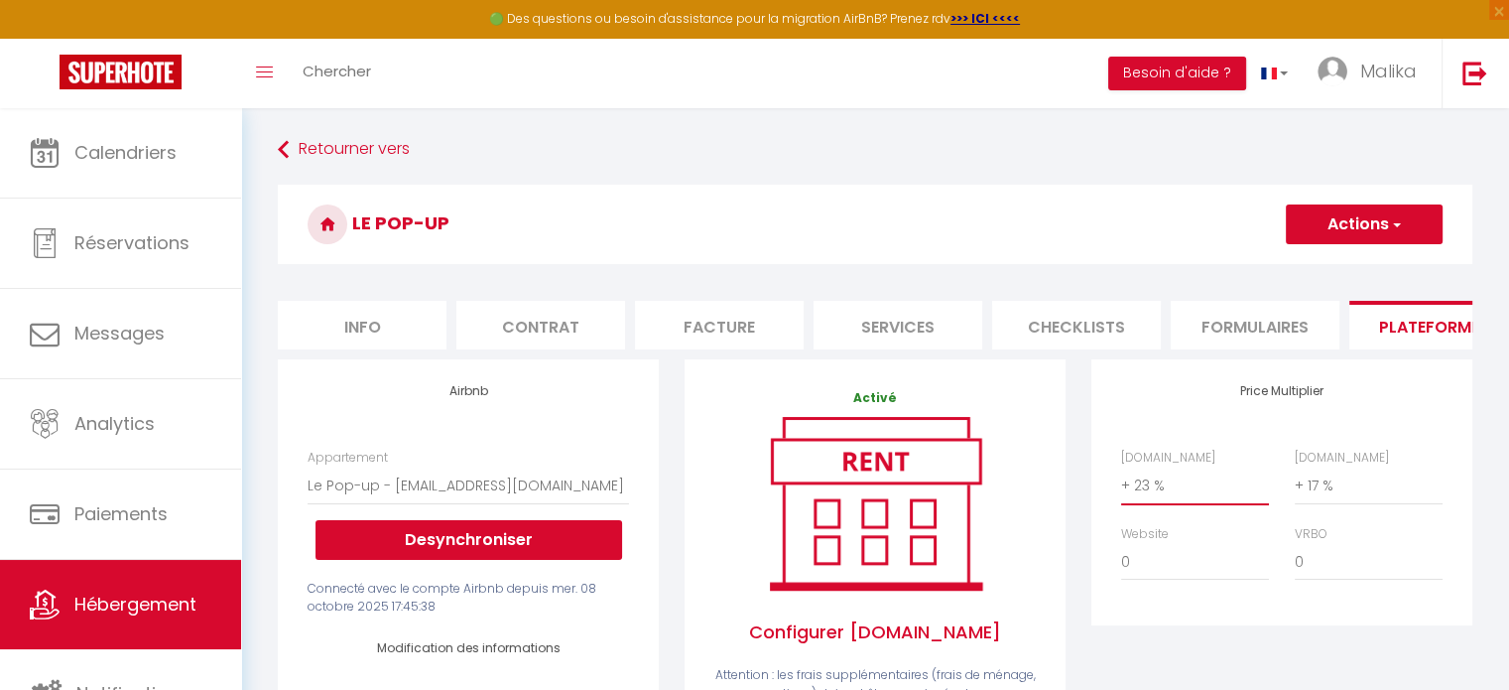
click at [1139, 504] on select "0 + 1 % + 2 % + 3 % + 4 % + 5 % + 6 % + 7 % + 8 % + 9 %" at bounding box center [1195, 485] width 148 height 38
select select "+ 15 %"
click at [1121, 481] on select "0 + 1 % + 2 % + 3 % + 4 % + 5 % + 6 % + 7 % + 8 % + 9 %" at bounding box center [1195, 485] width 148 height 38
select select
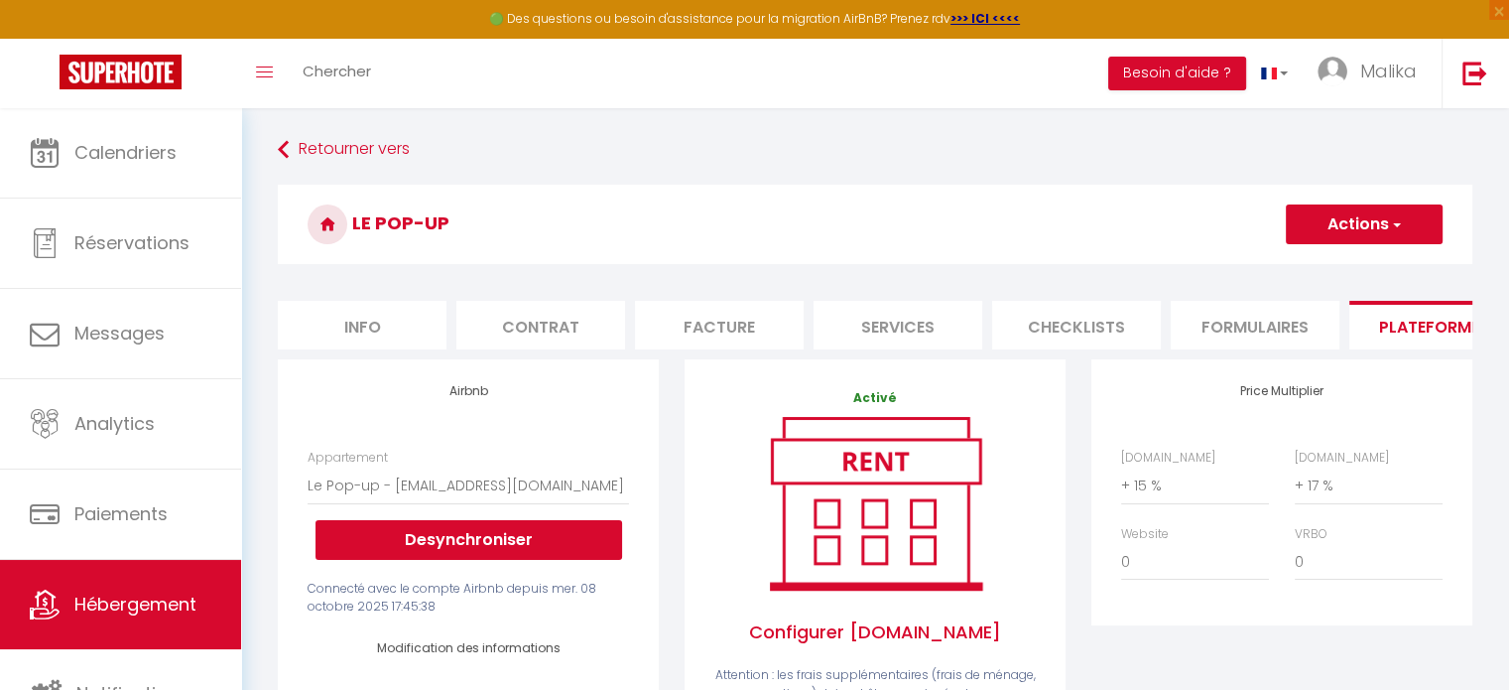
click at [1313, 226] on button "Actions" at bounding box center [1364, 224] width 157 height 40
click at [1334, 261] on link "Enregistrer" at bounding box center [1363, 268] width 157 height 26
select select
select select "EUR"
select select
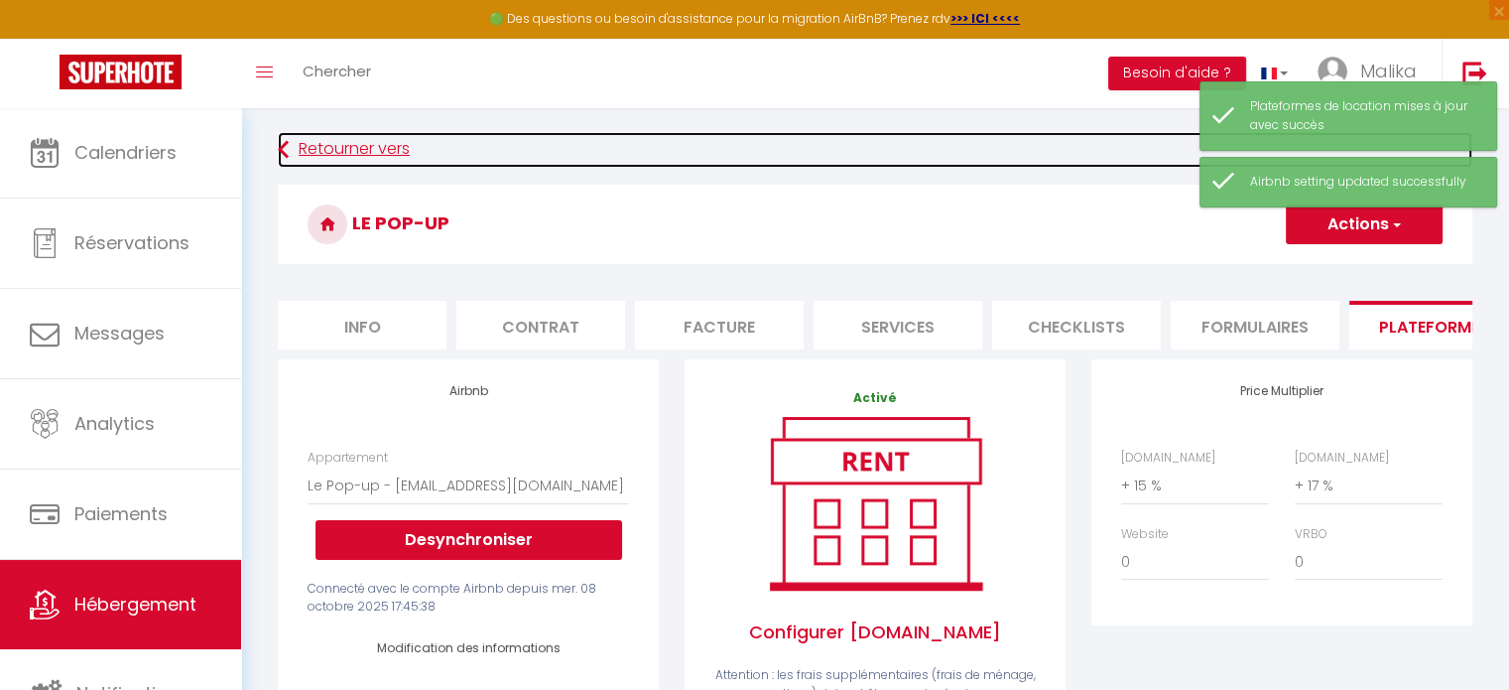
click at [347, 149] on link "Retourner vers" at bounding box center [875, 150] width 1195 height 36
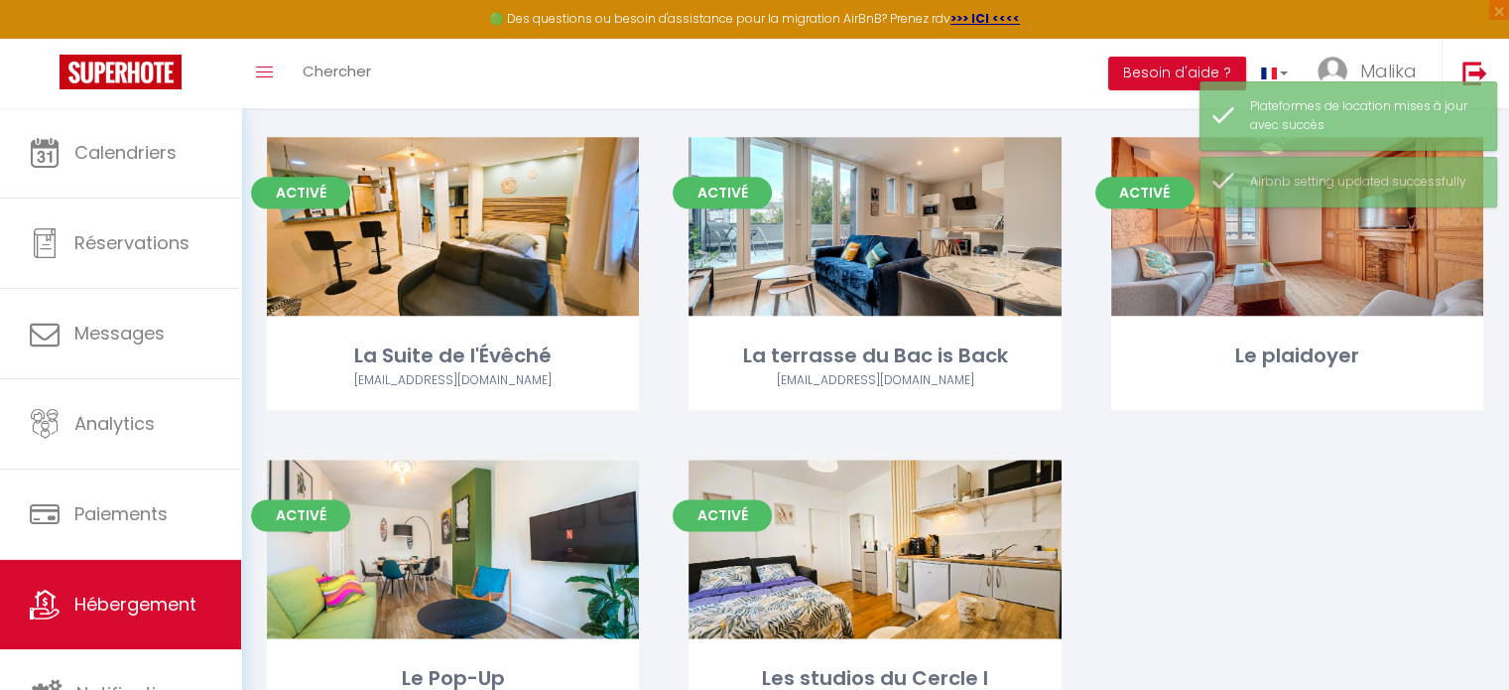
scroll to position [2493, 0]
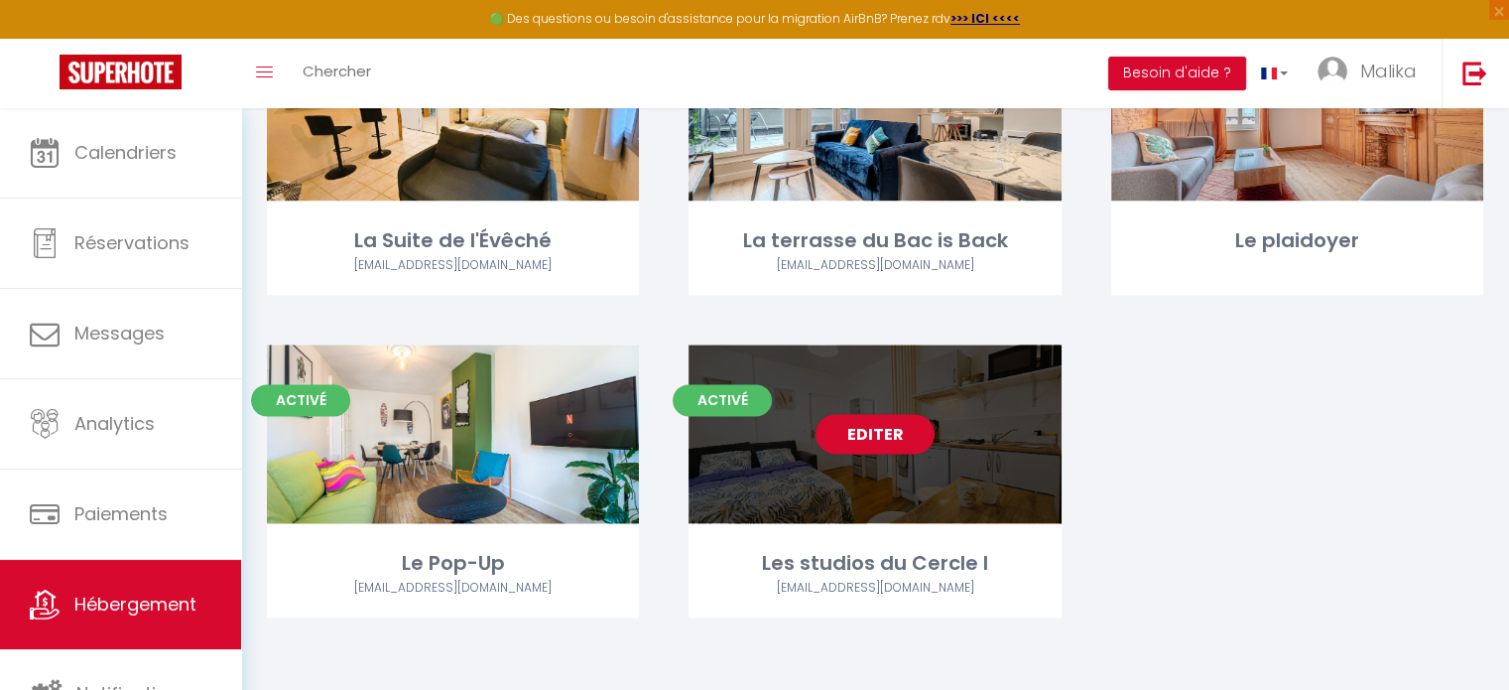
click at [838, 483] on div "Editer" at bounding box center [875, 433] width 372 height 179
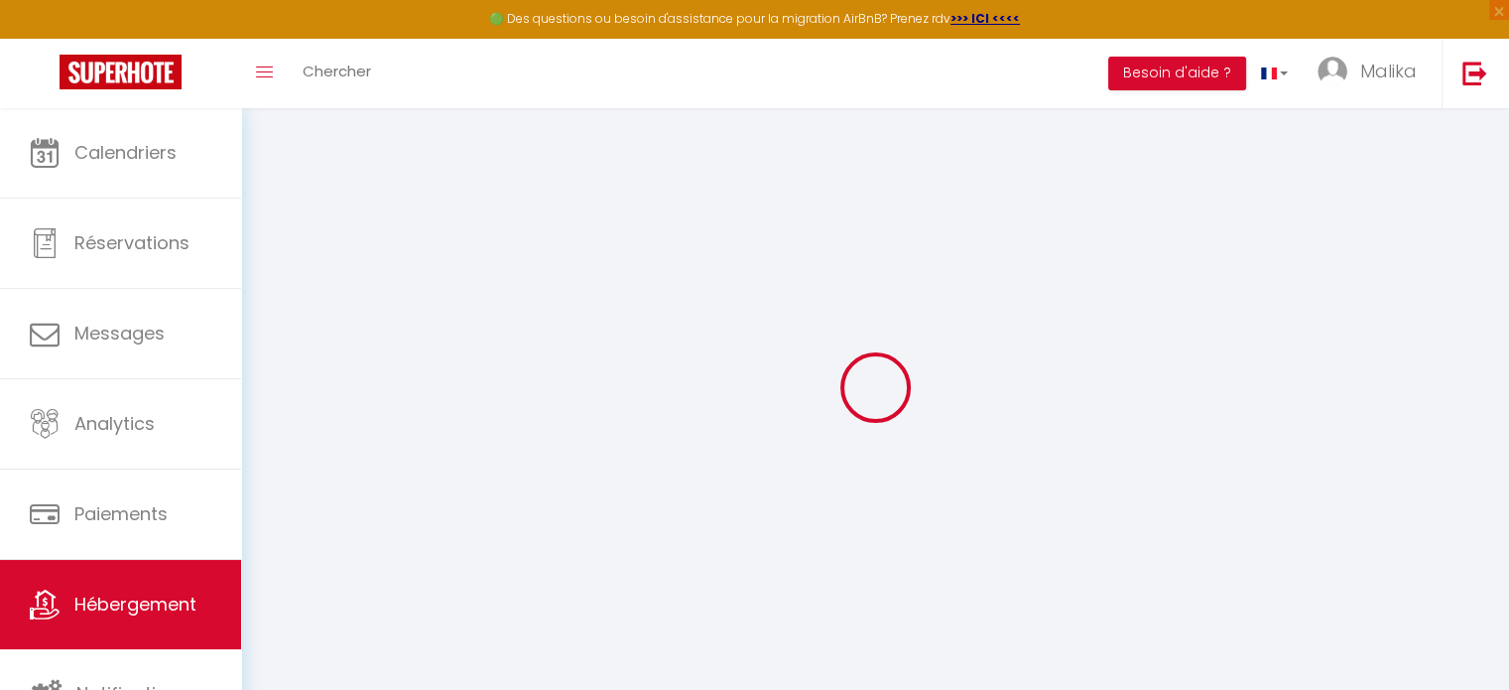
type input "Les studios du Cercle I"
type input "SCI"
type input "[PERSON_NAME] [PERSON_NAME]"
type input "[STREET_ADDRESS]"
type input "87000"
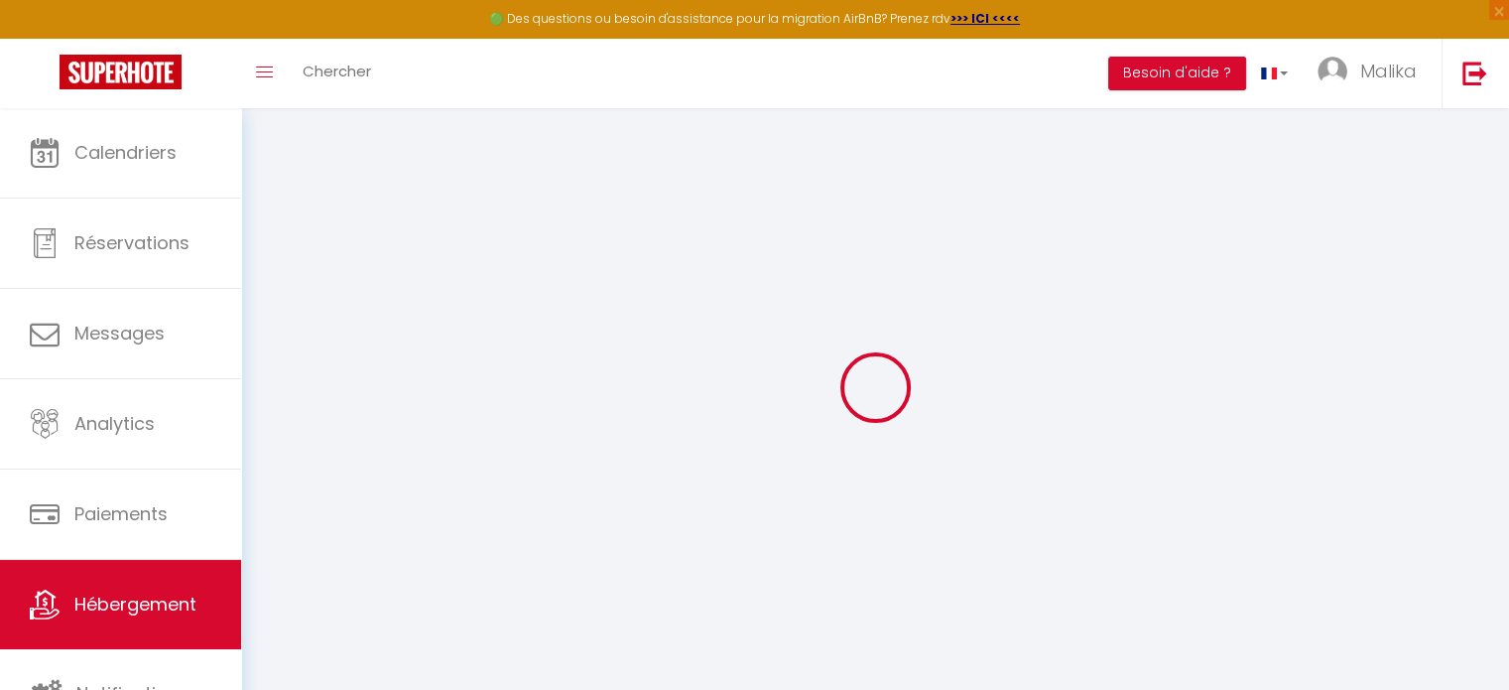
type input "[GEOGRAPHIC_DATA]"
select select "2"
type input "30"
type input "25"
select select
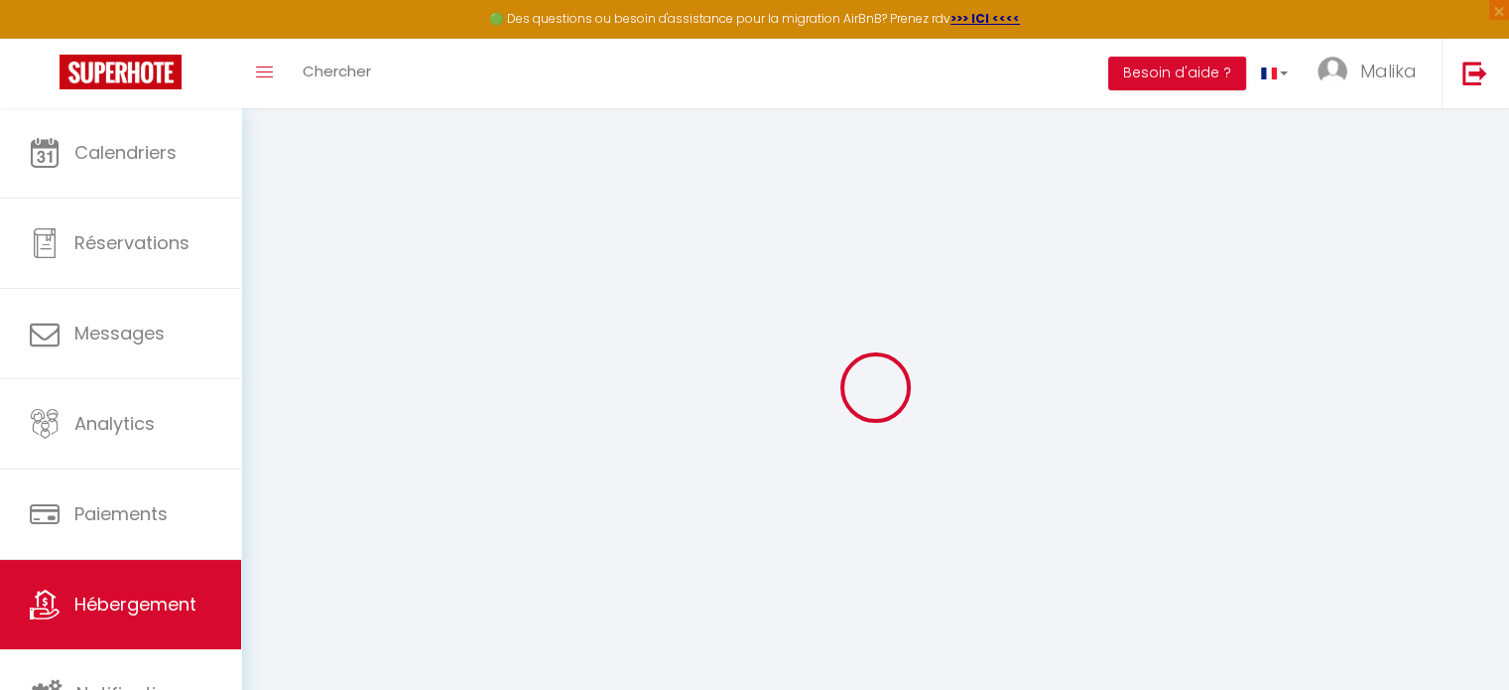
select select
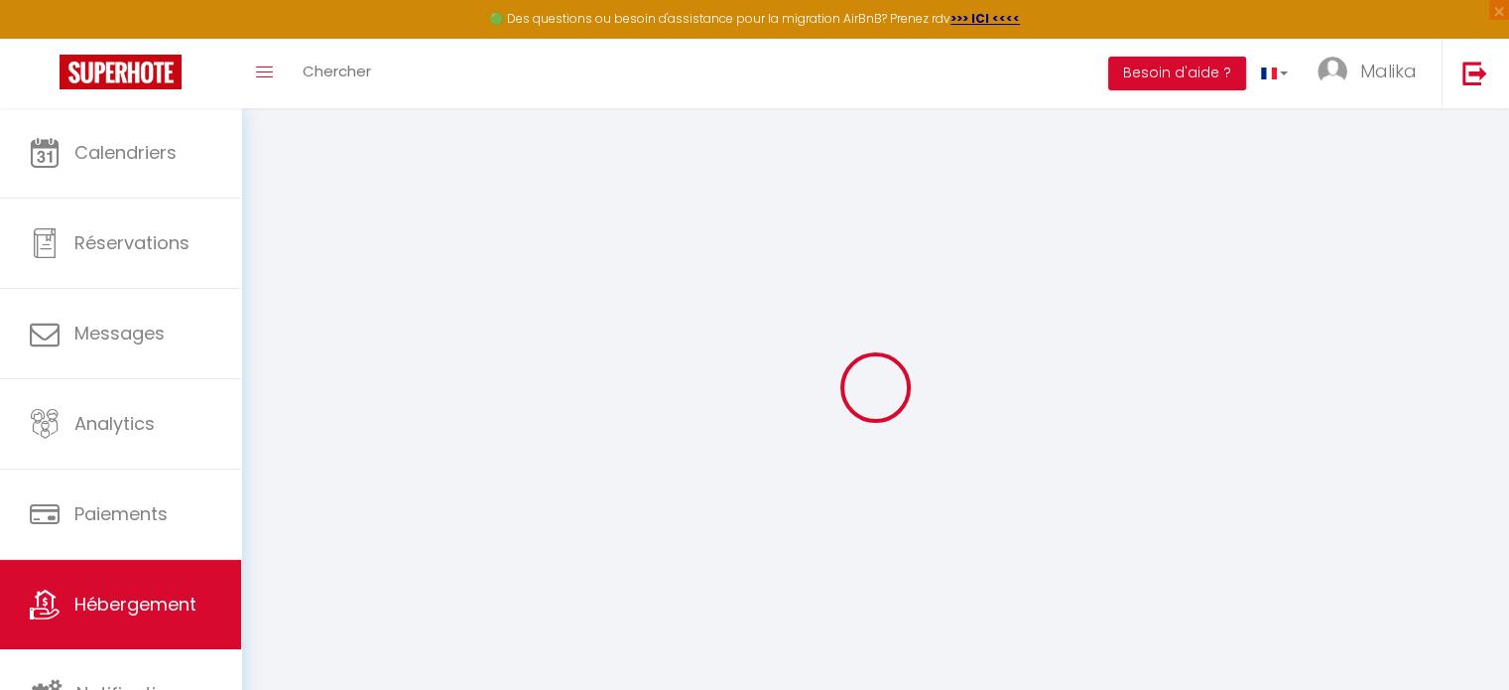
type input "[STREET_ADDRESS]"
type input "87000"
type input "[GEOGRAPHIC_DATA]"
type input "[EMAIL_ADDRESS][DOMAIN_NAME]"
select select
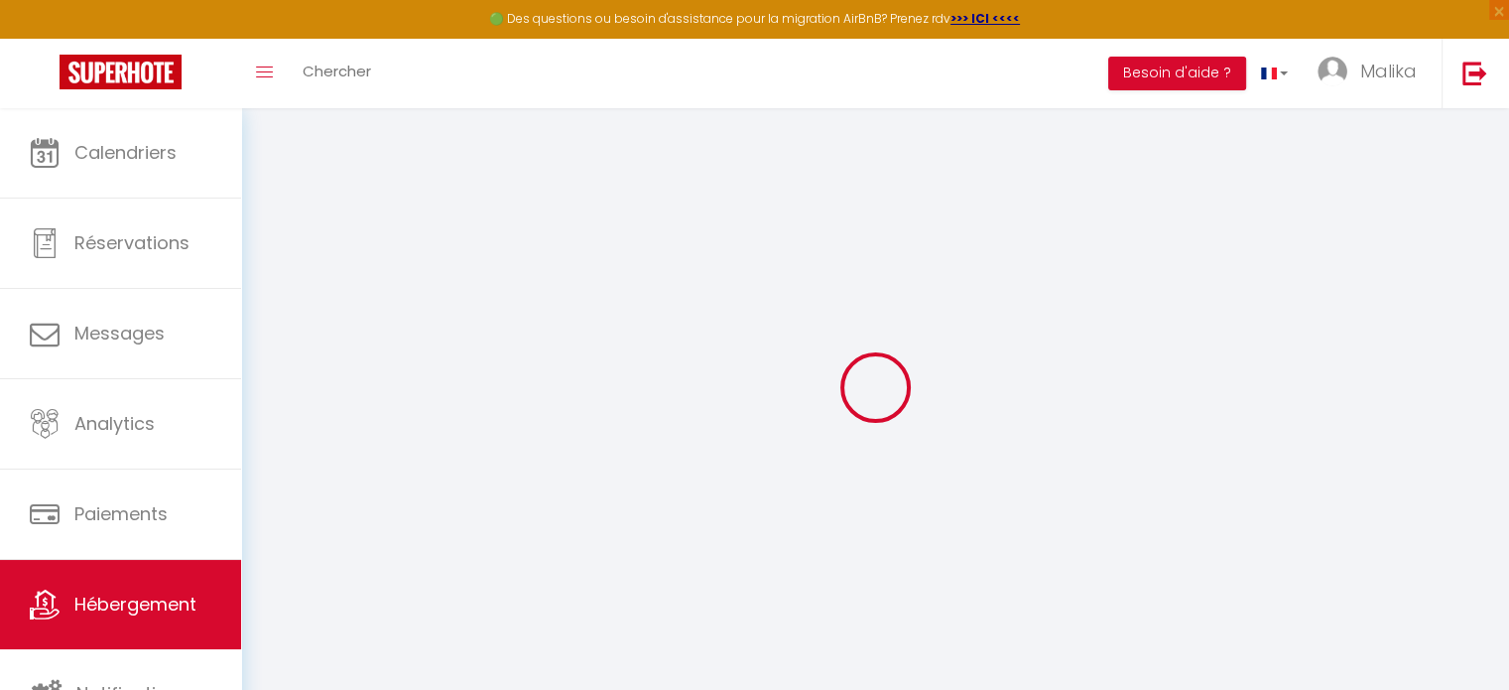
checkbox input "false"
type input "16"
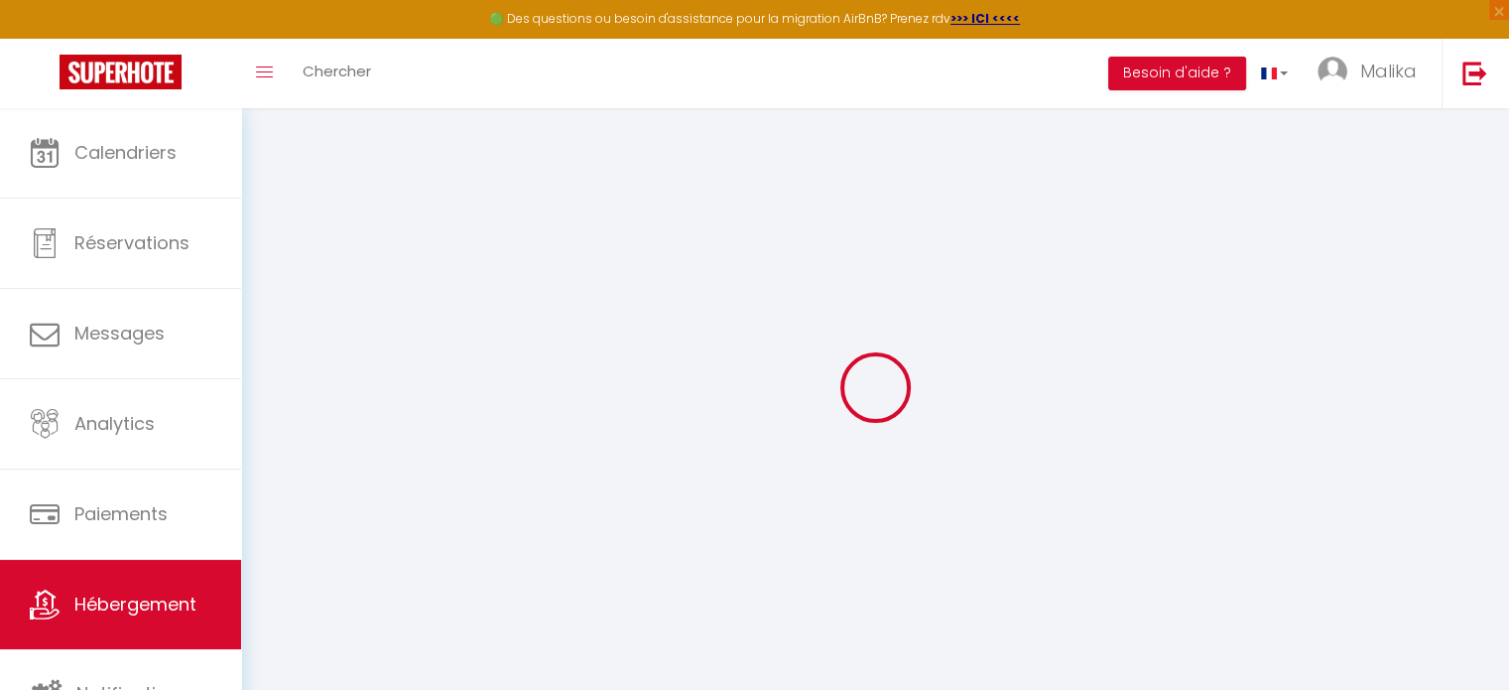
type input "0"
select select
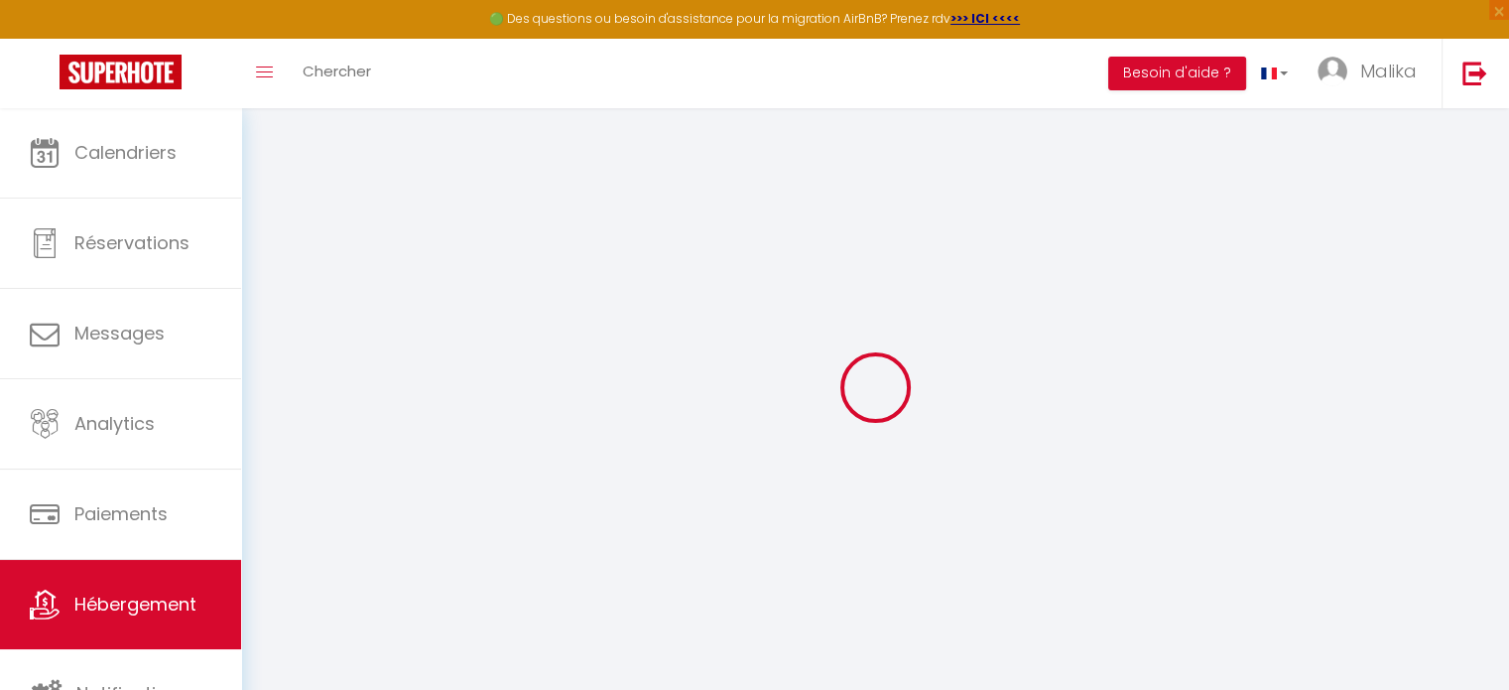
select select
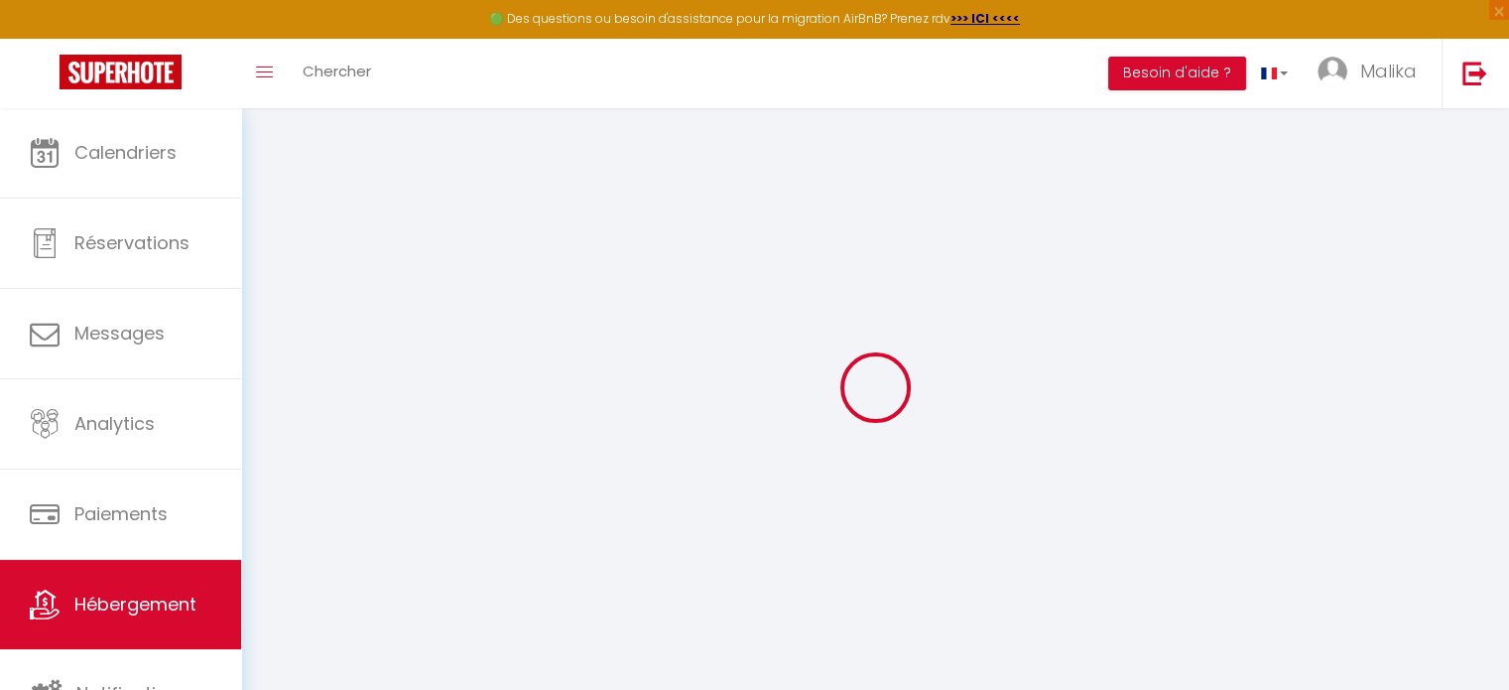
checkbox input "false"
select select
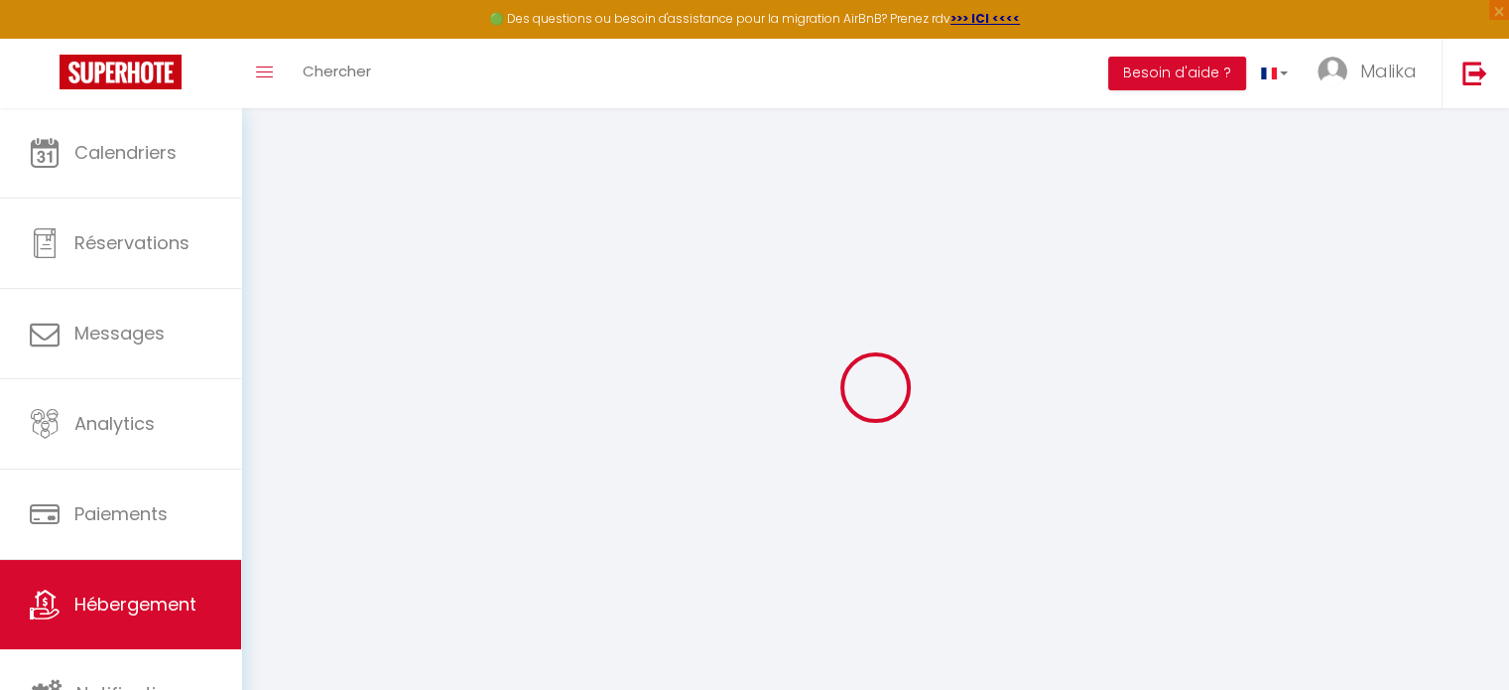
checkbox input "false"
select select "16:00"
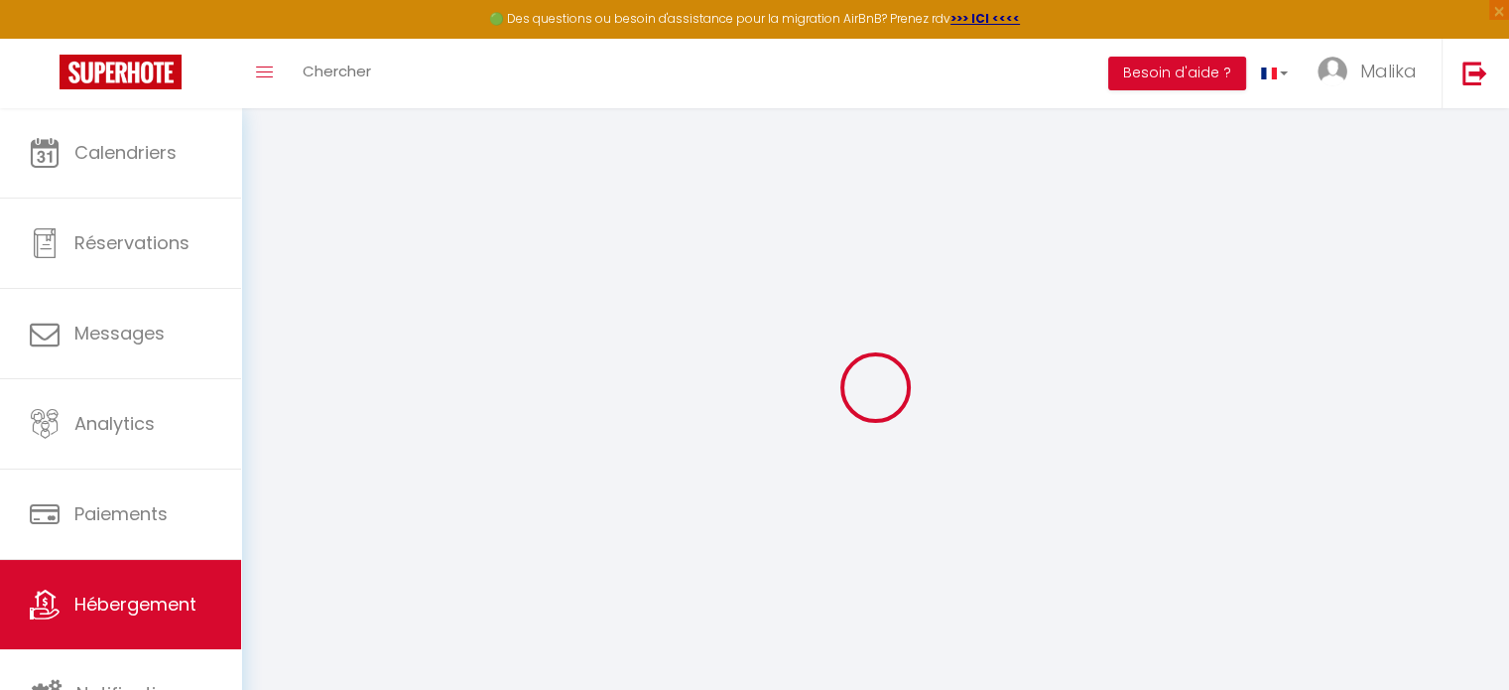
select select "23:45"
select select "10:00"
select select "15"
select select "21:00"
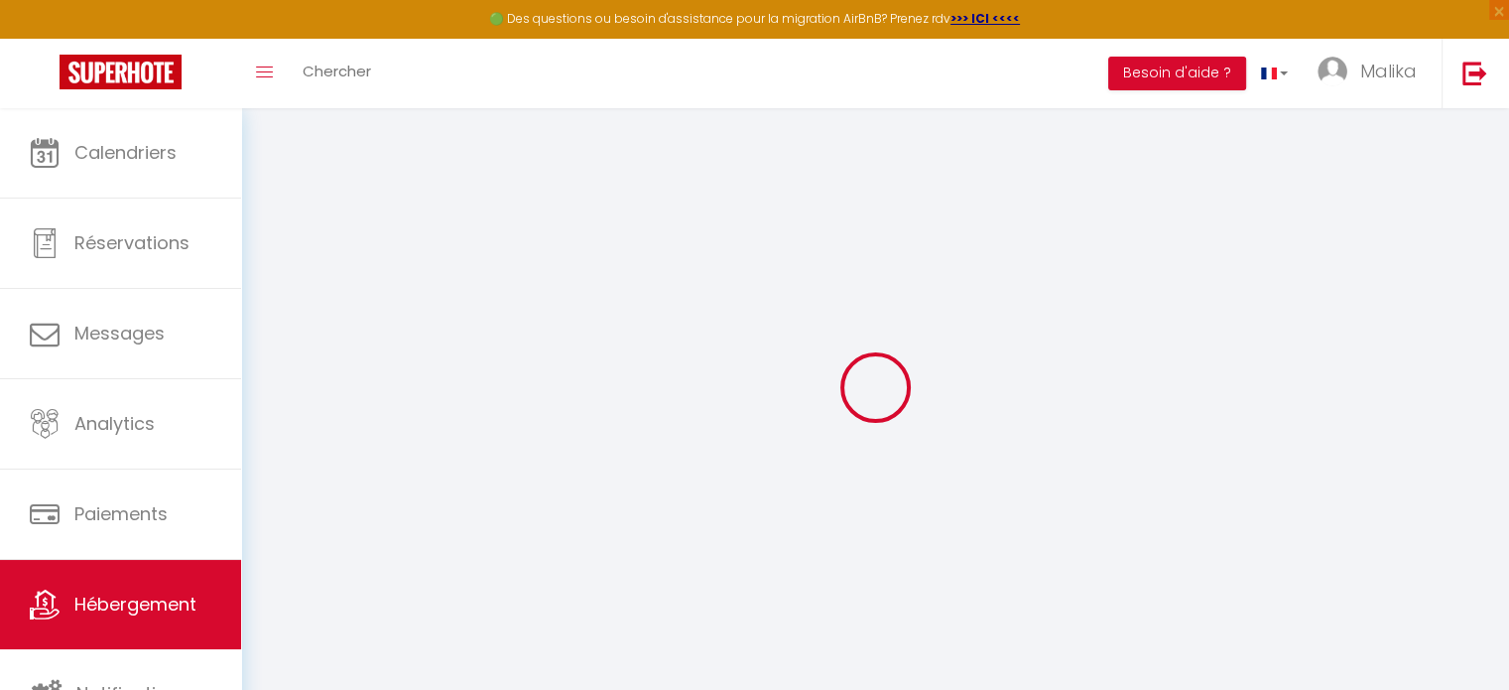
select select
checkbox input "false"
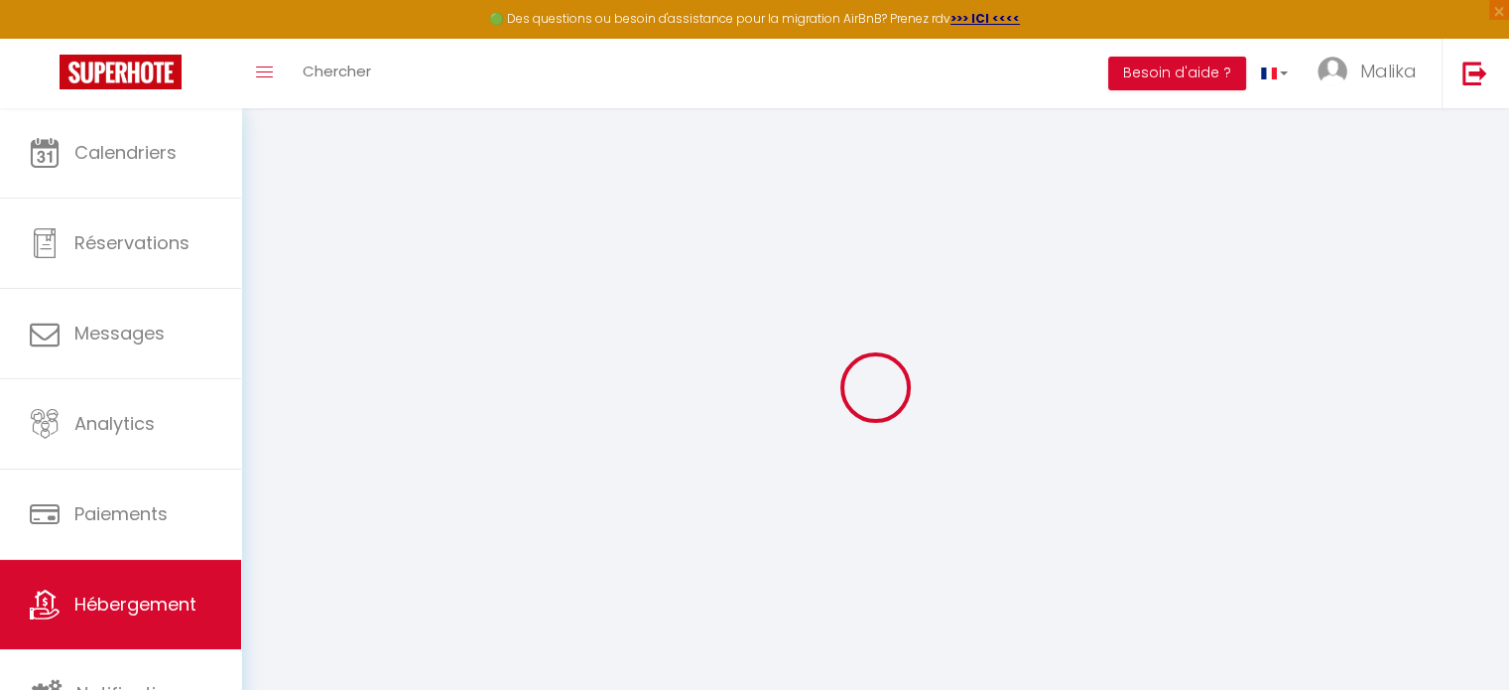
select select
checkbox input "false"
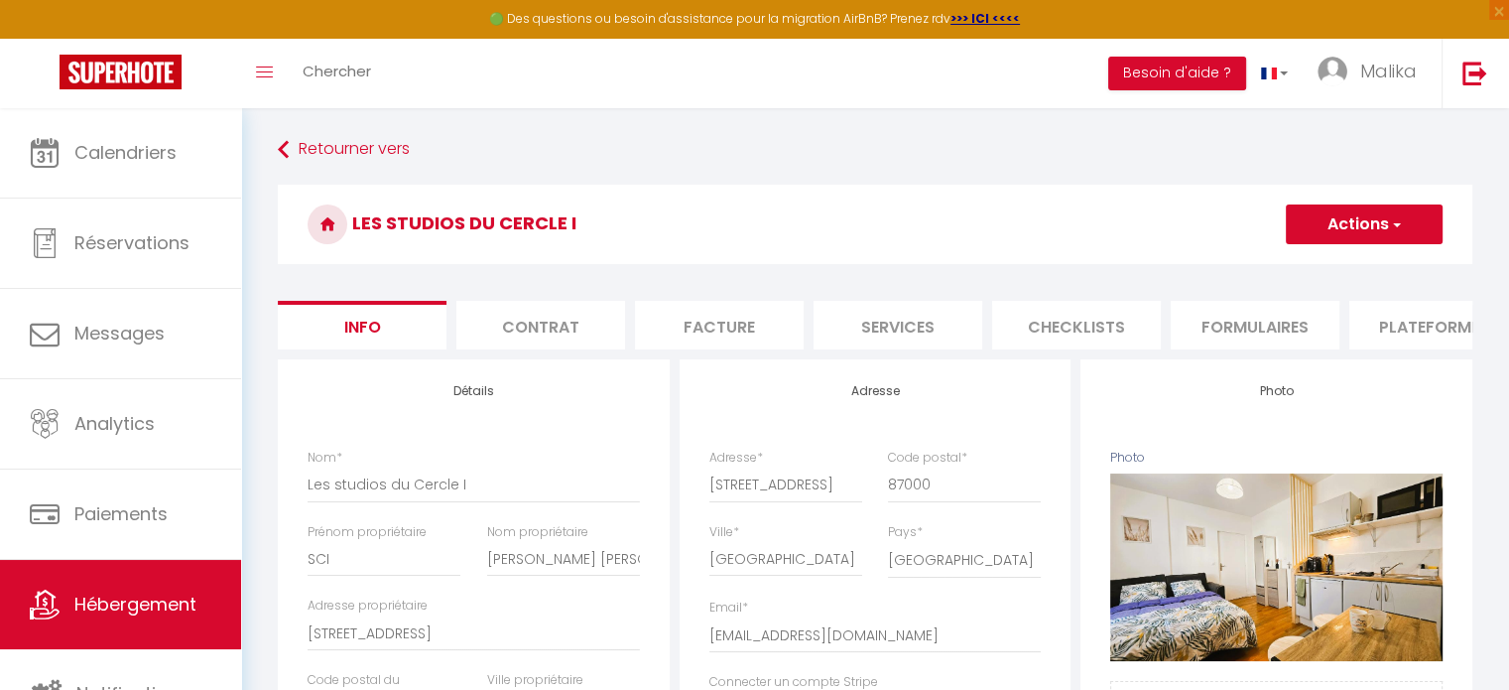
click at [1411, 327] on li "Plateformes" at bounding box center [1434, 325] width 169 height 49
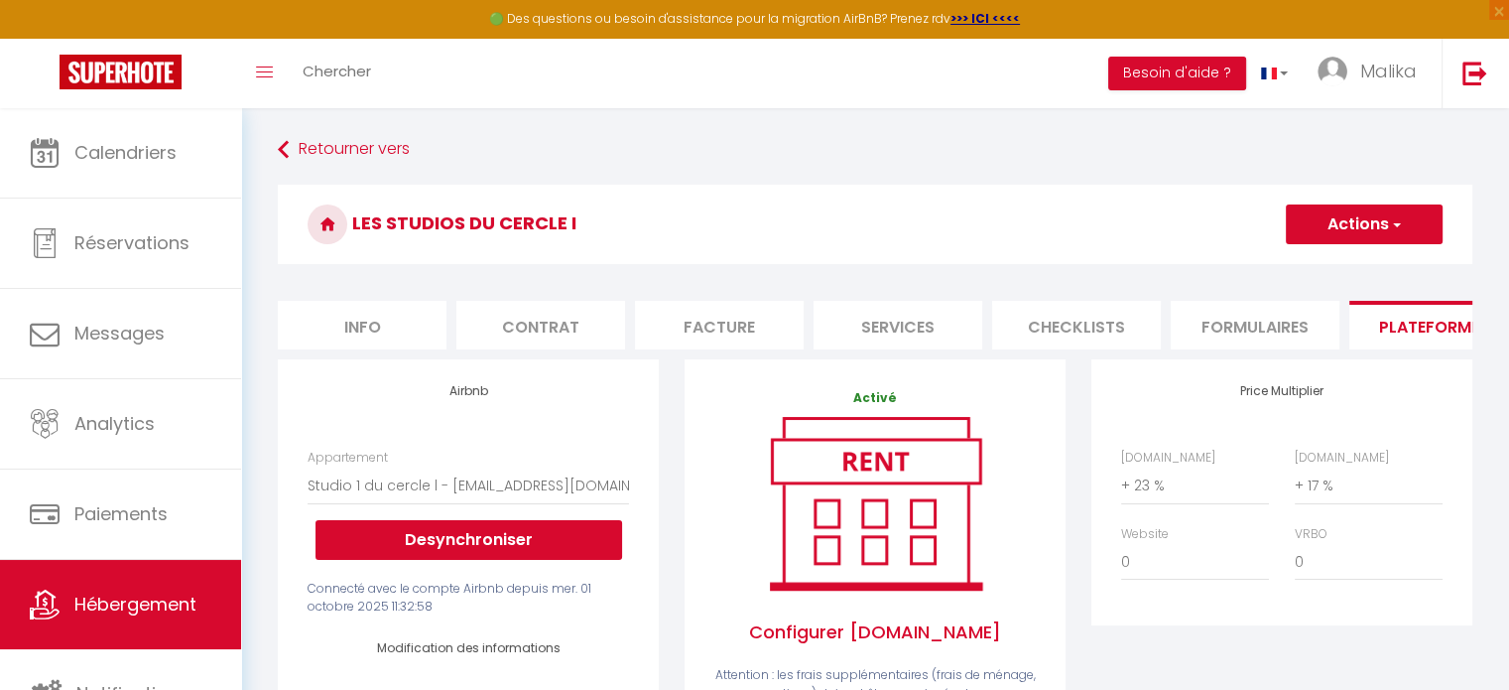
select select
click at [1144, 487] on select "0 + 1 % + 2 % + 3 % + 4 % + 5 % + 6 % + 7 % + 8 % + 9 %" at bounding box center [1195, 485] width 148 height 38
select select "+ 15 %"
click at [1121, 481] on select "0 + 1 % + 2 % + 3 % + 4 % + 5 % + 6 % + 7 % + 8 % + 9 %" at bounding box center [1195, 485] width 148 height 38
select select
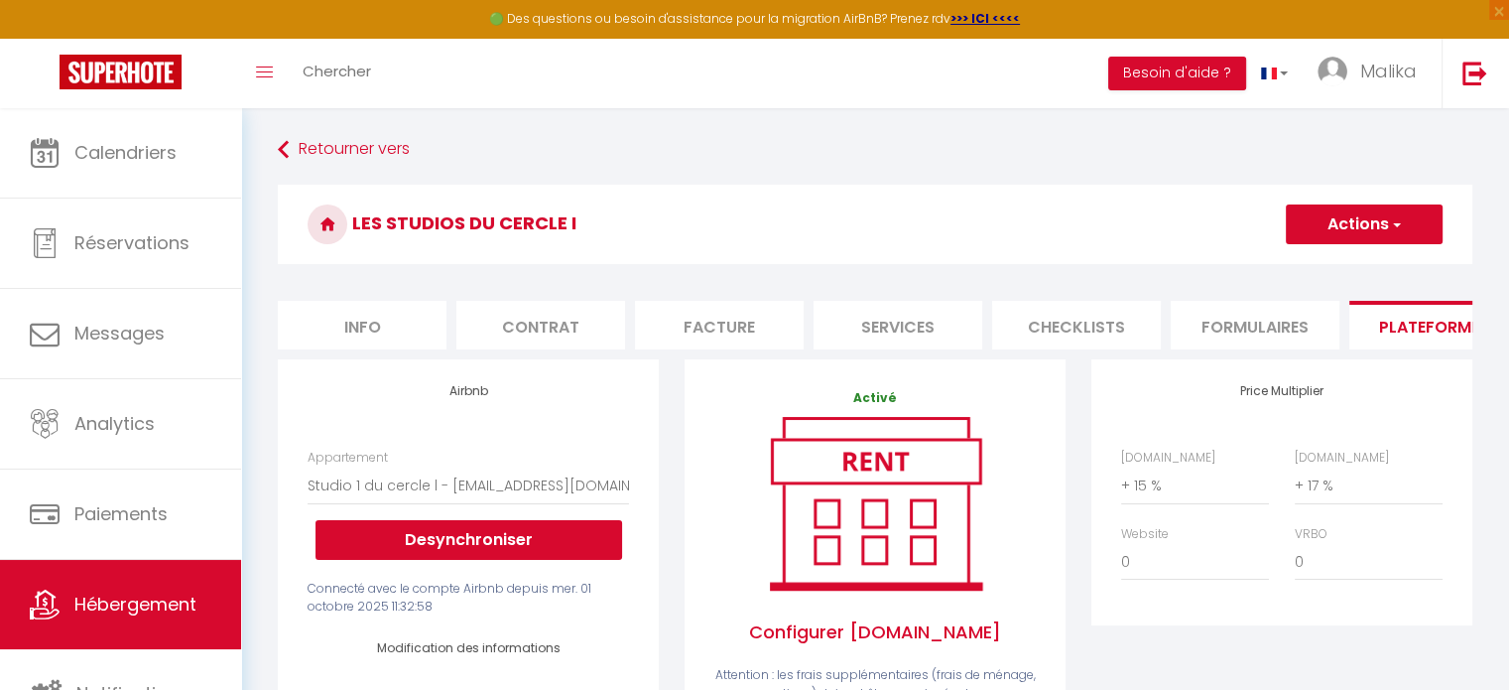
click at [1368, 222] on button "Actions" at bounding box center [1364, 224] width 157 height 40
click at [1349, 262] on link "Enregistrer" at bounding box center [1363, 268] width 157 height 26
select select "EUR"
select select
click at [1318, 220] on button "Actions" at bounding box center [1364, 224] width 157 height 40
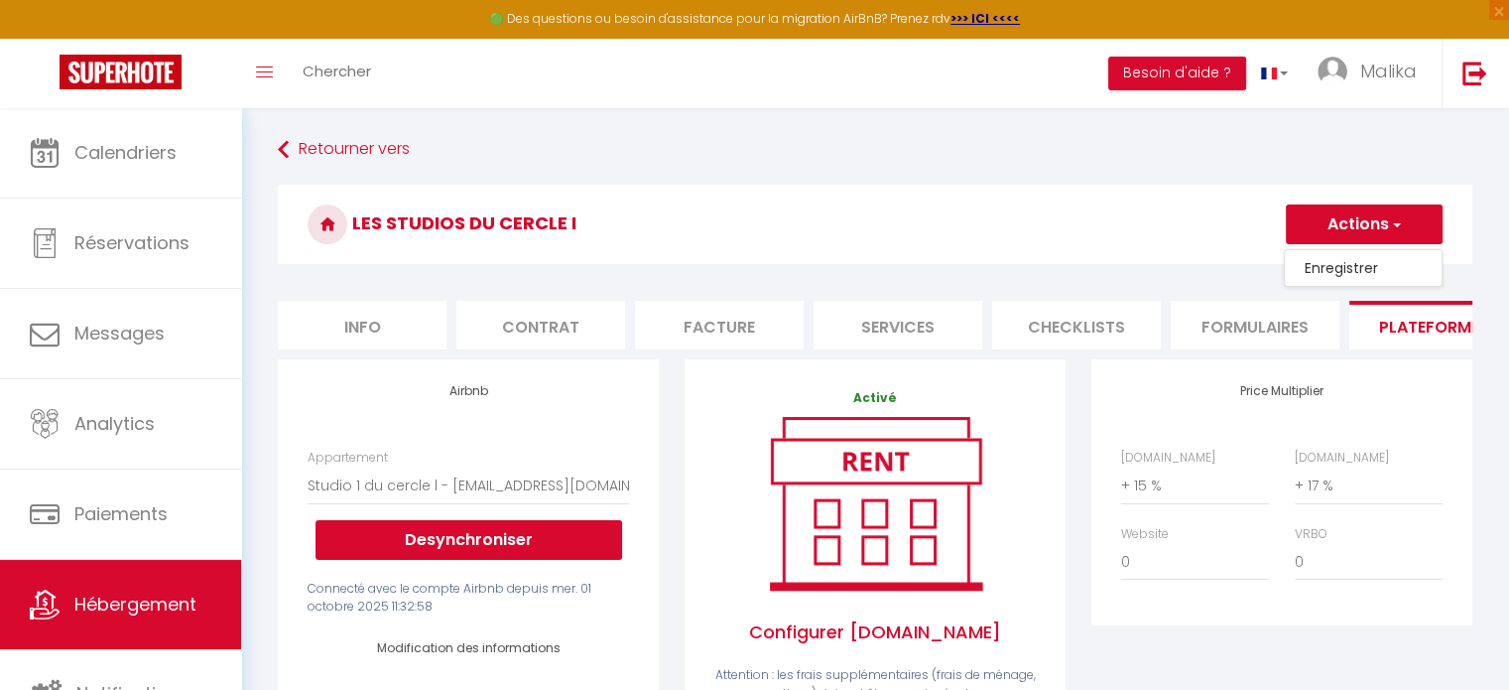
click at [1316, 273] on link "Enregistrer" at bounding box center [1363, 268] width 157 height 26
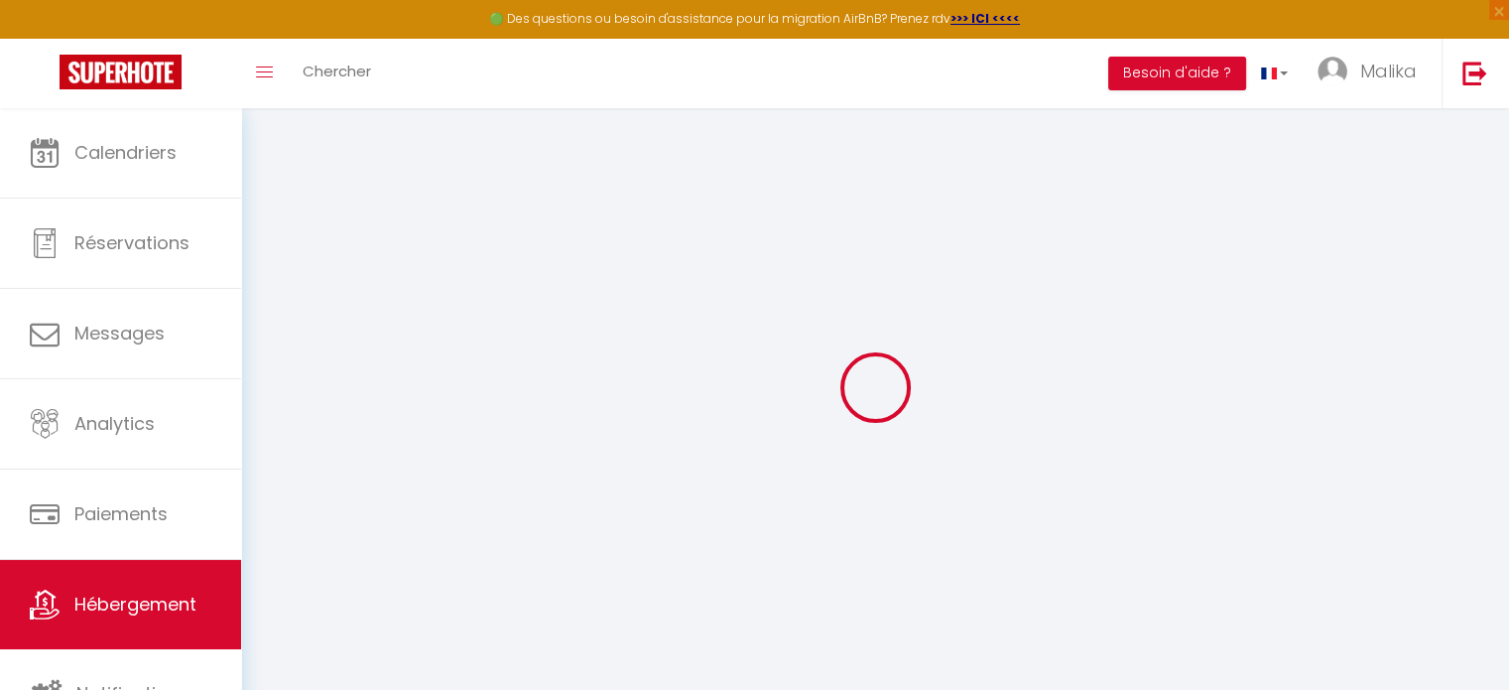
select select "EUR"
select select
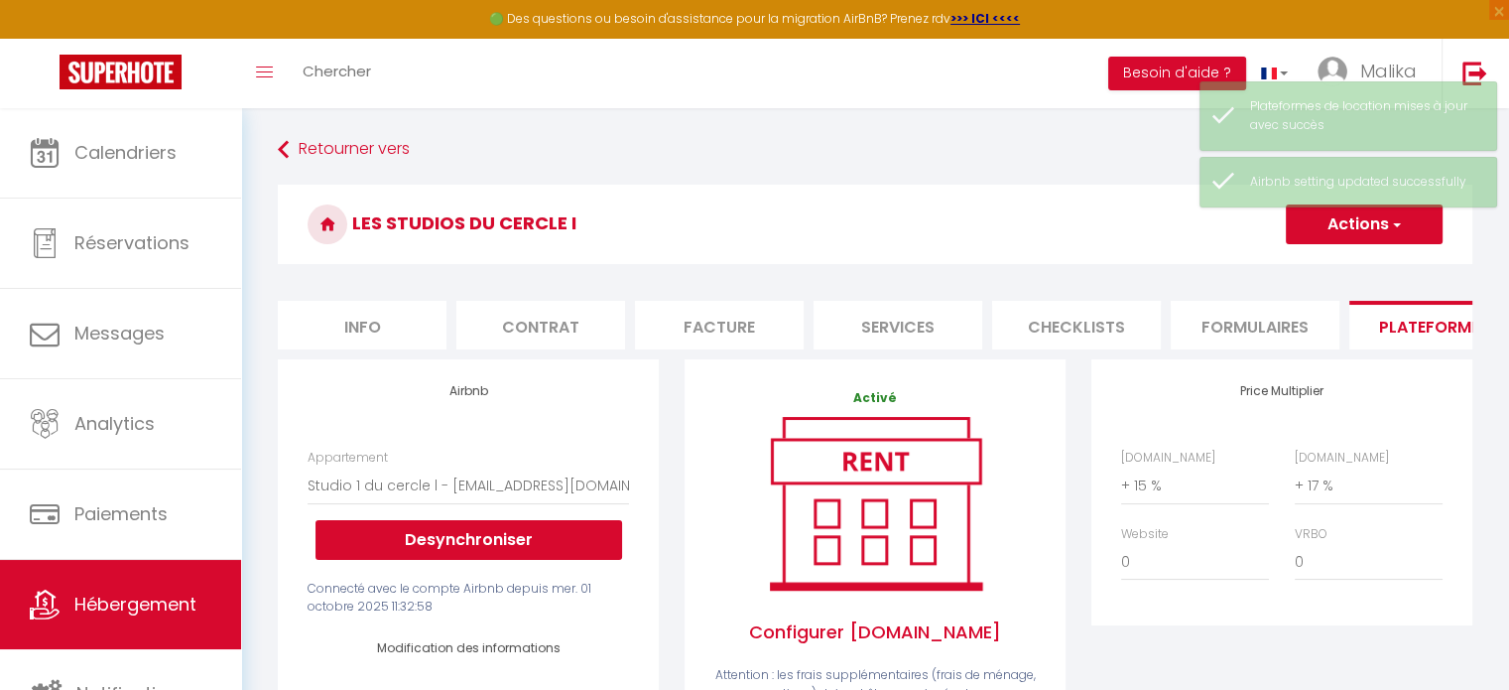
click at [1316, 273] on div "Les studios du Cercle I Actions Enregistrer" at bounding box center [875, 230] width 1195 height 90
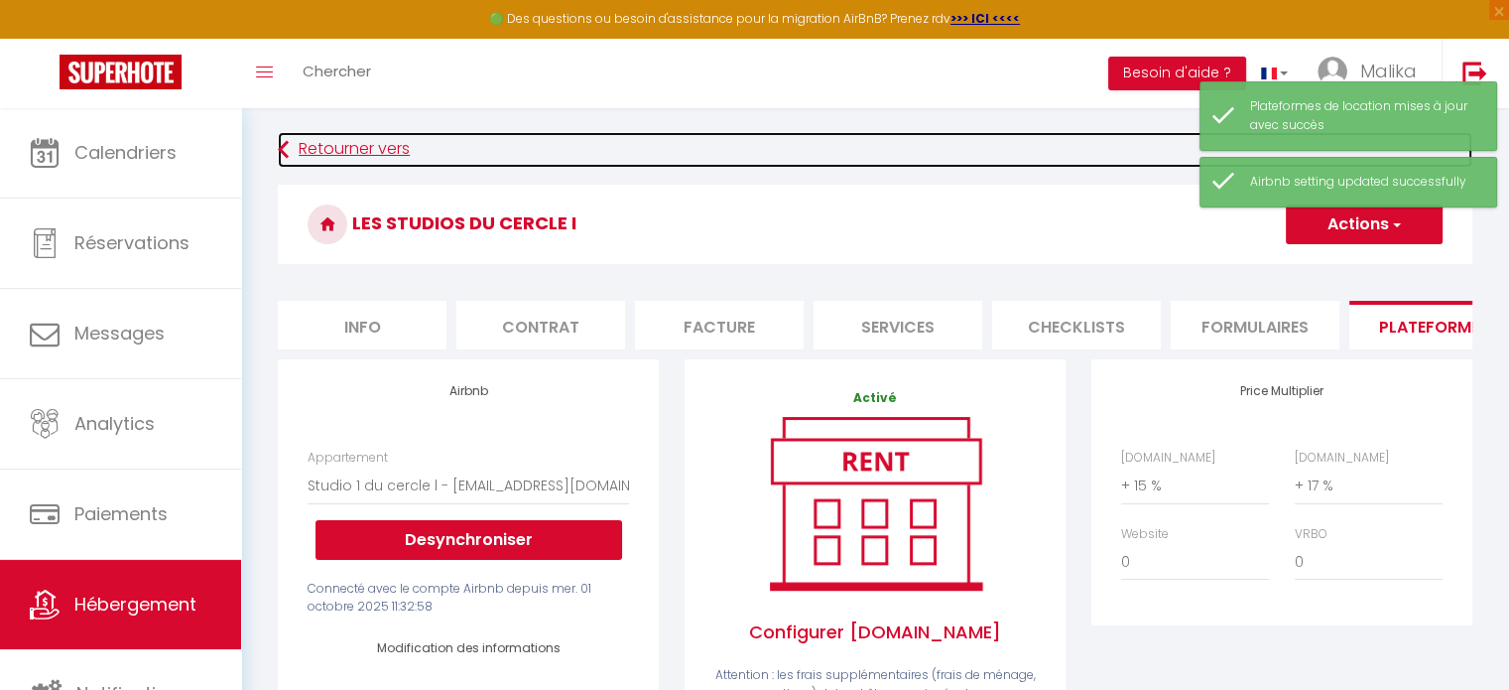
click at [385, 153] on link "Retourner vers" at bounding box center [875, 150] width 1195 height 36
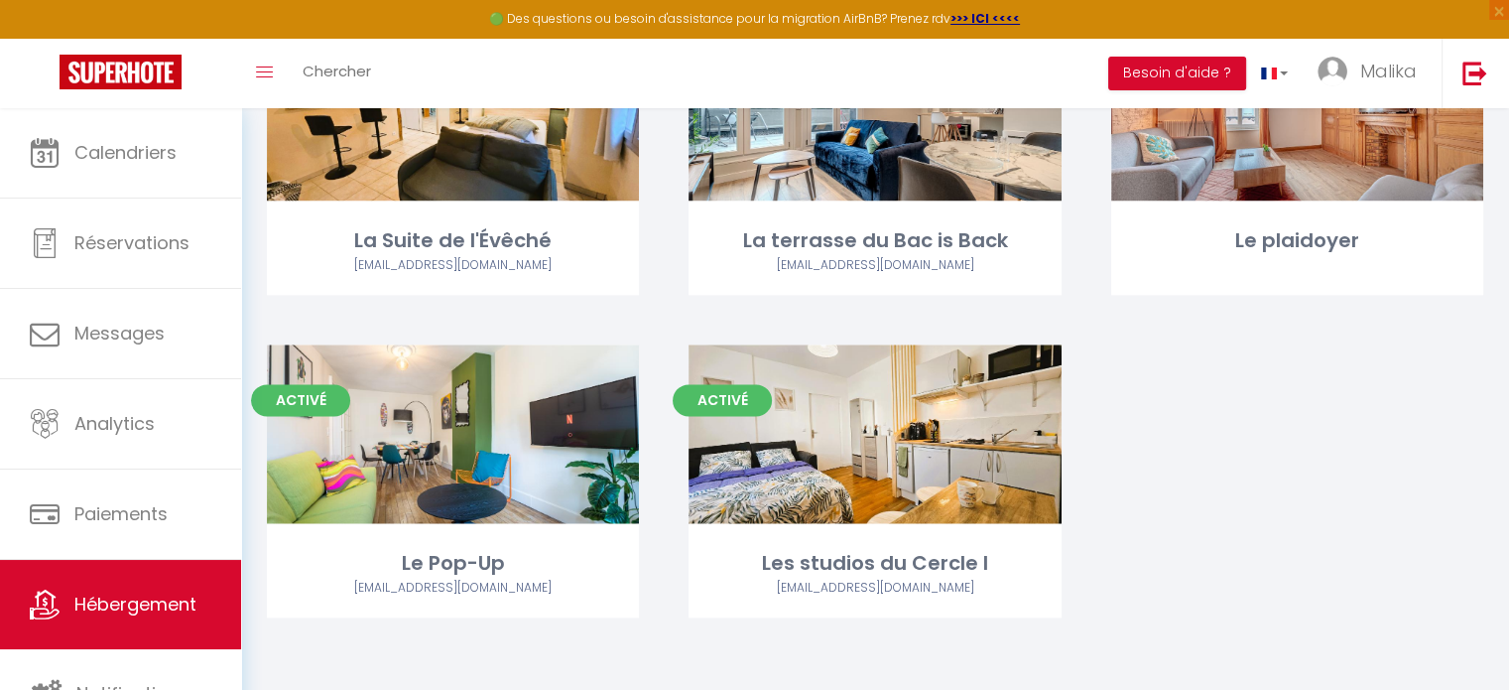
scroll to position [2493, 0]
click at [1496, 10] on span "×" at bounding box center [1499, 10] width 20 height 20
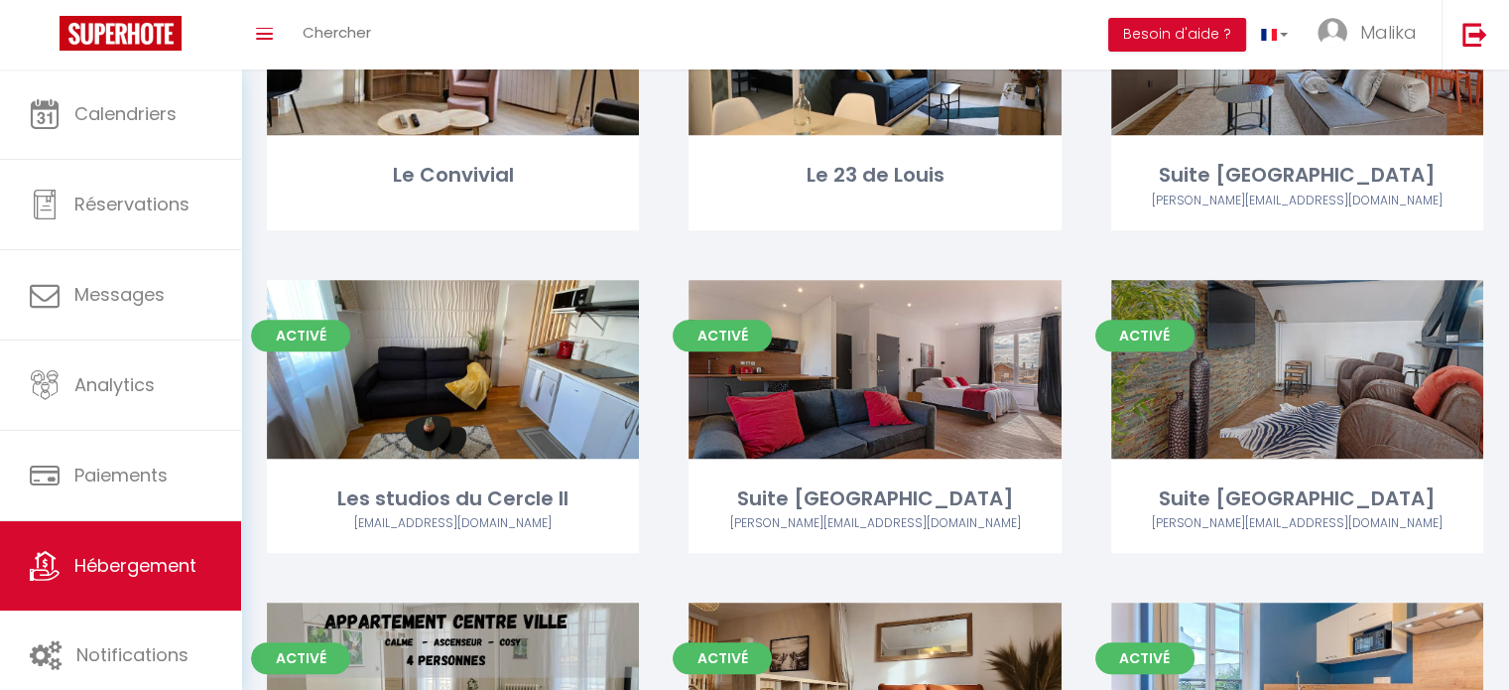
scroll to position [0, 0]
